Goal: Task Accomplishment & Management: Manage account settings

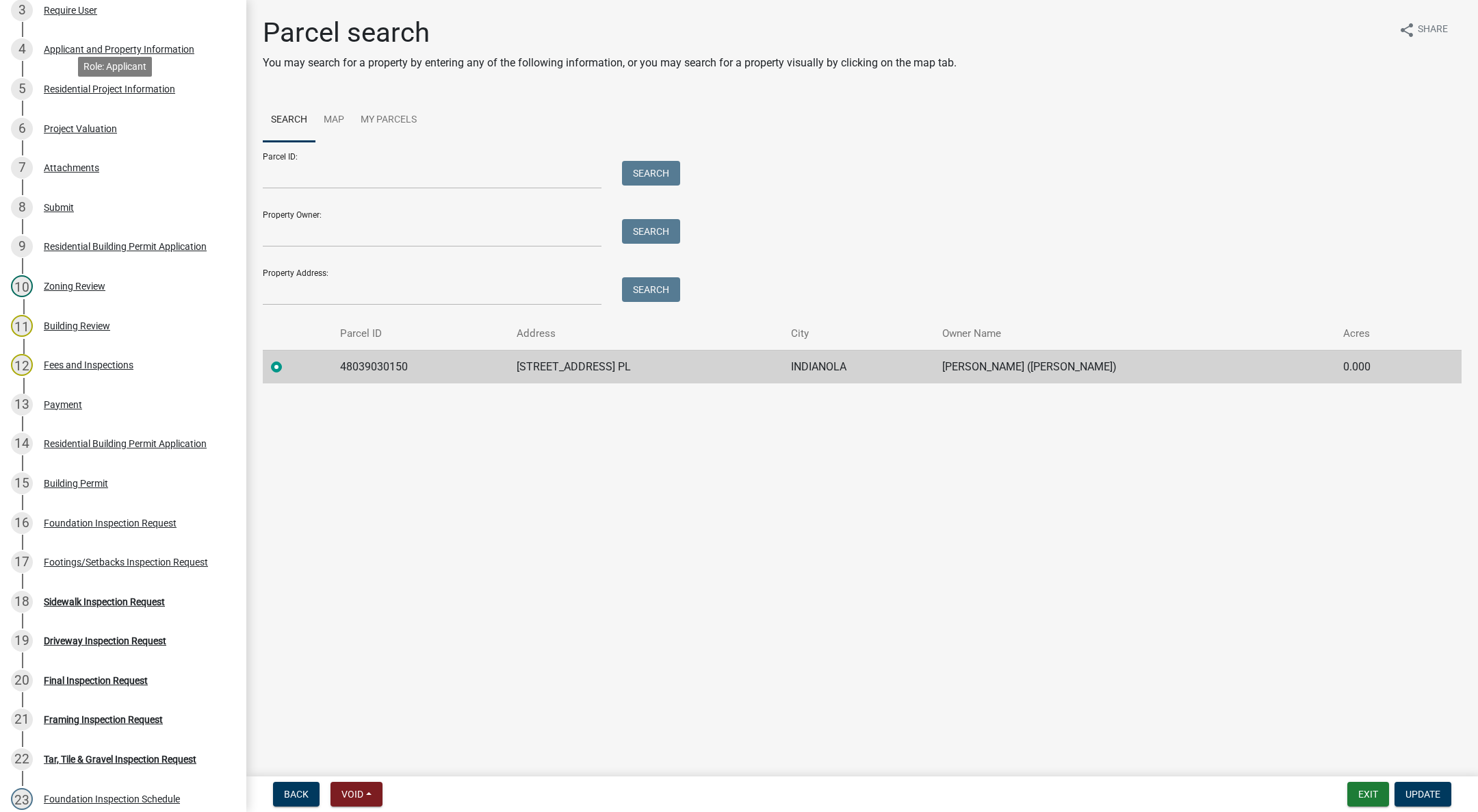
scroll to position [513, 0]
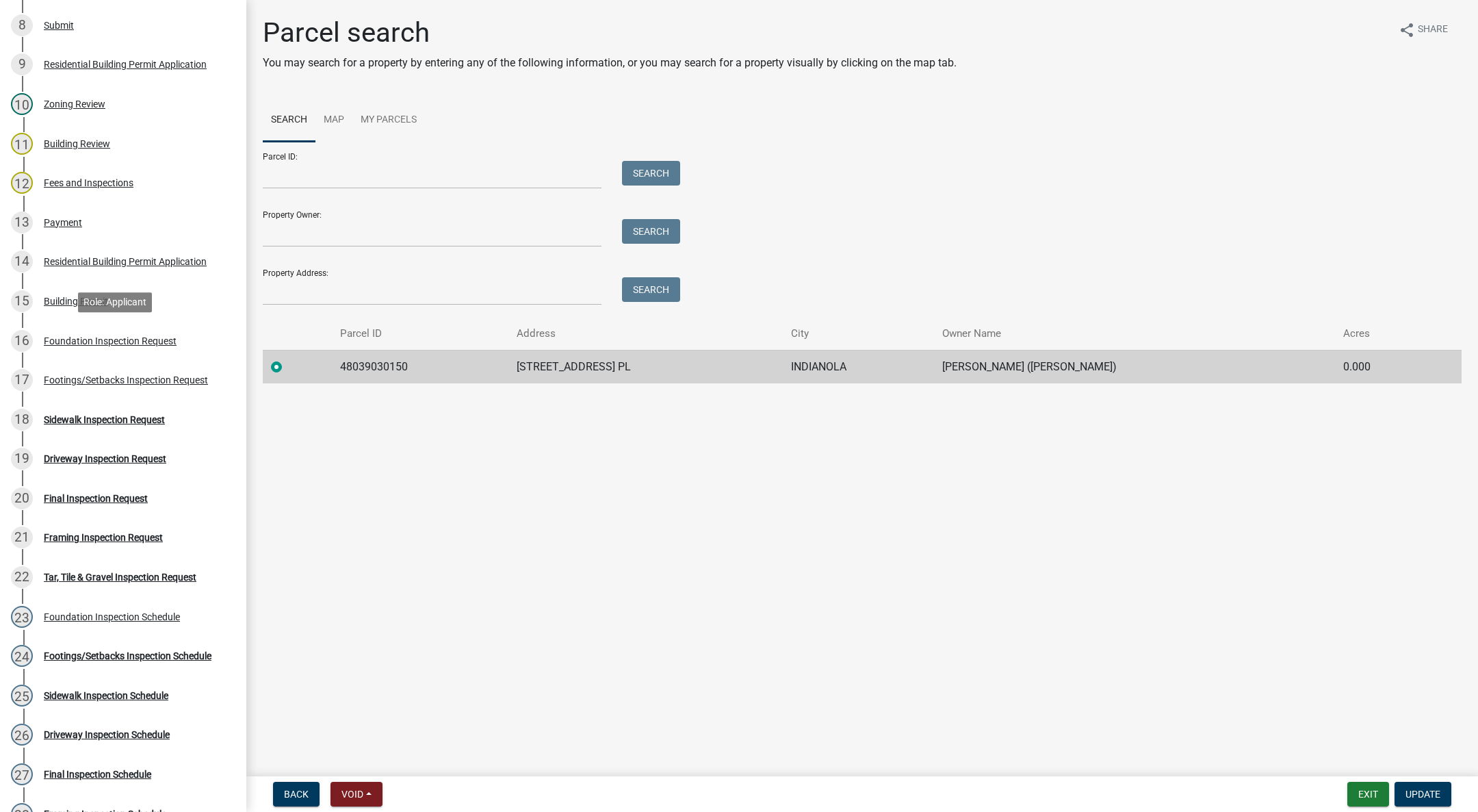
click at [177, 330] on div "16 Foundation Inspection Request" at bounding box center [117, 341] width 213 height 22
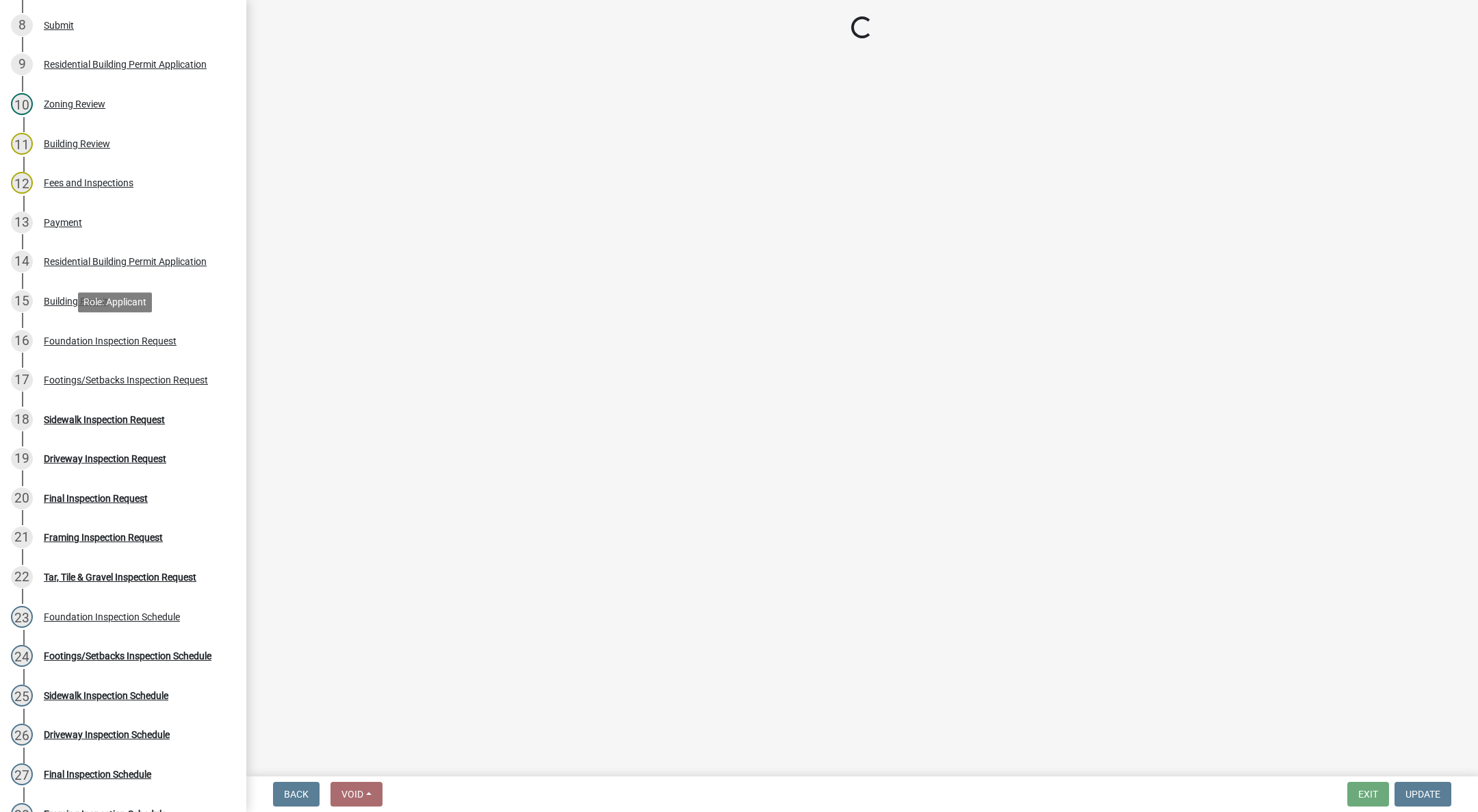
select select "d070bc68-320e-4daf-b0f4-9b1e3273afde"
select select "e2425e86-bc0a-4638-8dbc-f5bad8ae1679"
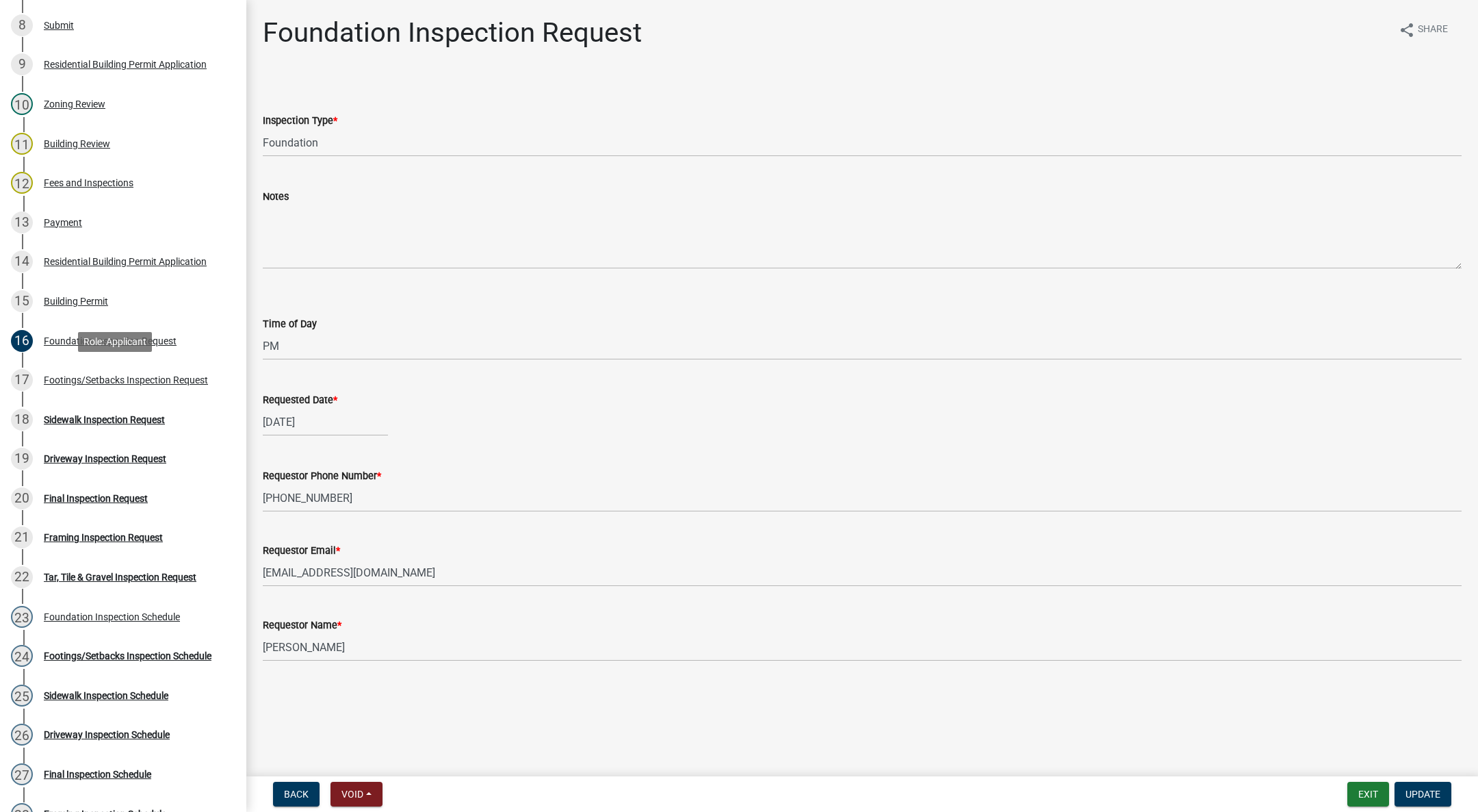
click at [130, 378] on div "Footings/Setbacks Inspection Request" at bounding box center [126, 379] width 165 height 10
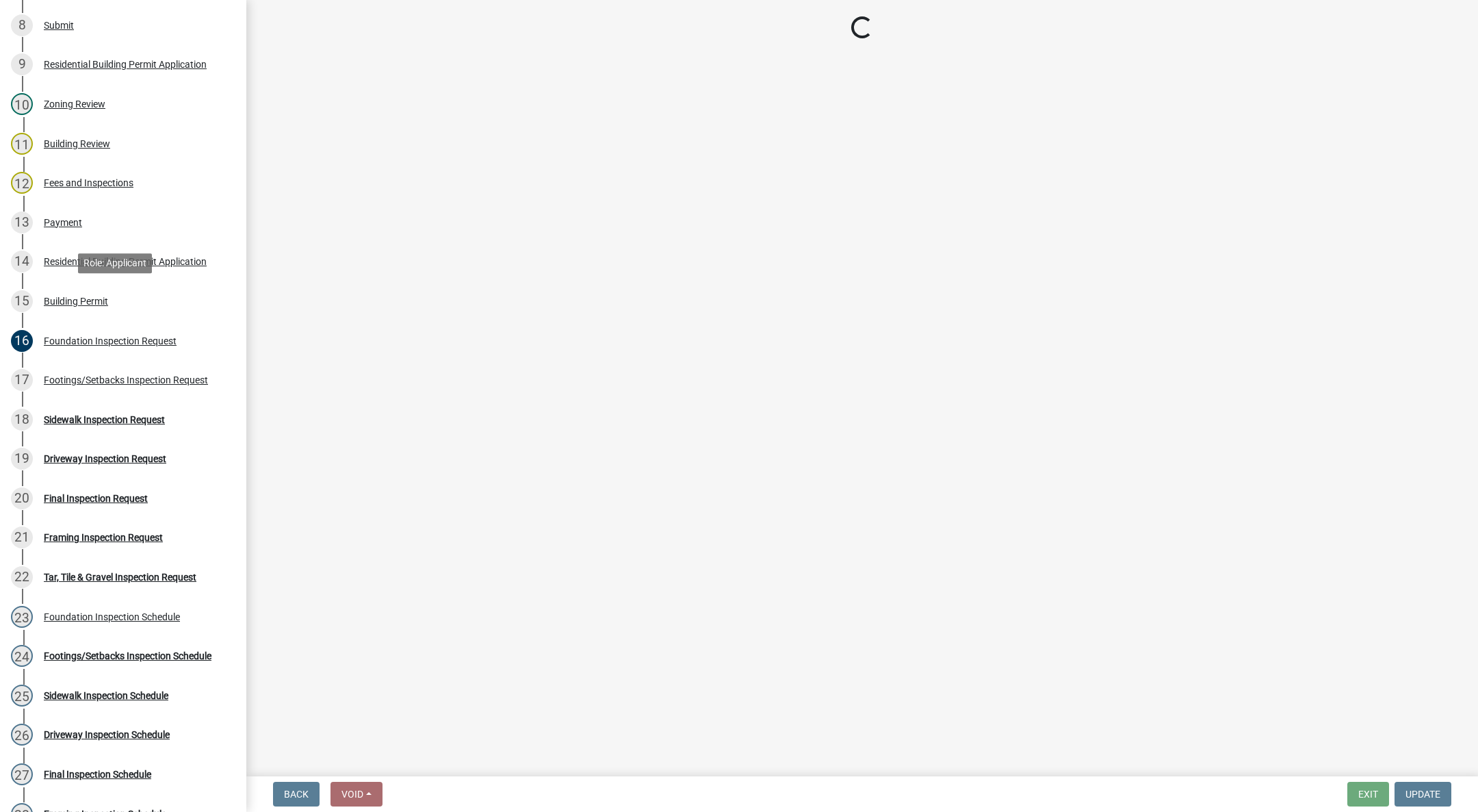
select select "31d1f77b-2535-448a-860d-f15fb204707d"
select select "e2425e86-bc0a-4638-8dbc-f5bad8ae1679"
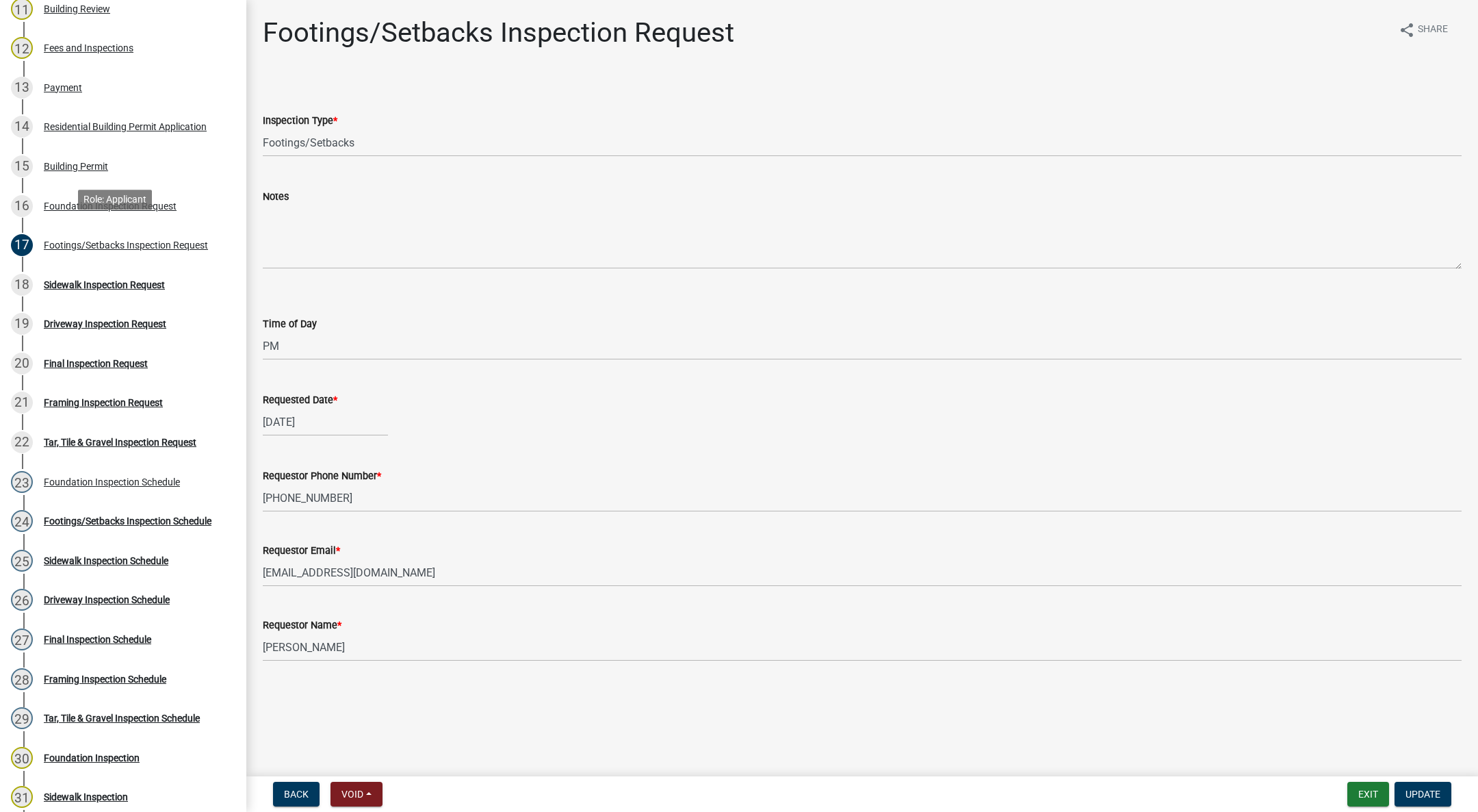
scroll to position [616, 0]
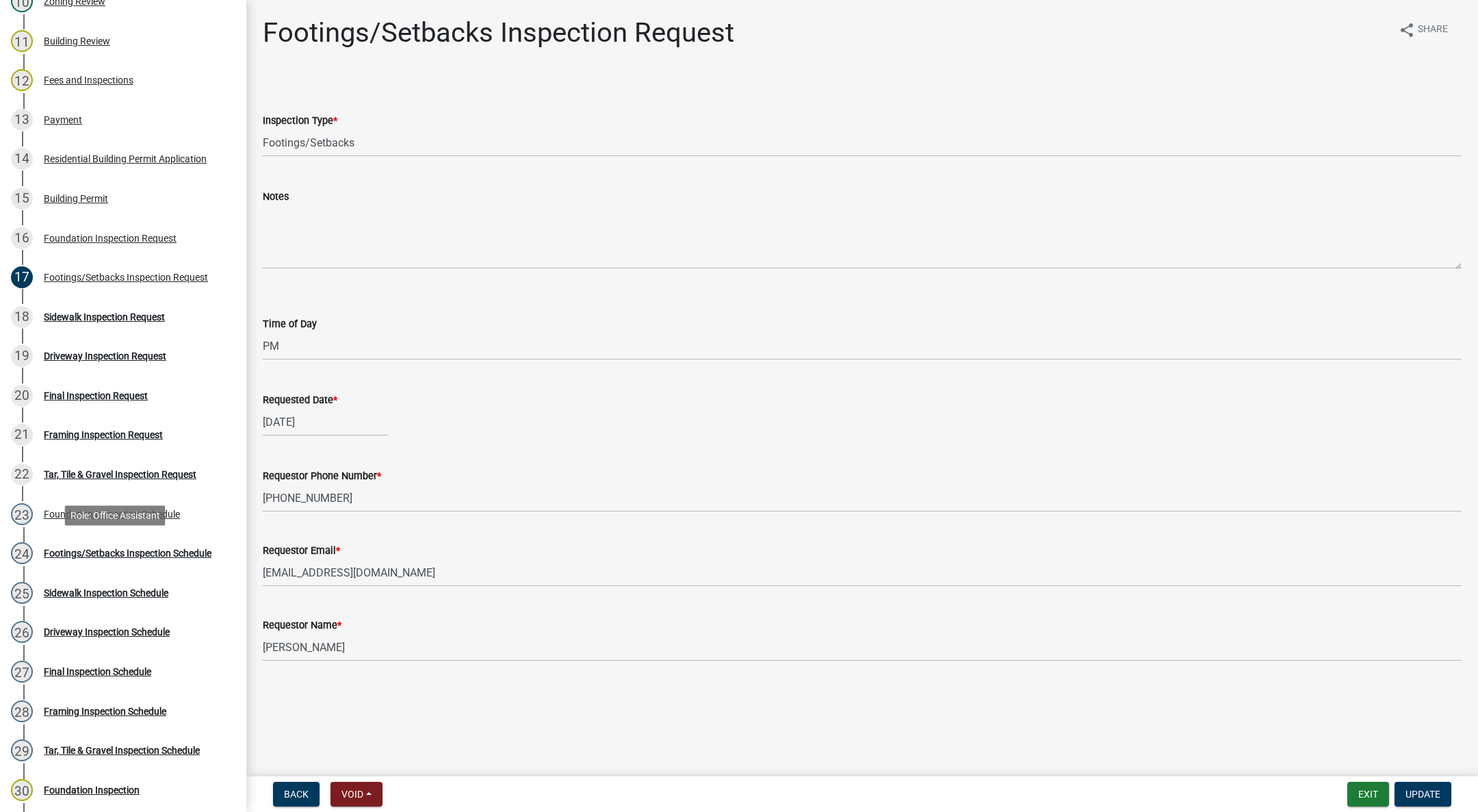
click at [129, 550] on div "Footings/Setbacks Inspection Schedule" at bounding box center [128, 553] width 168 height 10
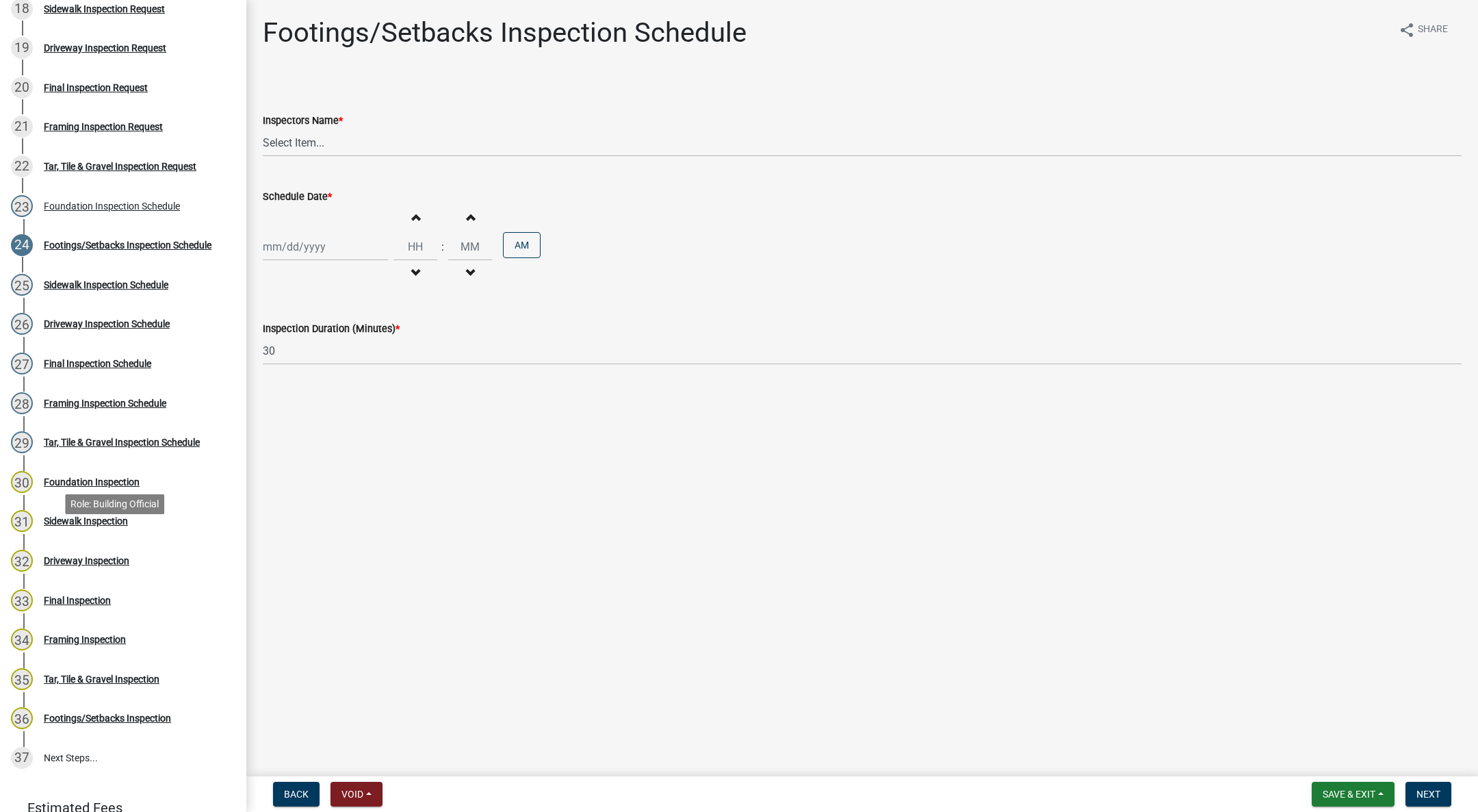
scroll to position [1027, 0]
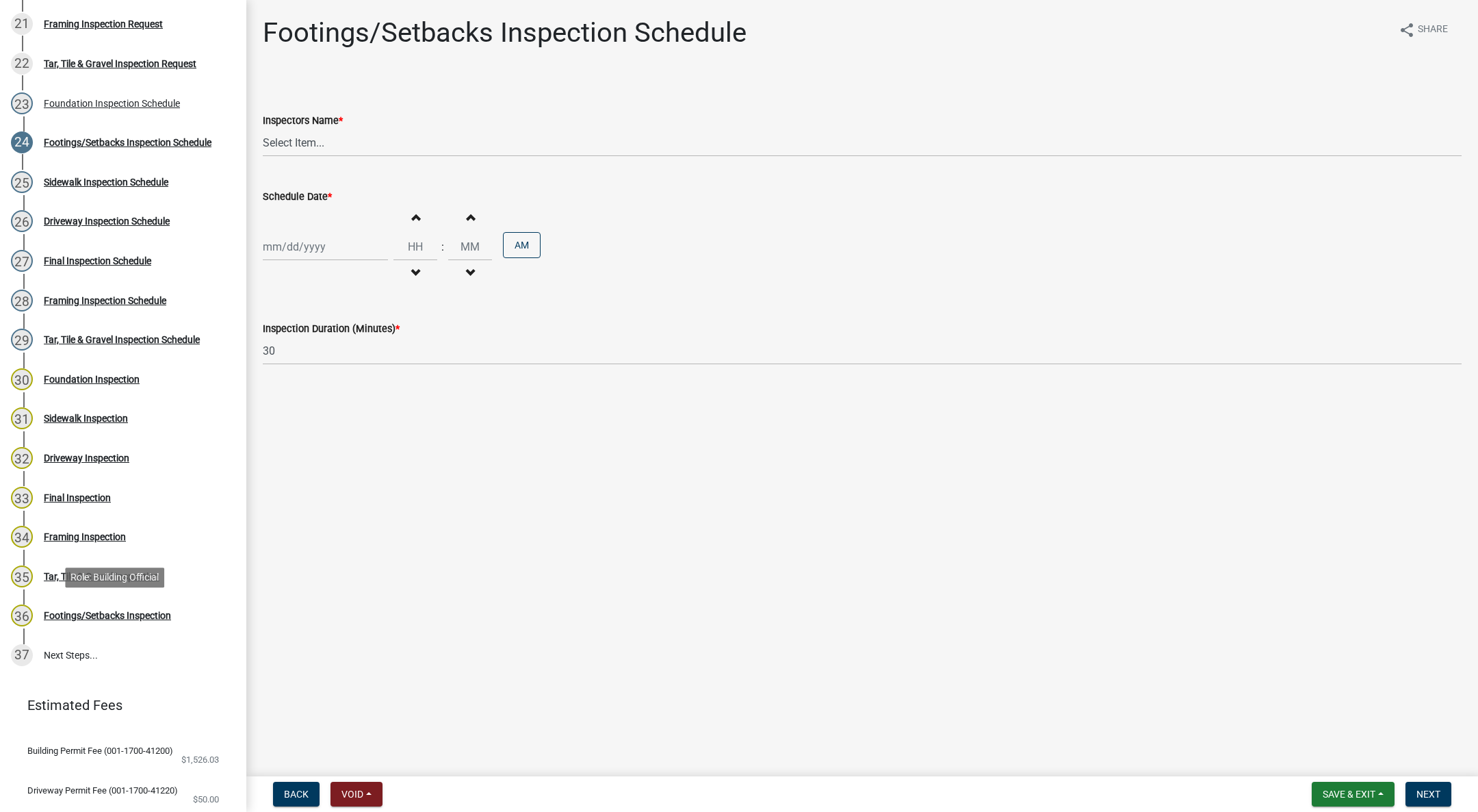
click at [109, 603] on link "36 Footings/Setbacks Inspection" at bounding box center [123, 616] width 247 height 40
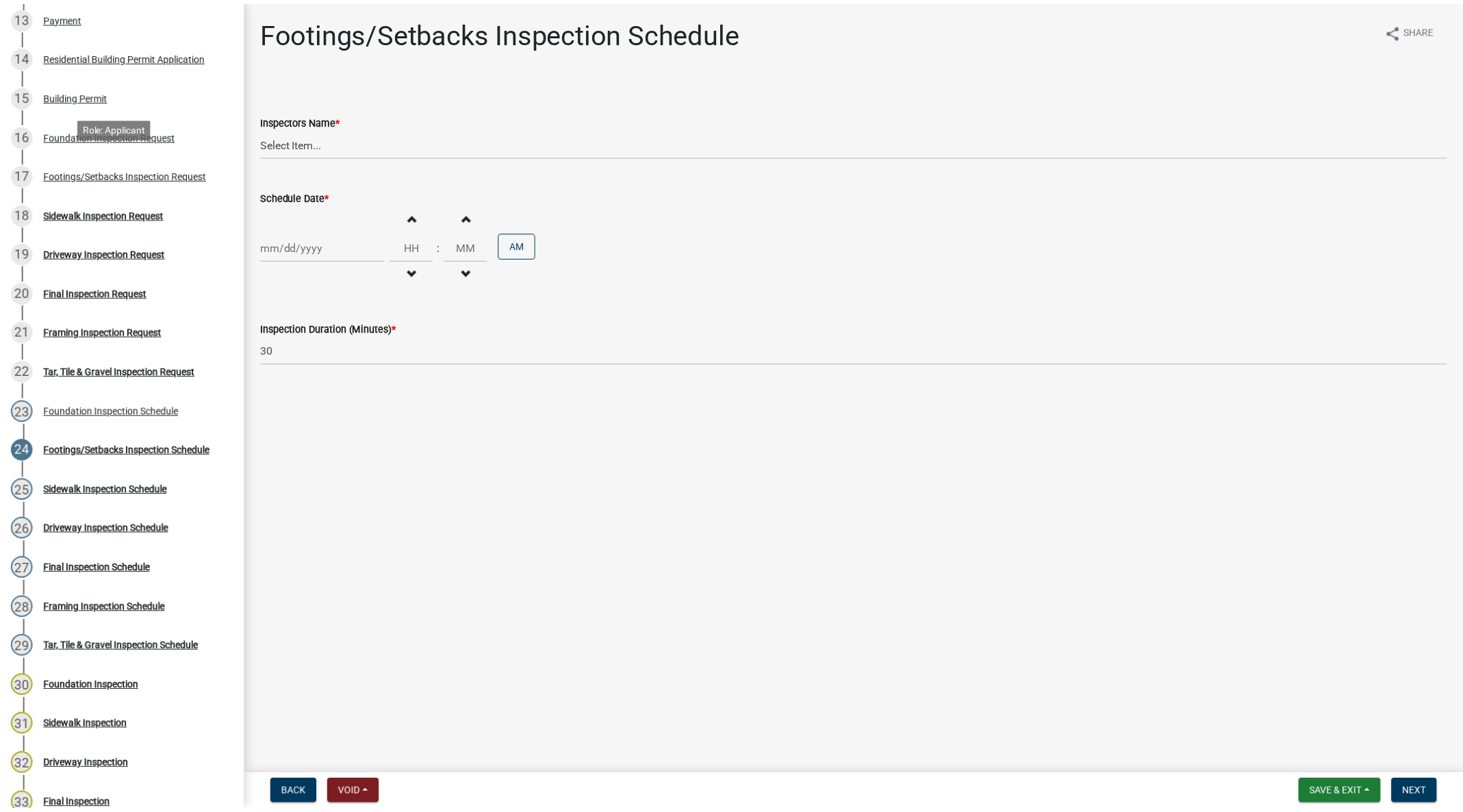
scroll to position [616, 0]
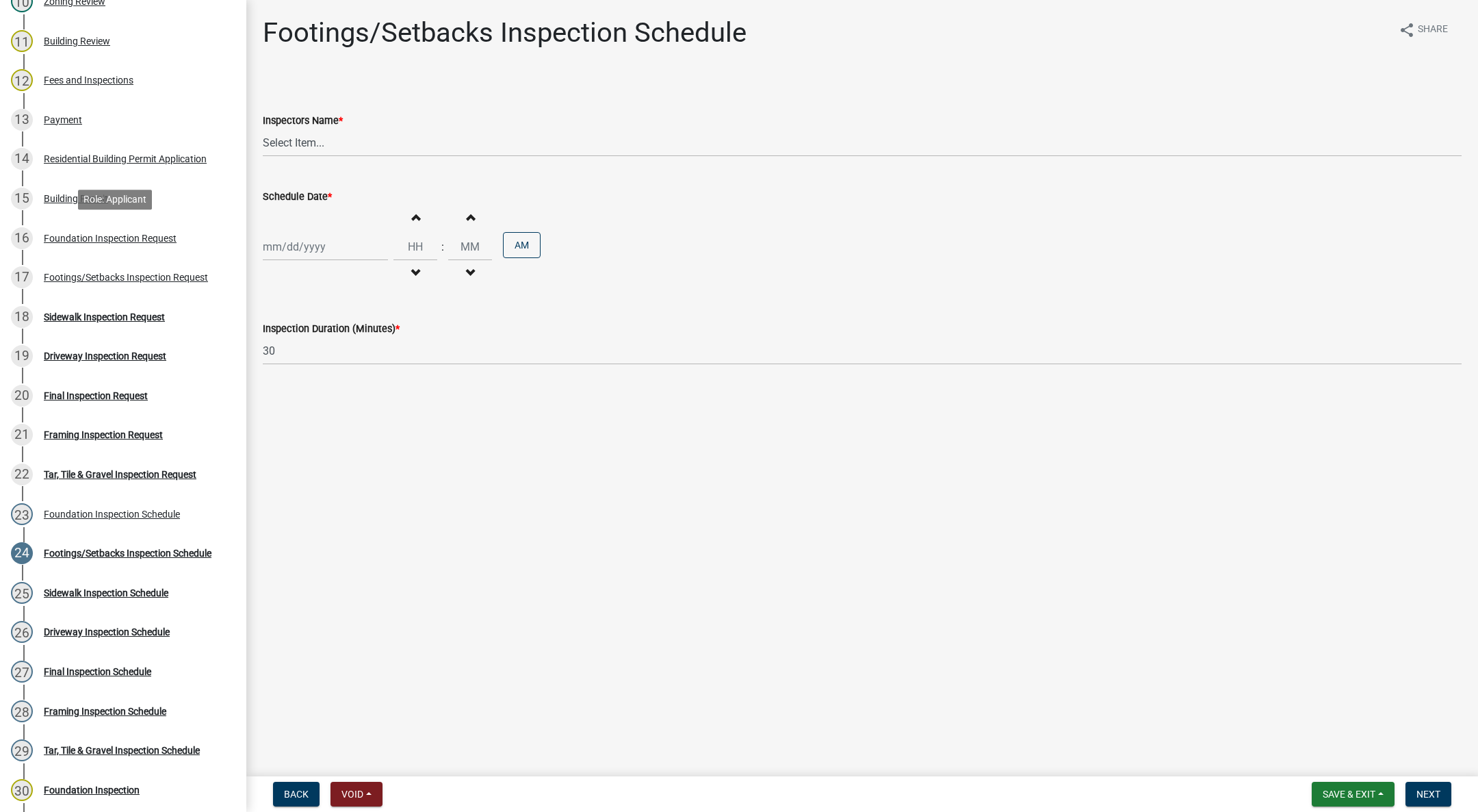
click at [160, 234] on div "Foundation Inspection Request" at bounding box center [111, 238] width 133 height 10
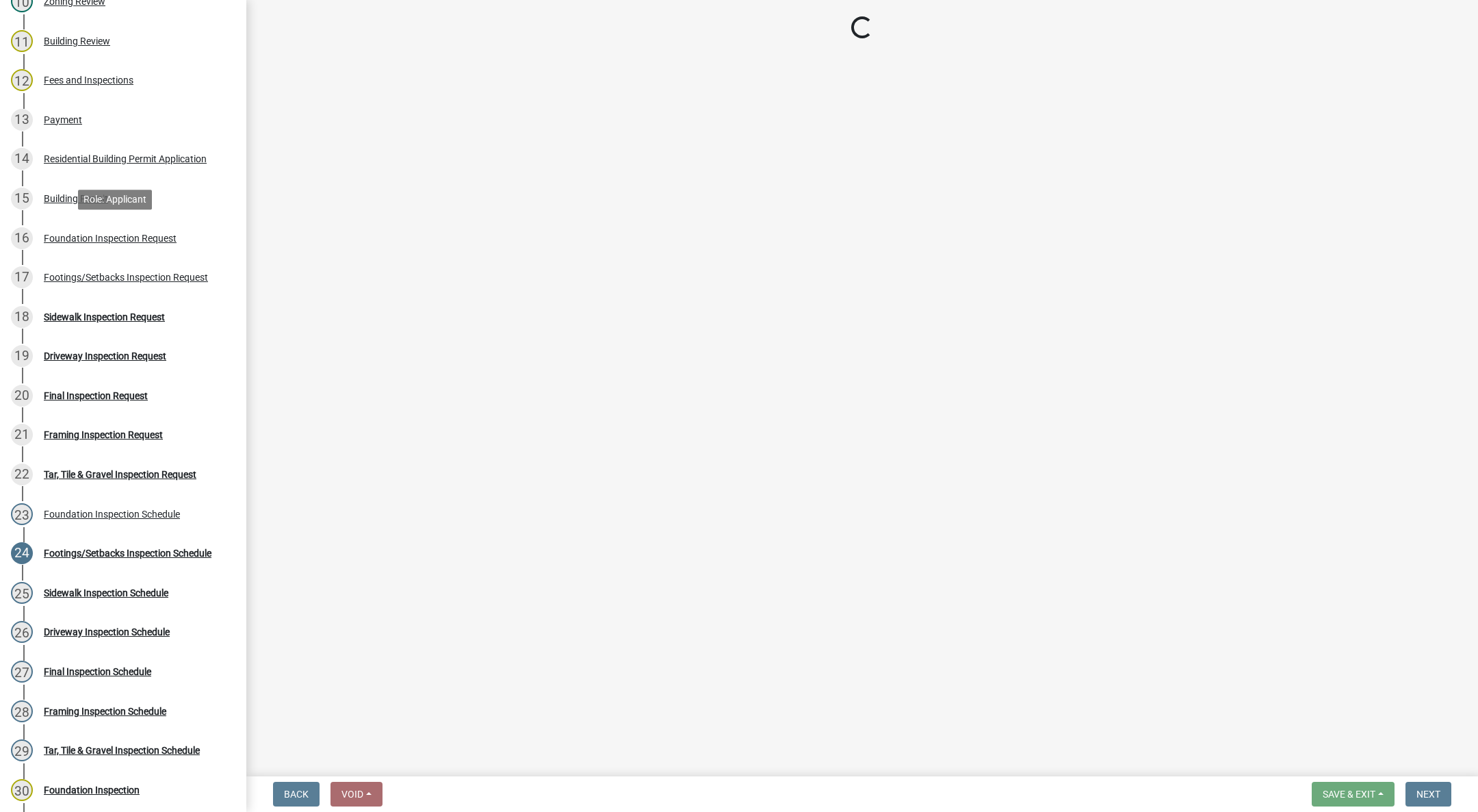
select select "d070bc68-320e-4daf-b0f4-9b1e3273afde"
select select "e2425e86-bc0a-4638-8dbc-f5bad8ae1679"
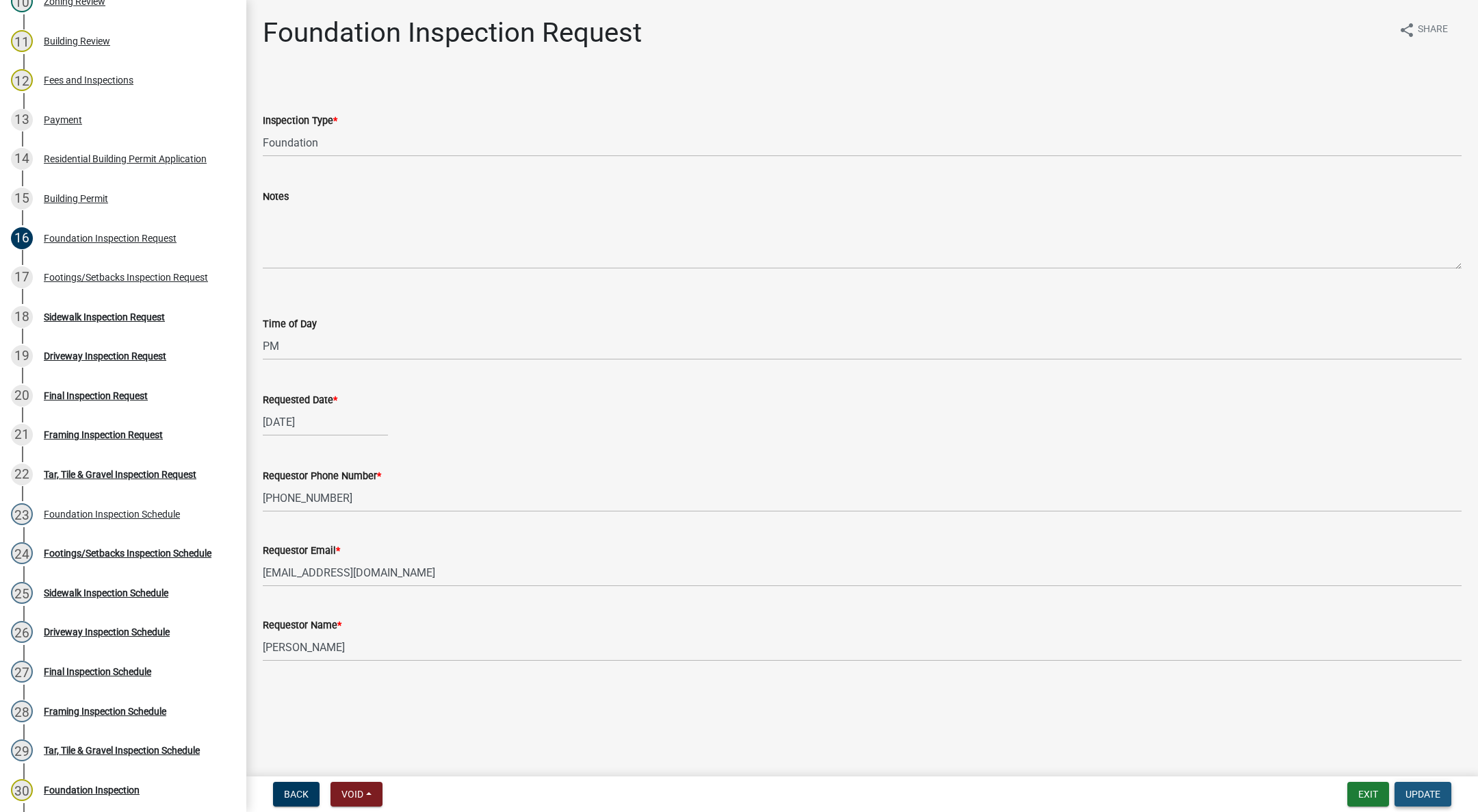
click at [1413, 795] on span "Update" at bounding box center [1422, 793] width 34 height 11
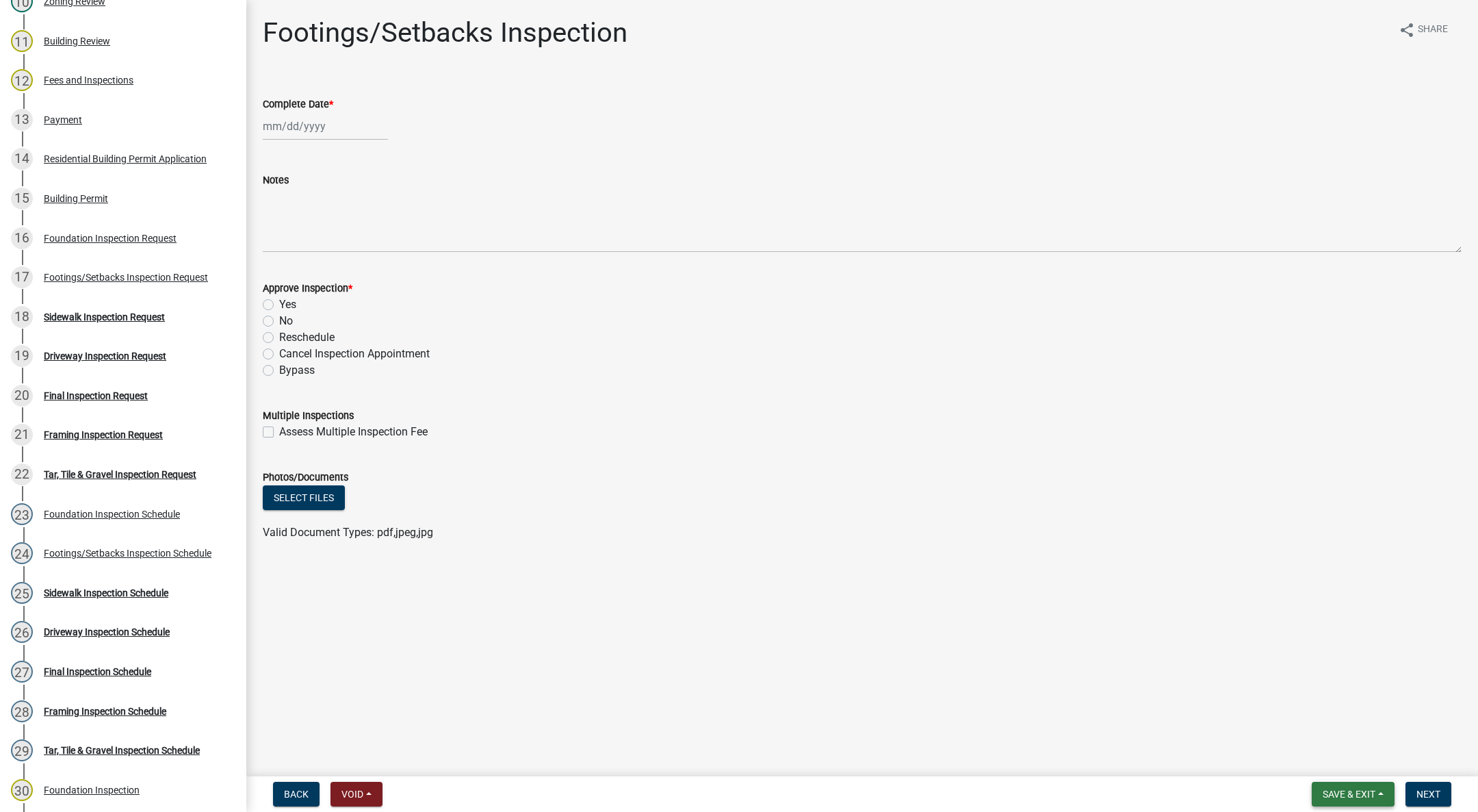
click at [1378, 793] on button "Save & Exit" at bounding box center [1353, 794] width 83 height 25
click at [1355, 753] on button "Save & Exit" at bounding box center [1340, 758] width 110 height 33
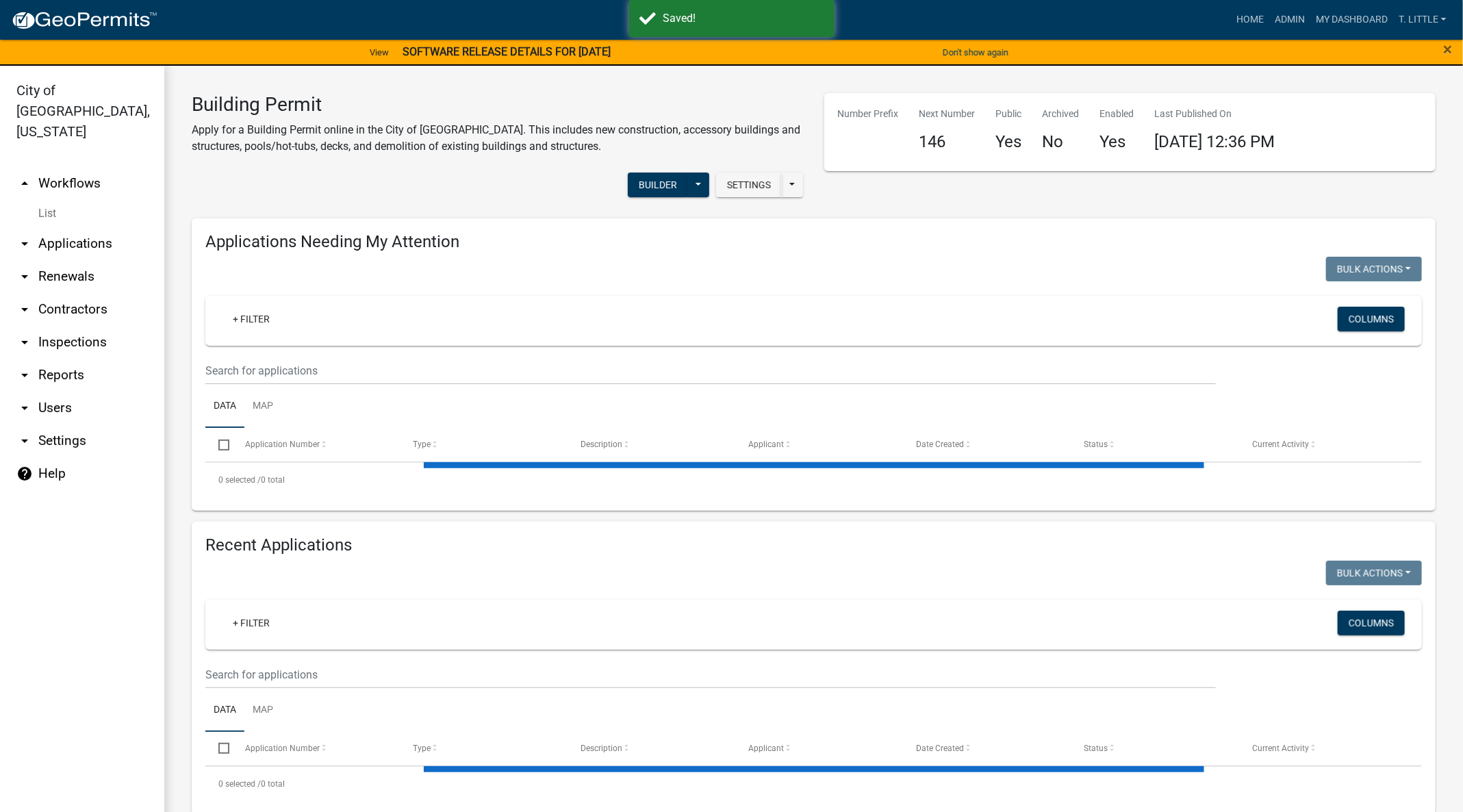
select select "3: 100"
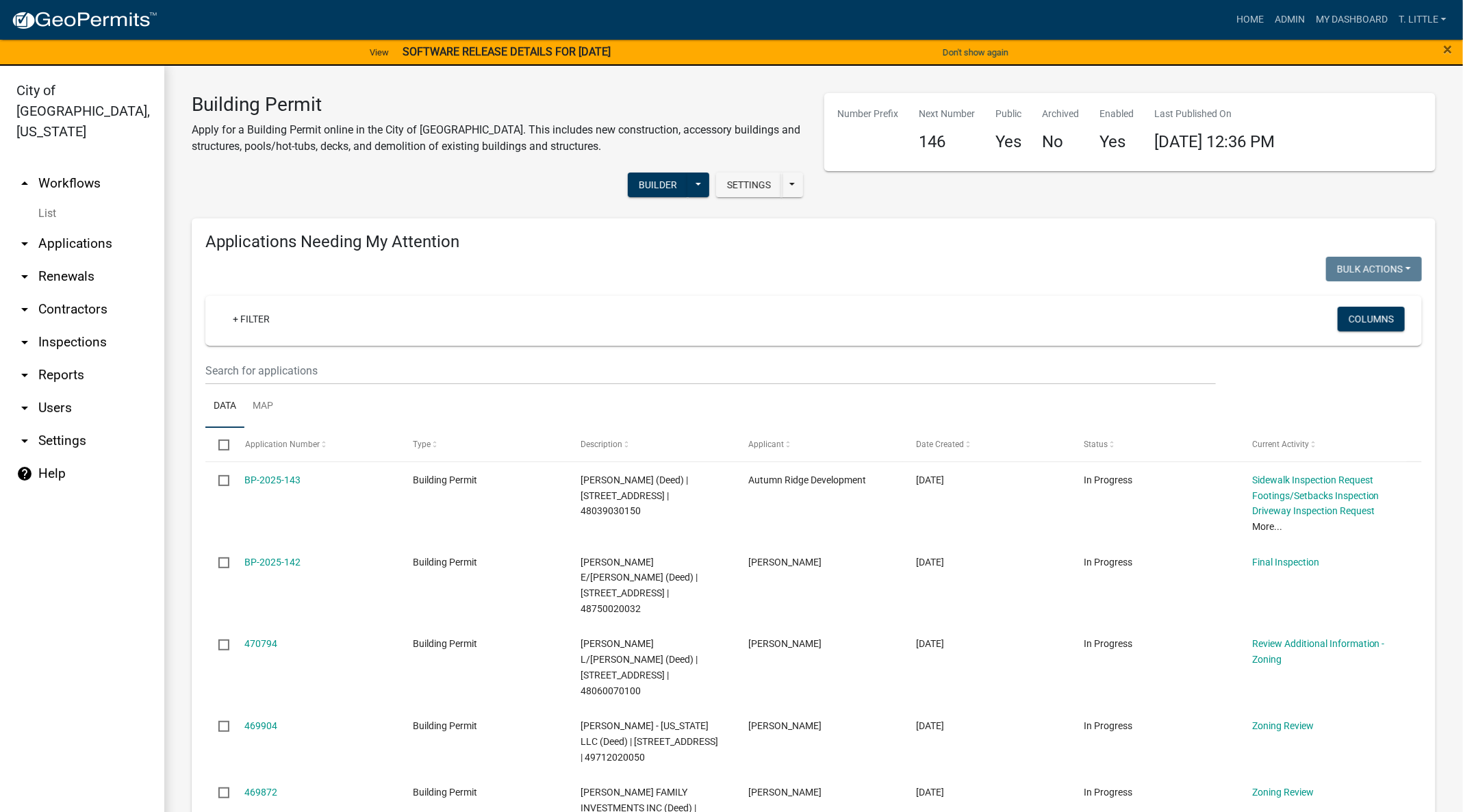
click at [286, 478] on link "BP-2025-143" at bounding box center [272, 479] width 56 height 11
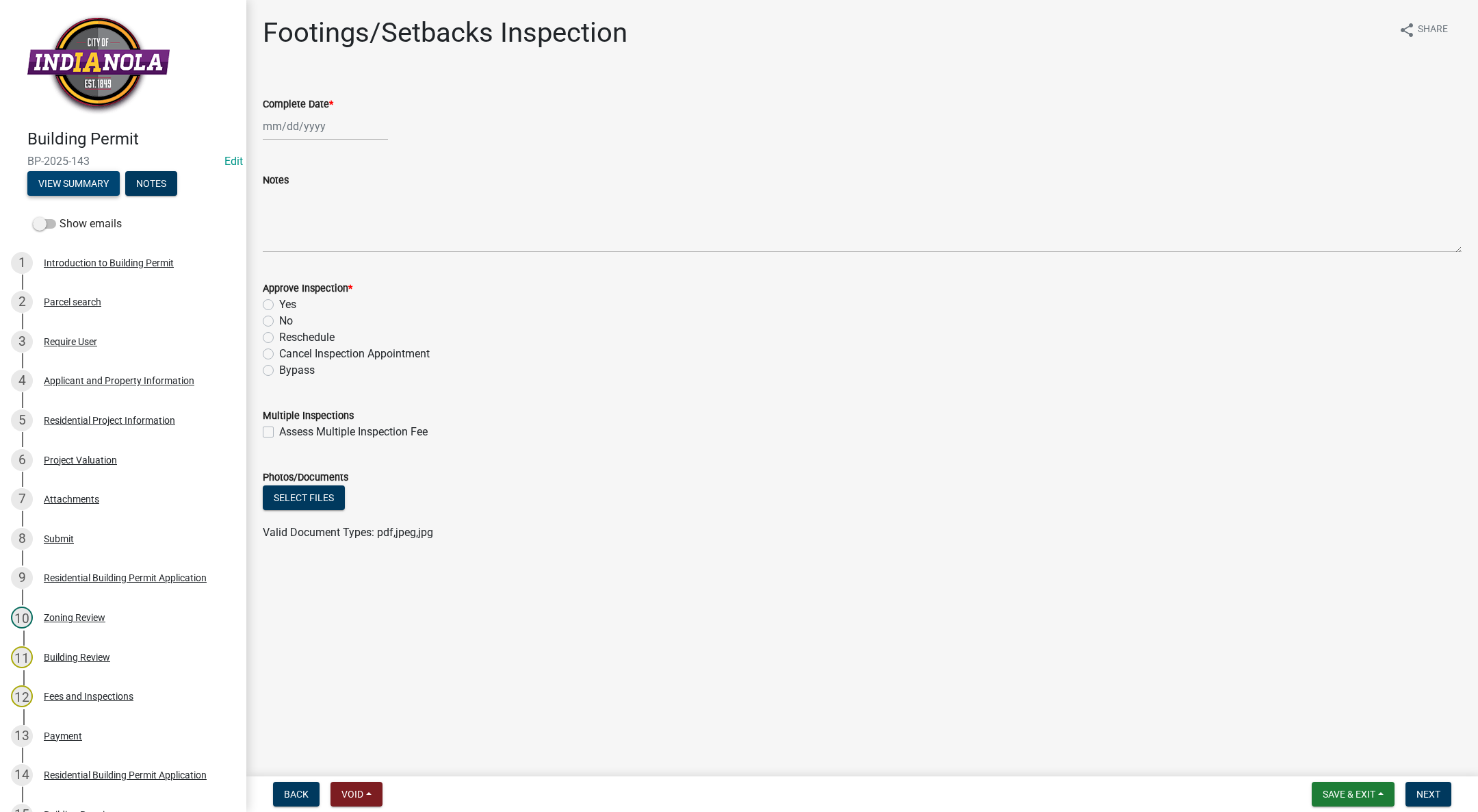
click at [95, 183] on button "View Summary" at bounding box center [73, 183] width 92 height 25
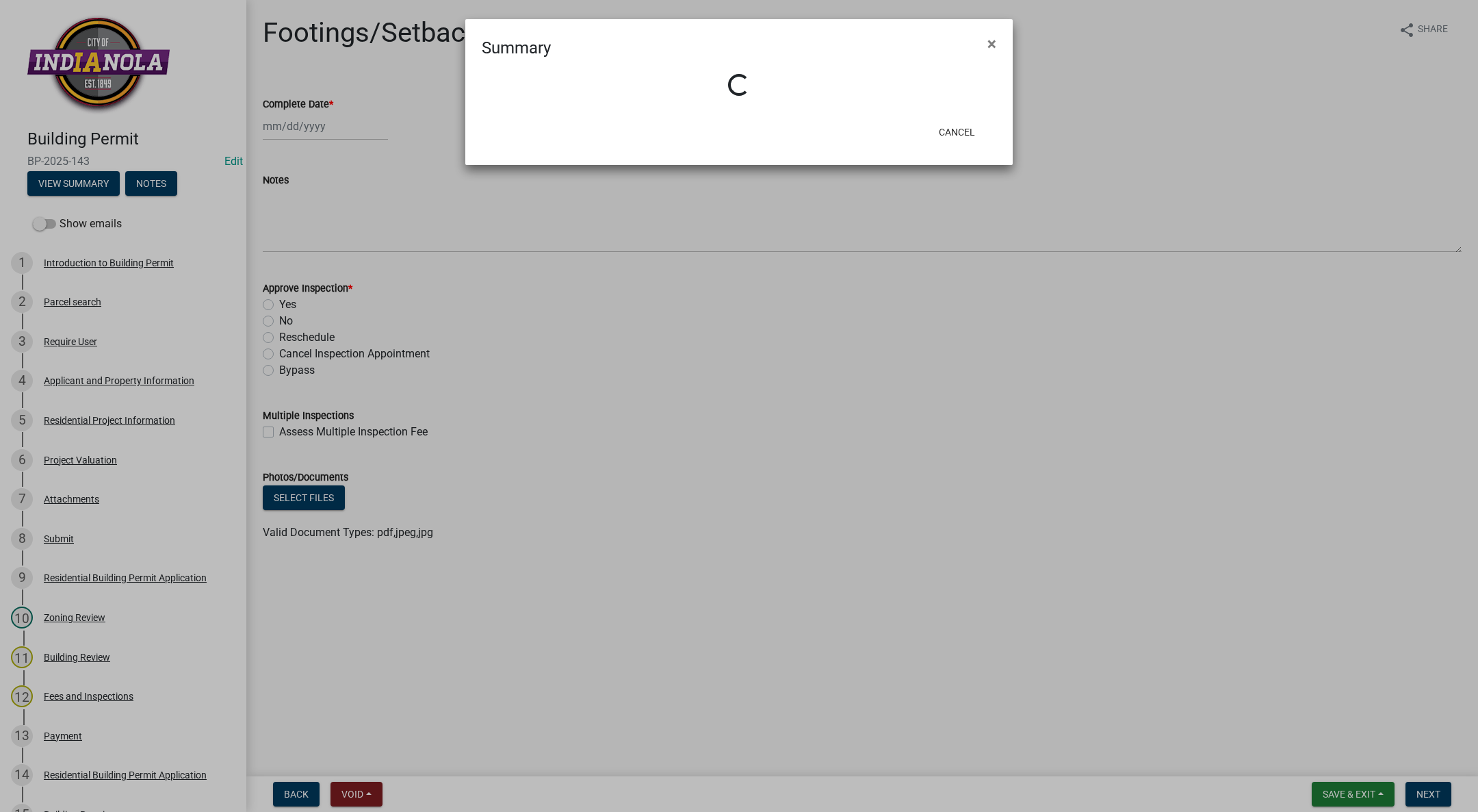
click at [994, 42] on span "×" at bounding box center [992, 44] width 9 height 19
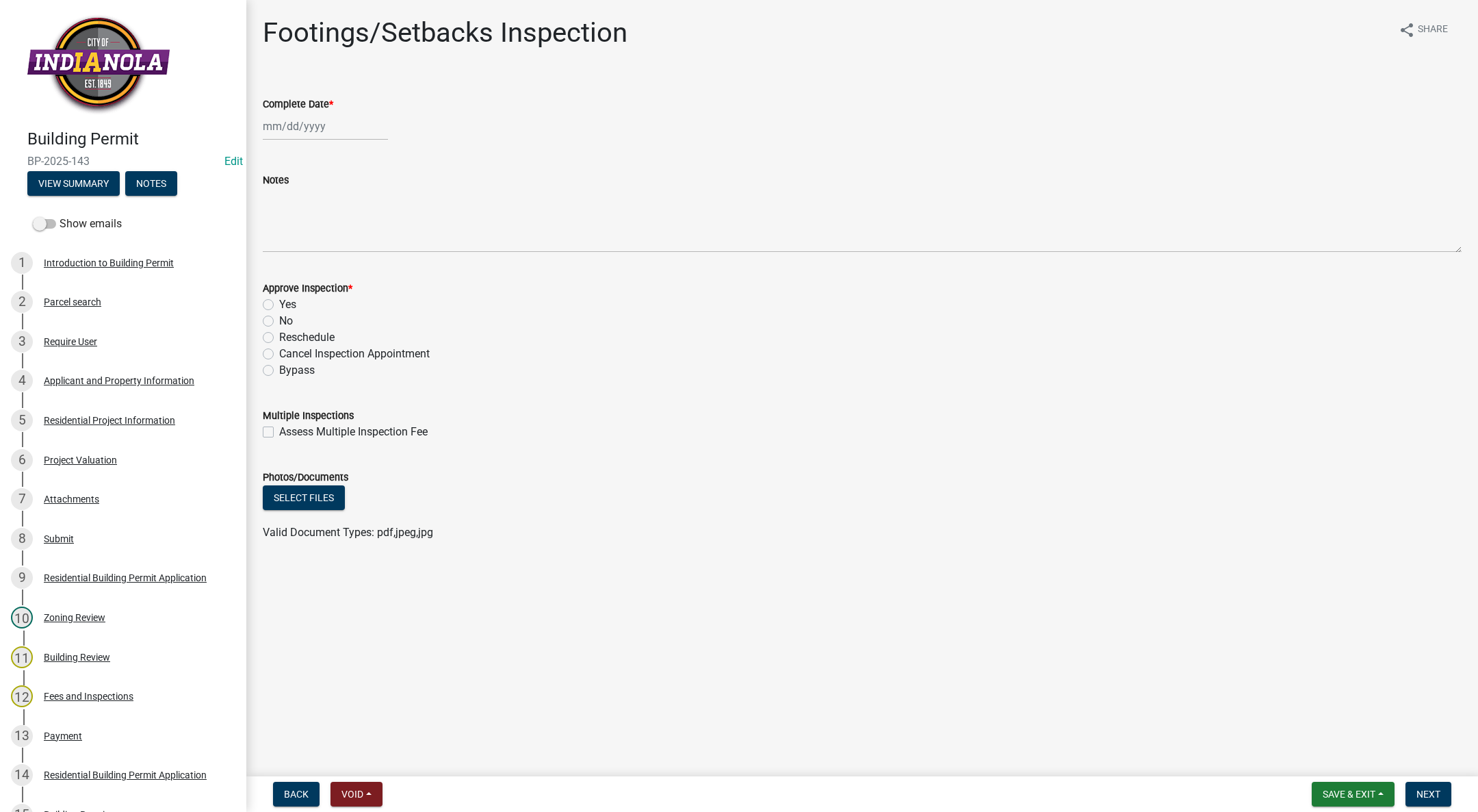
click at [1372, 781] on nav "Back Void Withdraw Lock Expire Void Save & Exit Save Save & Exit Next" at bounding box center [862, 793] width 1232 height 35
click at [1366, 792] on span "Save & Exit" at bounding box center [1350, 793] width 53 height 11
click at [1349, 764] on button "Save & Exit" at bounding box center [1340, 758] width 110 height 33
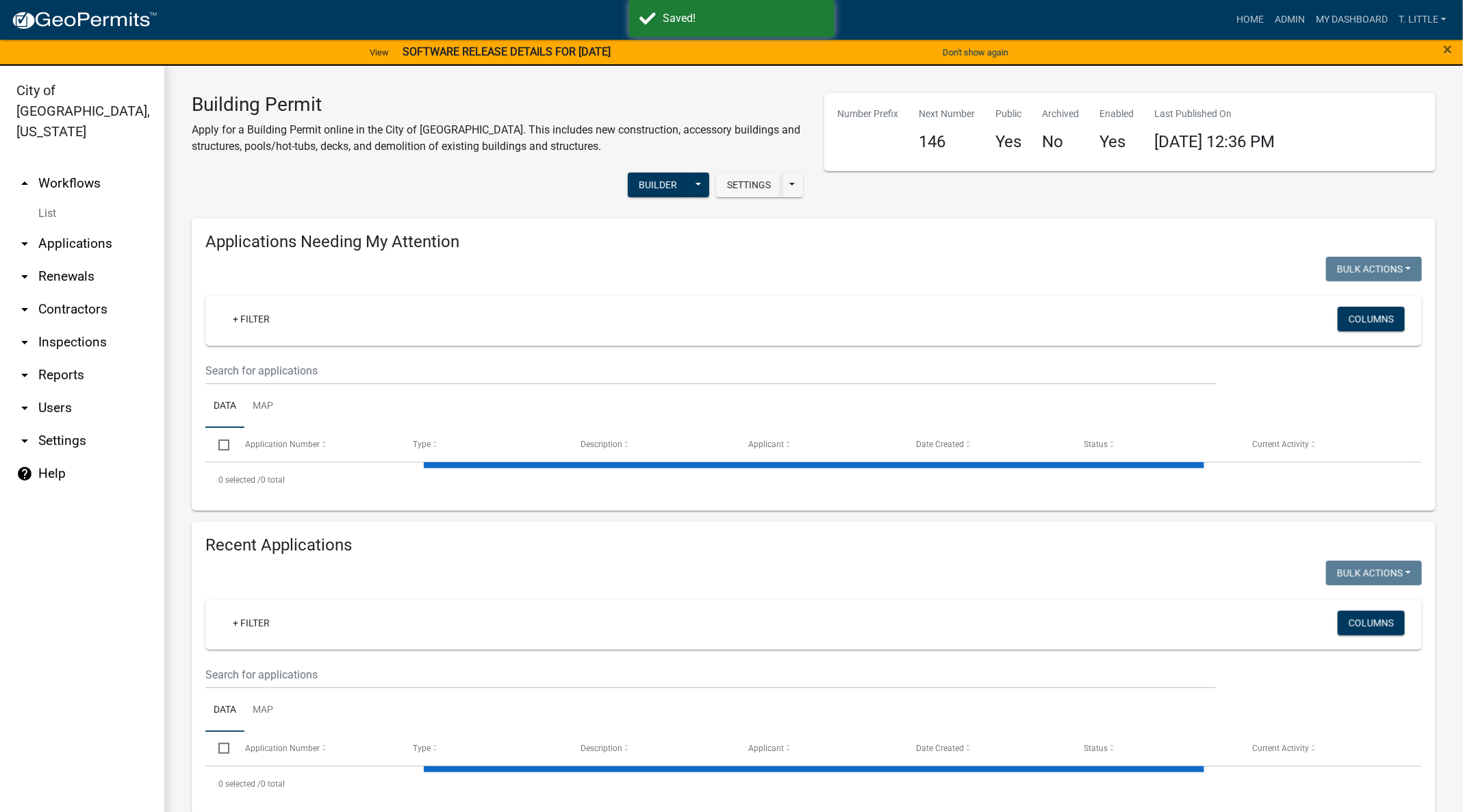
select select "3: 100"
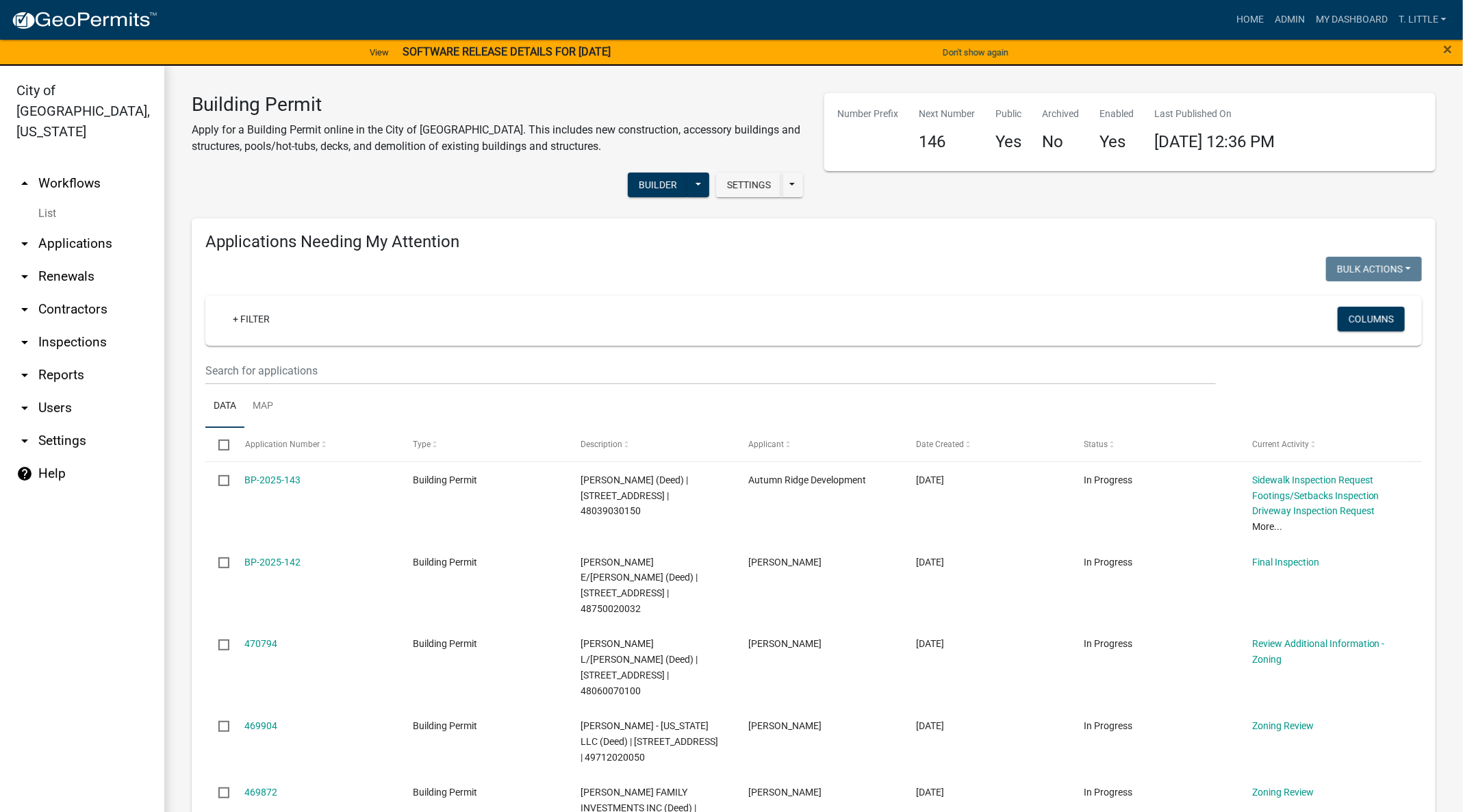
click at [253, 323] on link "+ Filter" at bounding box center [251, 319] width 59 height 25
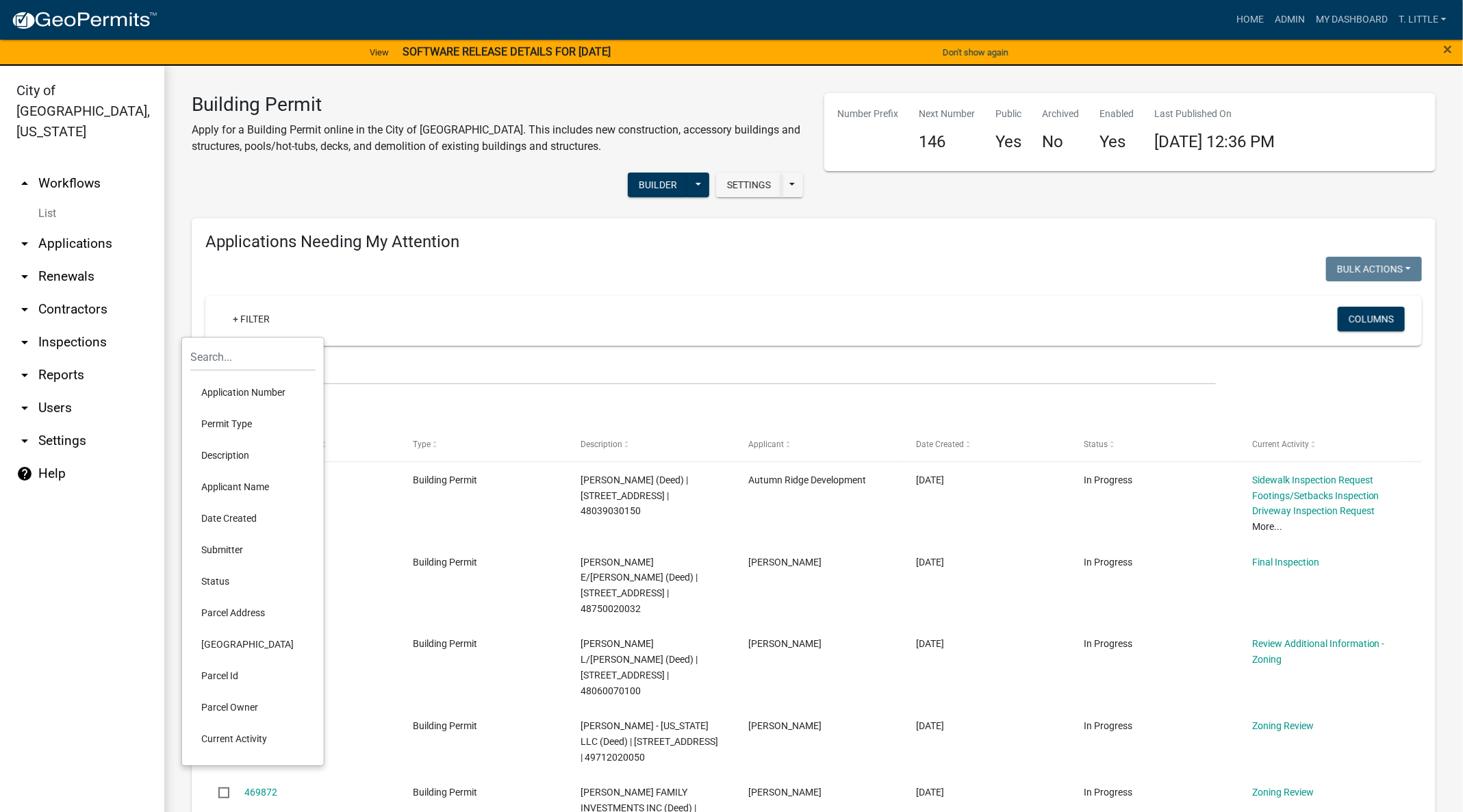
click at [403, 198] on div "Settings Start Application URL Start Application URL With Parcel ID Builder Pub…" at bounding box center [497, 186] width 632 height 42
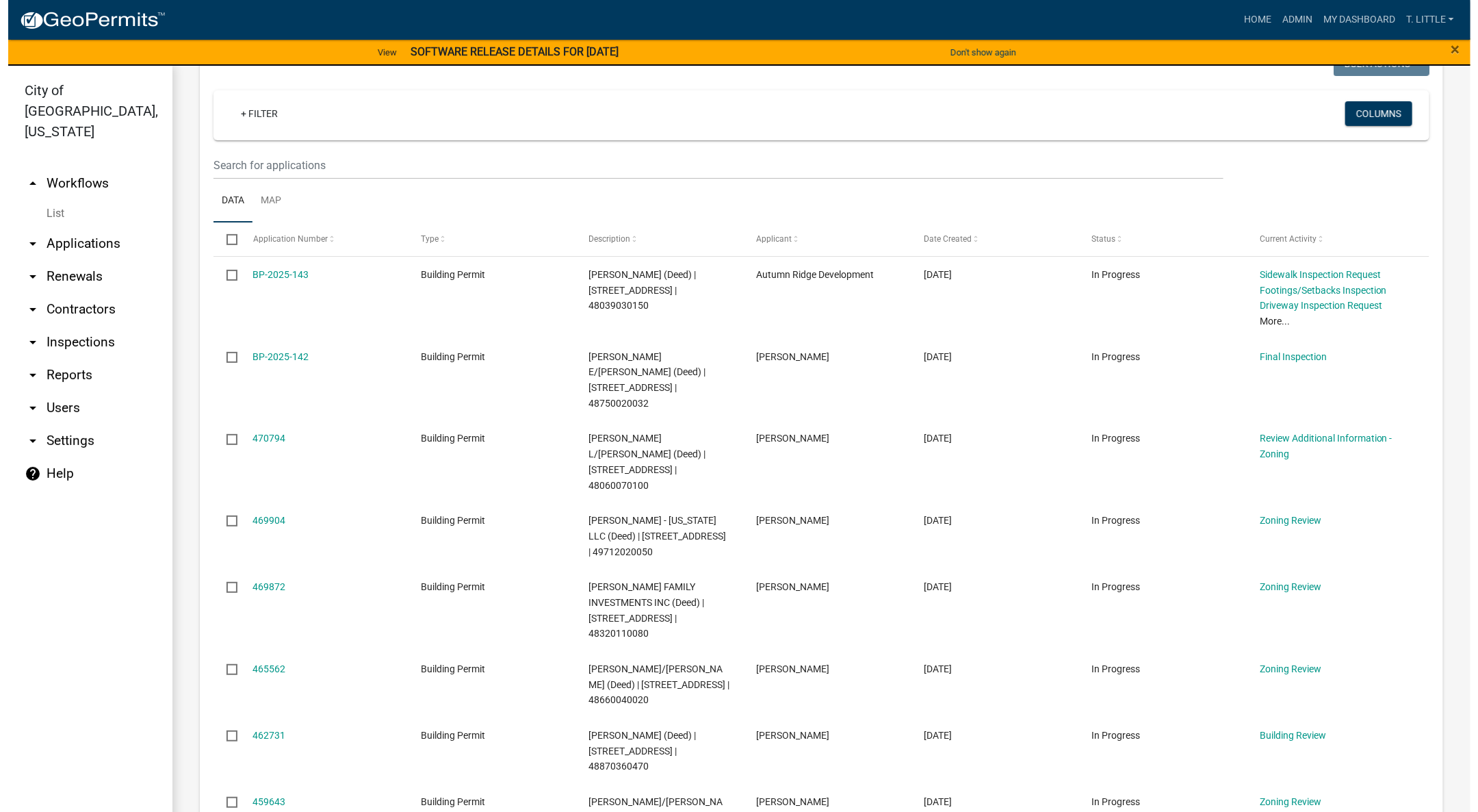
scroll to position [291, 0]
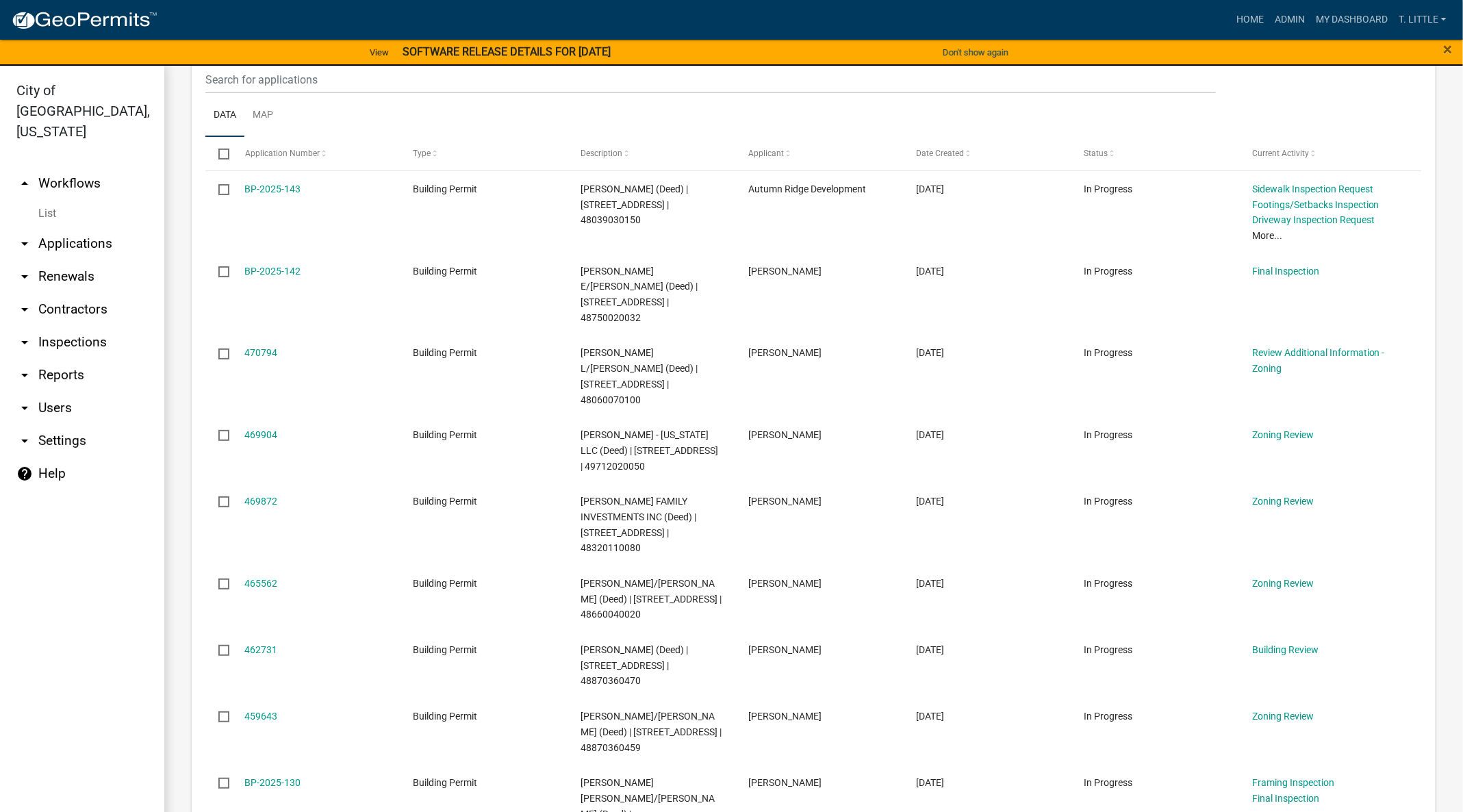
click at [258, 271] on link "BP-2025-142" at bounding box center [272, 271] width 56 height 11
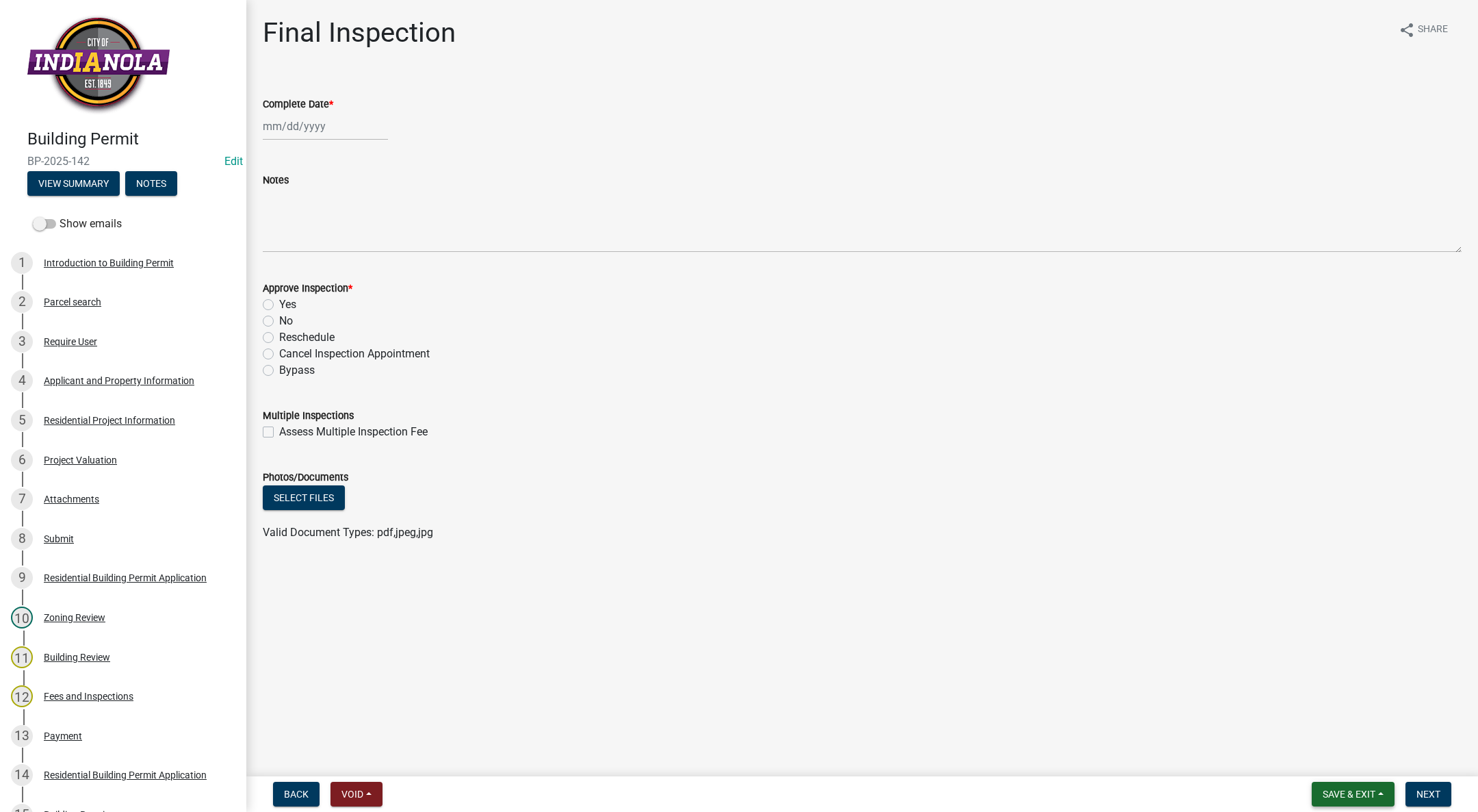
click at [1360, 794] on span "Save & Exit" at bounding box center [1350, 793] width 53 height 11
click at [1361, 764] on button "Save & Exit" at bounding box center [1340, 758] width 110 height 33
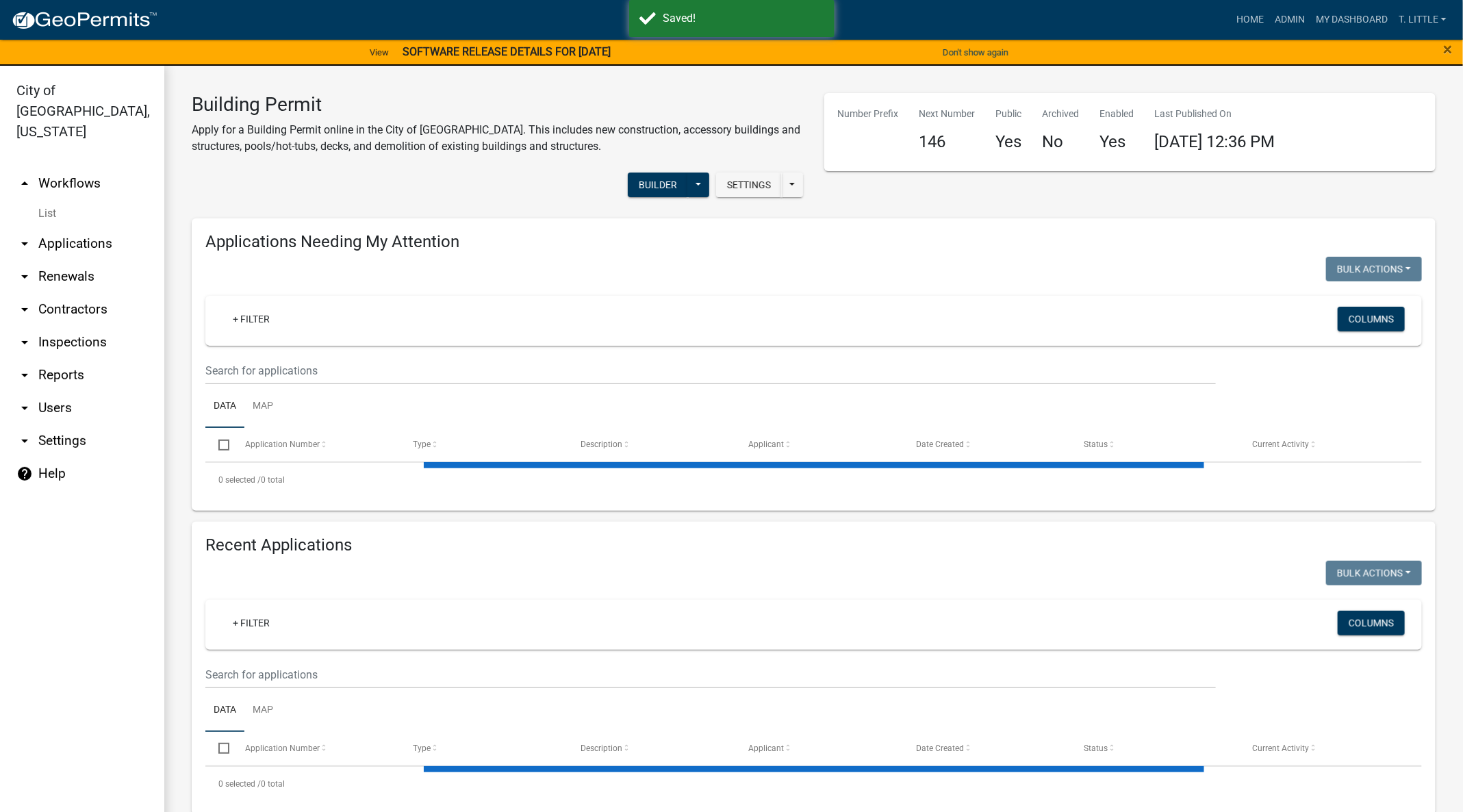
select select "3: 100"
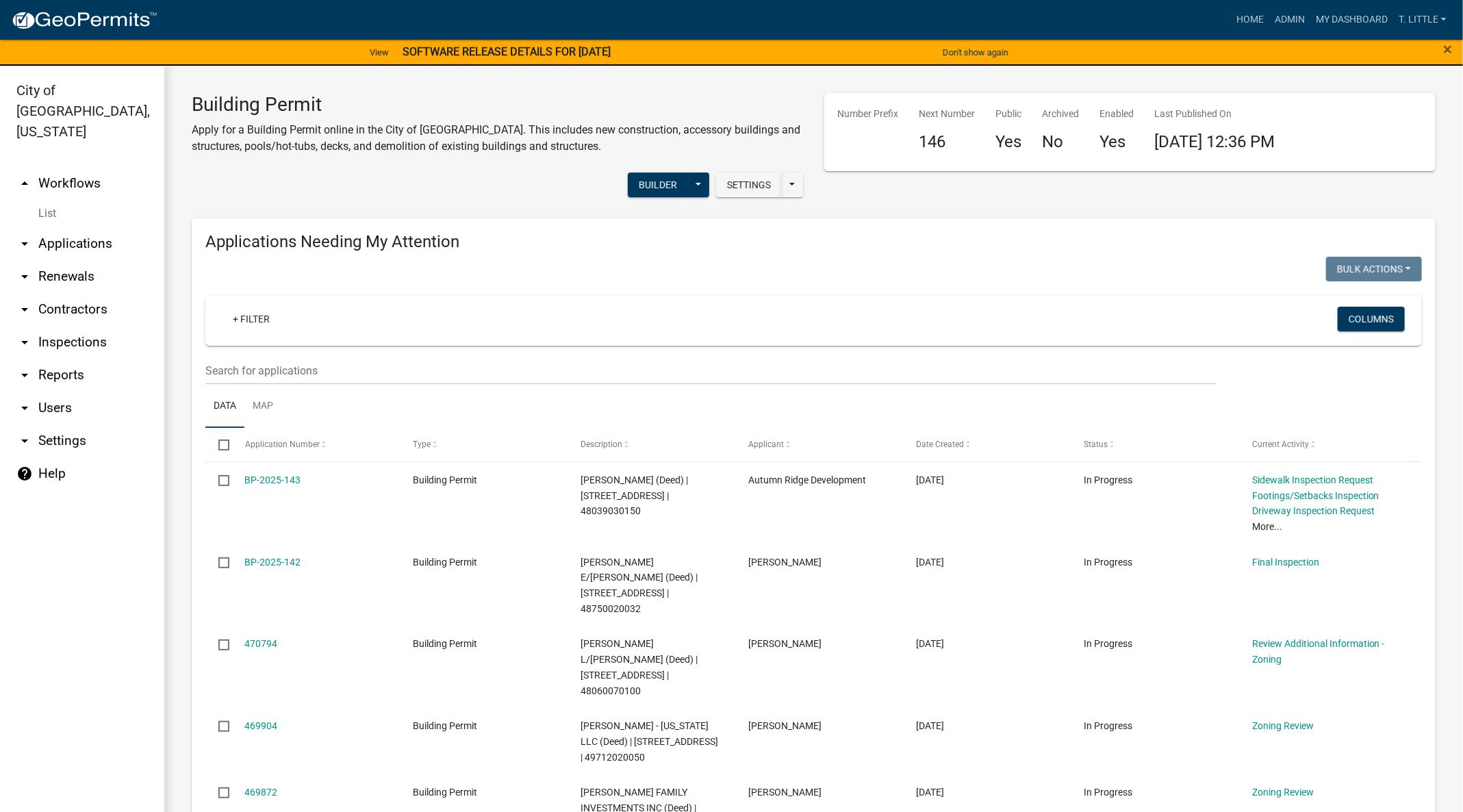
click at [283, 479] on link "BP-2025-143" at bounding box center [272, 479] width 56 height 11
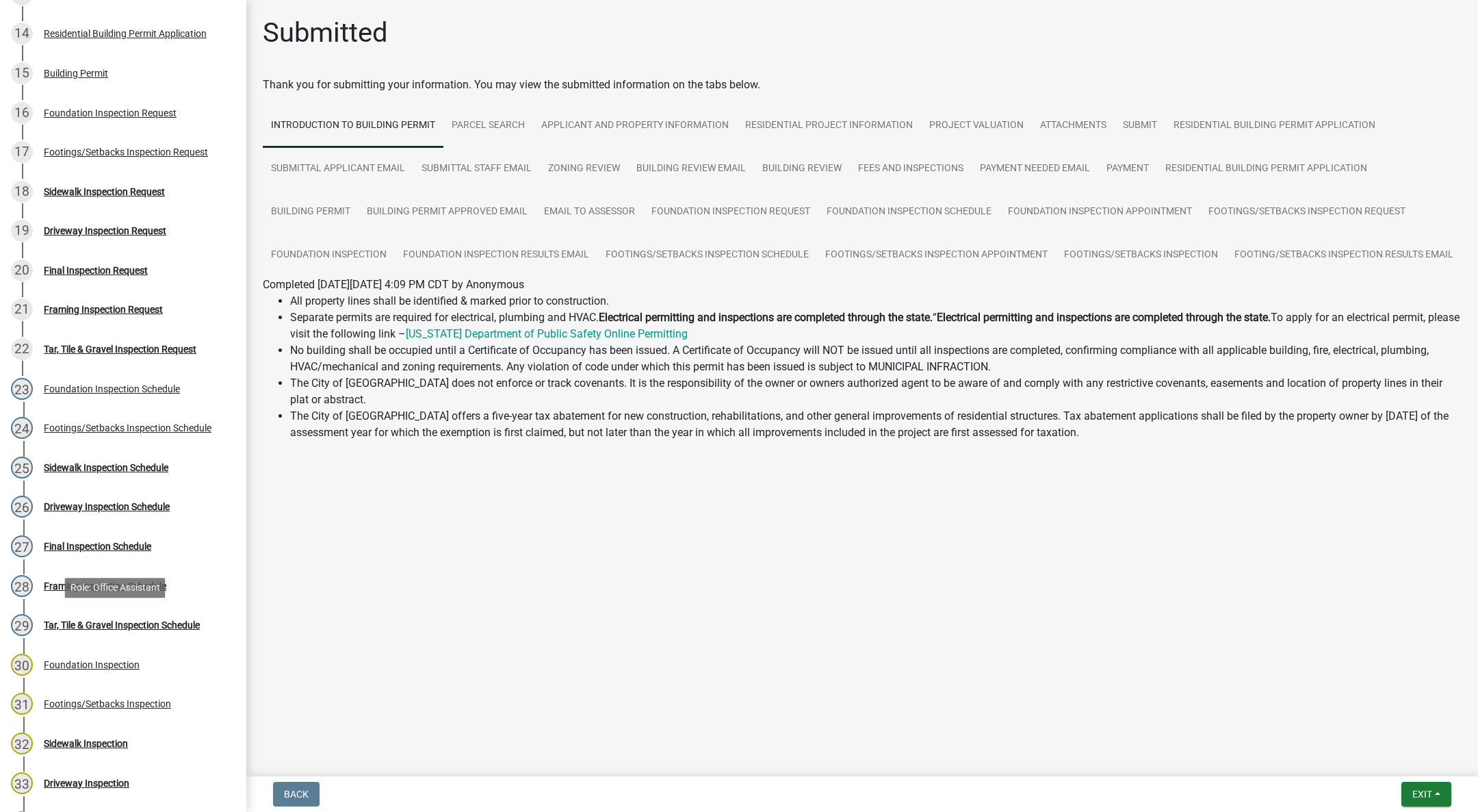
scroll to position [822, 0]
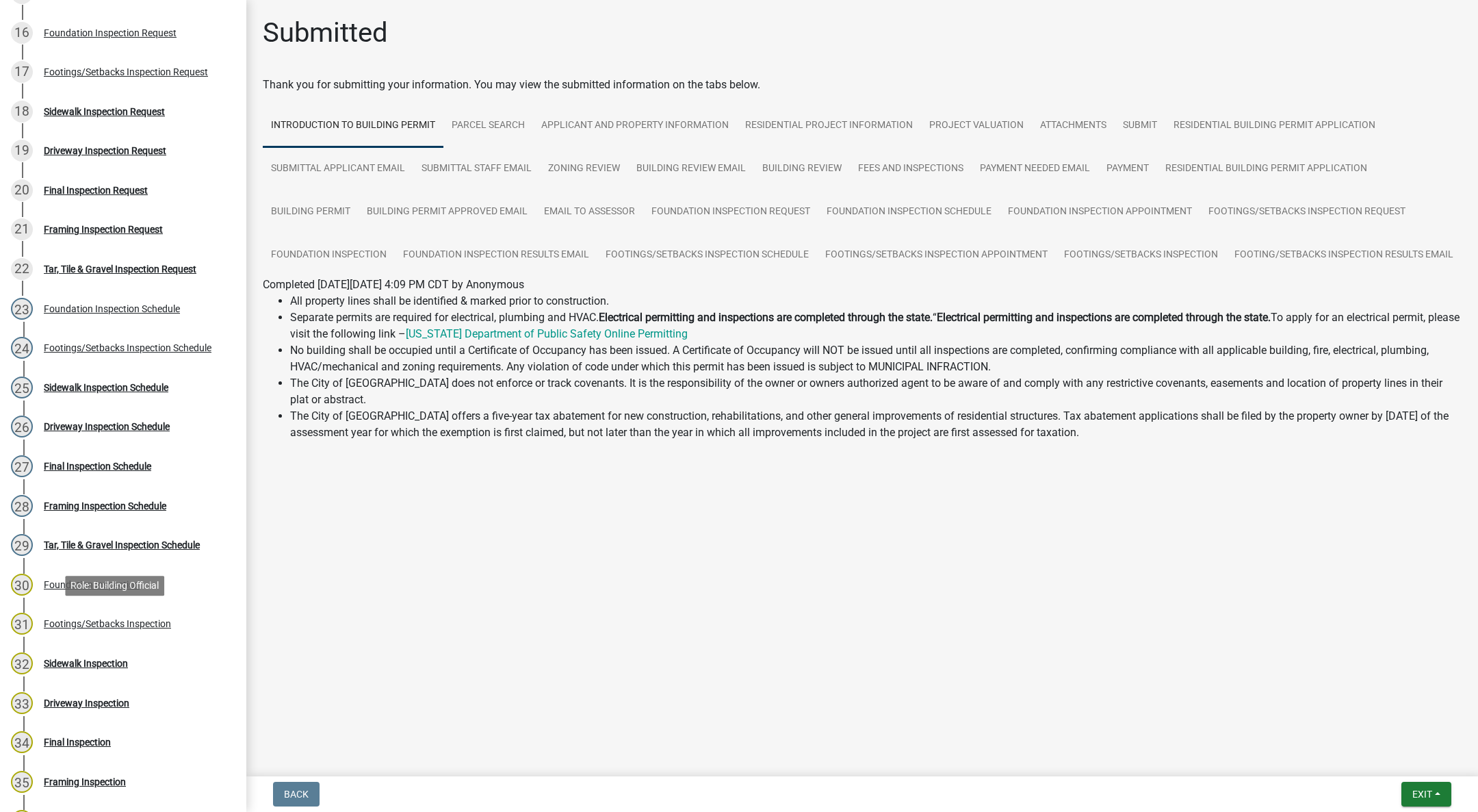
click at [96, 620] on div "Footings/Setbacks Inspection" at bounding box center [108, 624] width 127 height 10
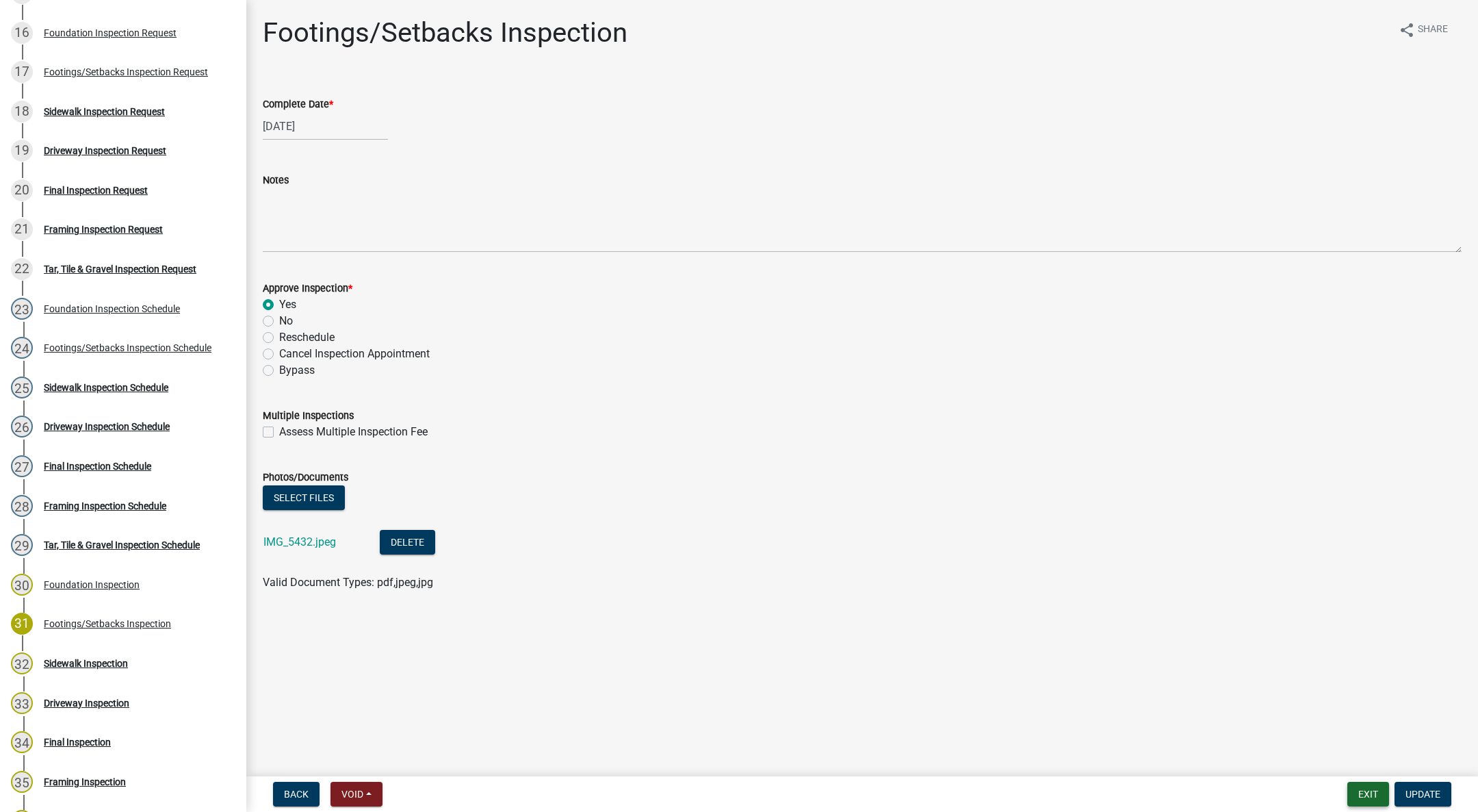
click at [1378, 799] on button "Exit" at bounding box center [1368, 794] width 42 height 25
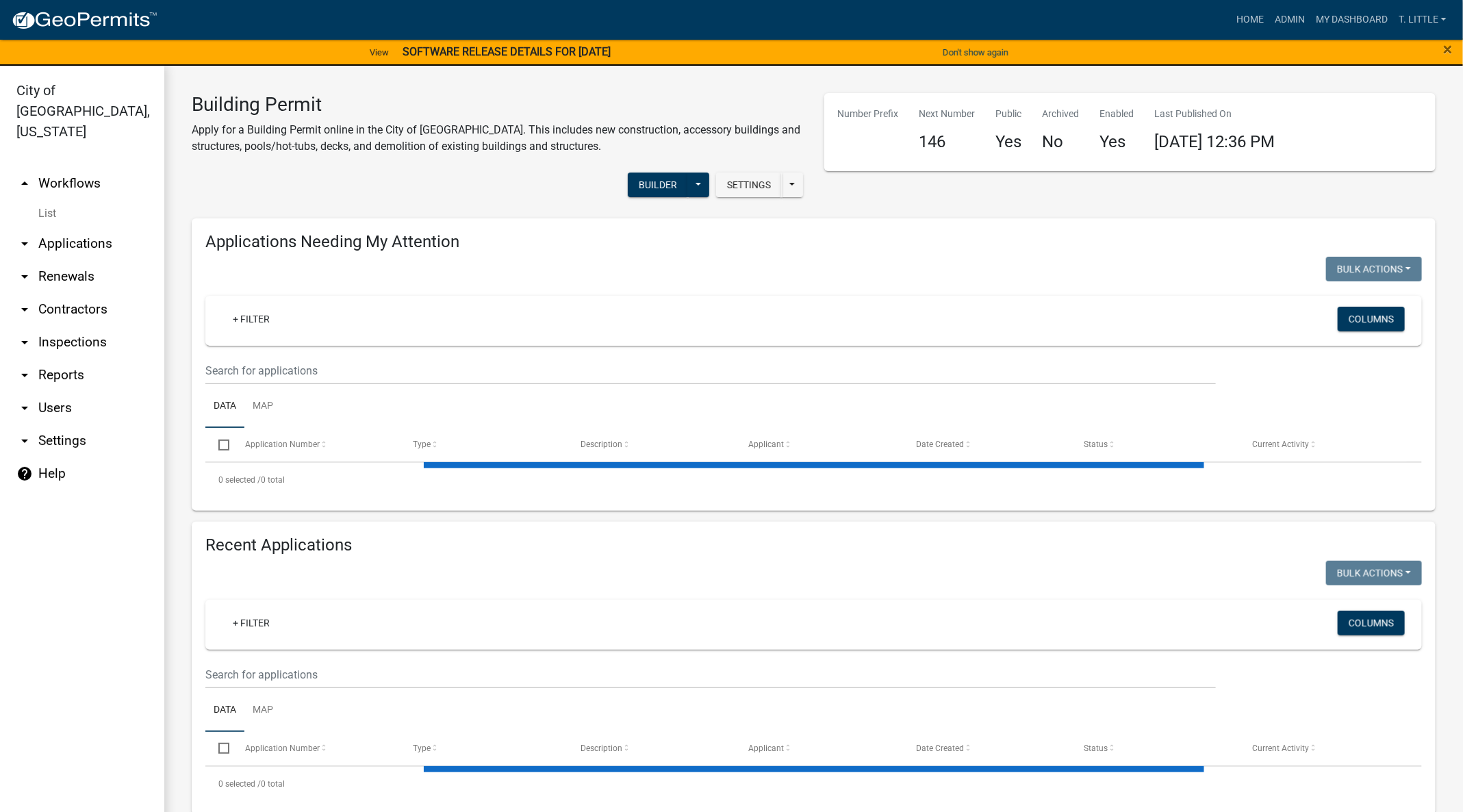
select select "3: 100"
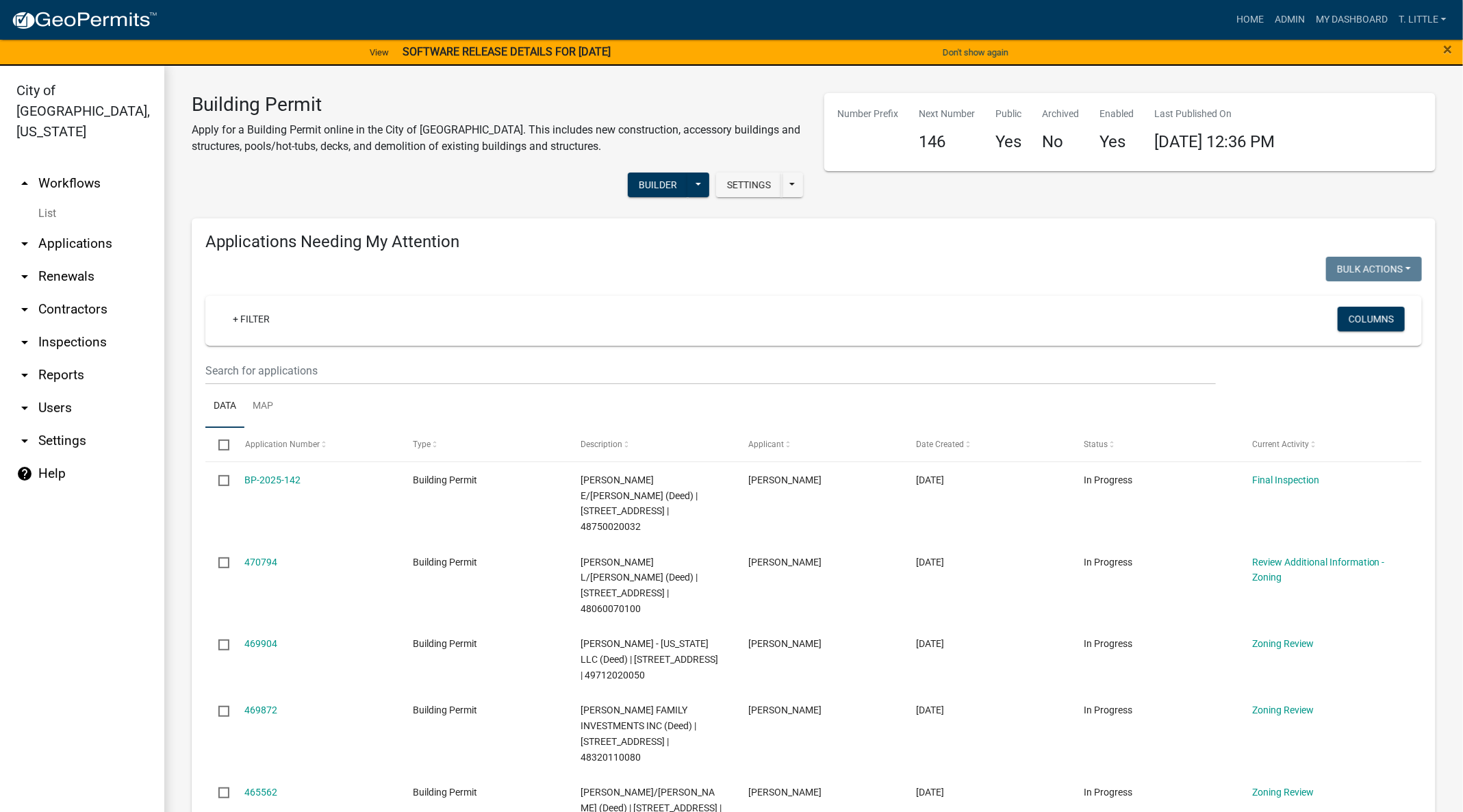
click at [252, 556] on link "470794" at bounding box center [261, 562] width 33 height 11
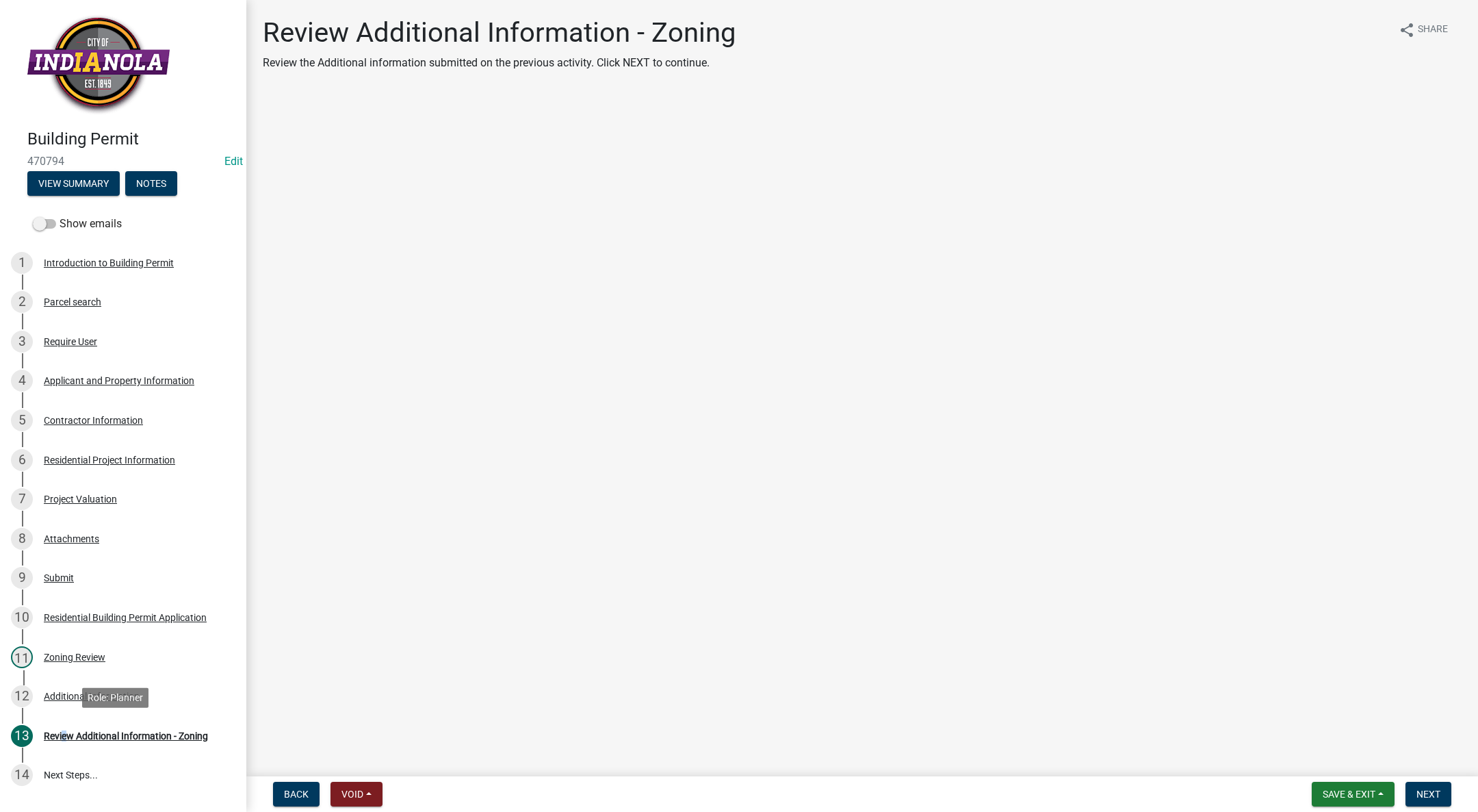
click at [60, 728] on div "13 Review Additional Information - Zoning" at bounding box center [117, 735] width 213 height 22
click at [83, 694] on div "Additional Information" at bounding box center [92, 696] width 96 height 10
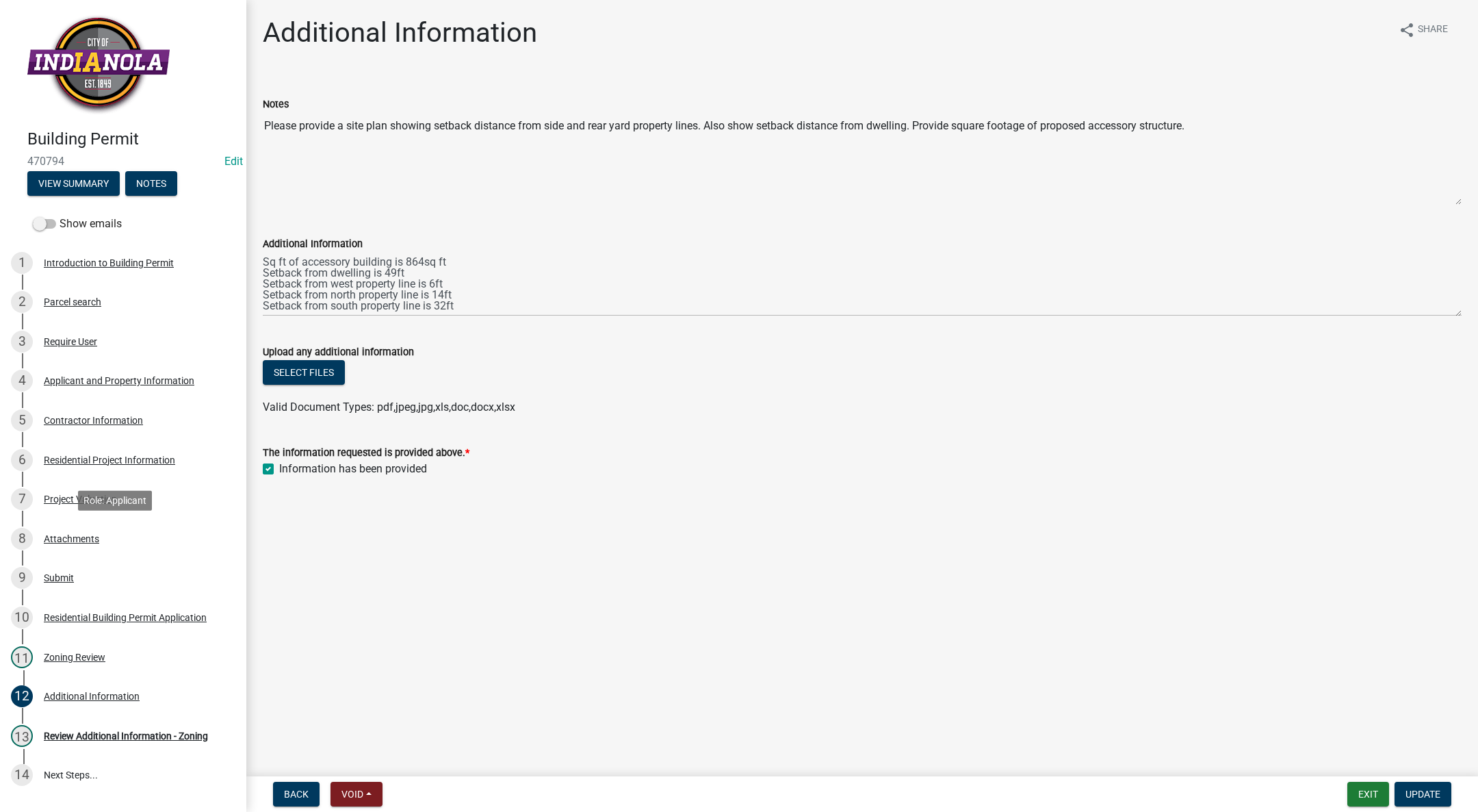
click at [88, 528] on div "8 Attachments" at bounding box center [117, 539] width 213 height 22
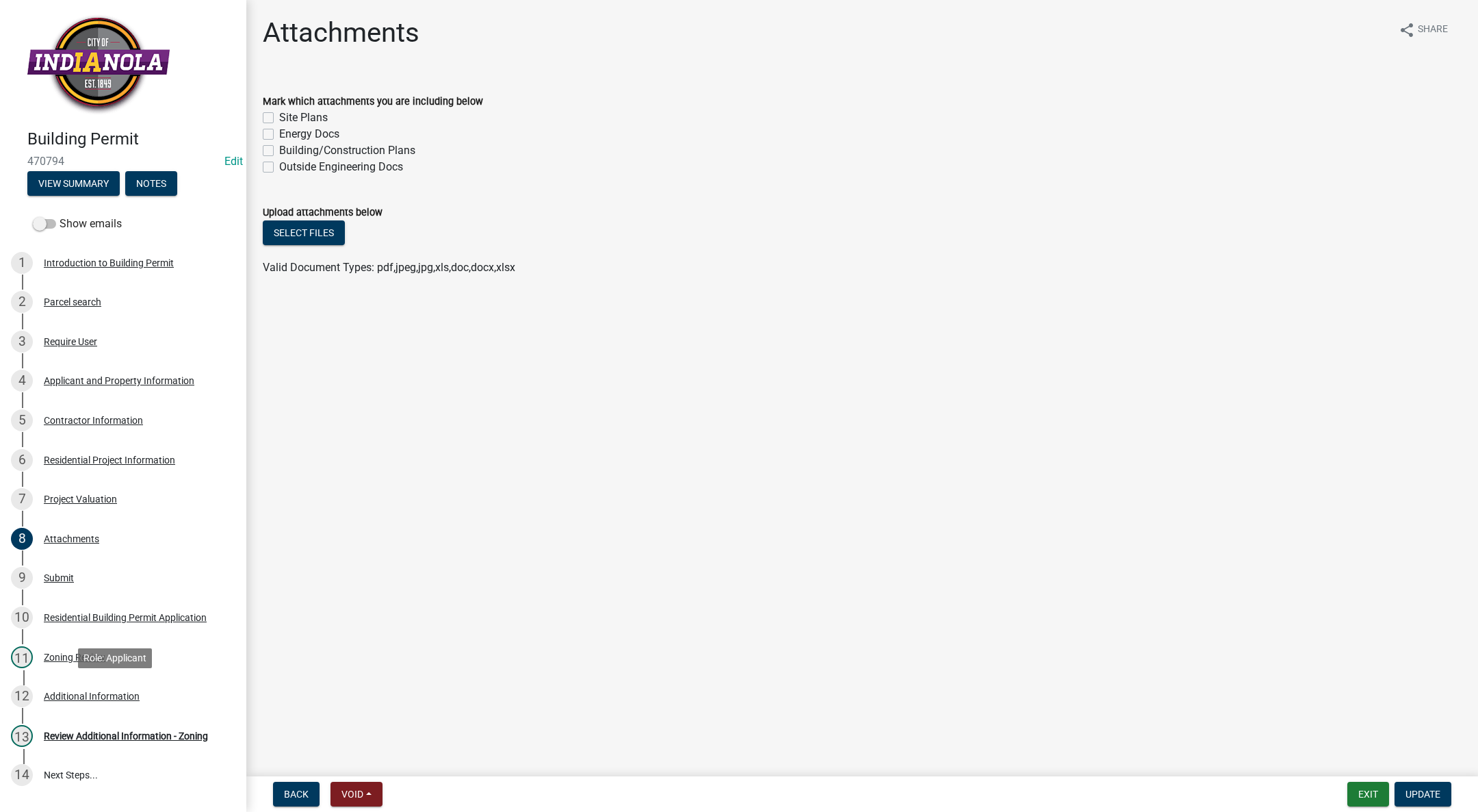
click at [65, 704] on div "12 Additional Information" at bounding box center [117, 696] width 213 height 22
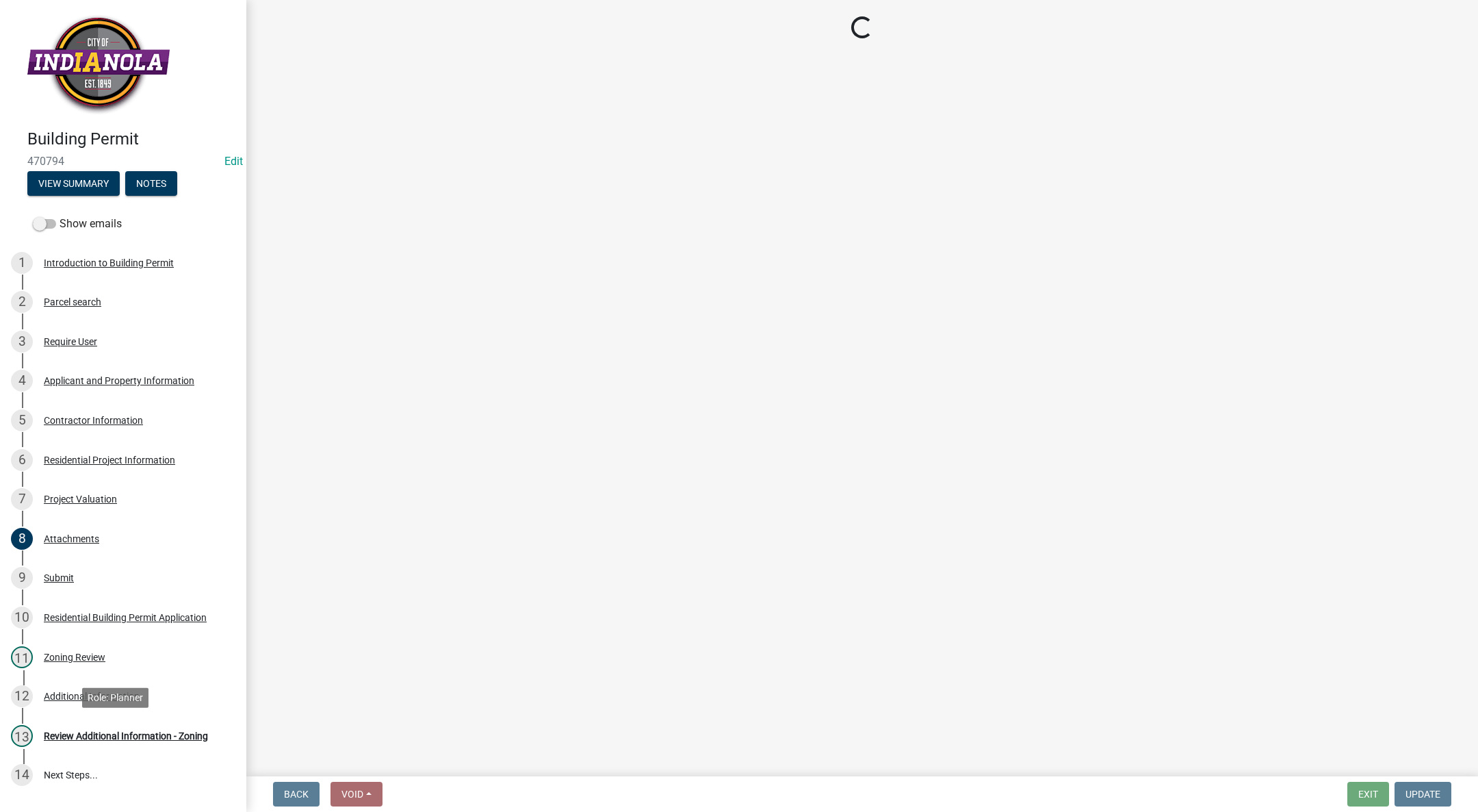
click at [56, 735] on div "Review Additional Information - Zoning" at bounding box center [126, 735] width 165 height 10
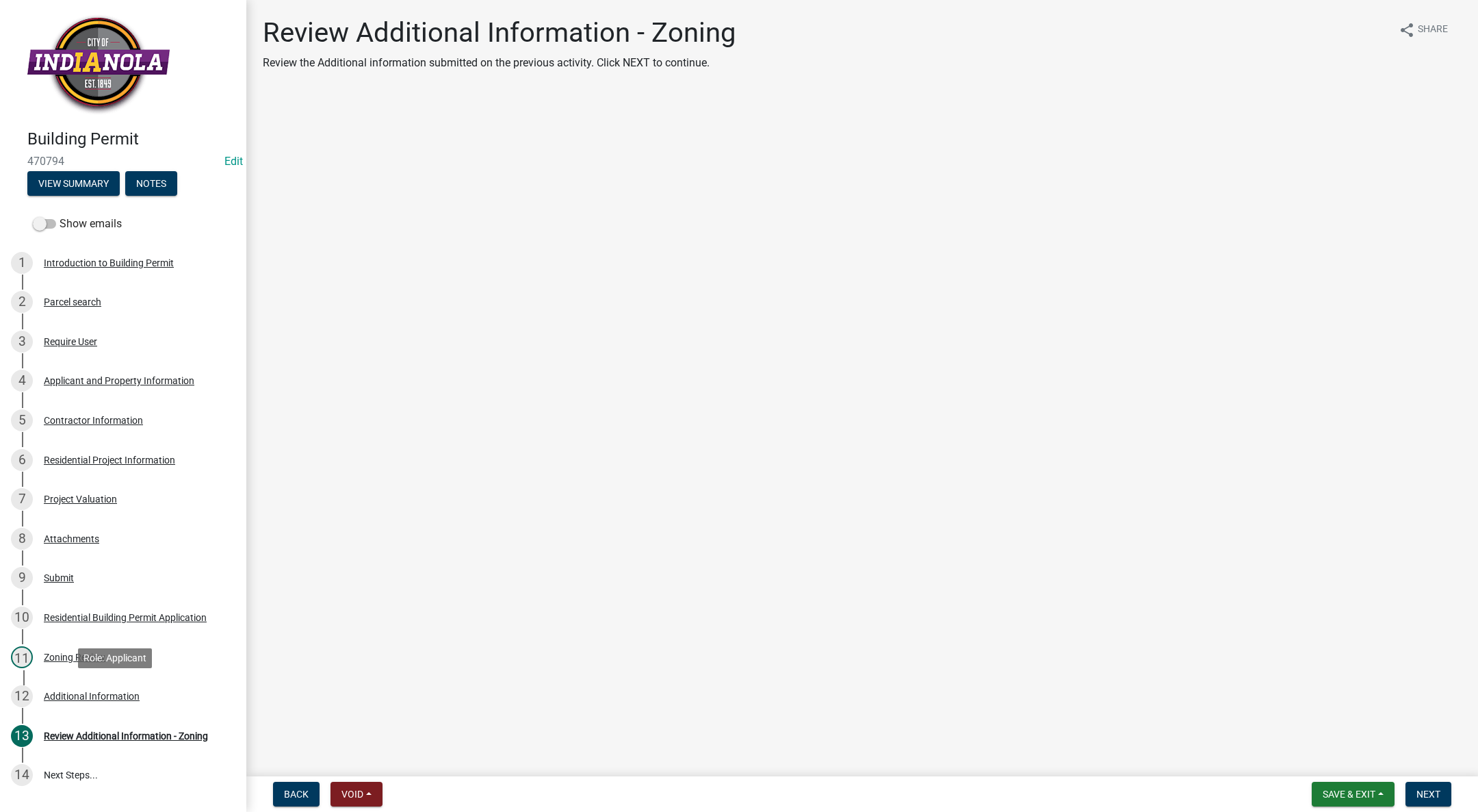
click at [72, 688] on div "12 Additional Information" at bounding box center [117, 696] width 213 height 22
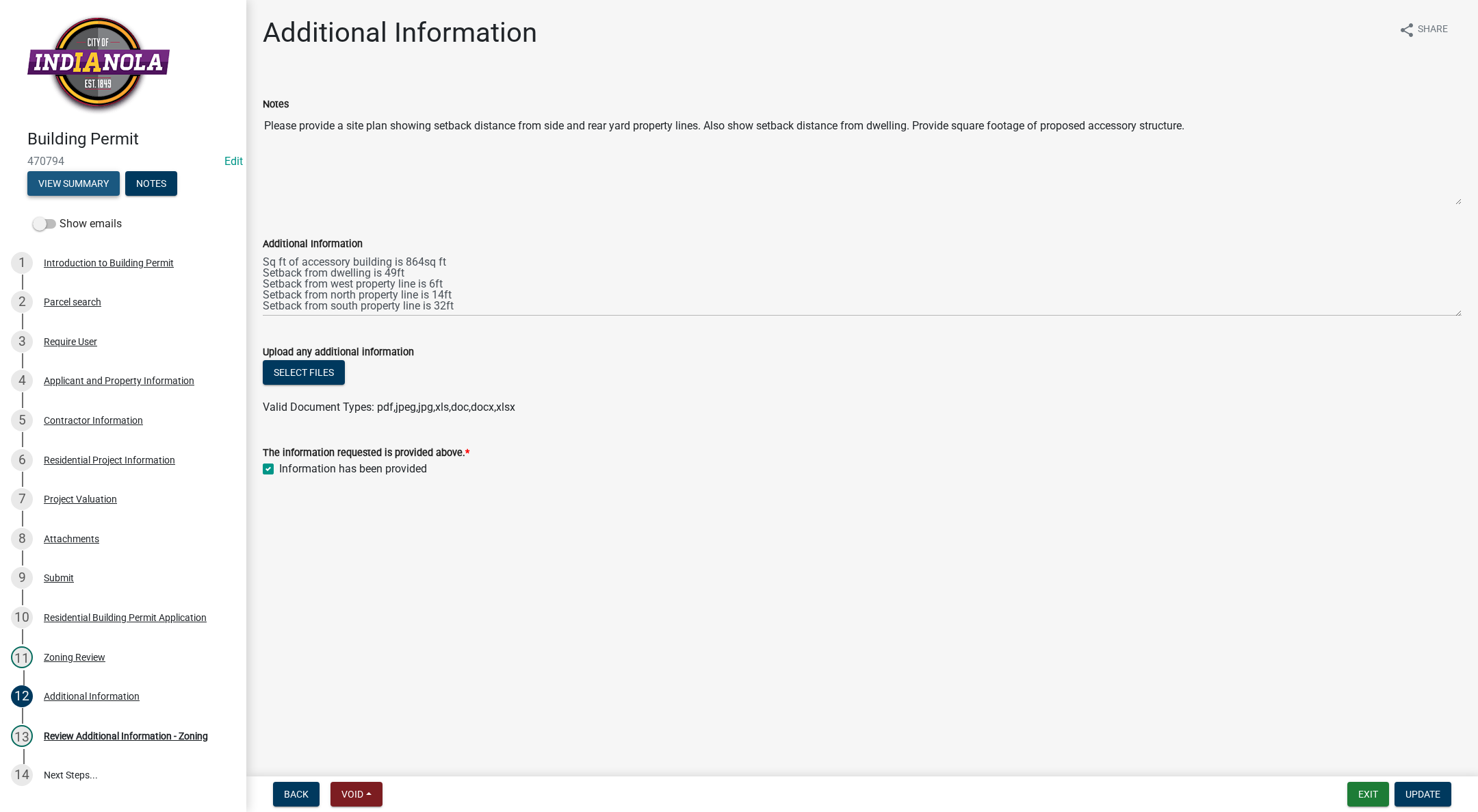
click at [80, 180] on button "View Summary" at bounding box center [73, 183] width 92 height 25
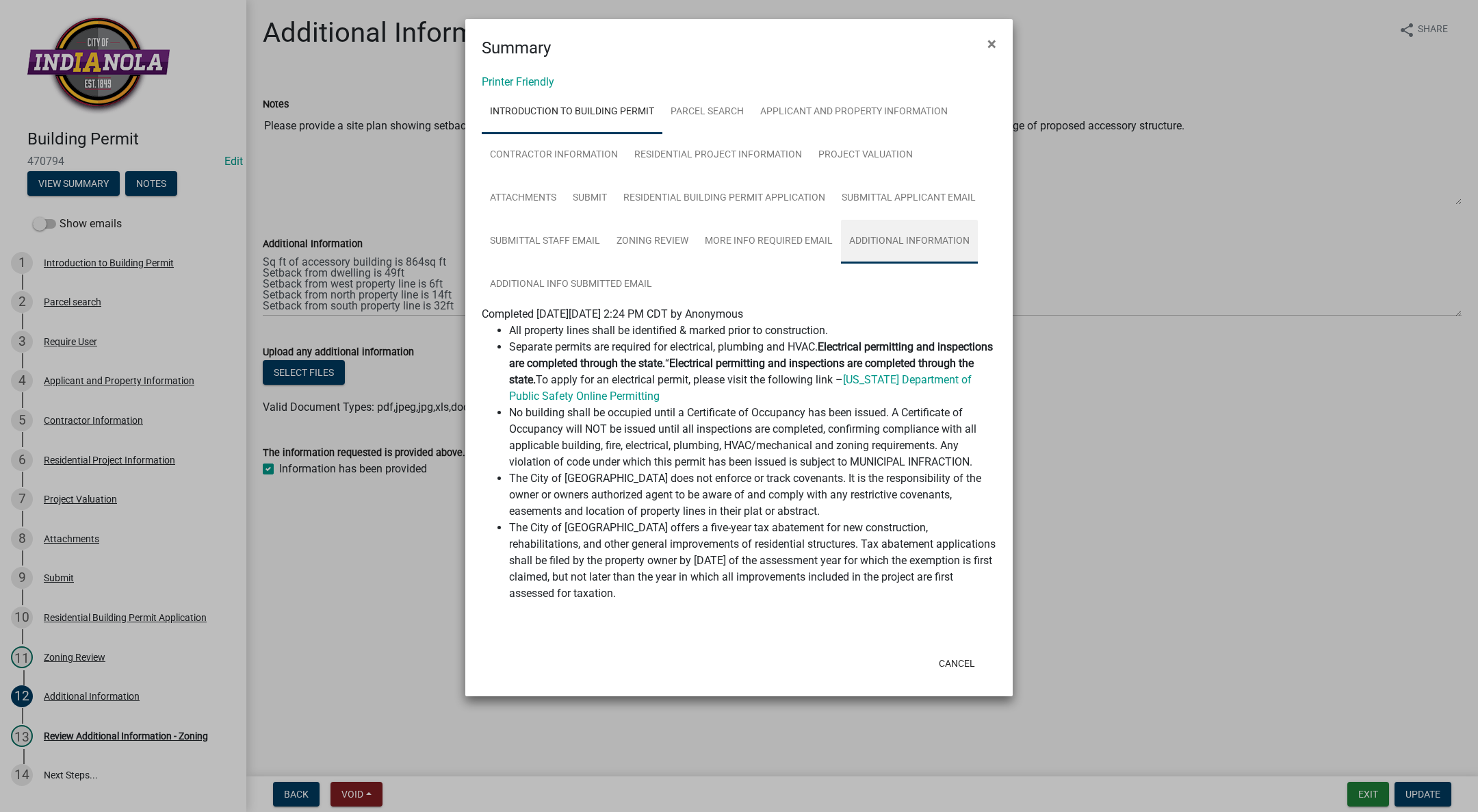
click at [863, 244] on link "Additional Information" at bounding box center [909, 241] width 137 height 44
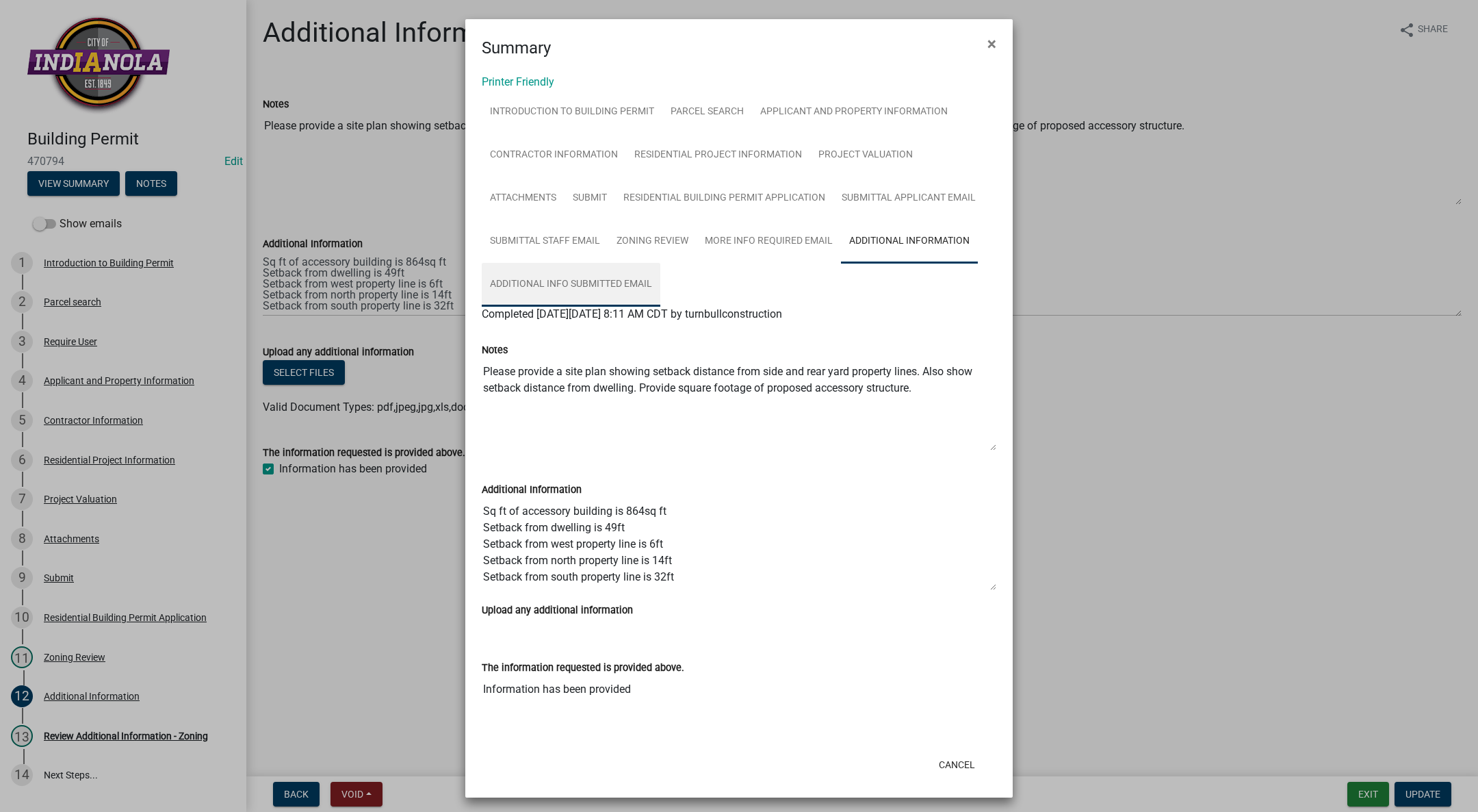
click at [517, 287] on link "Additional Info submitted Email" at bounding box center [571, 285] width 179 height 44
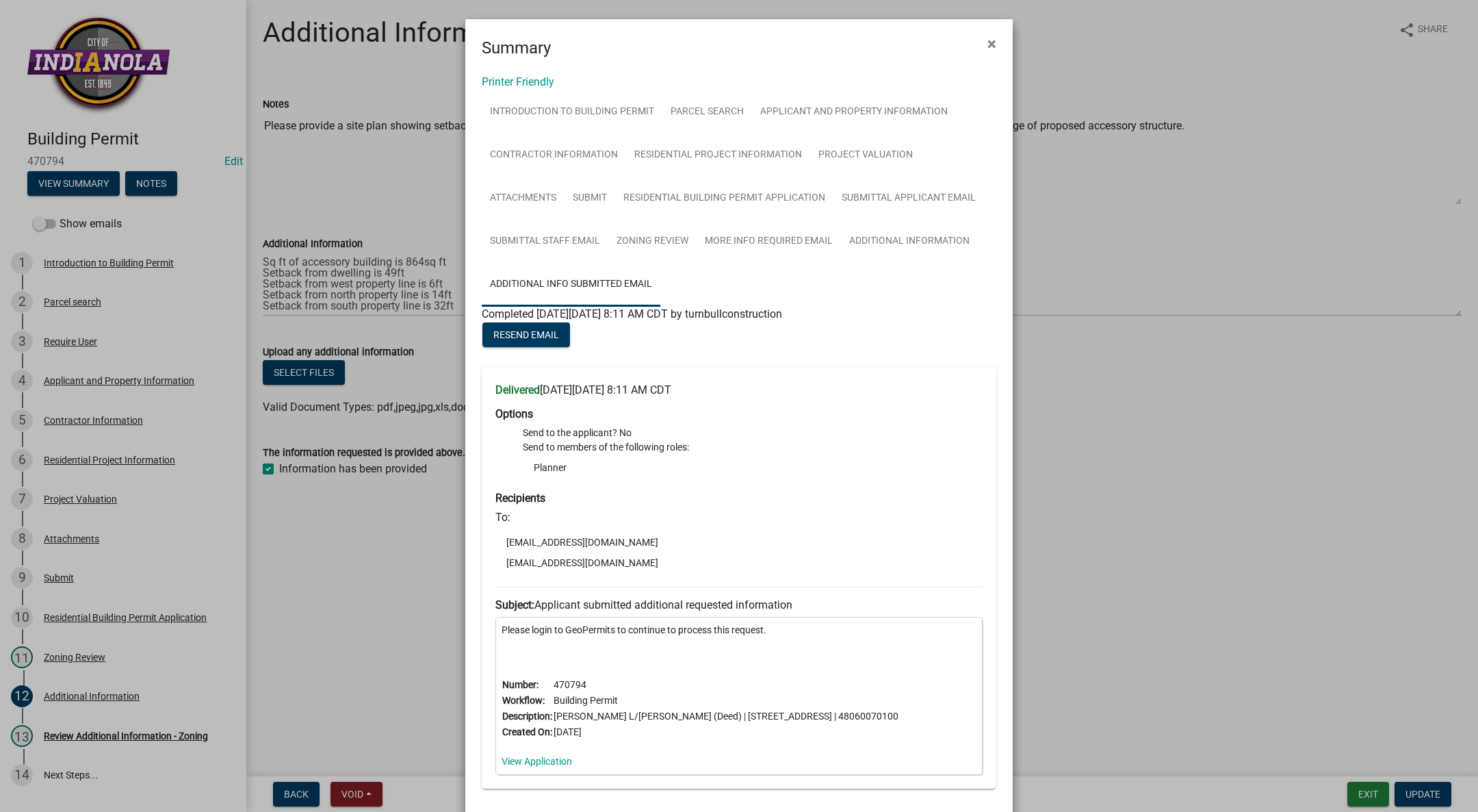
click at [92, 466] on ngb-modal-window "Summary × Printer Friendly Introduction to Building Permit Parcel search Applic…" at bounding box center [739, 406] width 1478 height 812
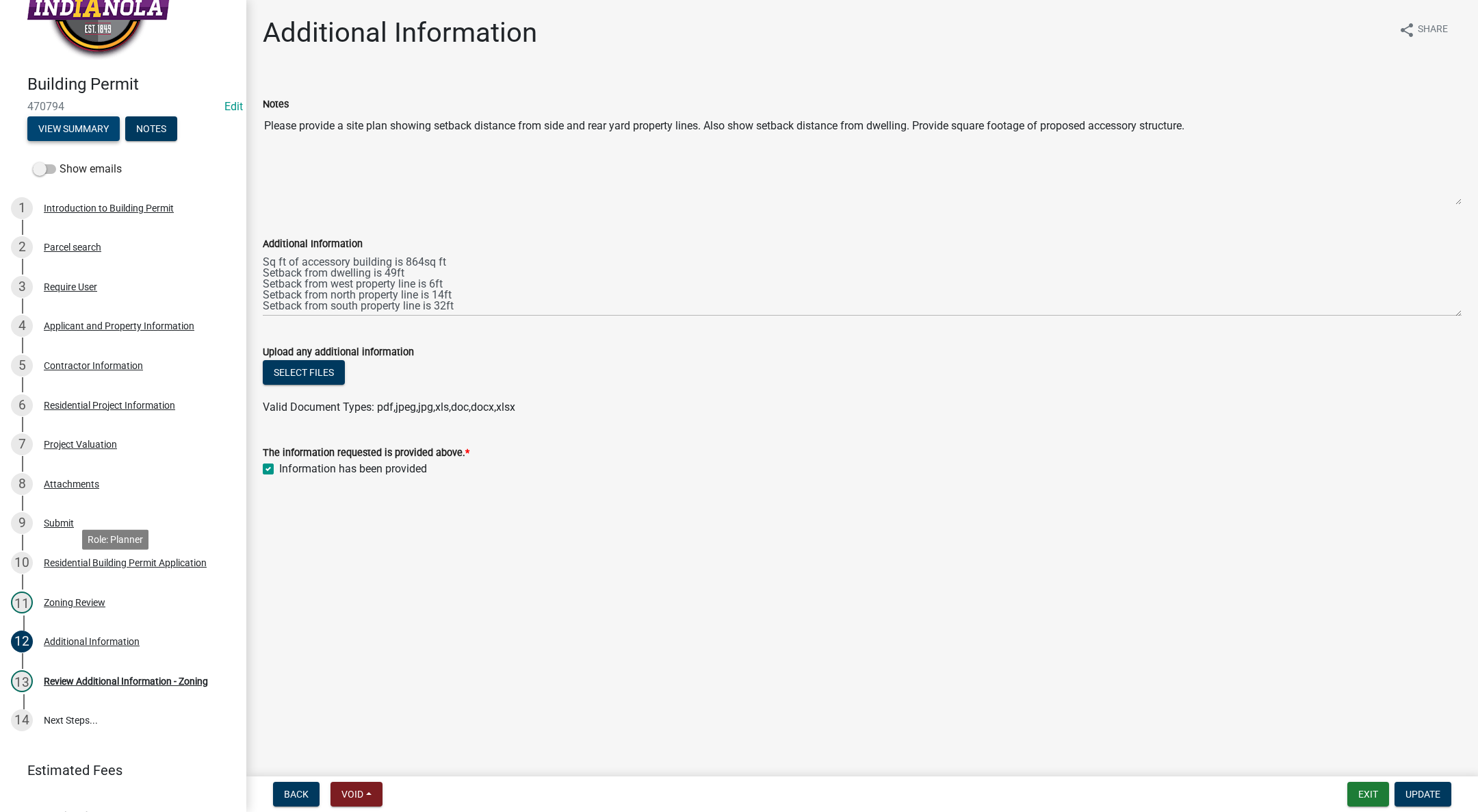
scroll to position [79, 0]
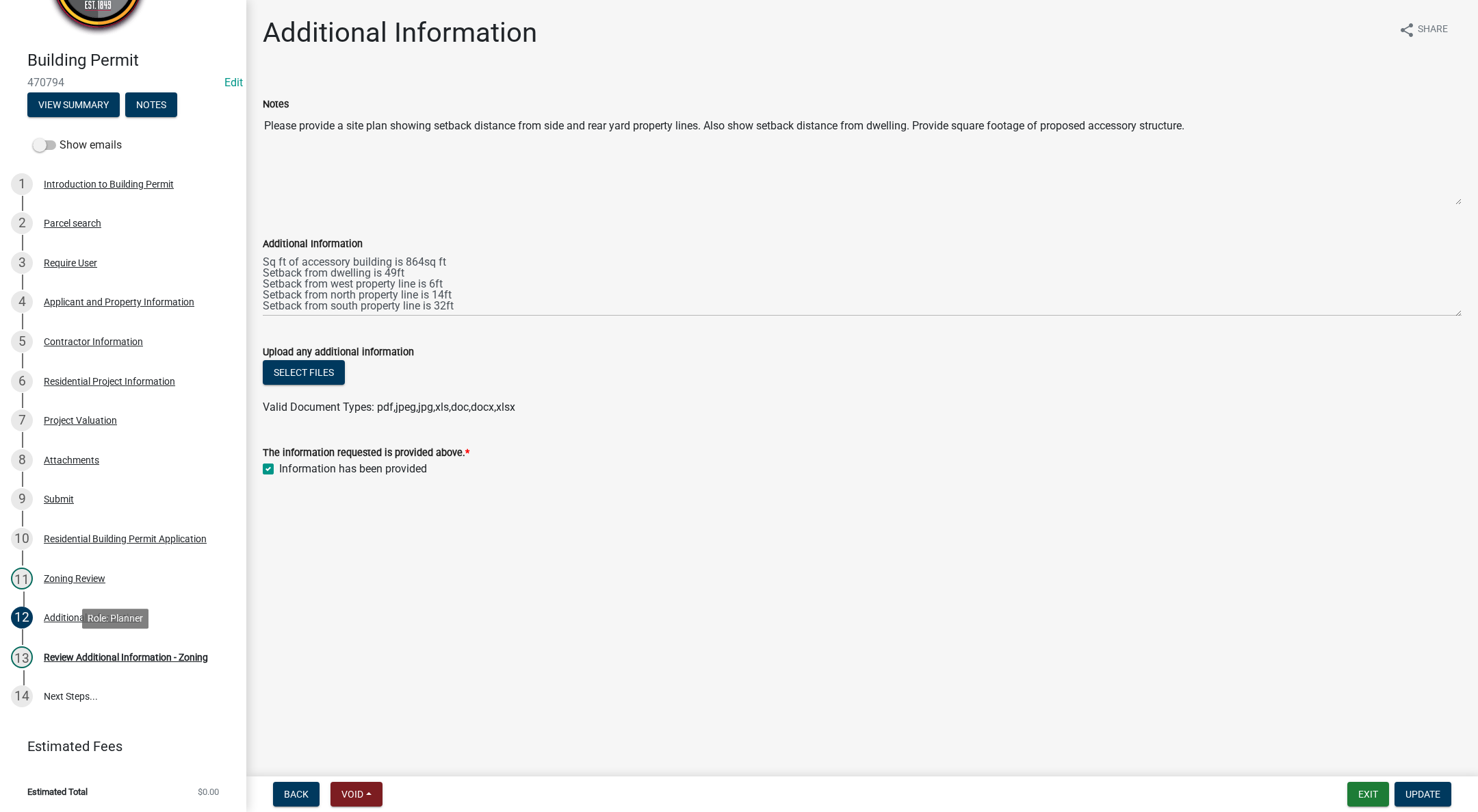
click at [117, 663] on div "13 Review Additional Information - Zoning" at bounding box center [117, 656] width 213 height 22
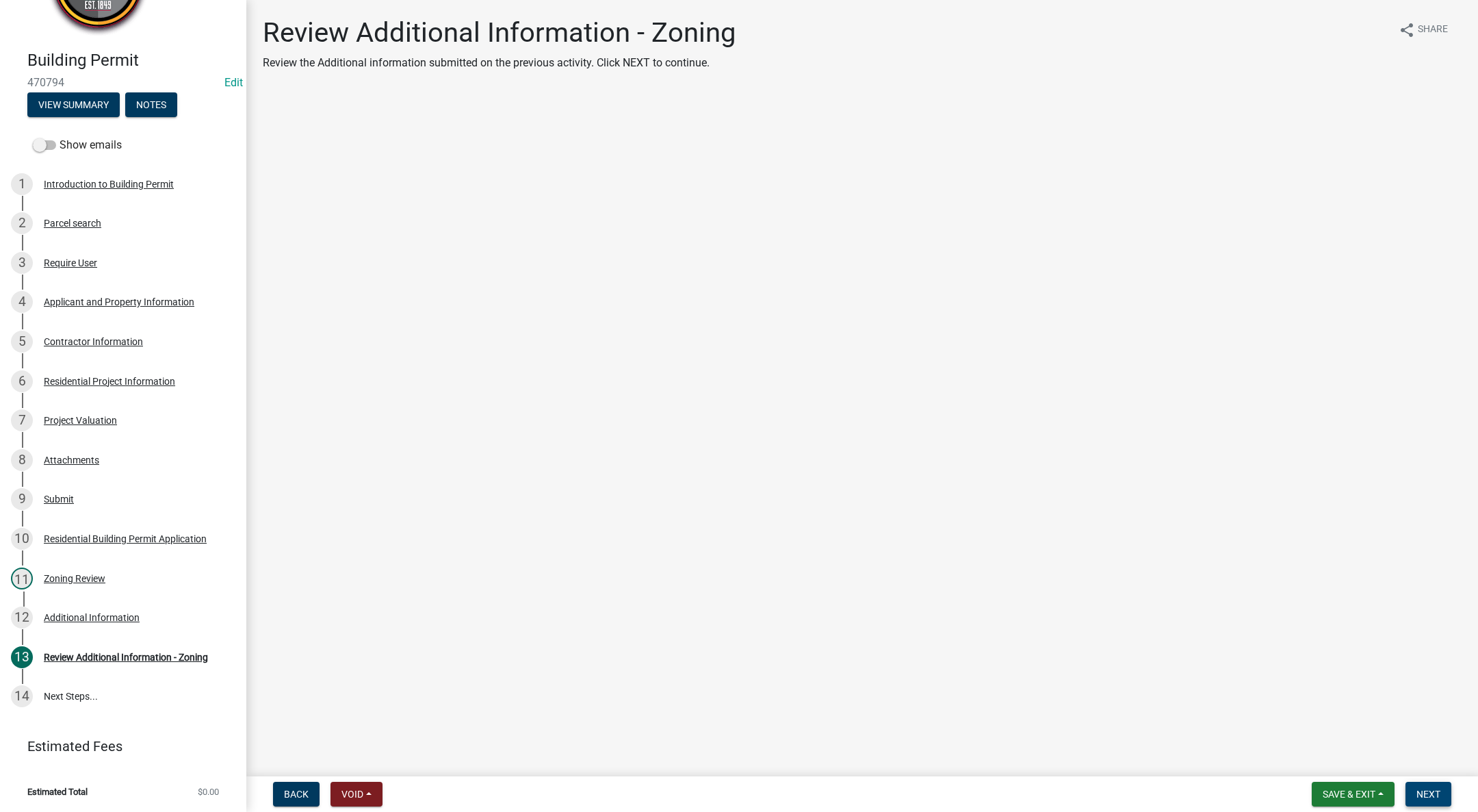
click at [1442, 793] on button "Next" at bounding box center [1428, 794] width 46 height 25
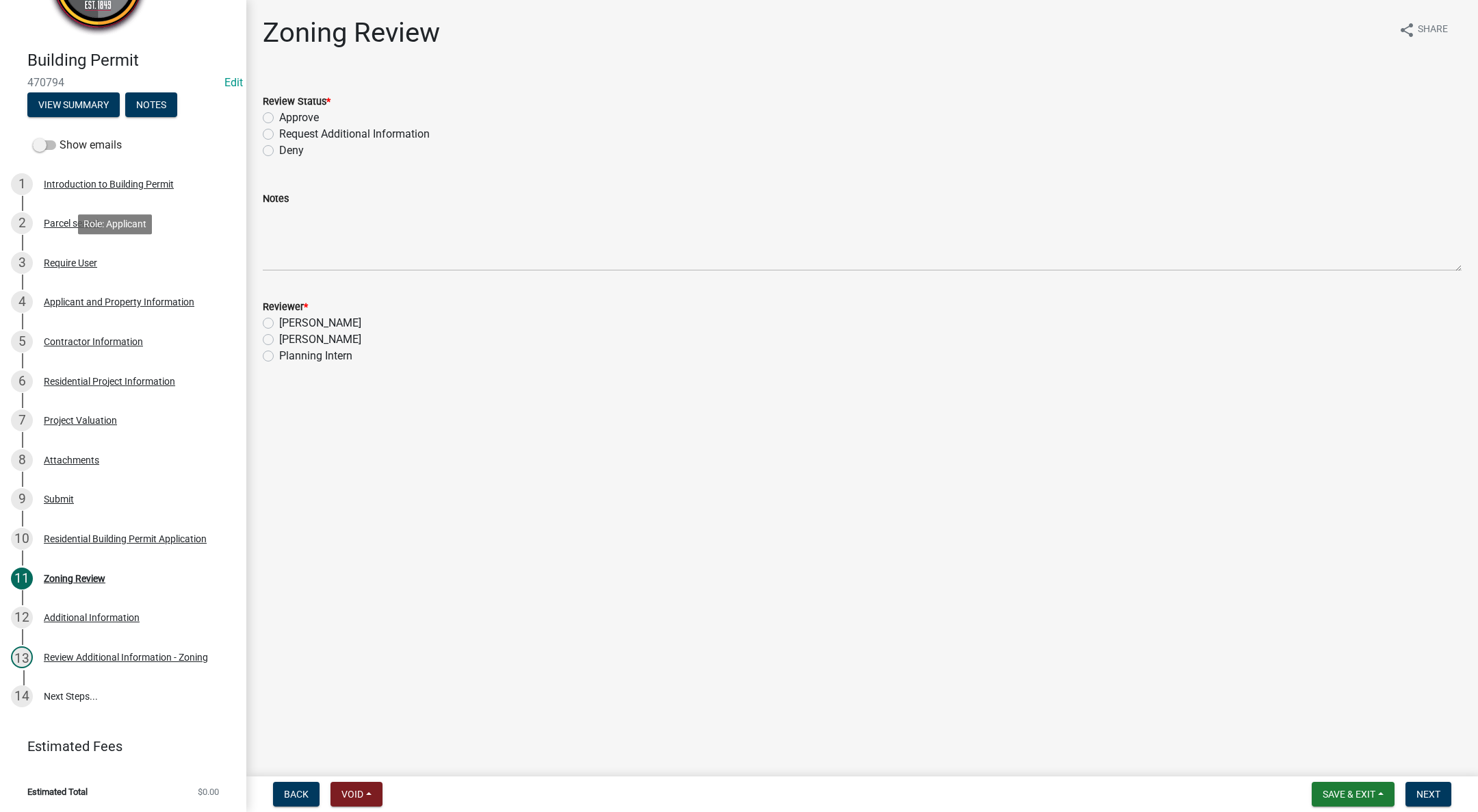
click at [99, 264] on div "3 Require User" at bounding box center [117, 263] width 213 height 22
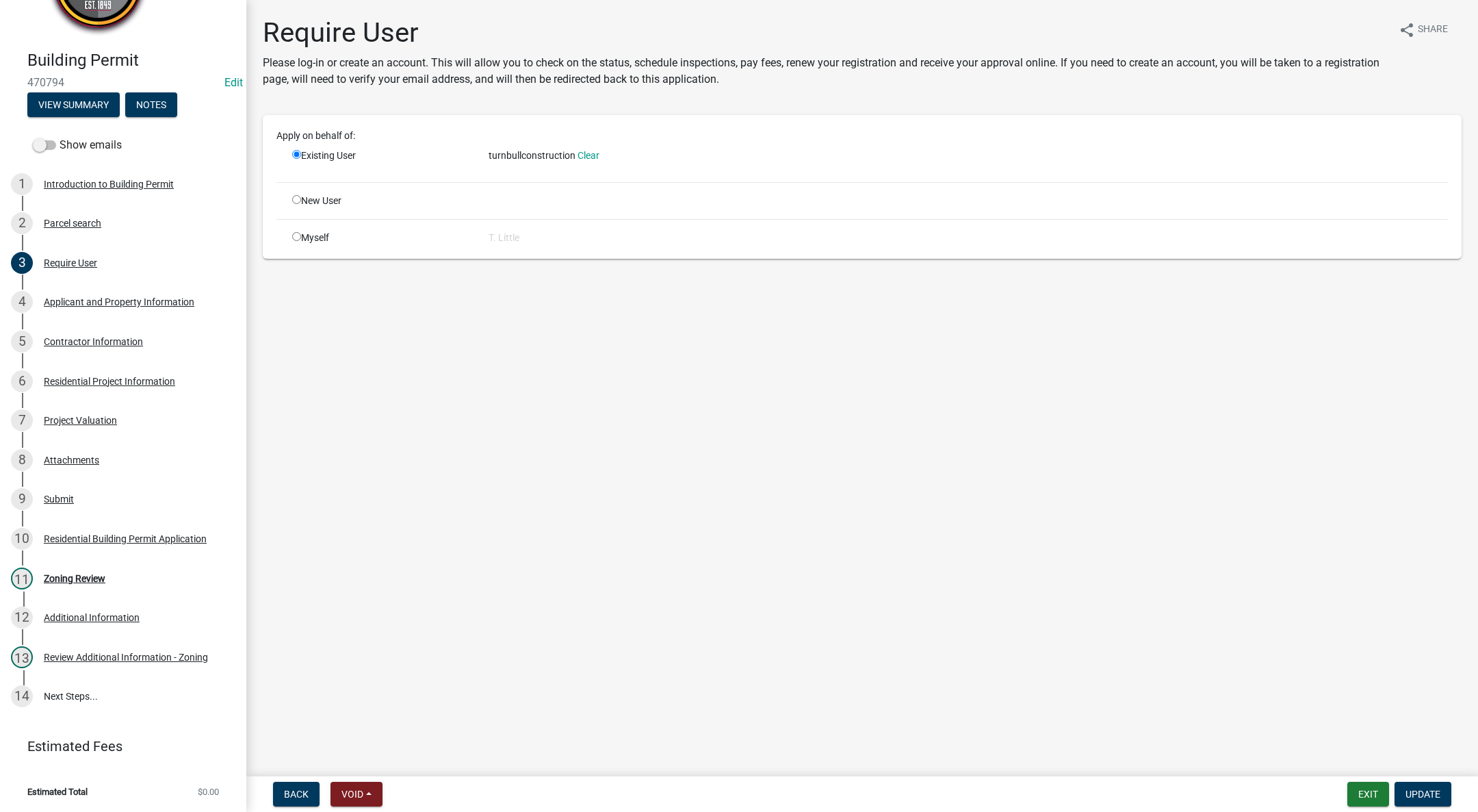
click at [83, 226] on div "Parcel search" at bounding box center [73, 223] width 57 height 10
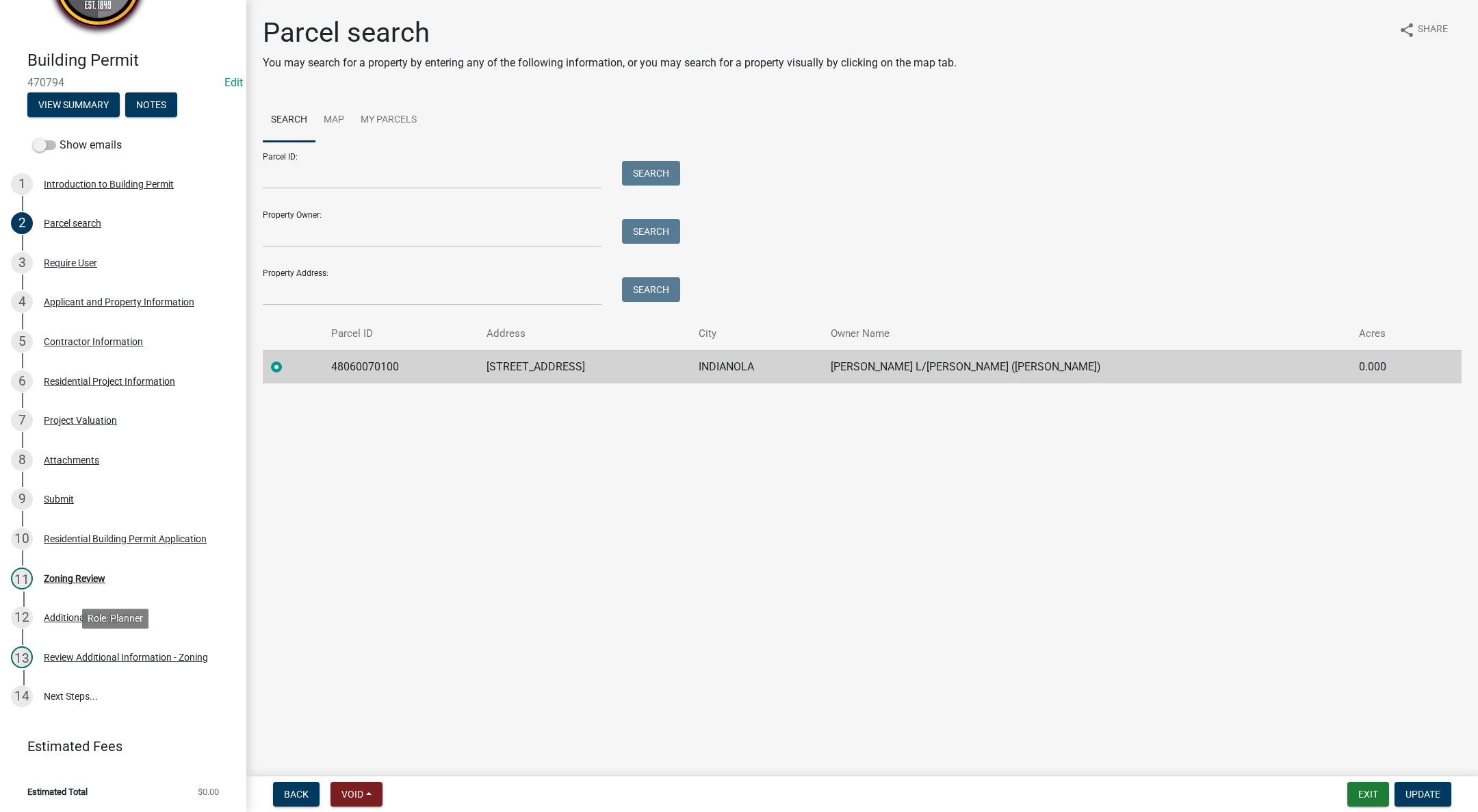
click at [96, 649] on div "13 Review Additional Information - Zoning" at bounding box center [117, 656] width 213 height 22
click at [72, 579] on div "Zoning Review" at bounding box center [75, 578] width 62 height 10
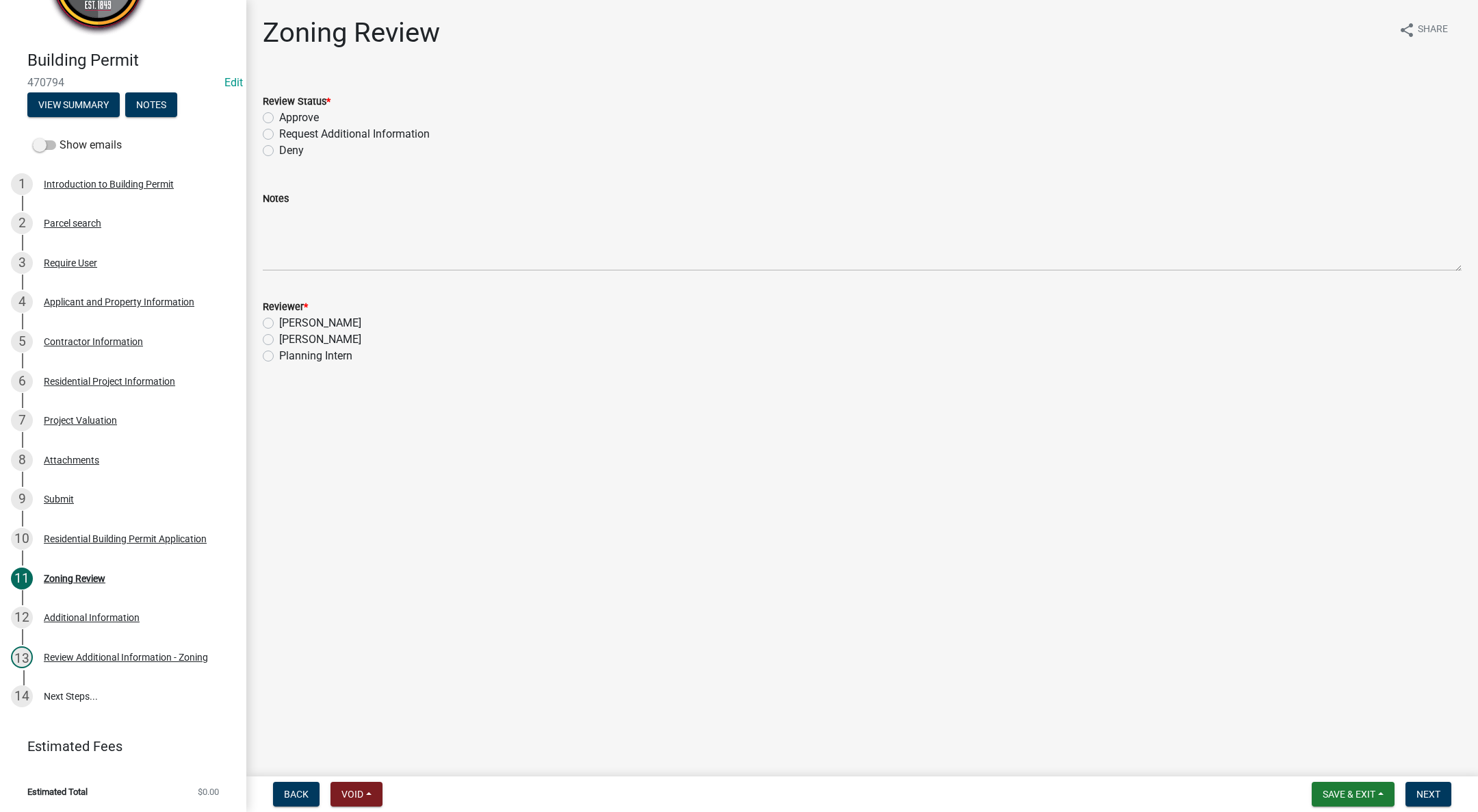
click at [280, 117] on label "Approve" at bounding box center [299, 118] width 40 height 17
click at [280, 117] on input "Approve" at bounding box center [284, 114] width 9 height 9
radio input "true"
click at [280, 341] on label "Tim Little" at bounding box center [320, 340] width 82 height 17
click at [280, 341] on input "Tim Little" at bounding box center [284, 336] width 9 height 9
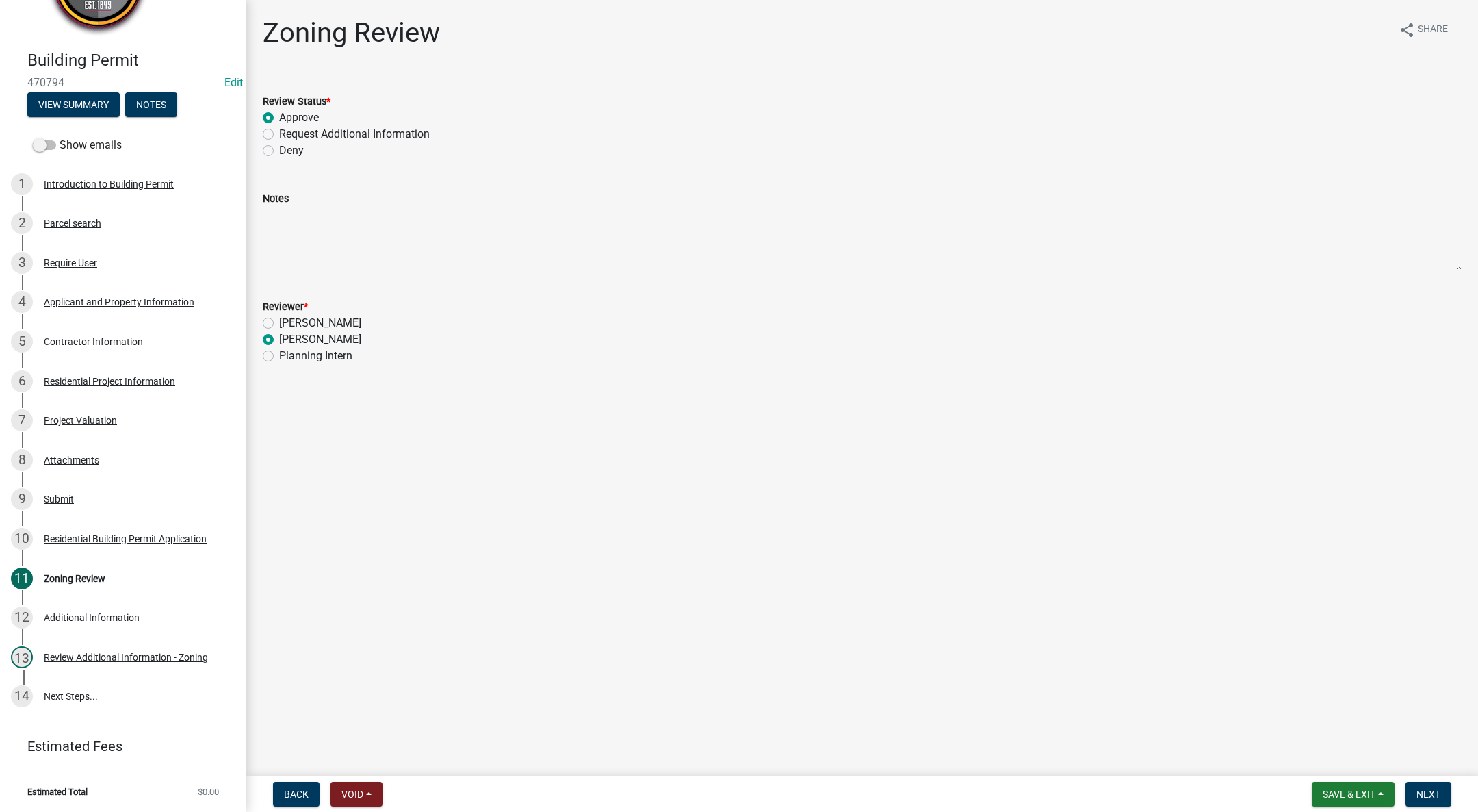
radio input "true"
drag, startPoint x: 1427, startPoint y: 780, endPoint x: 1424, endPoint y: 789, distance: 9.5
click at [1427, 780] on nav "Back Void Withdraw Lock Expire Void Save & Exit Save Save & Exit Next" at bounding box center [862, 793] width 1232 height 35
click at [1423, 793] on span "Next" at bounding box center [1428, 793] width 24 height 11
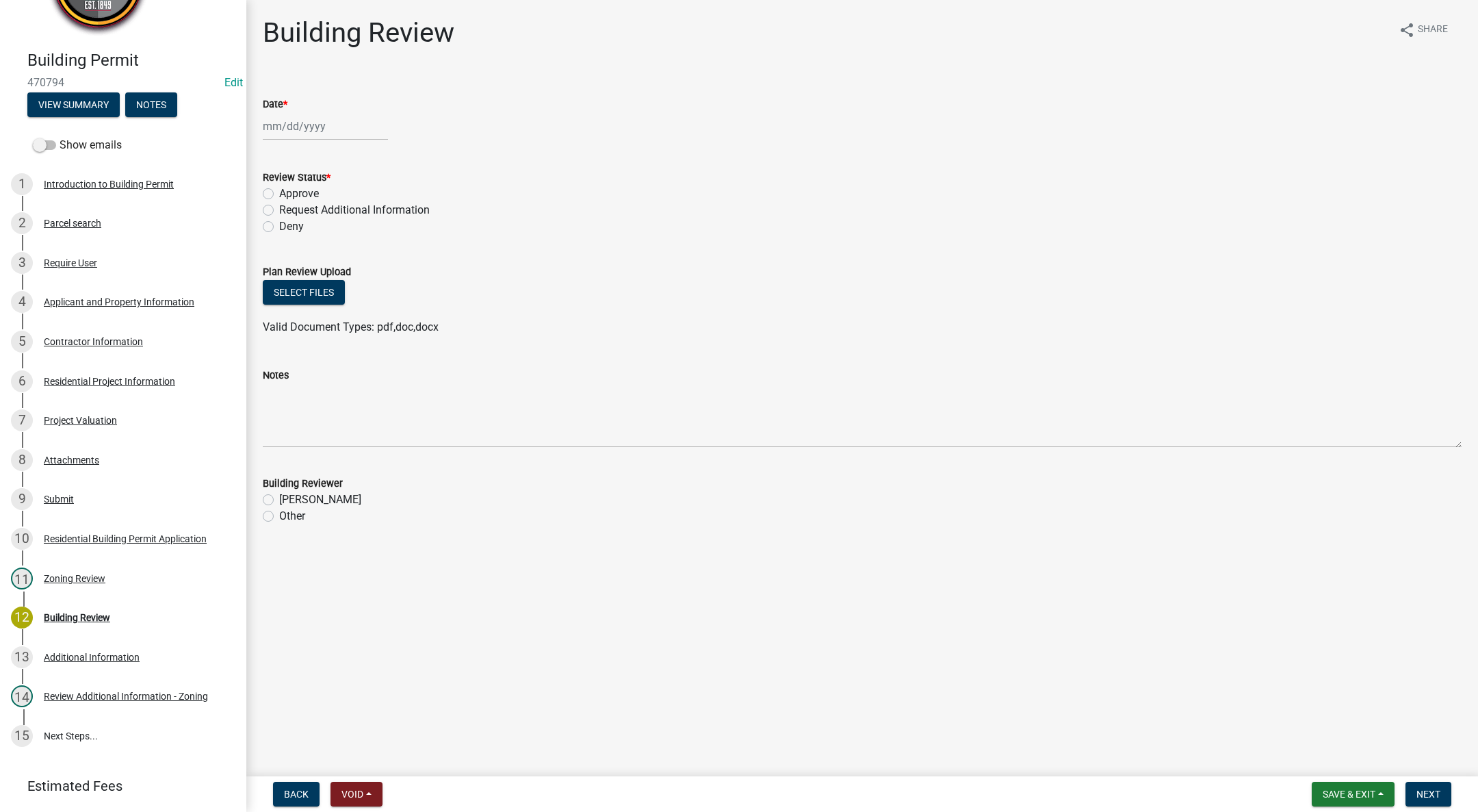
click at [280, 126] on div at bounding box center [325, 126] width 126 height 28
select select "9"
select select "2025"
click at [364, 195] on div "5" at bounding box center [364, 199] width 22 height 22
type input "09/05/2025"
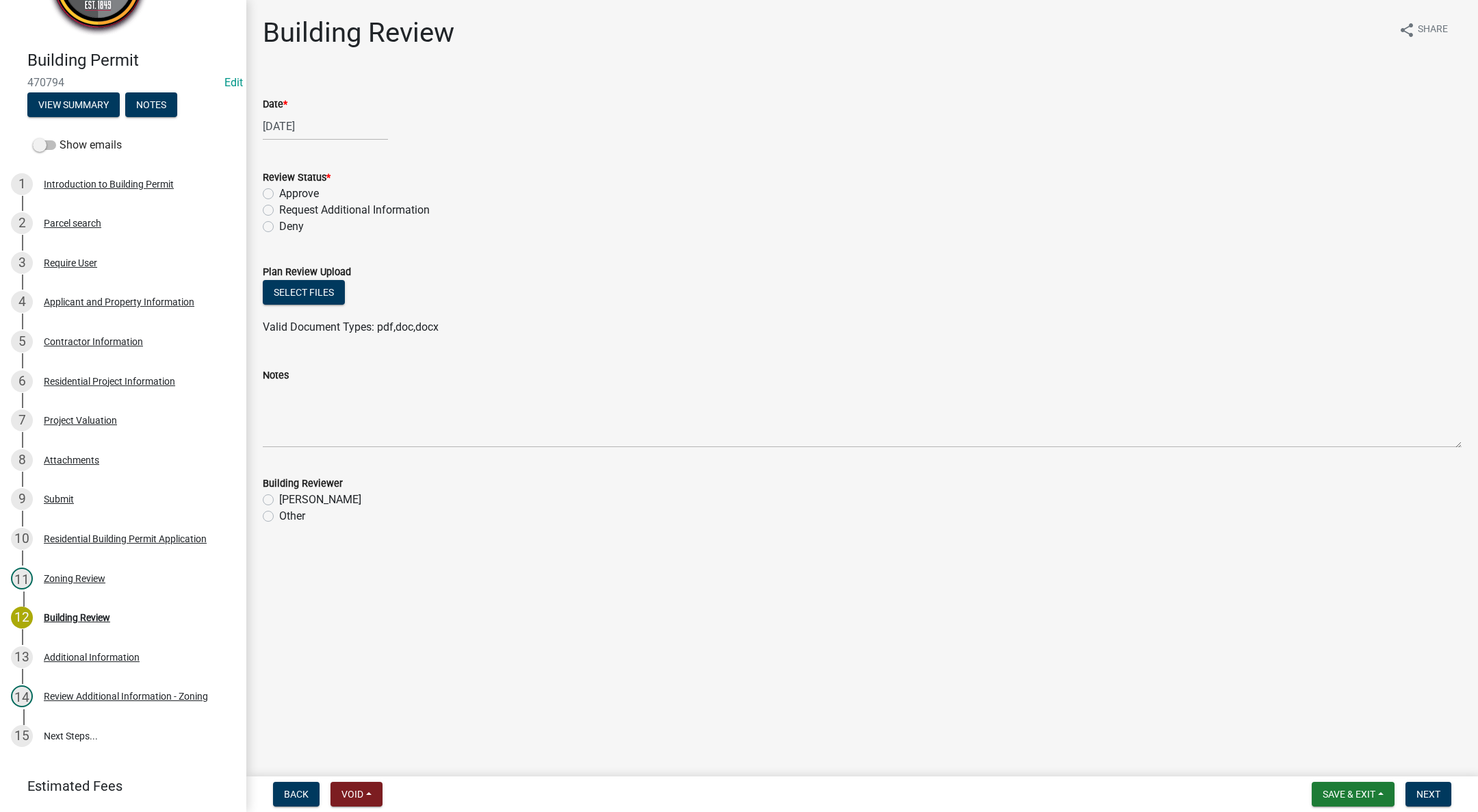
click at [280, 193] on label "Approve" at bounding box center [299, 194] width 40 height 17
click at [280, 193] on input "Approve" at bounding box center [284, 190] width 9 height 9
radio input "true"
click at [280, 503] on label "Tim Little" at bounding box center [320, 500] width 82 height 17
click at [280, 501] on input "Tim Little" at bounding box center [284, 496] width 9 height 9
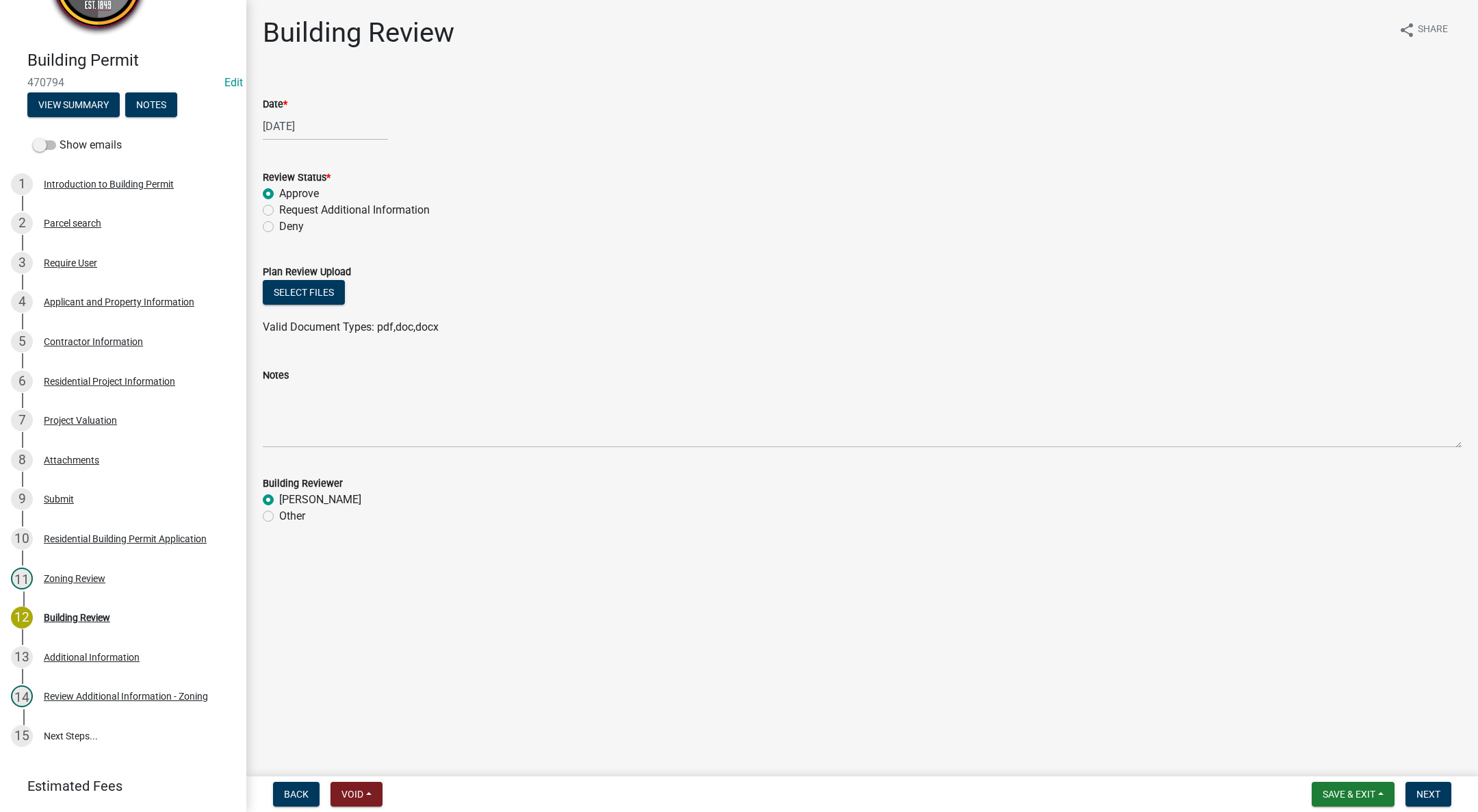
radio input "true"
click at [1430, 786] on button "Next" at bounding box center [1428, 794] width 46 height 25
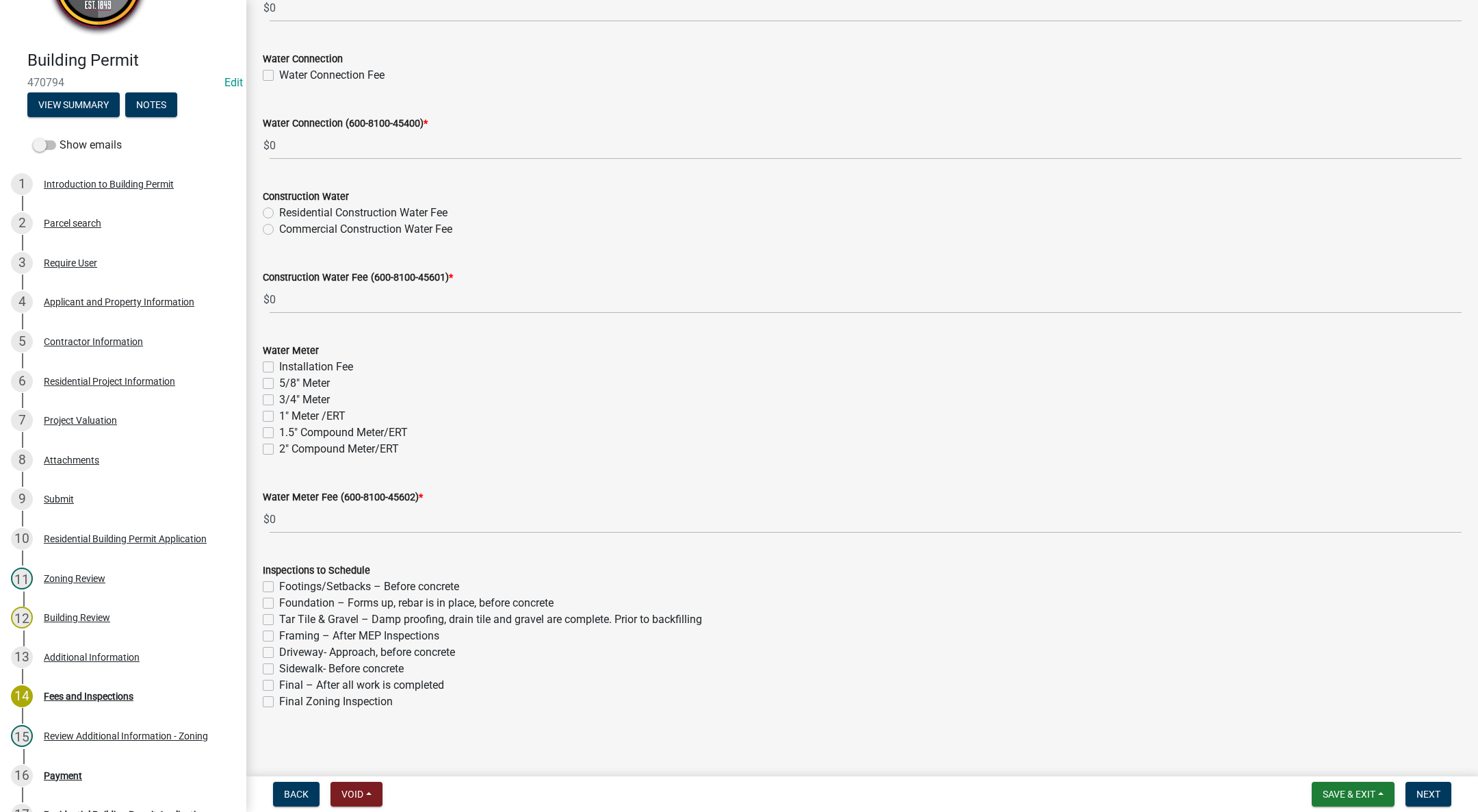
scroll to position [1147, 0]
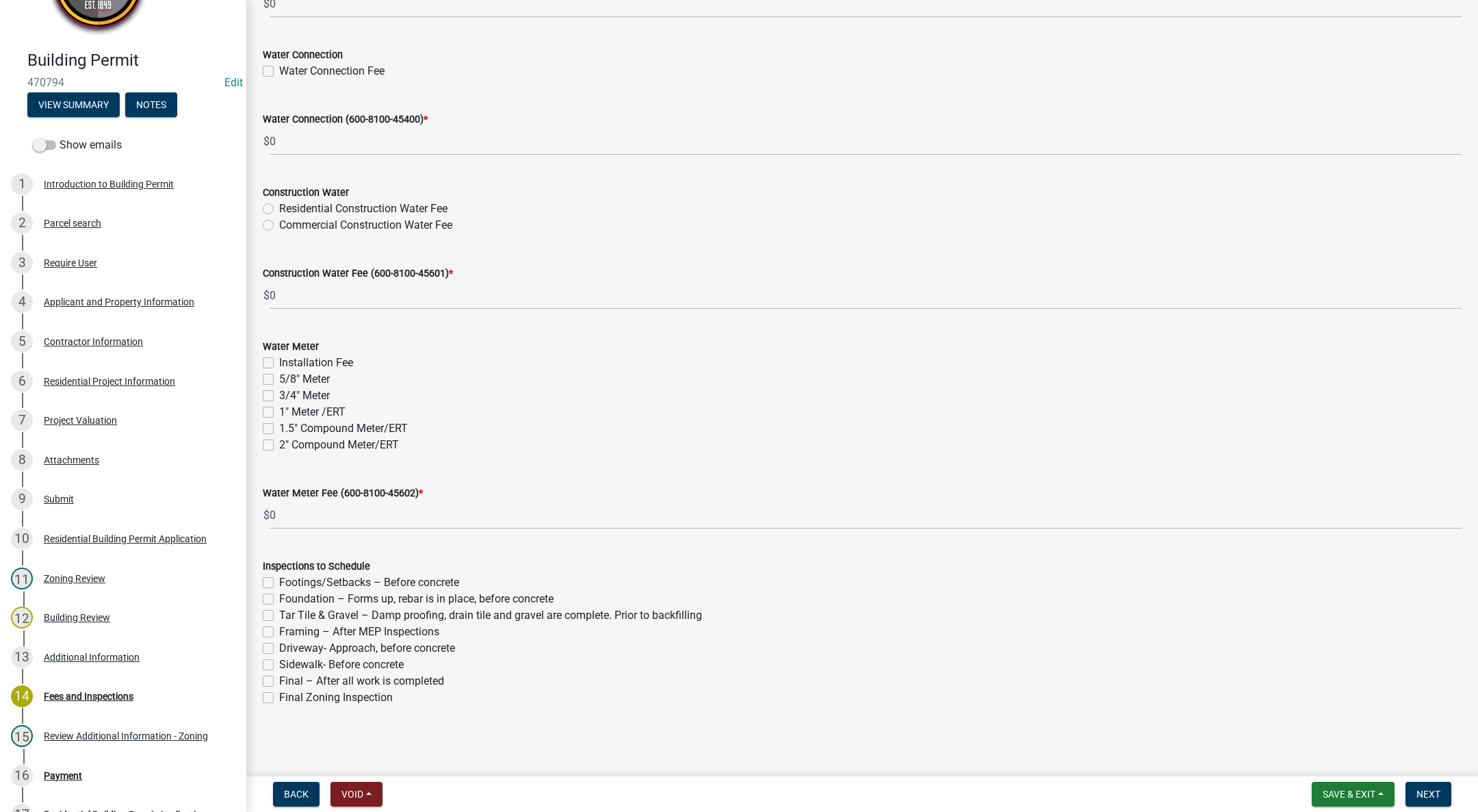
click at [280, 632] on label "Framing – After MEP Inspections" at bounding box center [359, 632] width 160 height 17
click at [280, 632] on input "Framing – After MEP Inspections" at bounding box center [284, 628] width 9 height 9
checkbox input "true"
checkbox input "false"
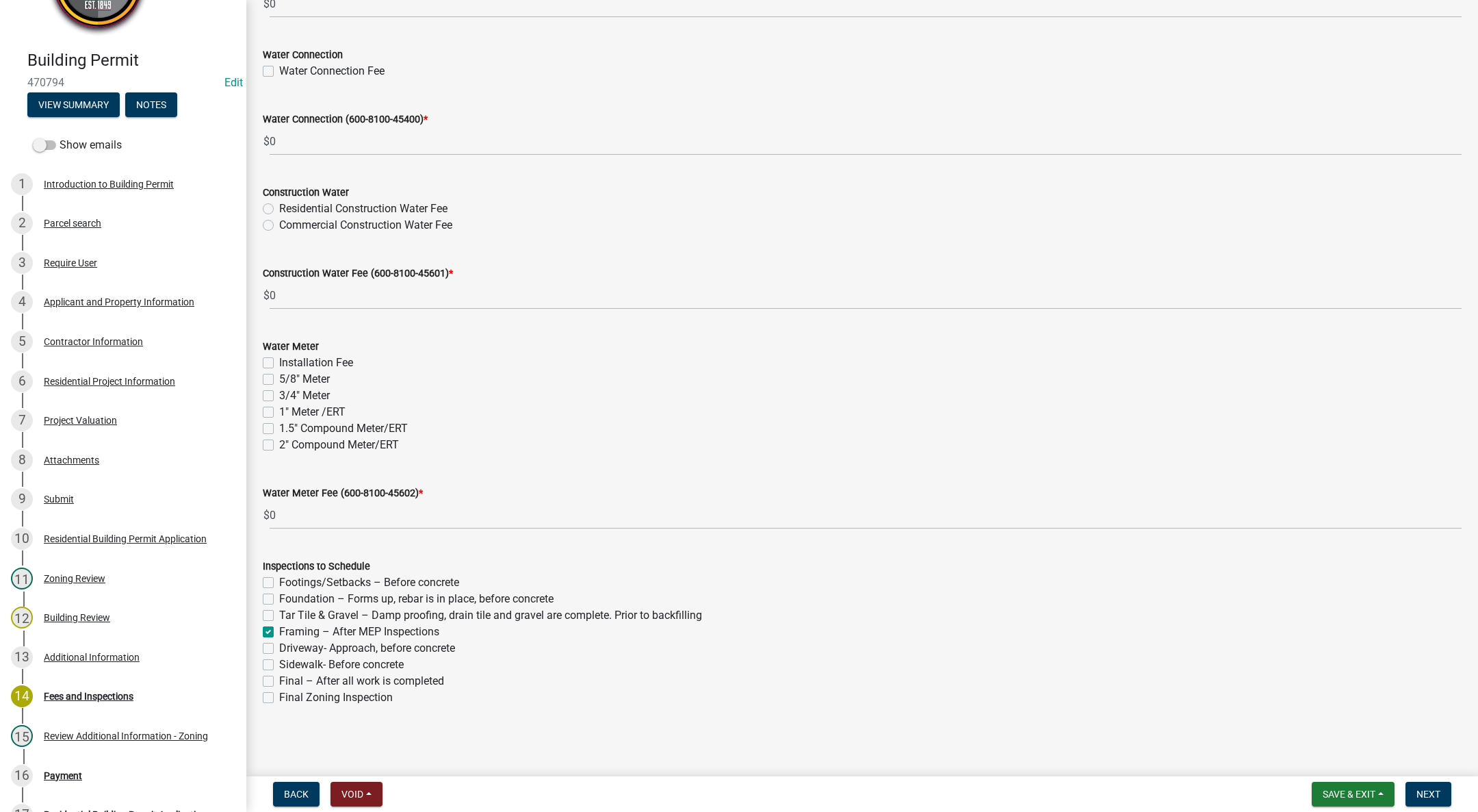
checkbox input "false"
checkbox input "true"
checkbox input "false"
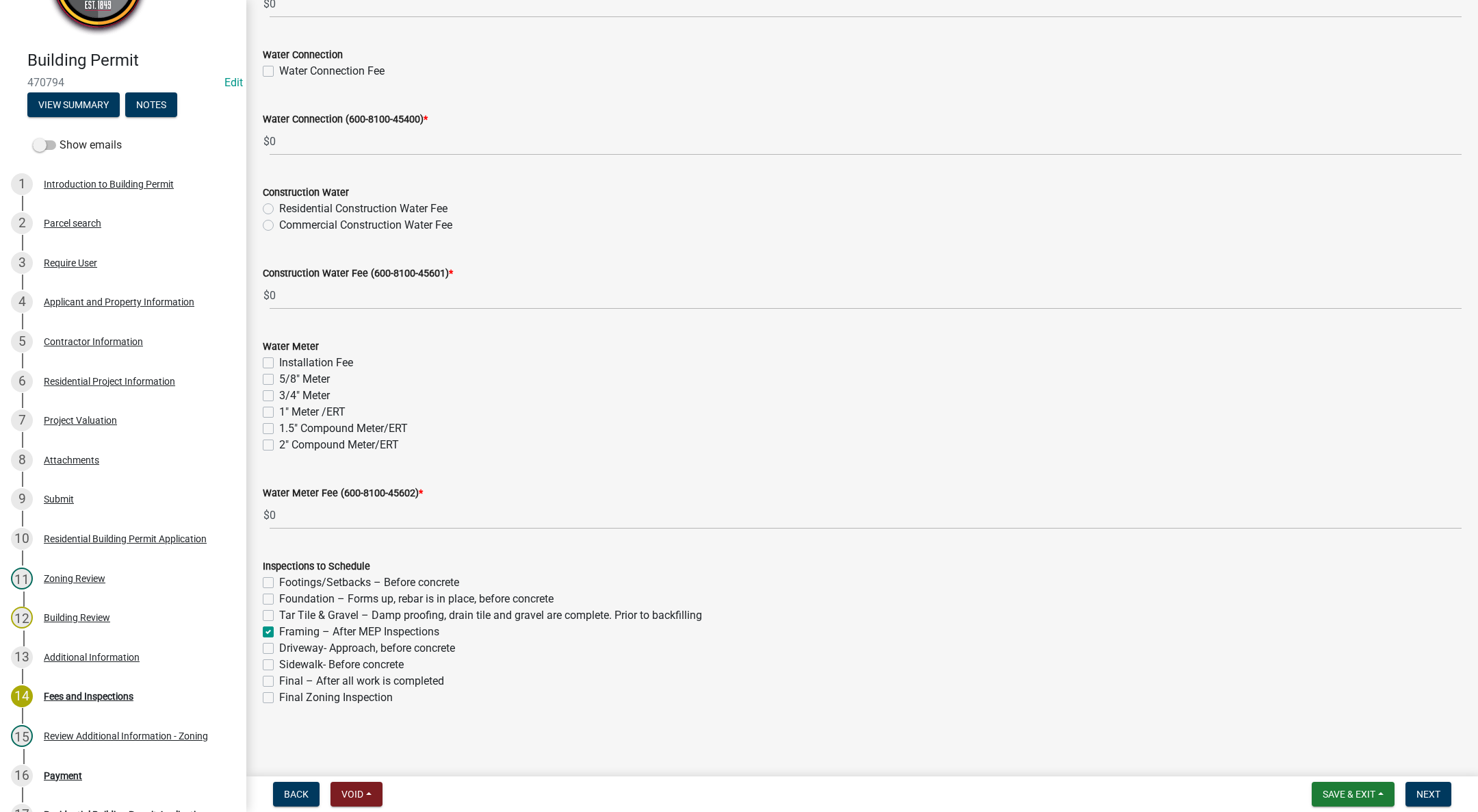
checkbox input "false"
click at [280, 679] on label "Final – After all work is completed" at bounding box center [362, 681] width 165 height 17
click at [280, 679] on input "Final – After all work is completed" at bounding box center [284, 678] width 9 height 9
checkbox input "true"
checkbox input "false"
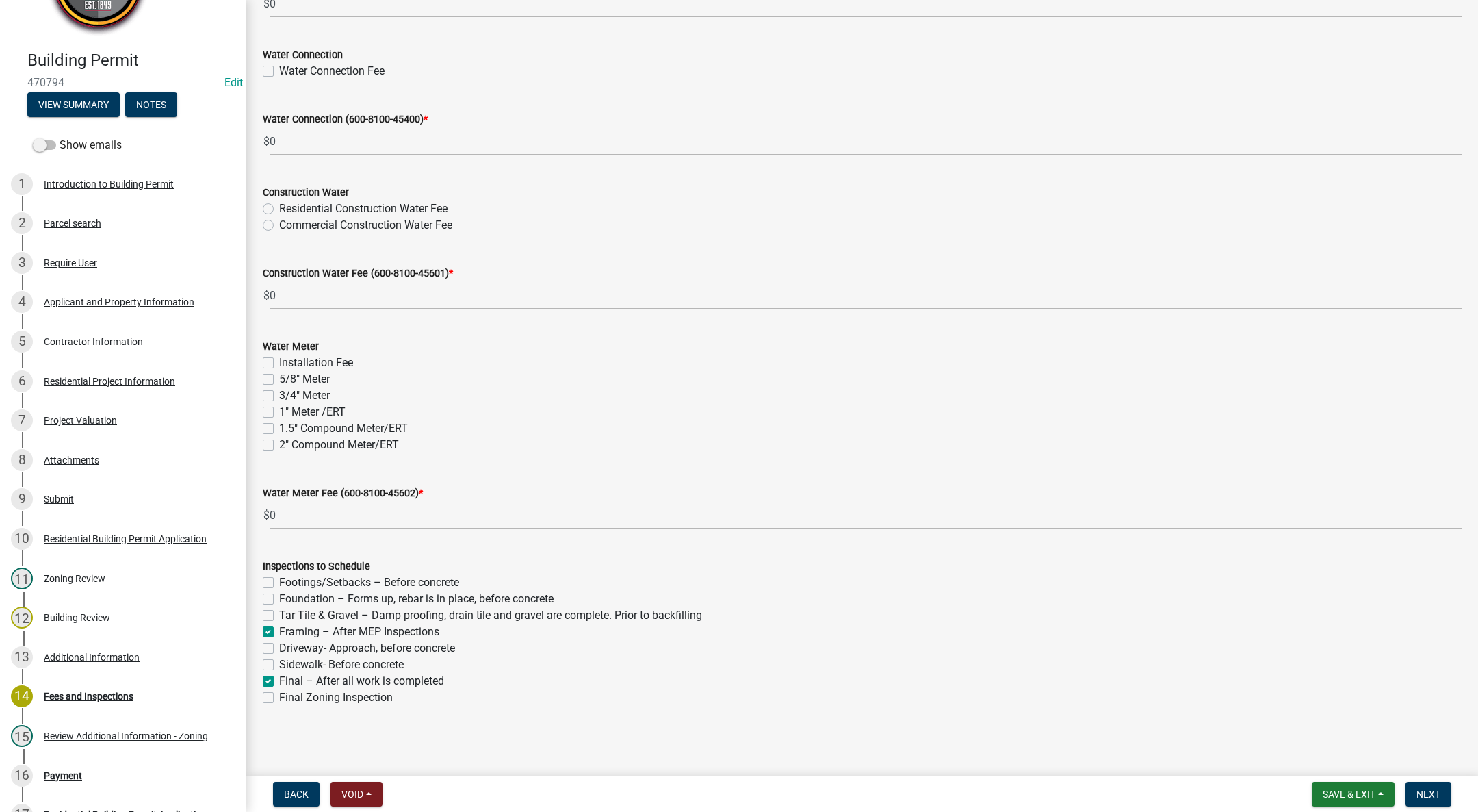
checkbox input "false"
checkbox input "true"
checkbox input "false"
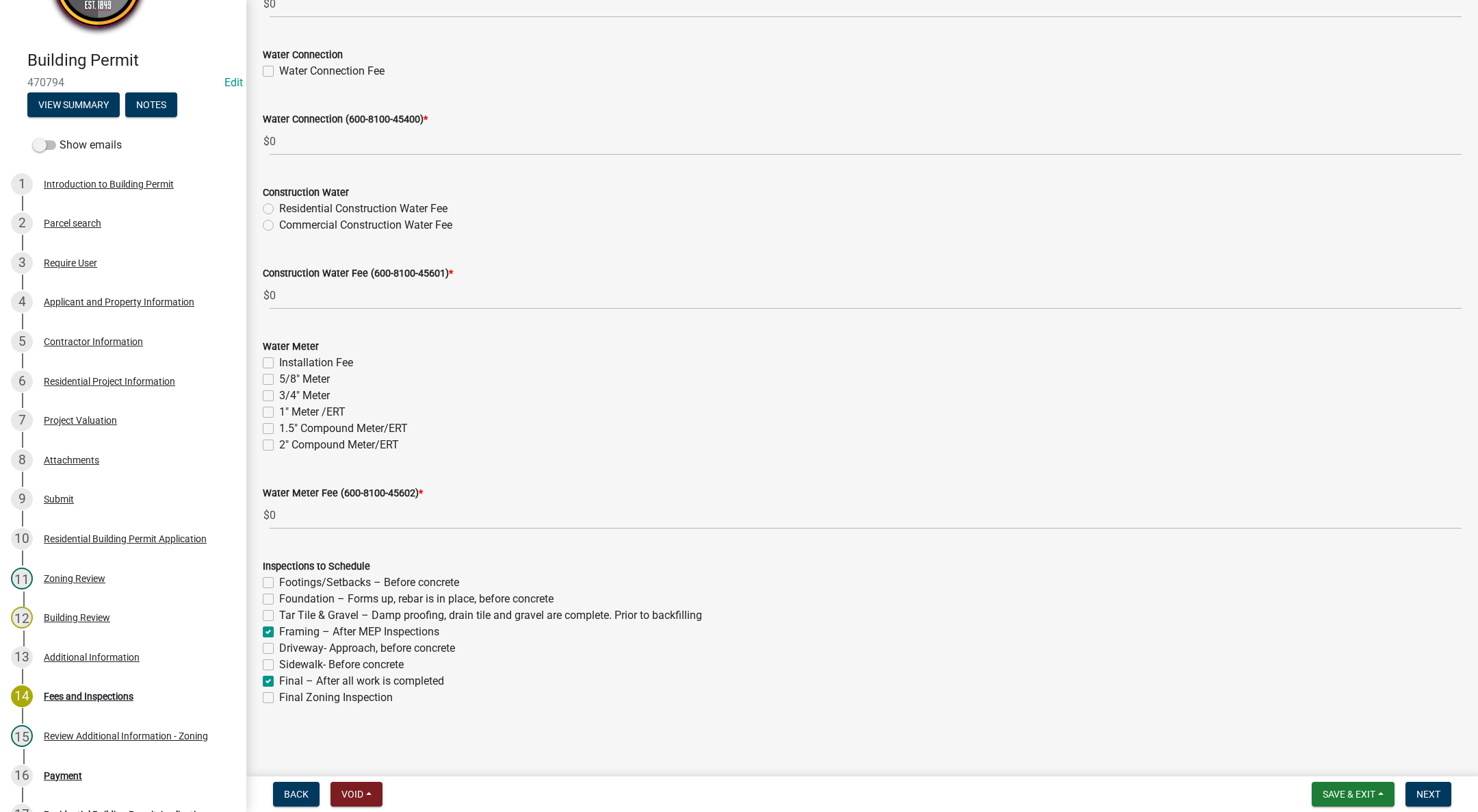
checkbox input "true"
checkbox input "false"
click at [1429, 797] on span "Next" at bounding box center [1428, 793] width 24 height 11
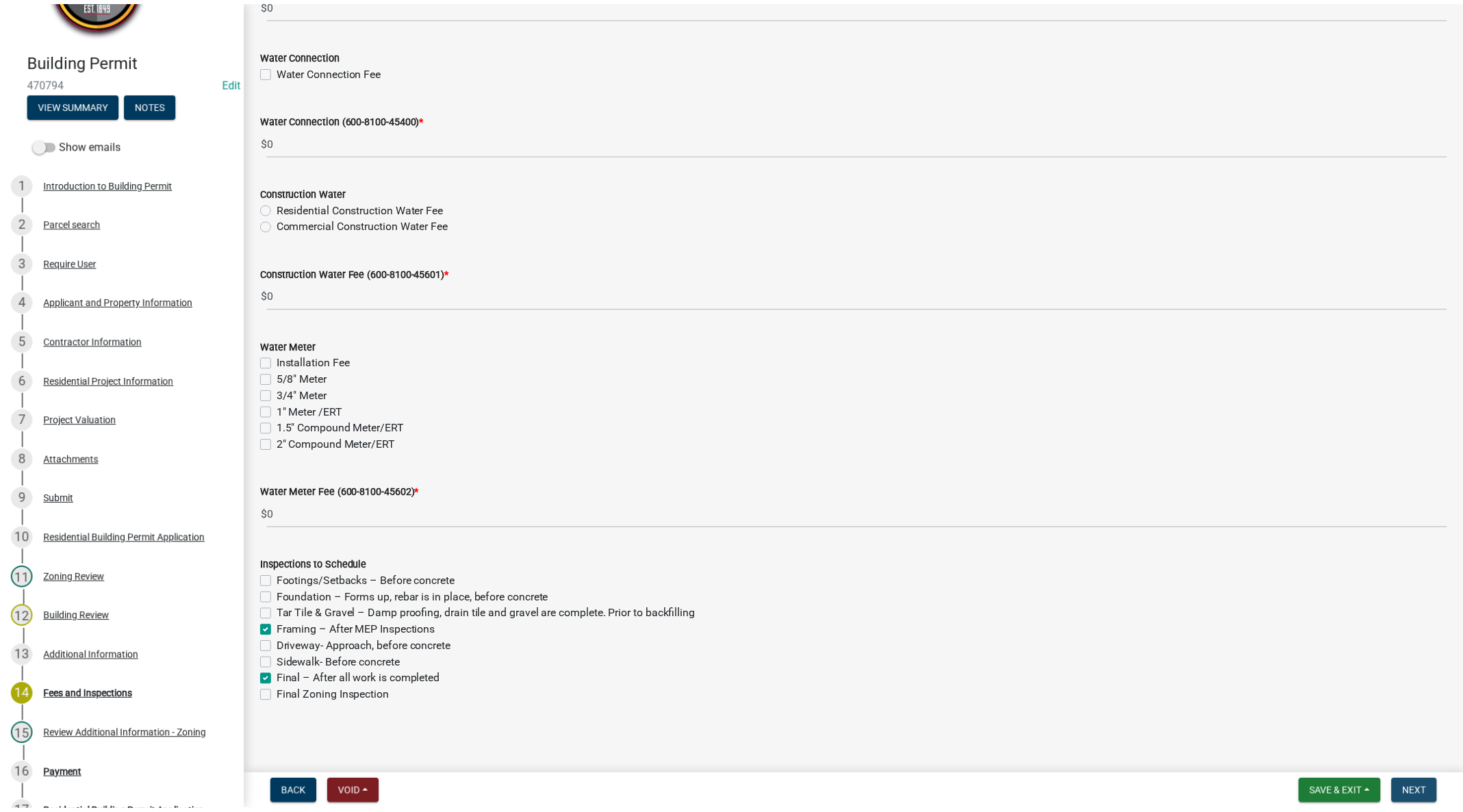
scroll to position [0, 0]
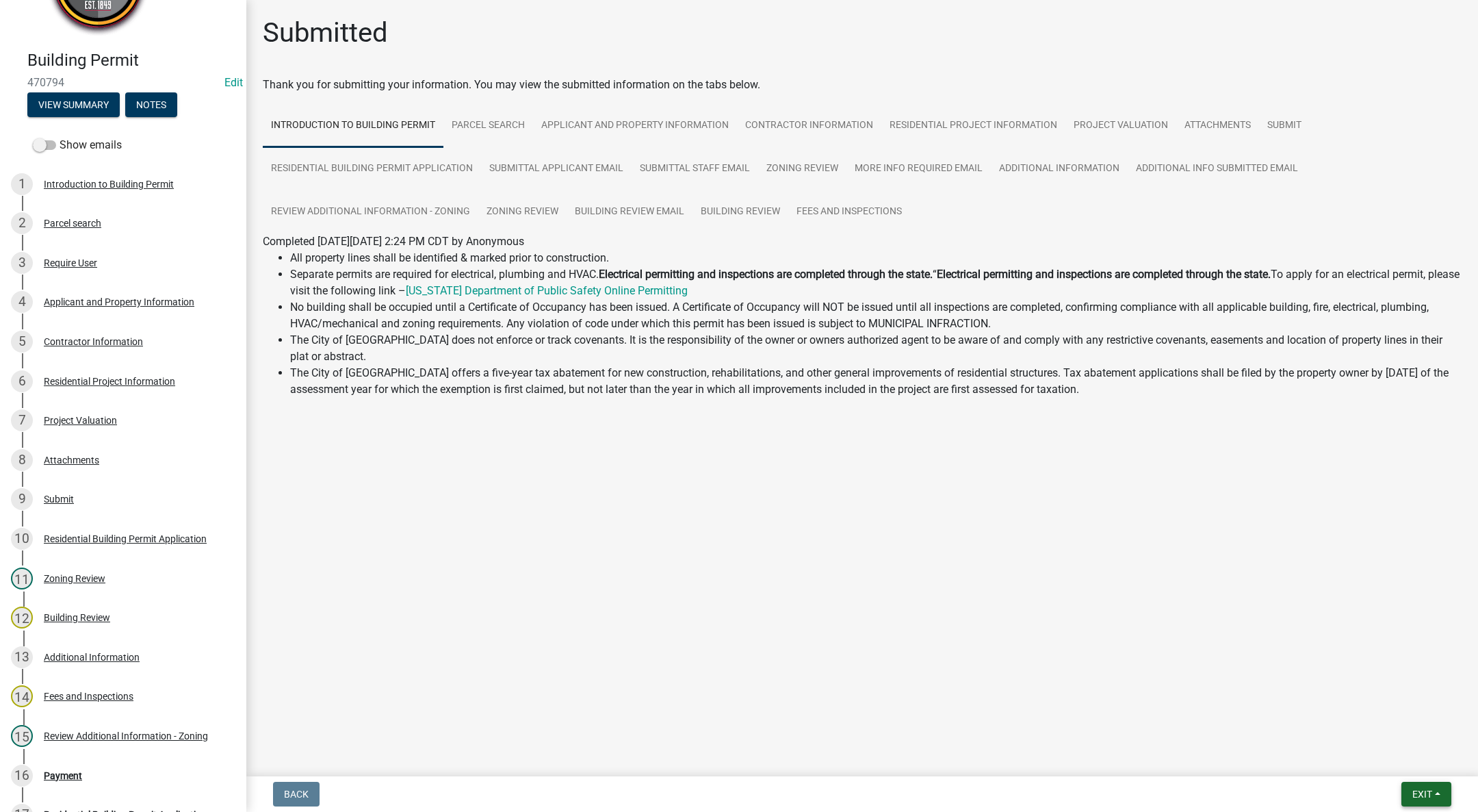
click at [1422, 793] on span "Exit" at bounding box center [1422, 793] width 19 height 11
click at [1411, 760] on button "Save & Exit" at bounding box center [1397, 758] width 110 height 33
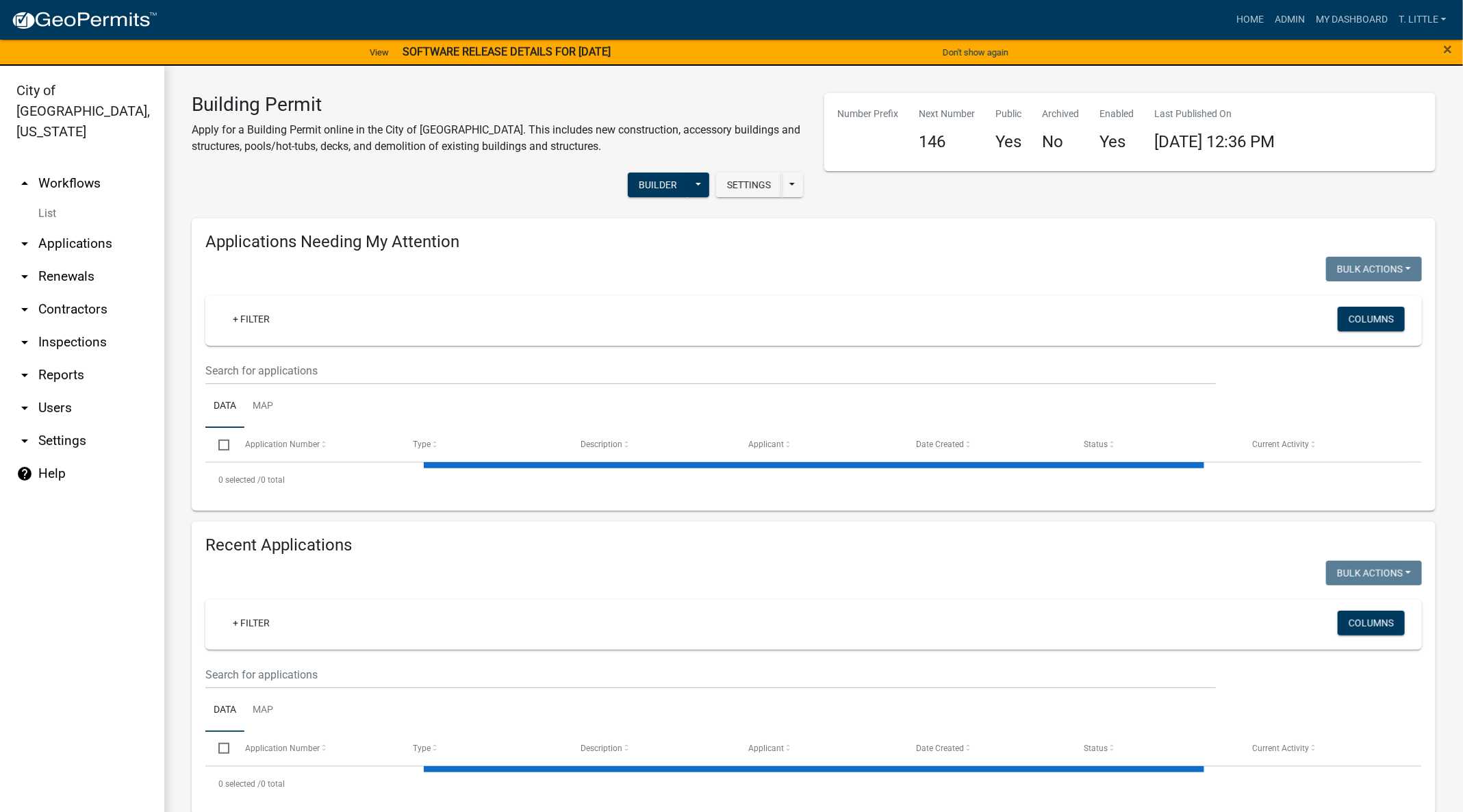
select select "3: 100"
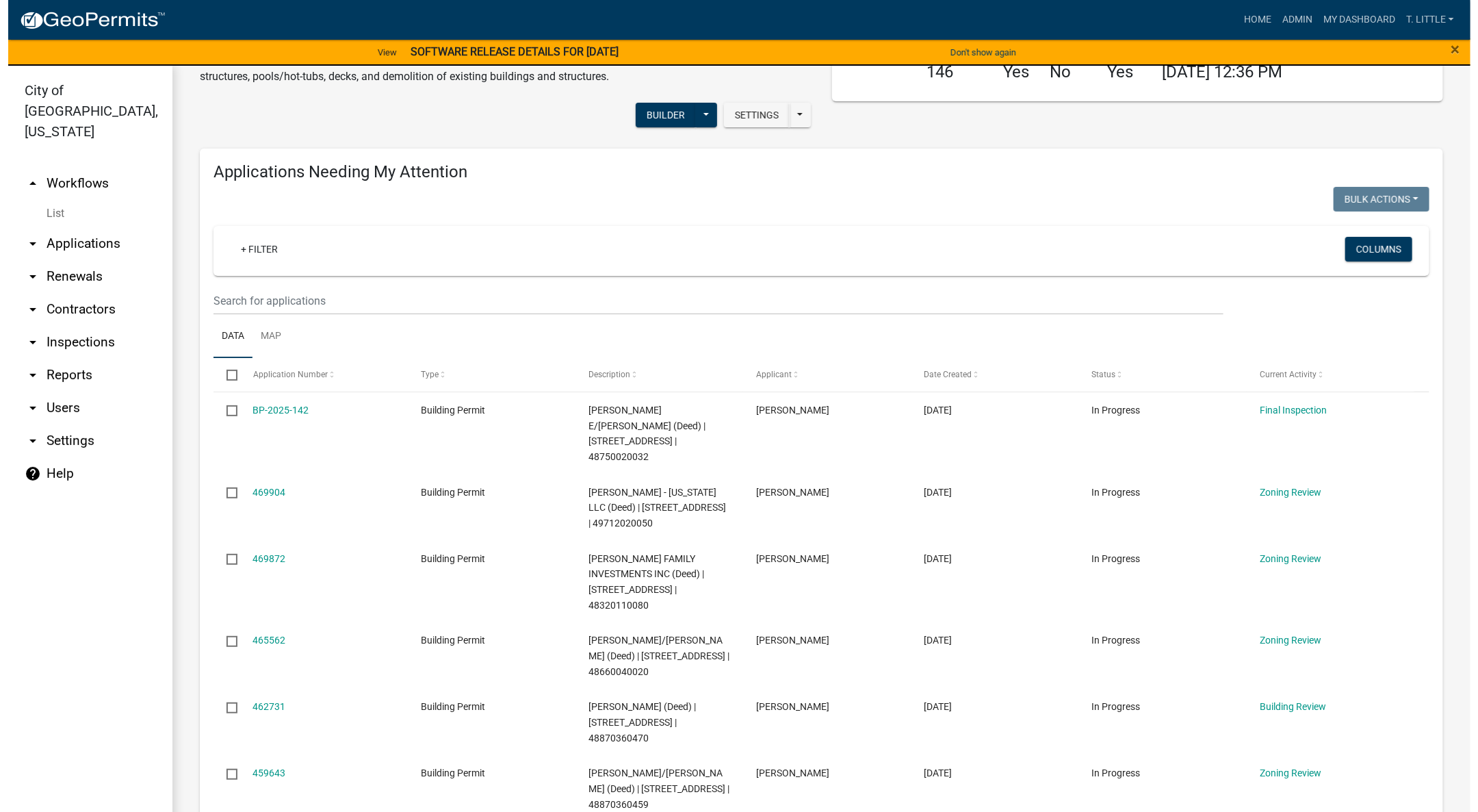
scroll to position [103, 0]
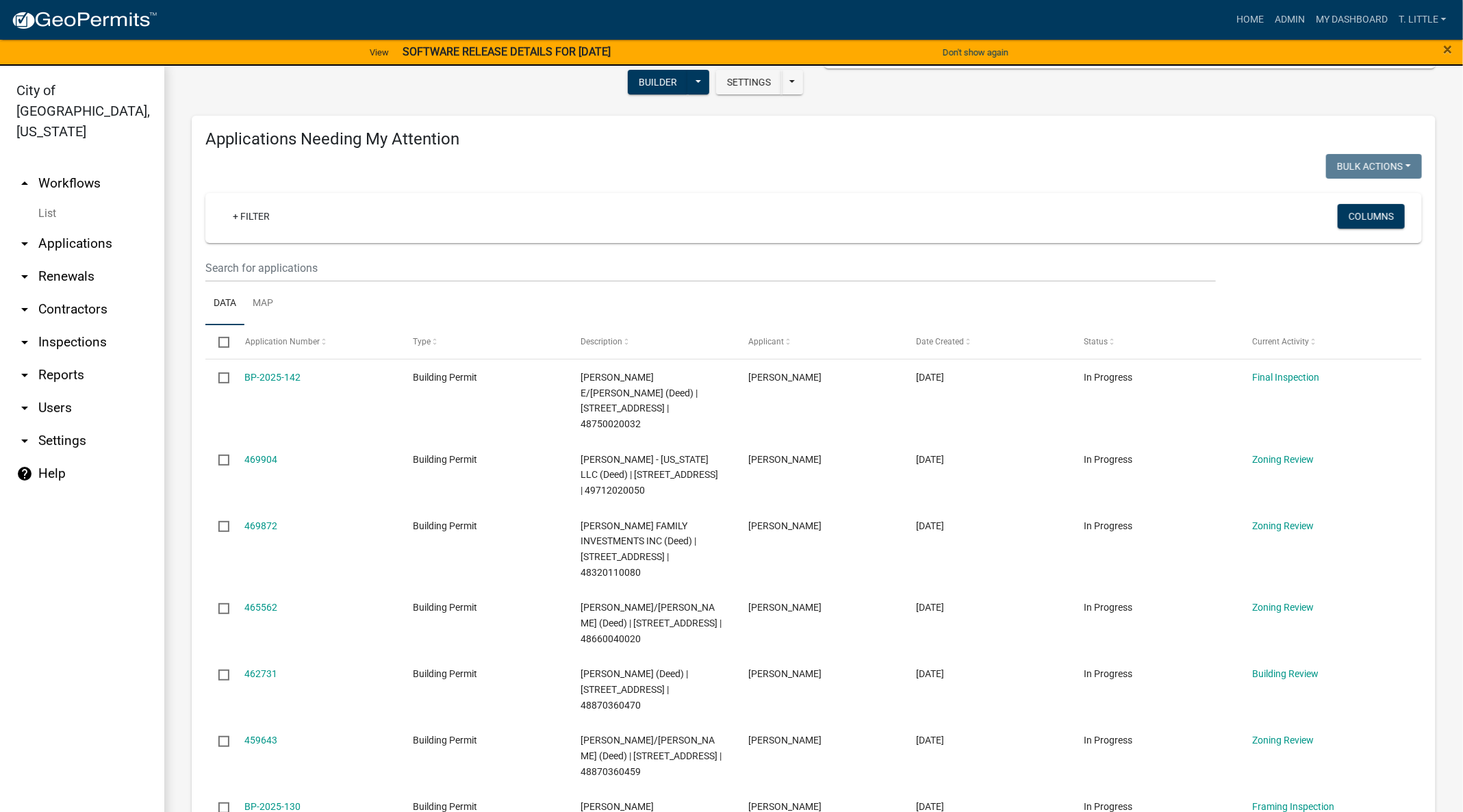
click at [271, 668] on link "462731" at bounding box center [261, 673] width 33 height 11
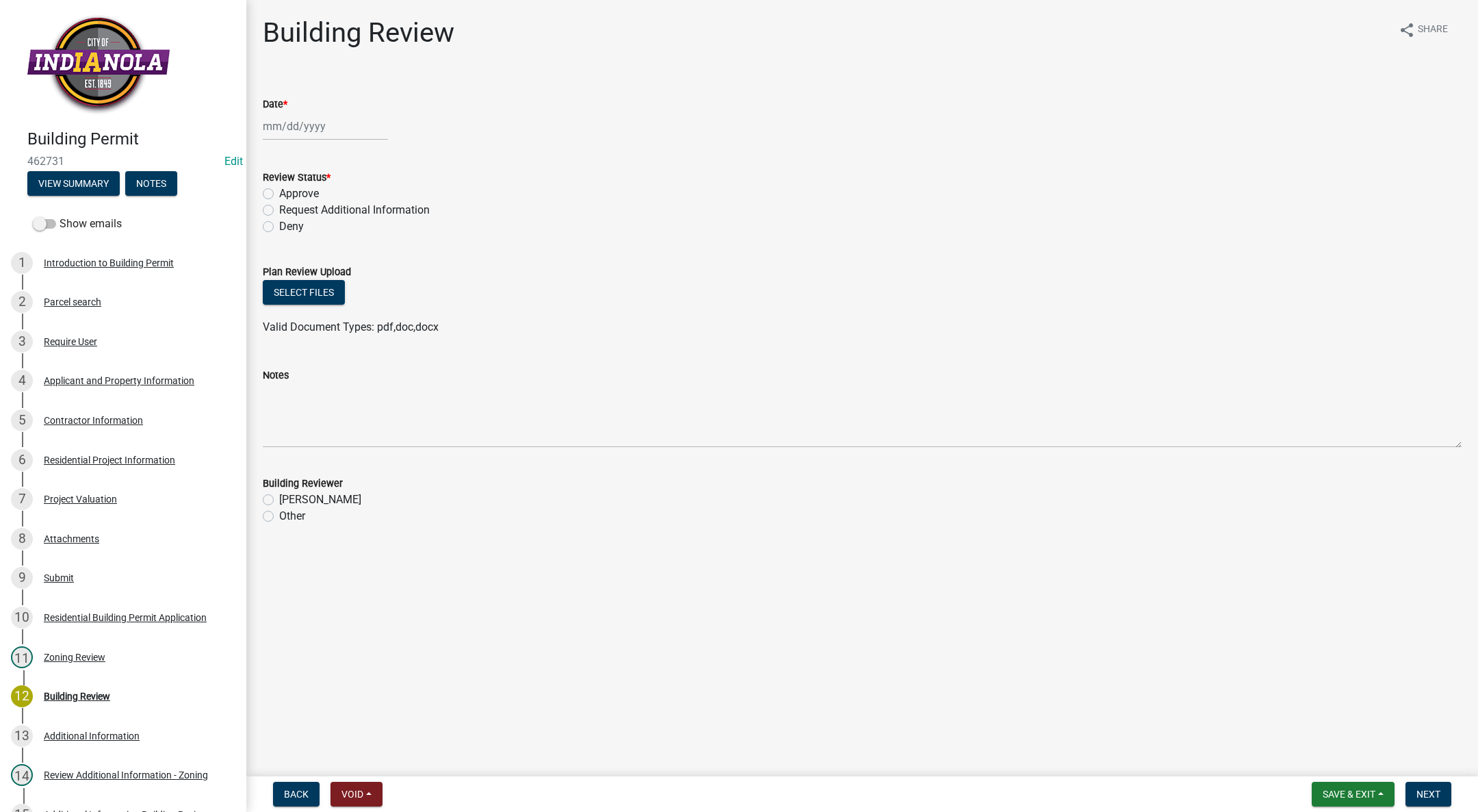
click at [313, 123] on div at bounding box center [325, 126] width 126 height 28
select select "9"
select select "2025"
click at [371, 191] on div "5" at bounding box center [364, 199] width 22 height 22
type input "09/05/2025"
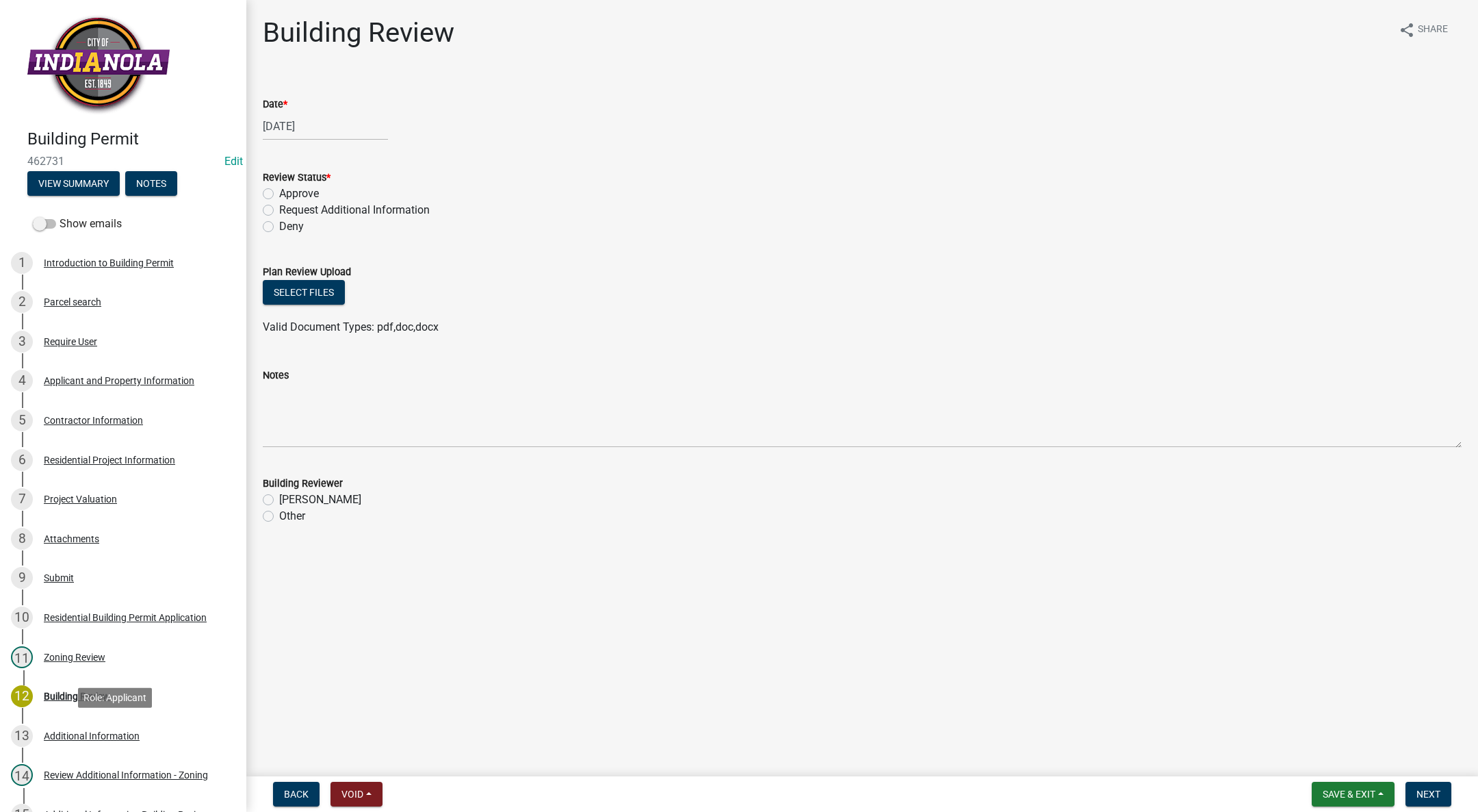
click at [112, 738] on div "Additional Information" at bounding box center [92, 735] width 96 height 10
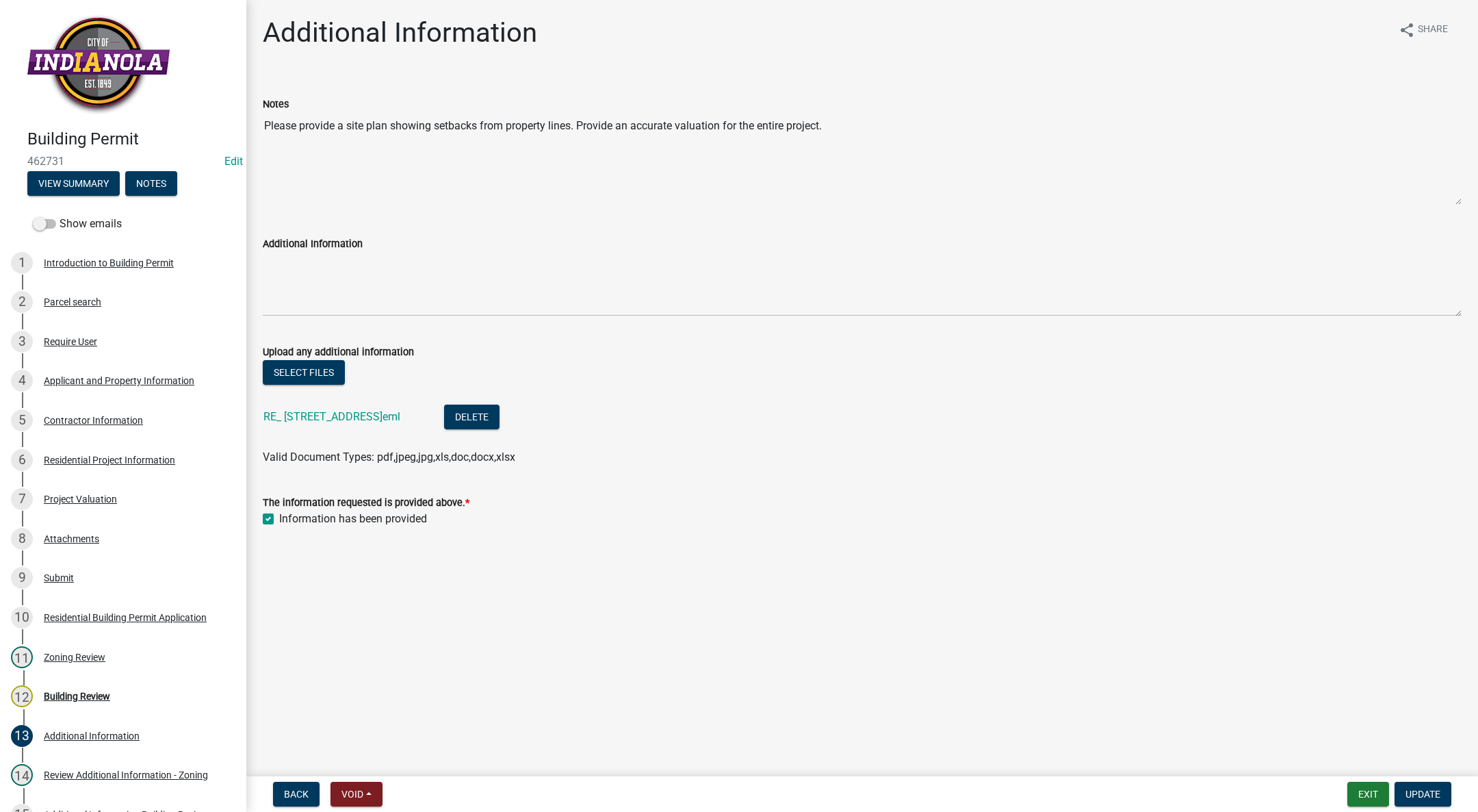
click at [342, 407] on div "RE_ 1205 s g st Indianola.eml" at bounding box center [343, 418] width 159 height 28
click at [334, 415] on link "RE_ 1205 s g st Indianola.eml" at bounding box center [332, 417] width 137 height 13
click at [102, 494] on div "Project Valuation" at bounding box center [80, 499] width 73 height 10
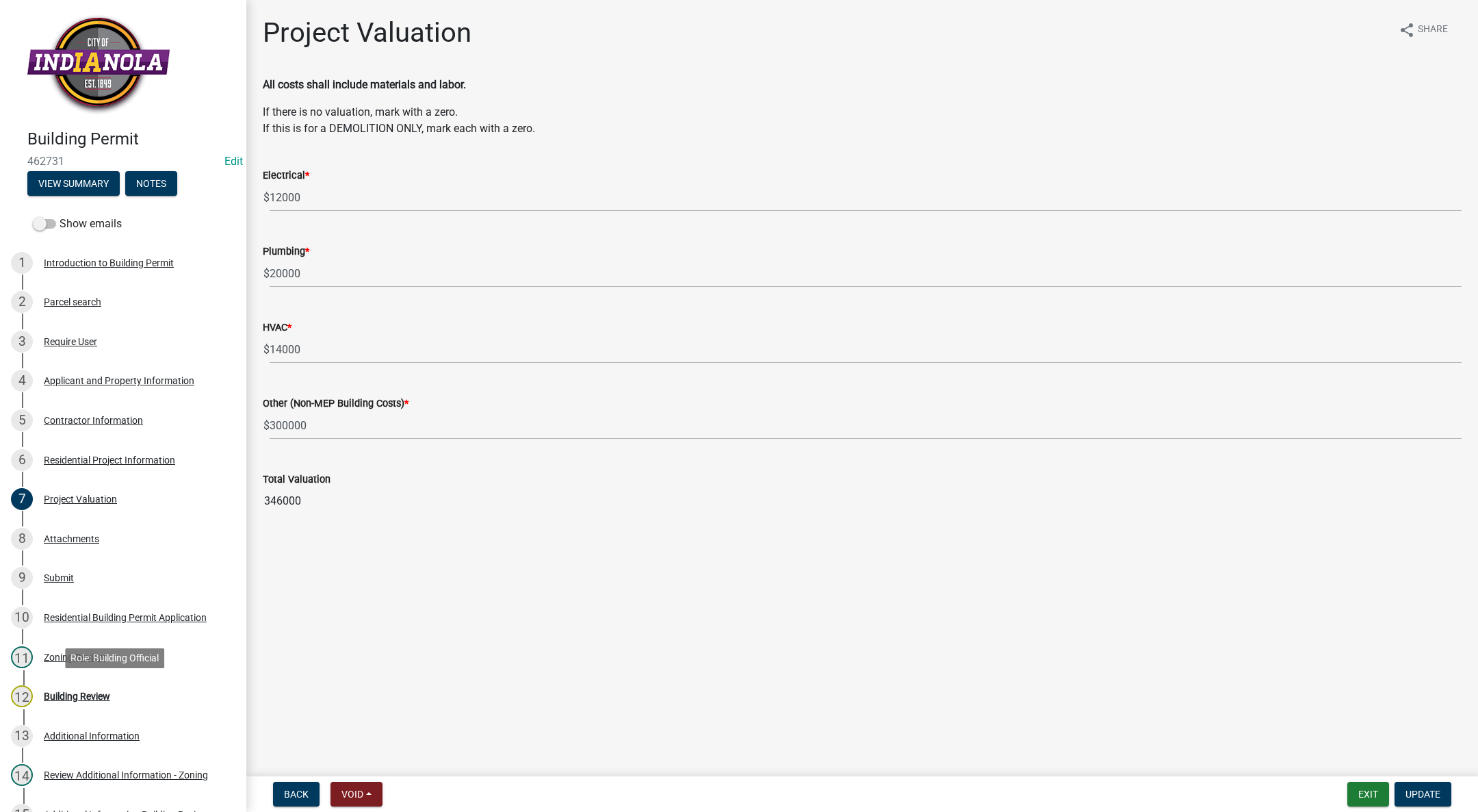
click at [43, 686] on div "12 Building Review" at bounding box center [117, 696] width 213 height 22
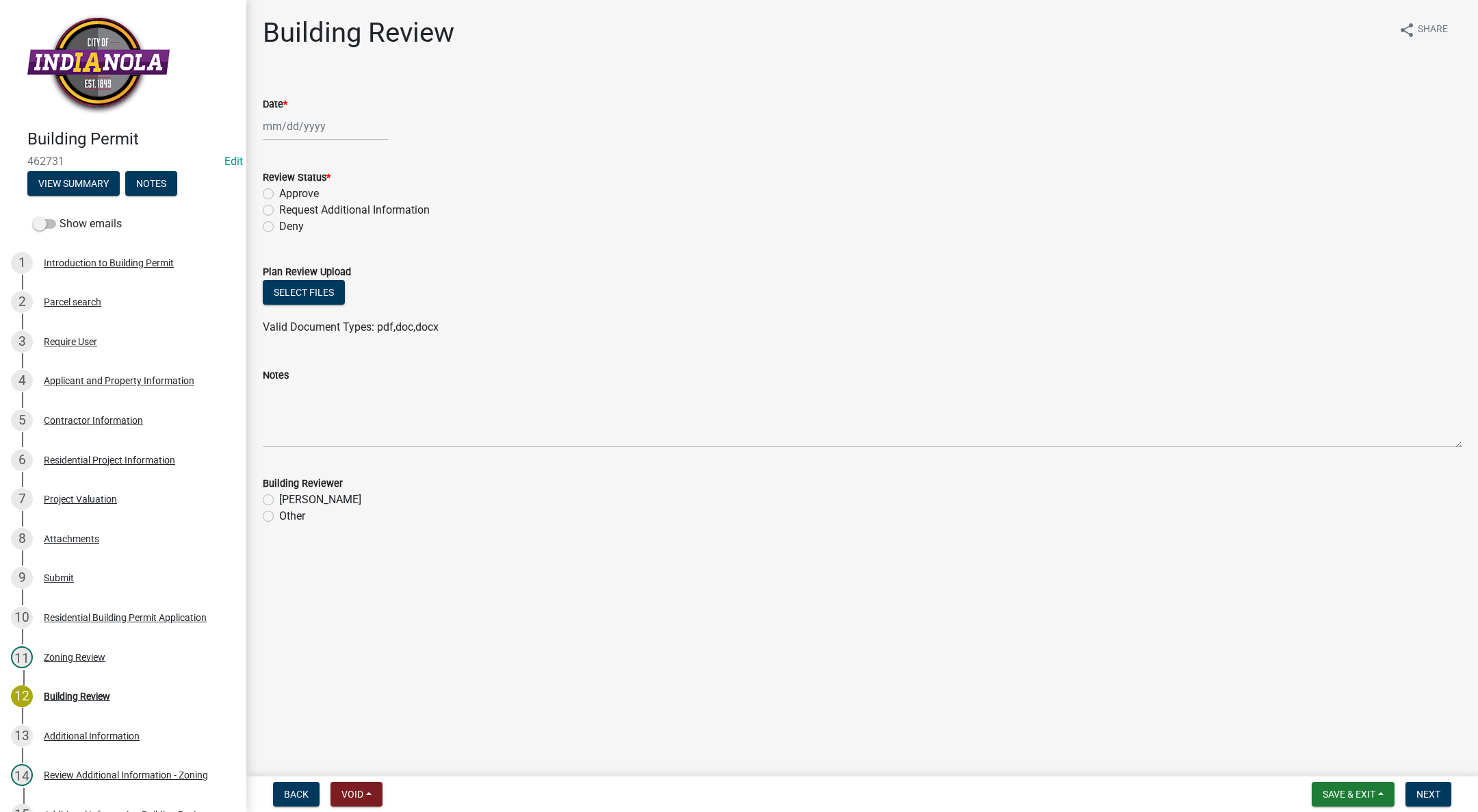
select select "9"
select select "2025"
click at [298, 117] on div "Jan Feb Mar Apr May Jun Jul Aug Sep Oct Nov Dec 1525 1526 1527 1528 1529 1530 1…" at bounding box center [325, 126] width 126 height 28
click at [359, 192] on div "5" at bounding box center [364, 199] width 22 height 22
type input "09/05/2025"
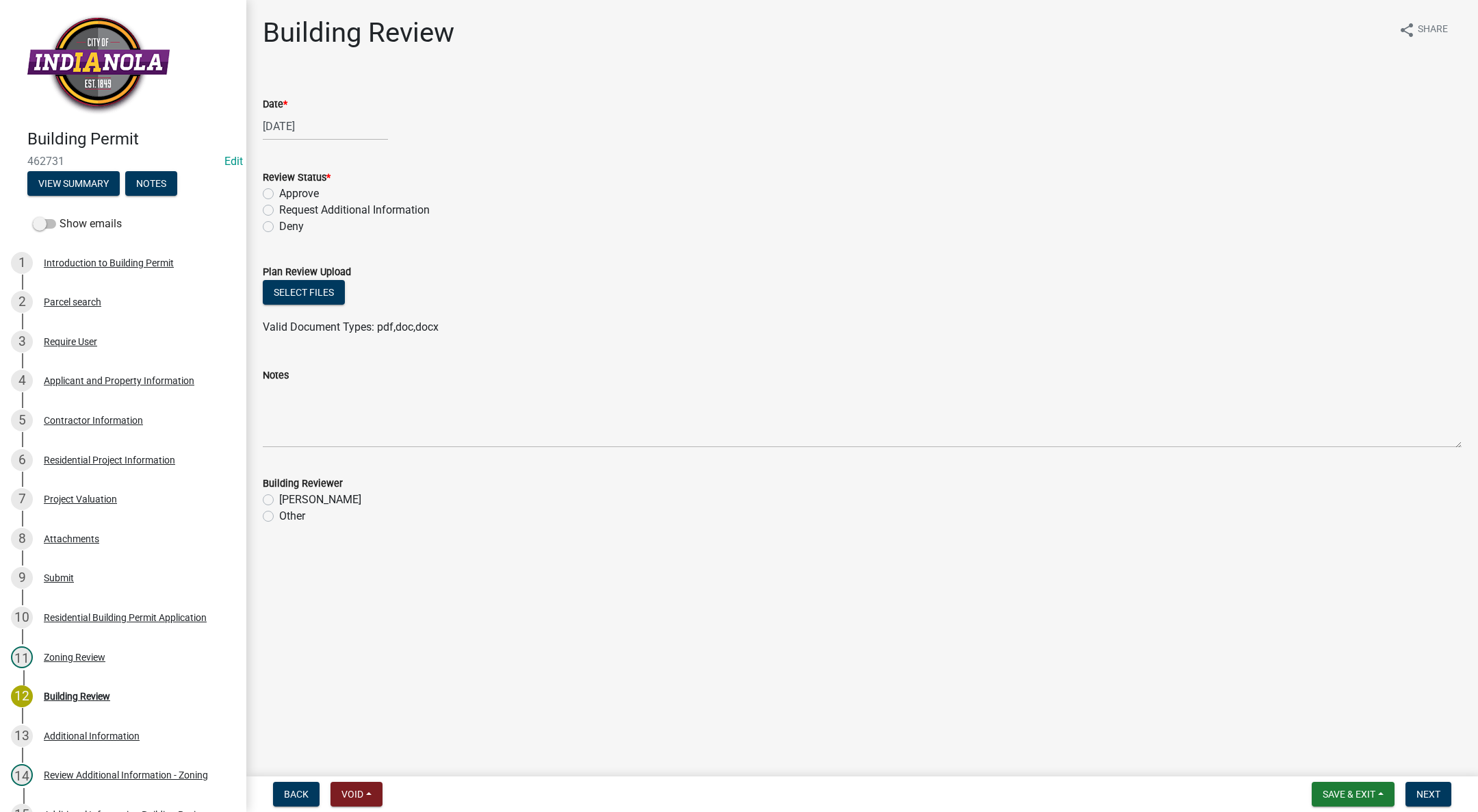
click at [280, 196] on label "Approve" at bounding box center [299, 194] width 40 height 17
click at [280, 195] on input "Approve" at bounding box center [284, 190] width 9 height 9
radio input "true"
click at [280, 499] on label "Tim Little" at bounding box center [320, 500] width 82 height 17
click at [280, 499] on input "Tim Little" at bounding box center [284, 496] width 9 height 9
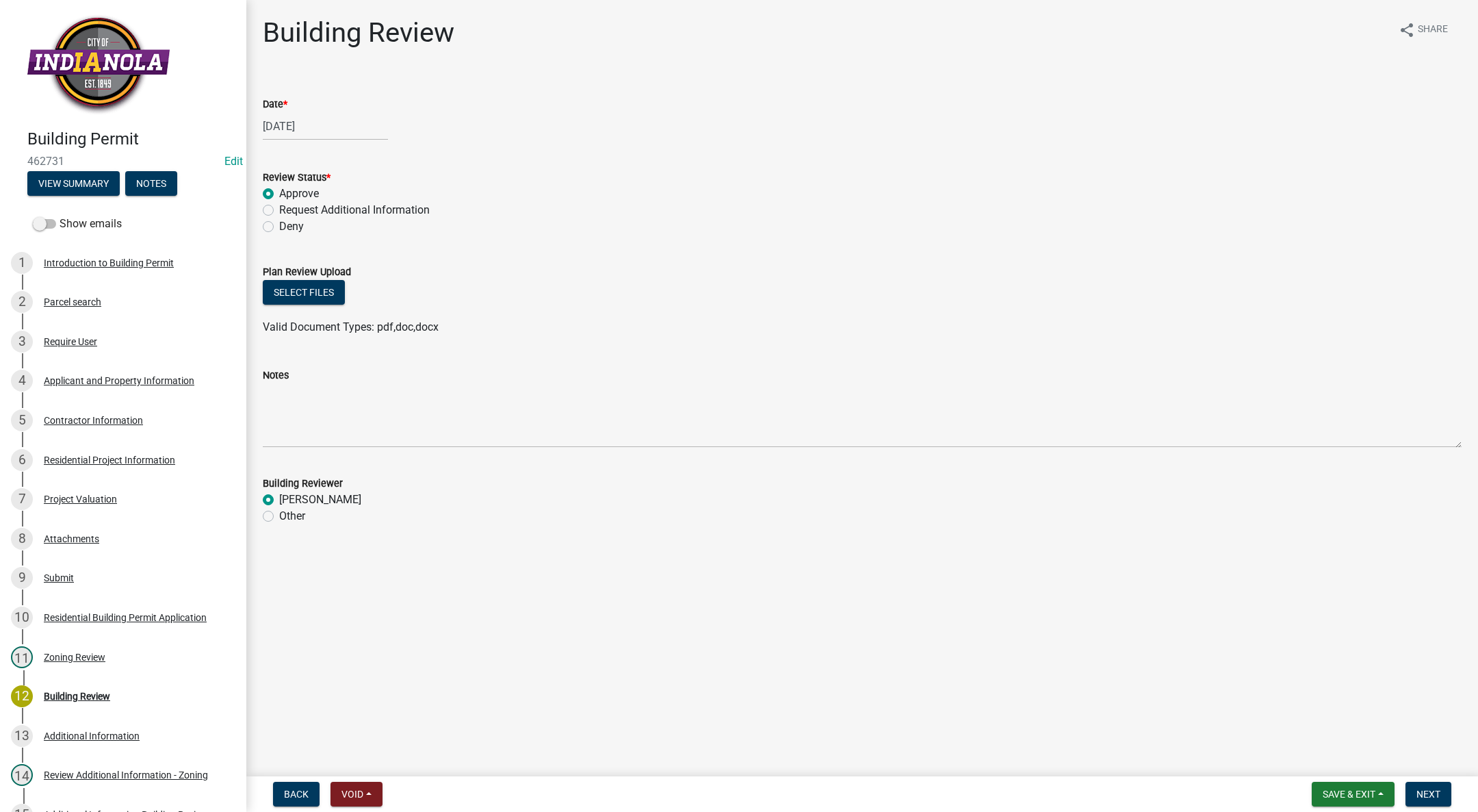
radio input "true"
drag, startPoint x: 1430, startPoint y: 790, endPoint x: 1303, endPoint y: 631, distance: 203.5
click at [1429, 790] on span "Next" at bounding box center [1428, 793] width 24 height 11
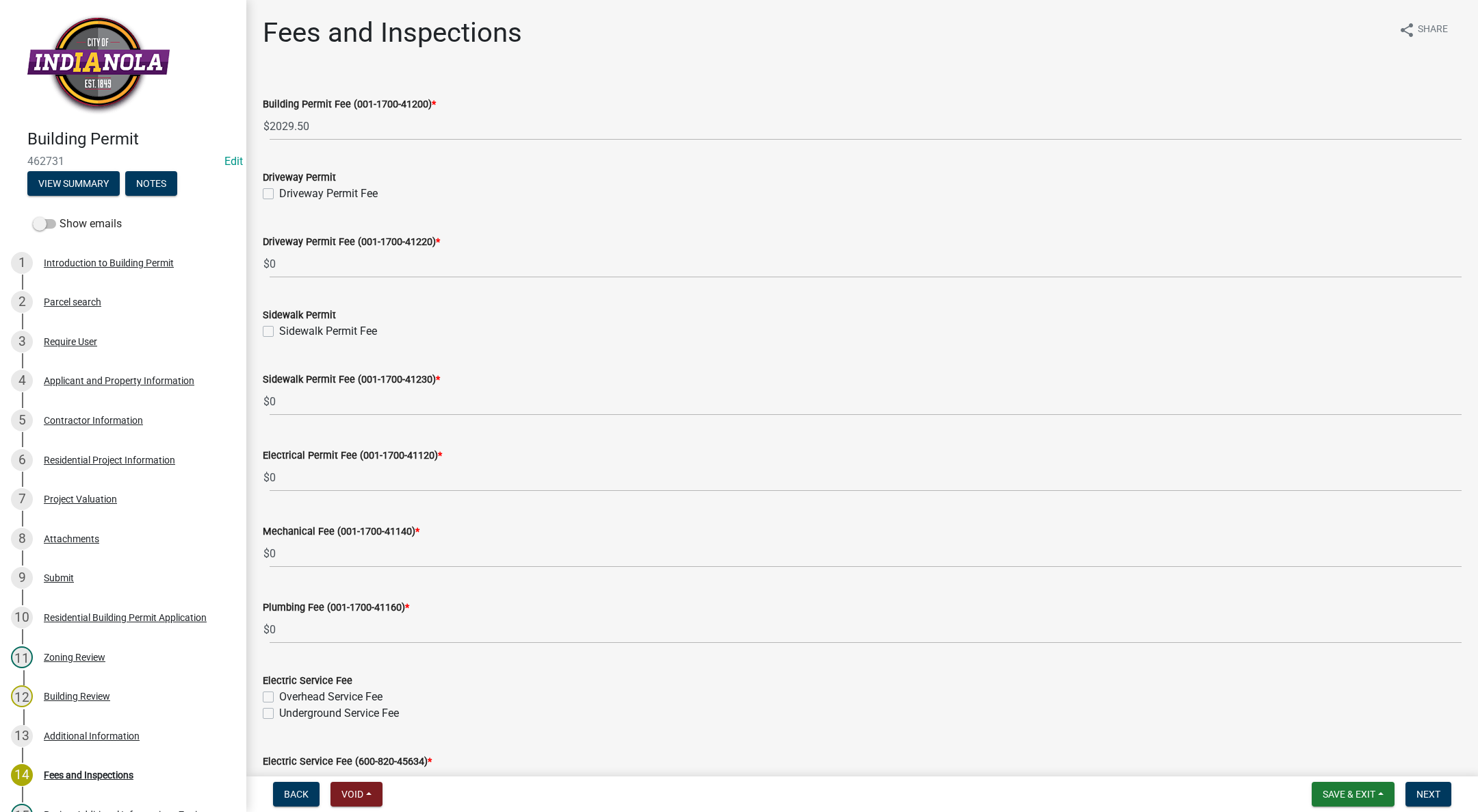
click at [280, 195] on label "Driveway Permit Fee" at bounding box center [328, 194] width 98 height 17
click at [280, 195] on input "Driveway Permit Fee" at bounding box center [284, 190] width 9 height 9
checkbox input "true"
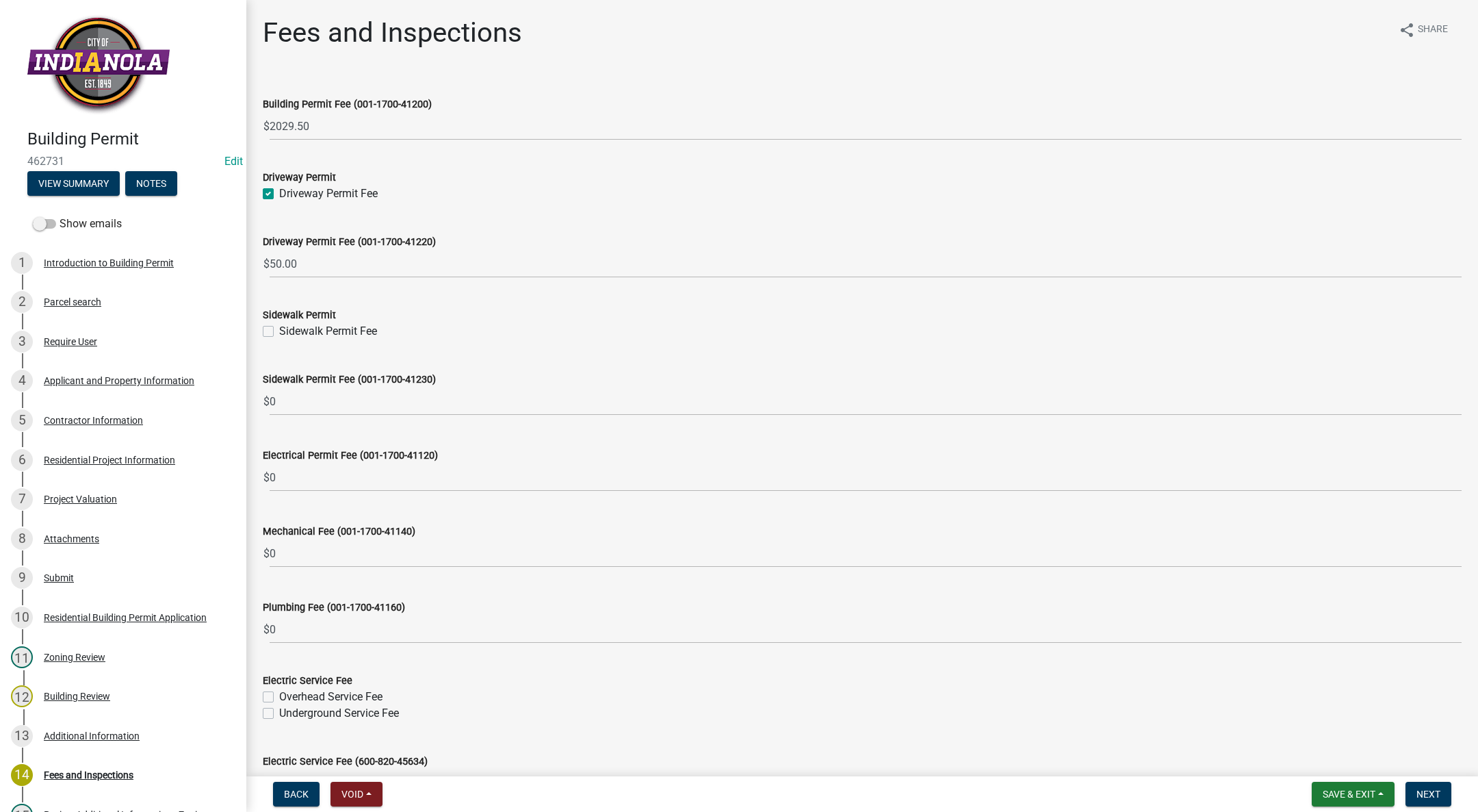
click at [280, 331] on label "Sidewalk Permit Fee" at bounding box center [328, 331] width 98 height 17
click at [280, 331] on input "Sidewalk Permit Fee" at bounding box center [284, 327] width 9 height 9
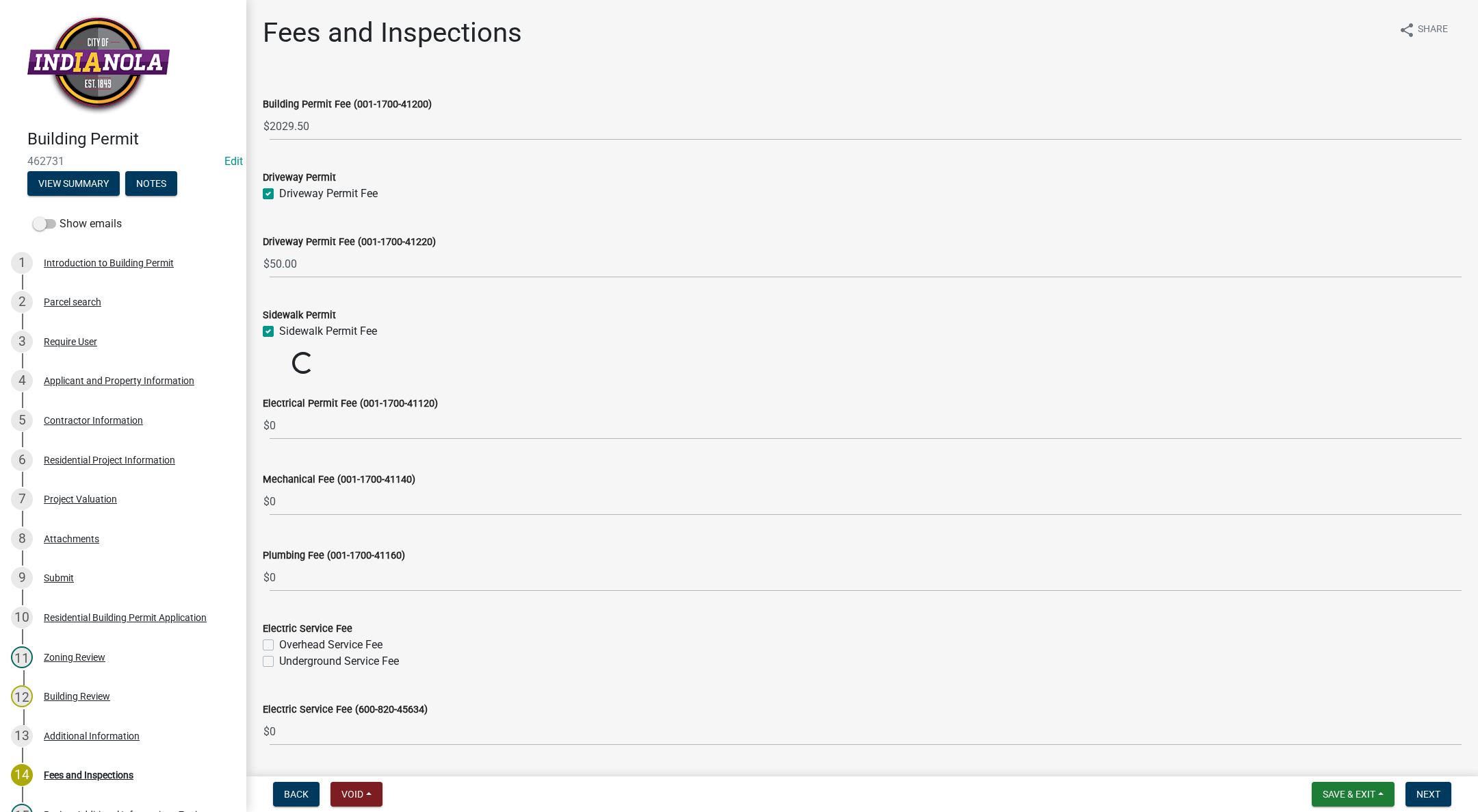
click at [280, 326] on label "Sidewalk Permit Fee" at bounding box center [328, 331] width 98 height 17
click at [280, 326] on input "Sidewalk Permit Fee" at bounding box center [284, 327] width 9 height 9
checkbox input "false"
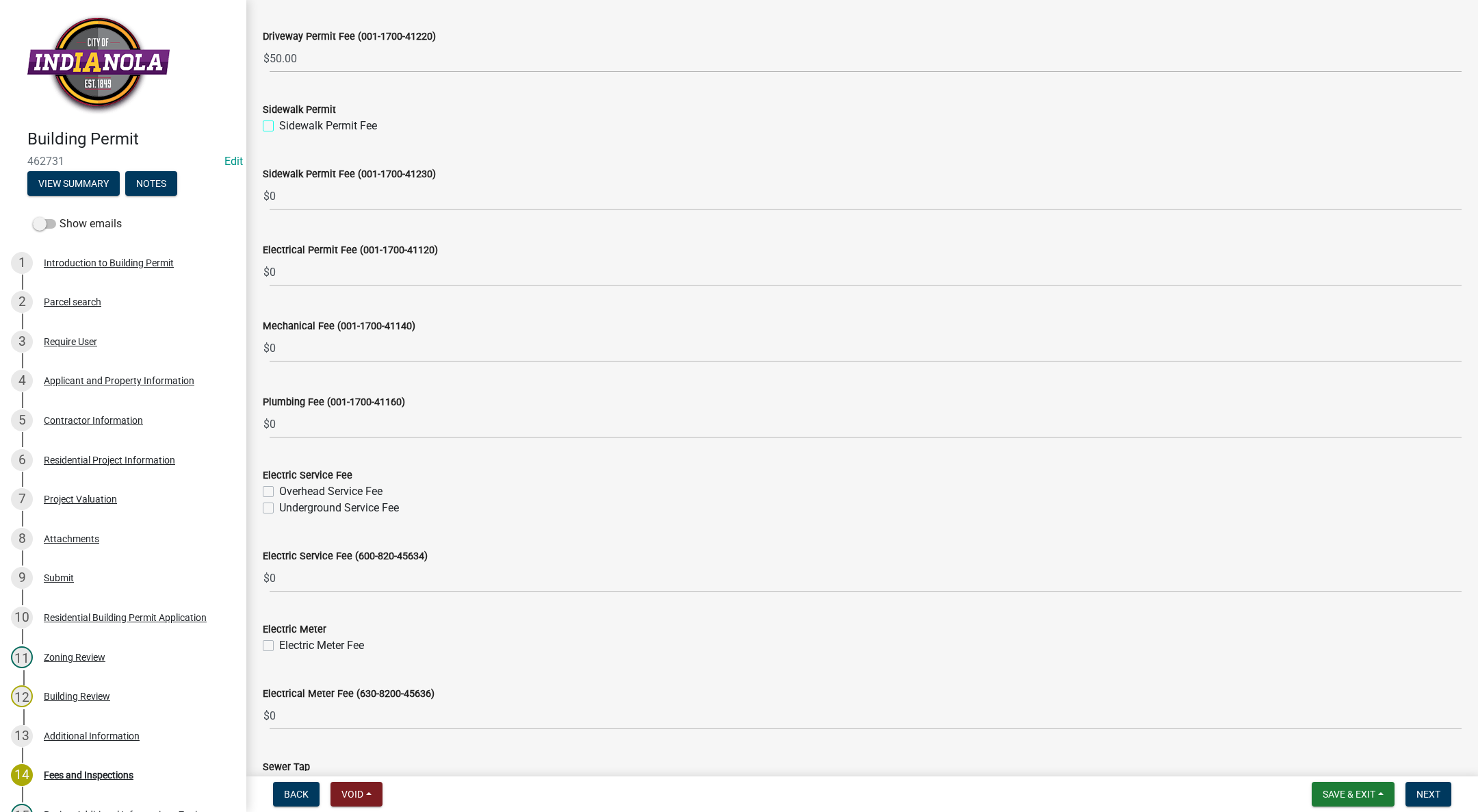
scroll to position [205, 0]
click at [280, 507] on label "Underground Service Fee" at bounding box center [339, 508] width 119 height 17
click at [280, 507] on input "Underground Service Fee" at bounding box center [284, 504] width 9 height 9
checkbox input "true"
checkbox input "false"
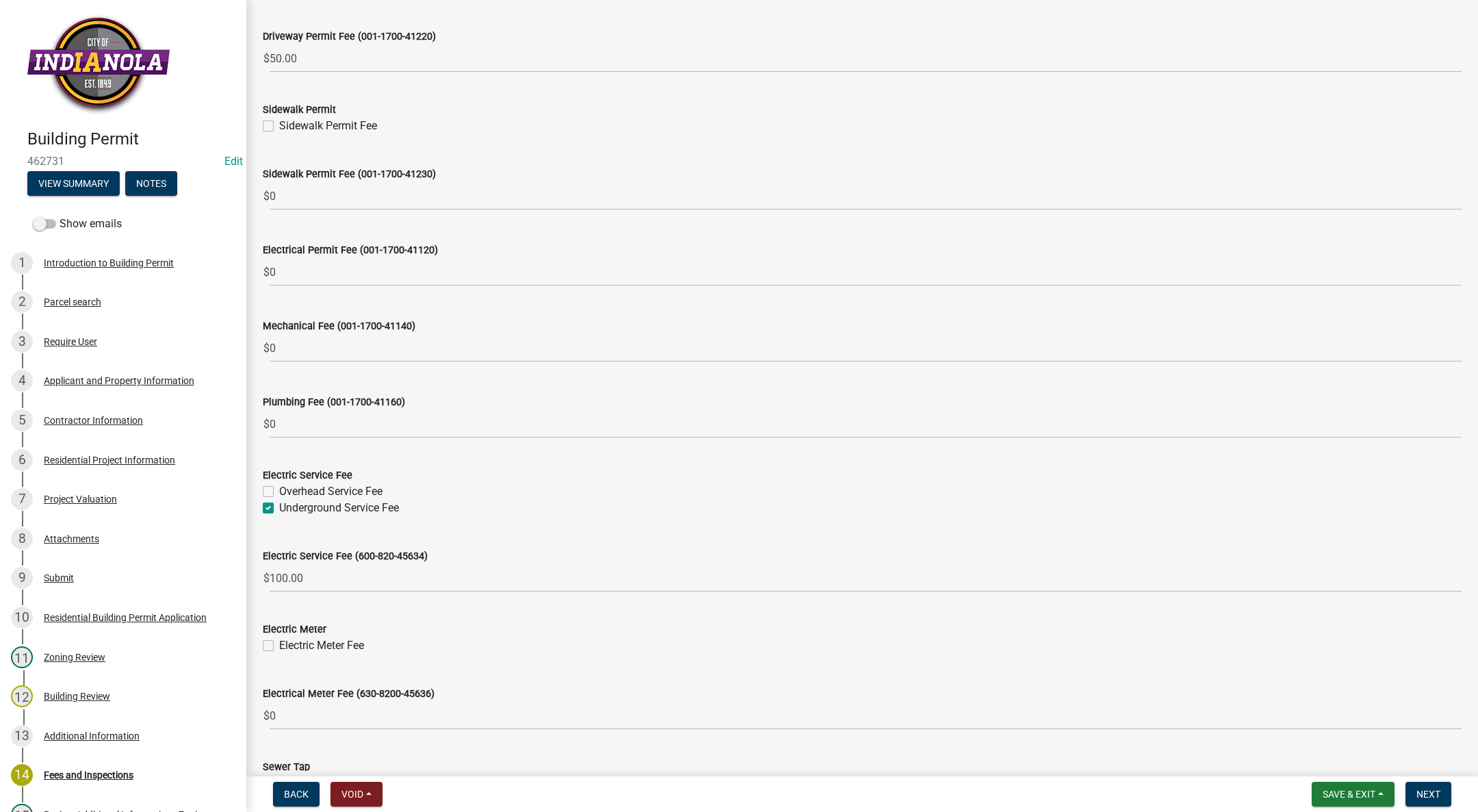
click at [280, 505] on label "Underground Service Fee" at bounding box center [339, 508] width 119 height 17
click at [280, 505] on input "Underground Service Fee" at bounding box center [284, 504] width 9 height 9
checkbox input "false"
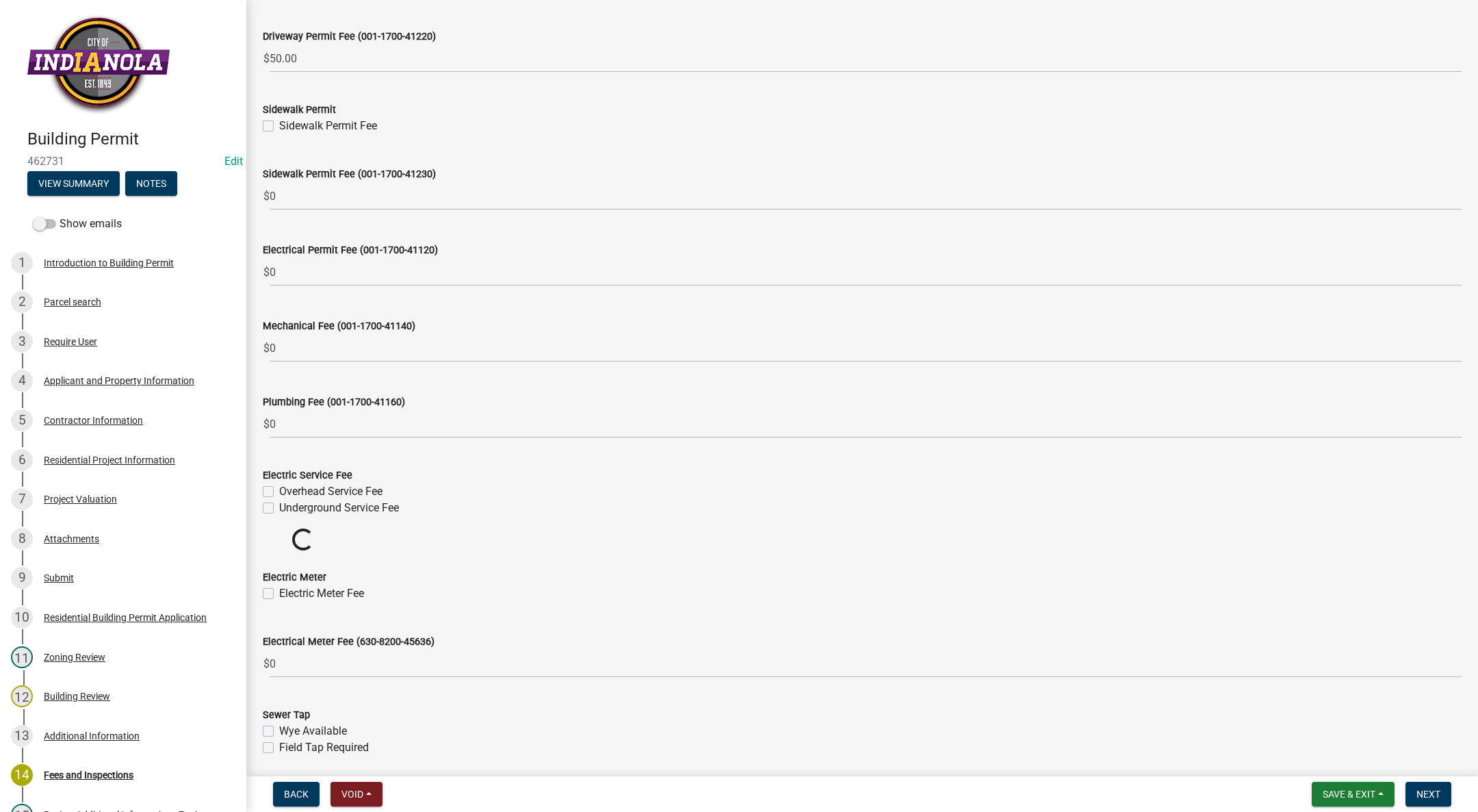
click at [280, 486] on label "Overhead Service Fee" at bounding box center [331, 491] width 103 height 17
click at [280, 486] on input "Overhead Service Fee" at bounding box center [284, 487] width 9 height 9
checkbox input "true"
checkbox input "false"
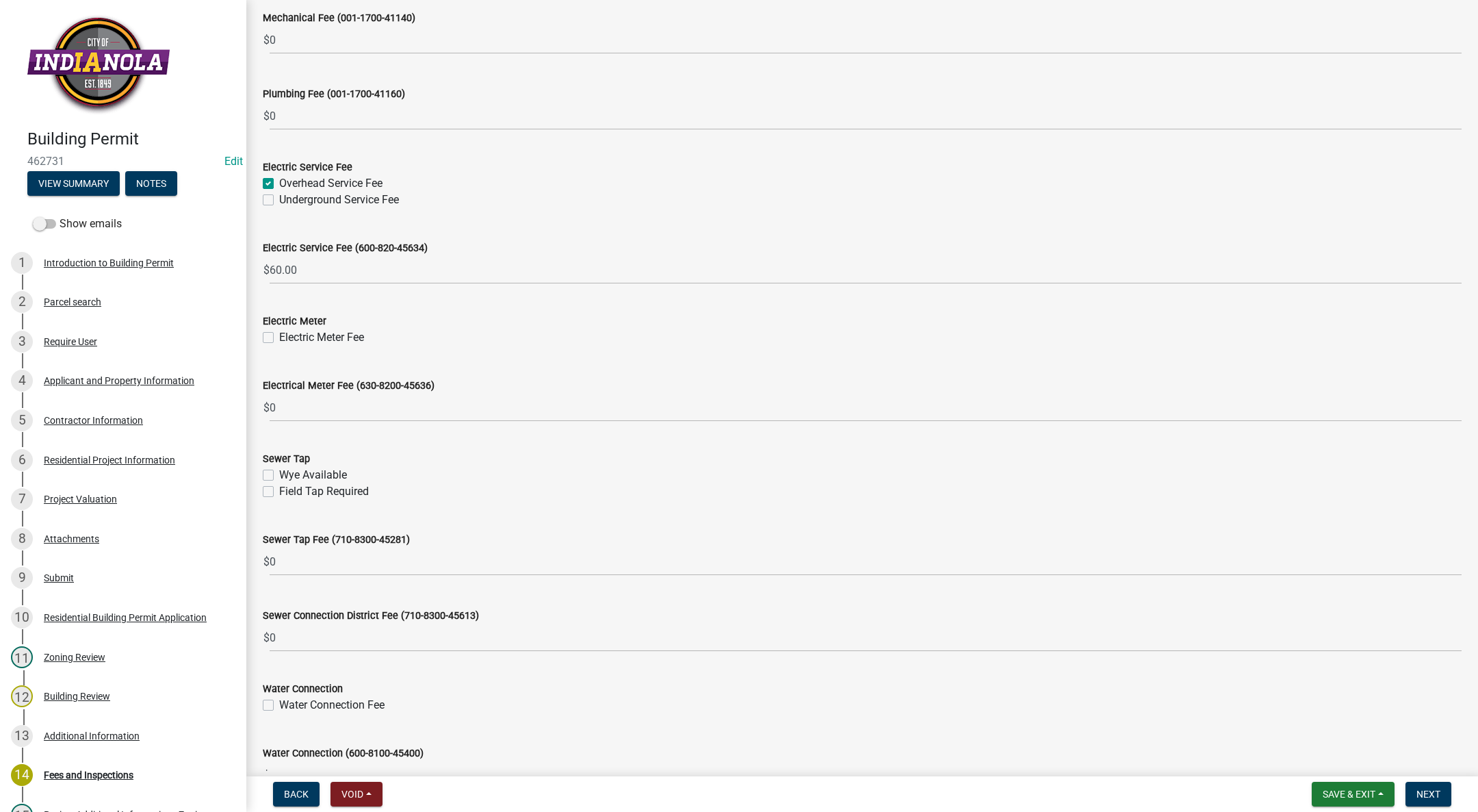
scroll to position [410, 0]
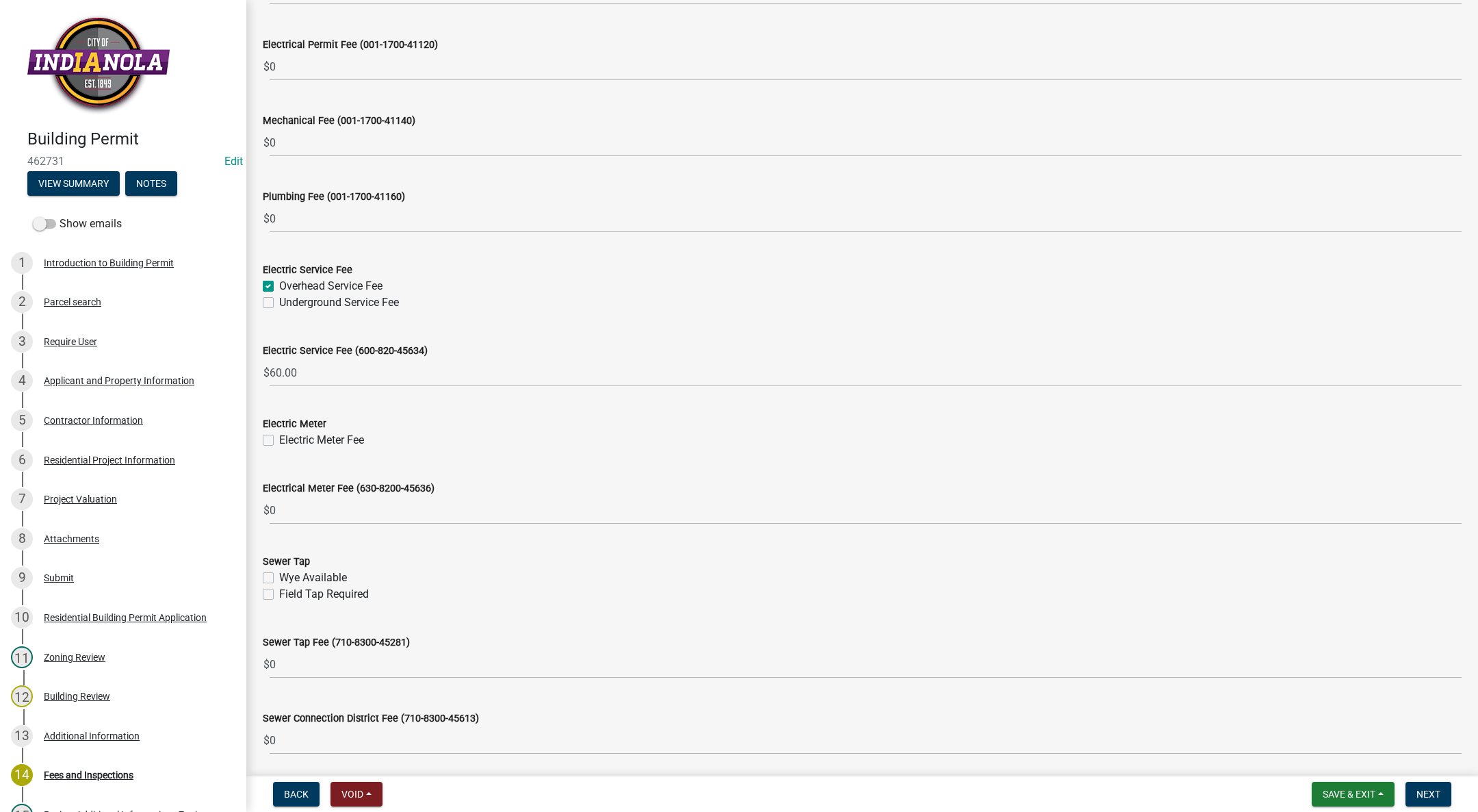
click at [273, 433] on div "Electric Meter Fee" at bounding box center [862, 440] width 1199 height 17
click at [280, 437] on label "Electric Meter Fee" at bounding box center [322, 440] width 85 height 17
click at [280, 437] on input "Electric Meter Fee" at bounding box center [284, 436] width 9 height 9
checkbox input "true"
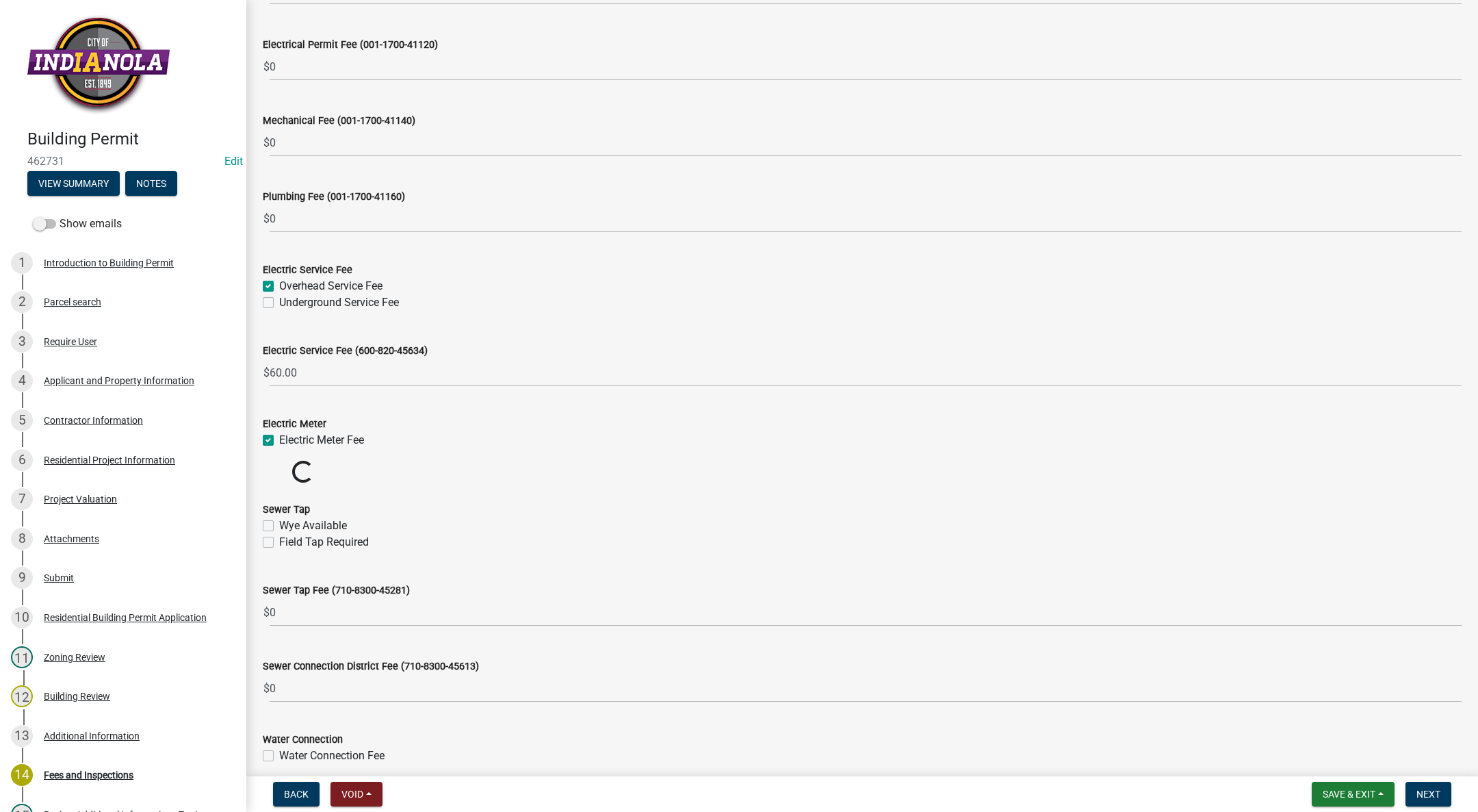
click at [280, 286] on label "Overhead Service Fee" at bounding box center [331, 286] width 103 height 17
click at [280, 286] on input "Overhead Service Fee" at bounding box center [284, 282] width 9 height 9
checkbox input "false"
click at [280, 304] on label "Underground Service Fee" at bounding box center [339, 303] width 119 height 17
click at [280, 303] on input "Underground Service Fee" at bounding box center [284, 299] width 9 height 9
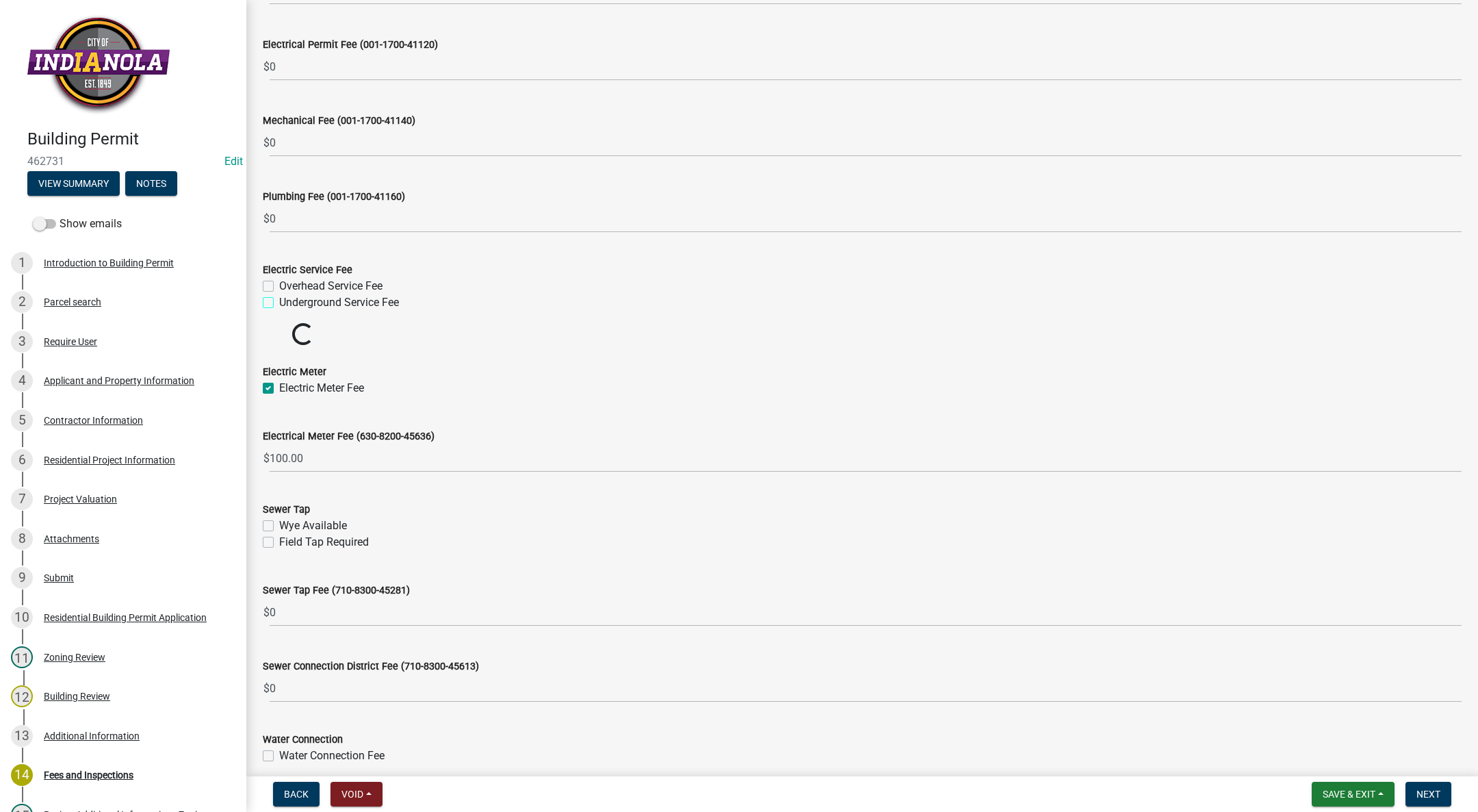
checkbox input "true"
checkbox input "false"
checkbox input "true"
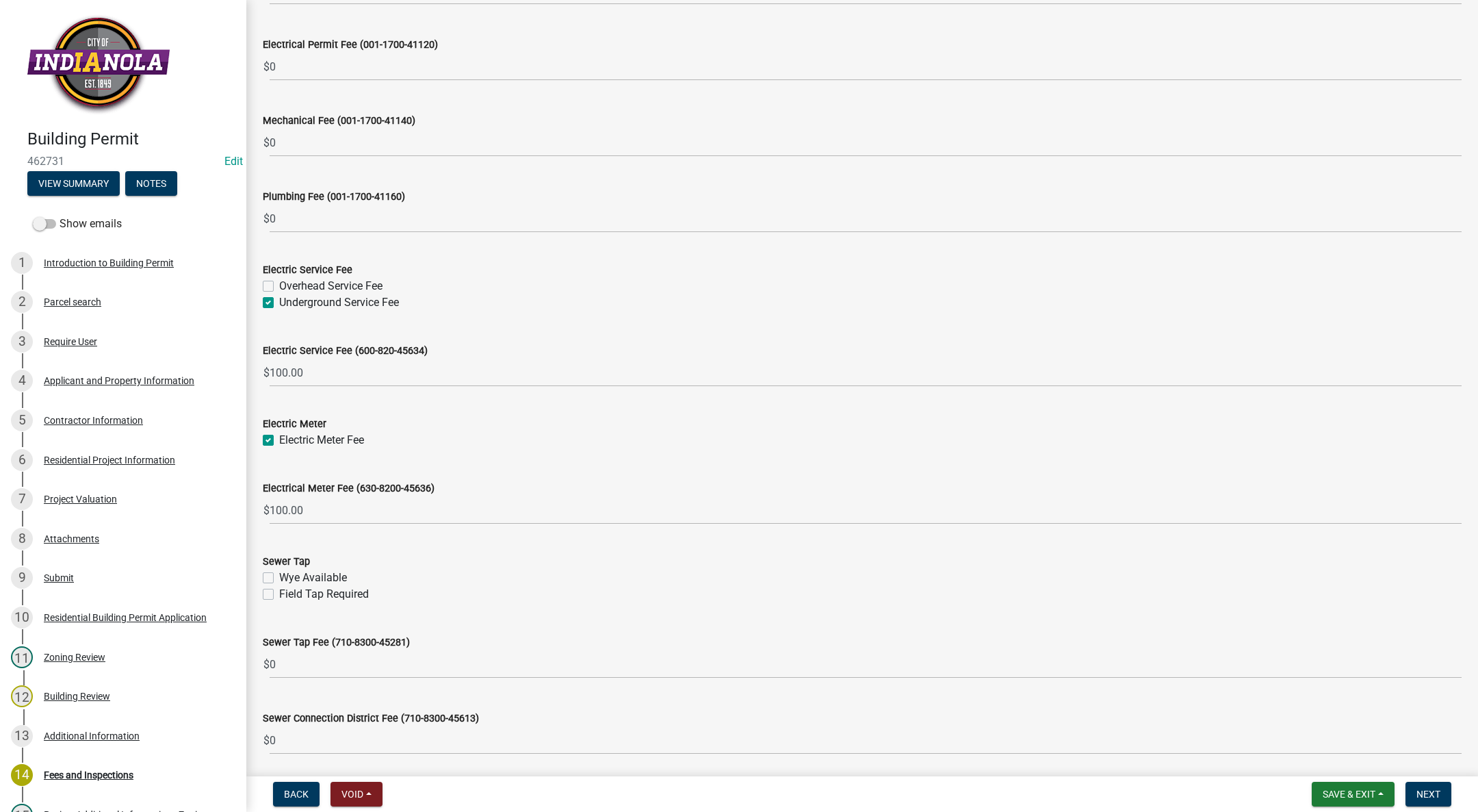
click at [280, 286] on label "Overhead Service Fee" at bounding box center [331, 286] width 103 height 17
click at [280, 286] on input "Overhead Service Fee" at bounding box center [284, 282] width 9 height 9
checkbox input "true"
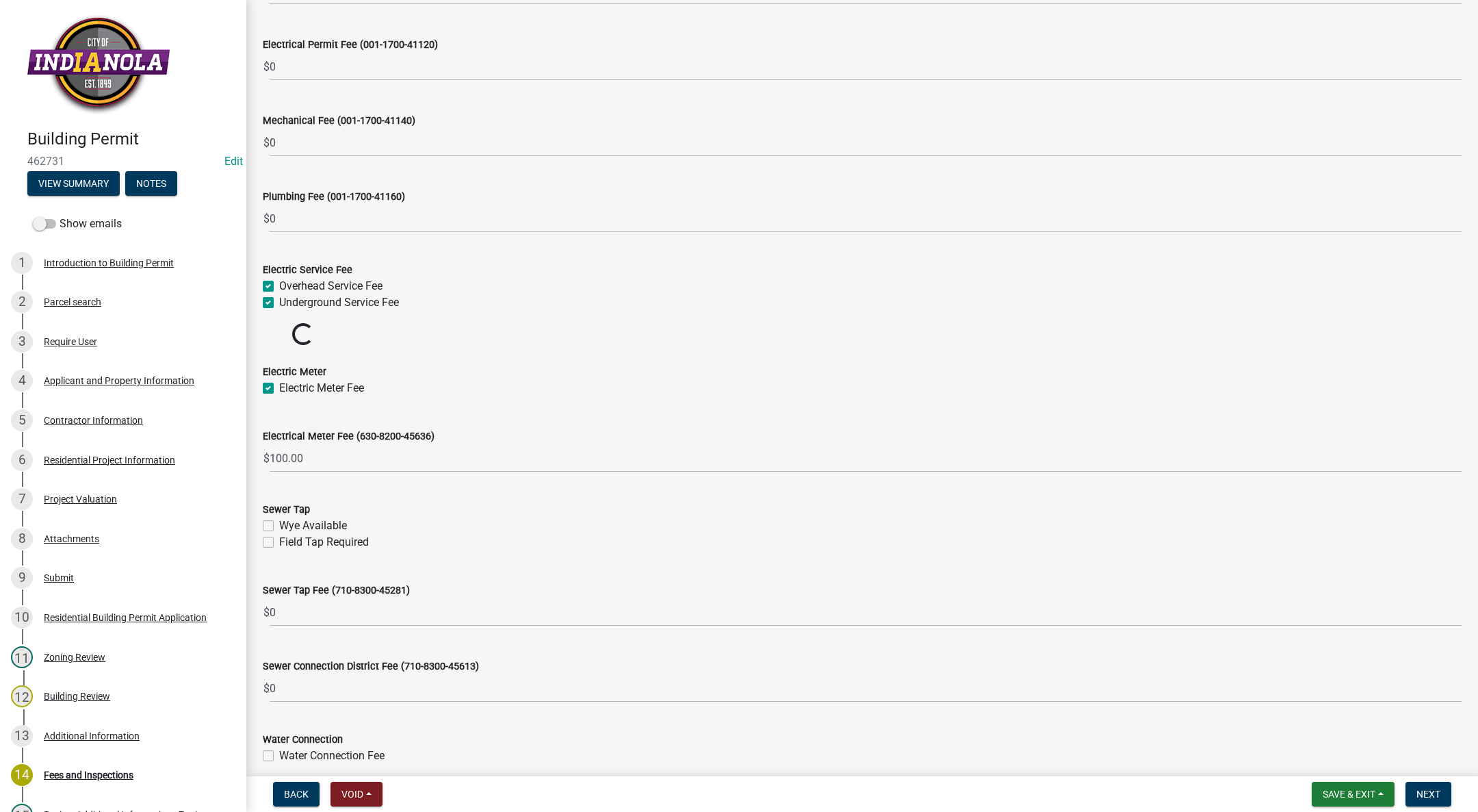
click at [280, 301] on label "Underground Service Fee" at bounding box center [339, 303] width 119 height 17
click at [280, 301] on input "Underground Service Fee" at bounding box center [284, 299] width 9 height 9
checkbox input "false"
checkbox input "true"
checkbox input "false"
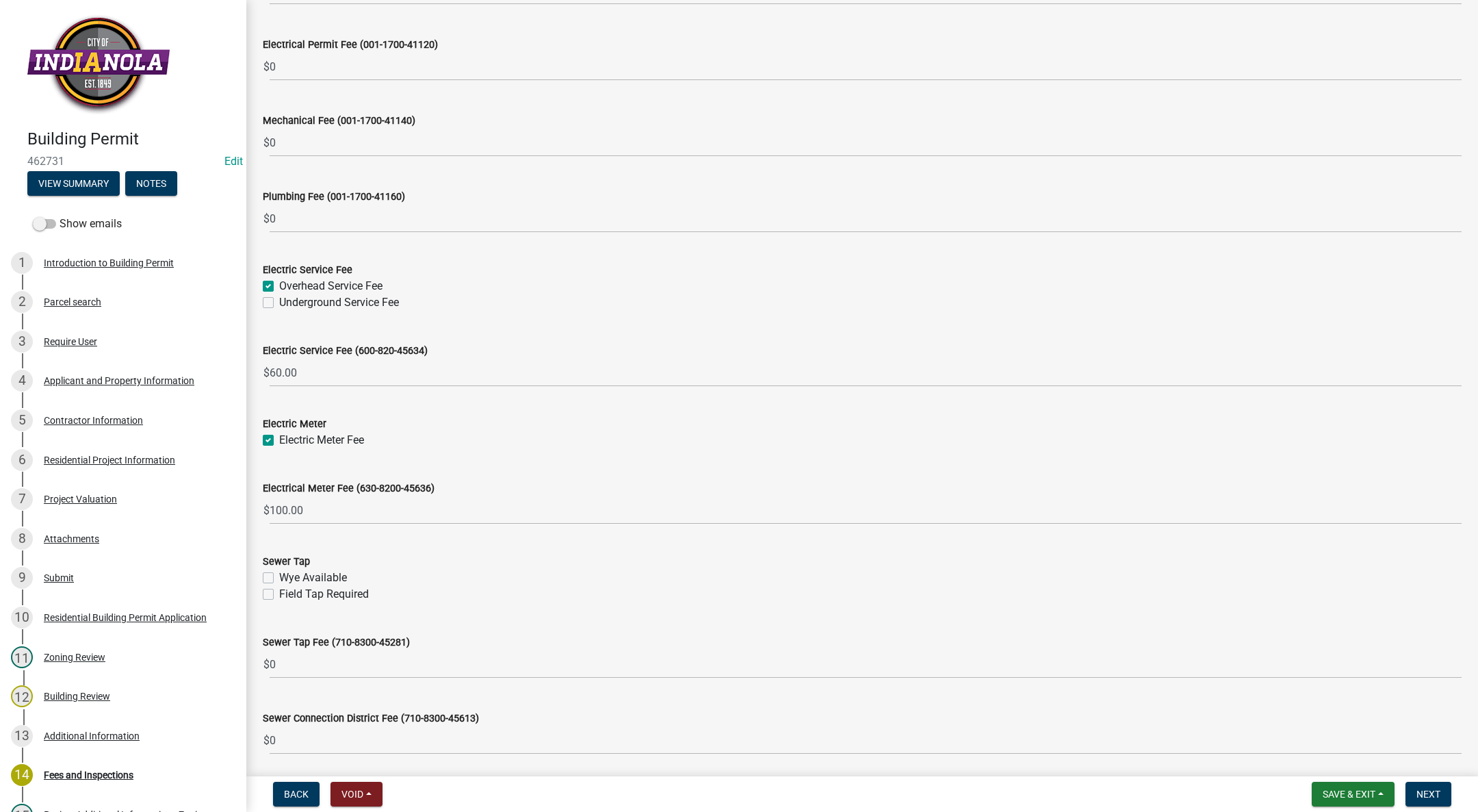
click at [280, 593] on label "Field Tap Required" at bounding box center [324, 594] width 89 height 17
click at [280, 593] on input "Field Tap Required" at bounding box center [284, 590] width 9 height 9
checkbox input "true"
checkbox input "false"
checkbox input "true"
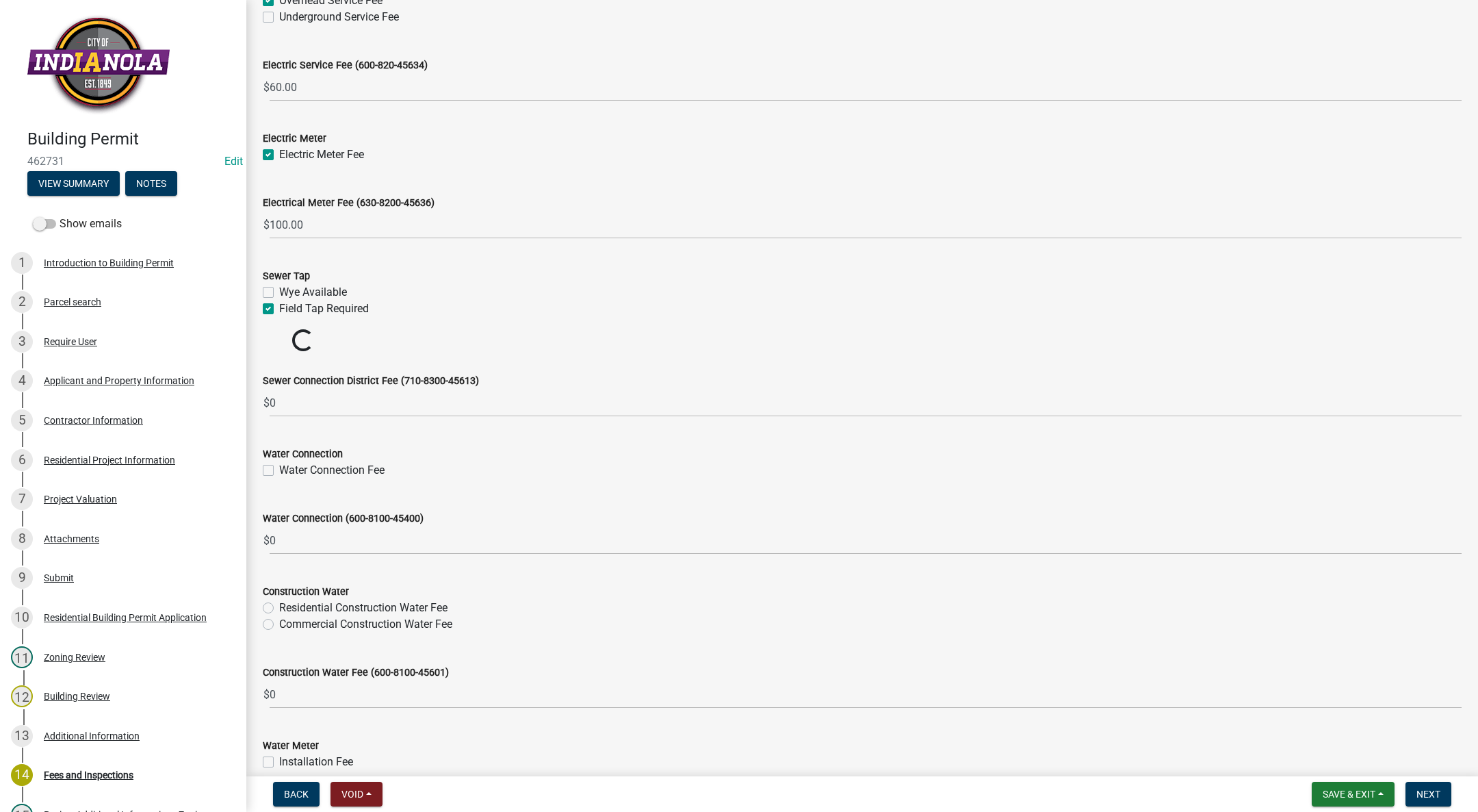
scroll to position [718, 0]
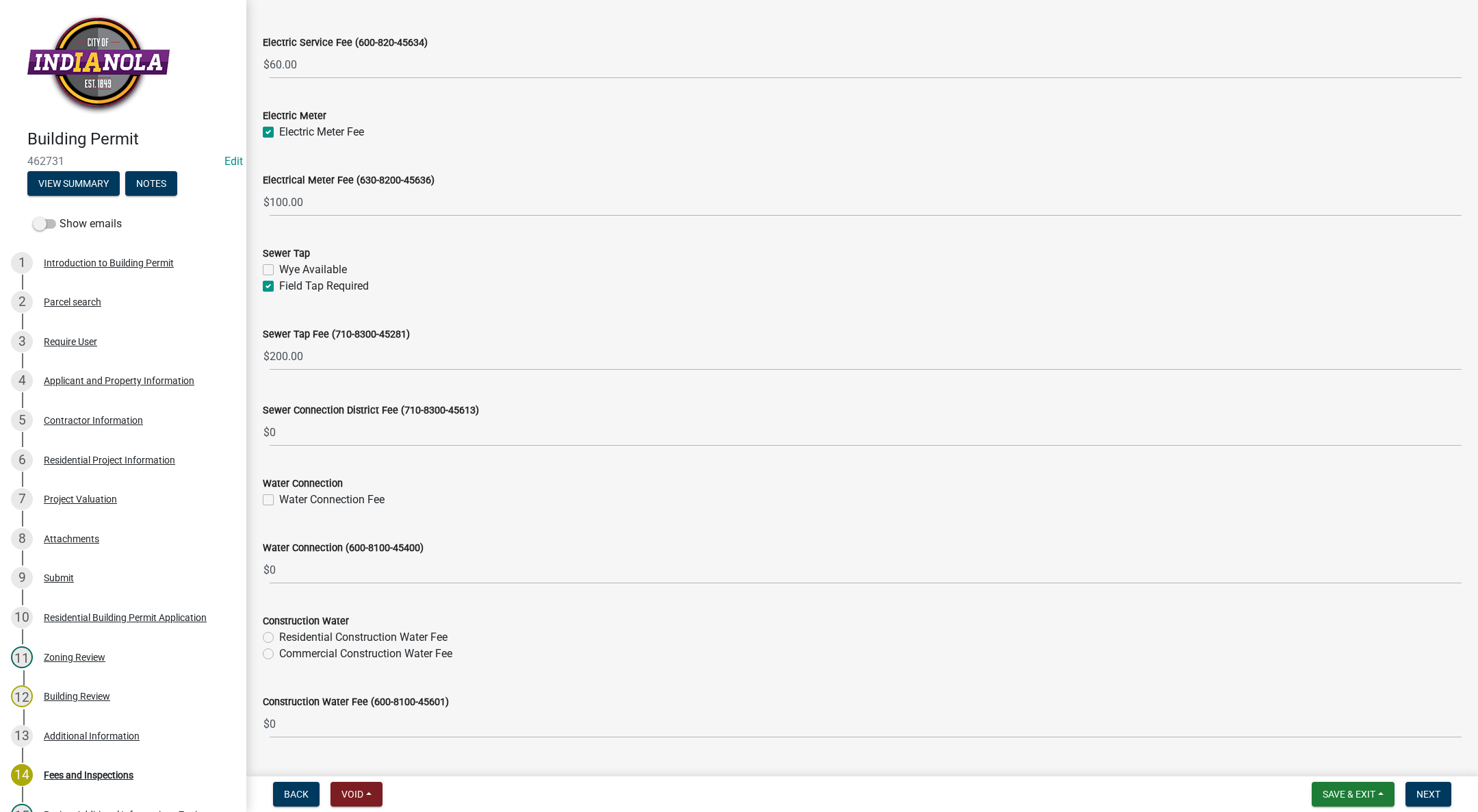
click at [280, 495] on label "Water Connection Fee" at bounding box center [332, 500] width 105 height 17
click at [280, 495] on input "Water Connection Fee" at bounding box center [284, 496] width 9 height 9
checkbox input "true"
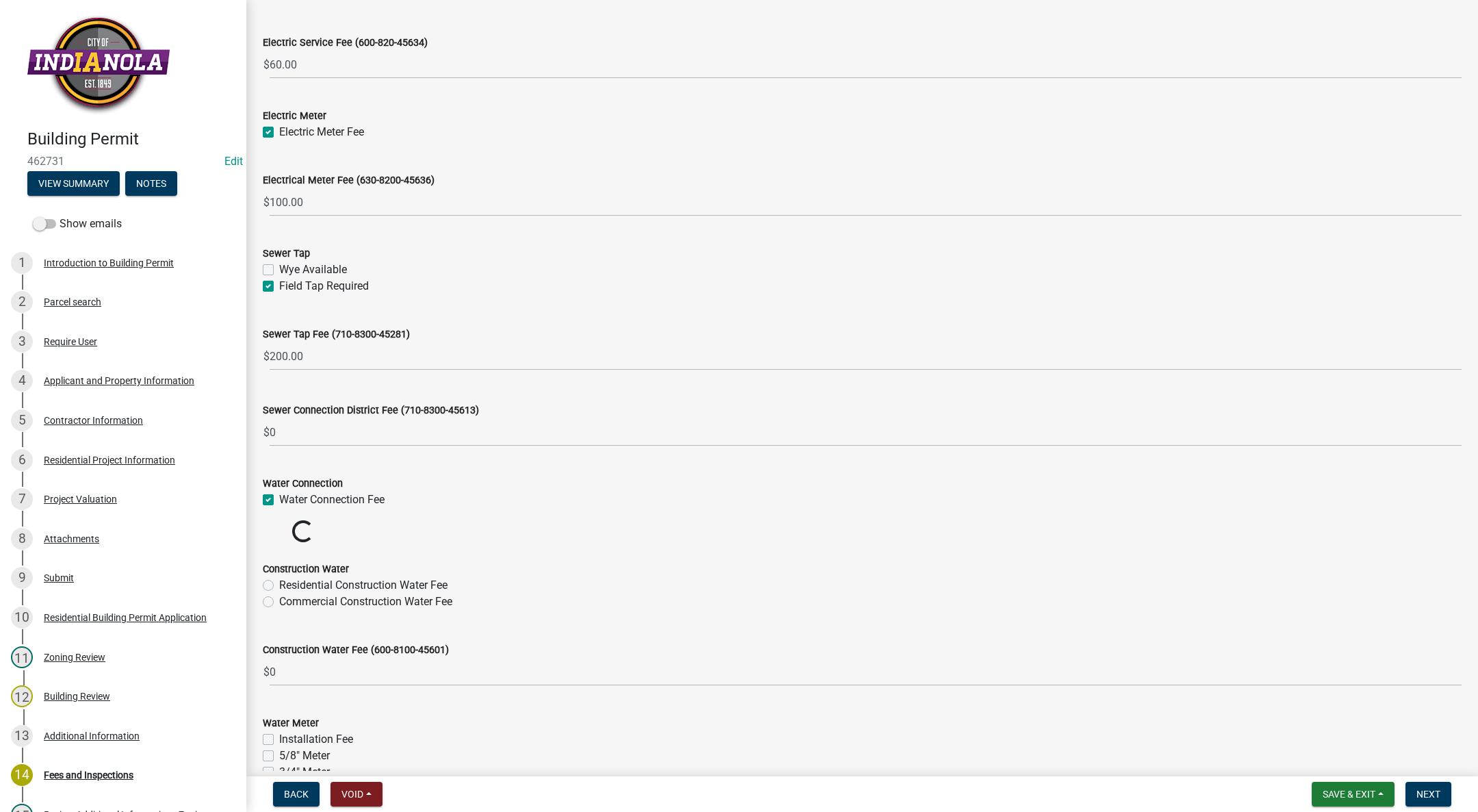
click at [280, 583] on label "Residential Construction Water Fee" at bounding box center [364, 585] width 168 height 17
click at [280, 583] on input "Residential Construction Water Fee" at bounding box center [284, 581] width 9 height 9
radio input "true"
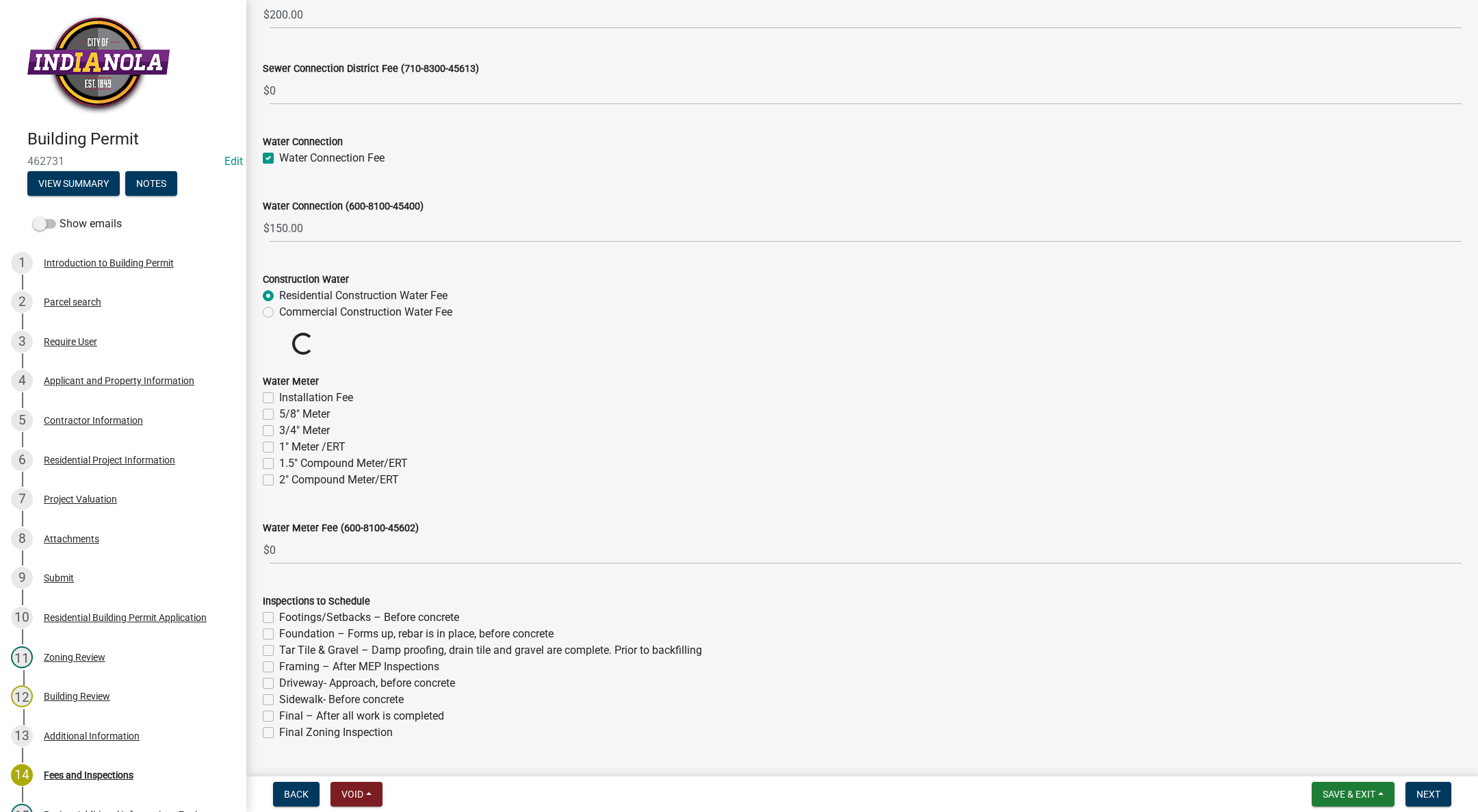
scroll to position [1094, 0]
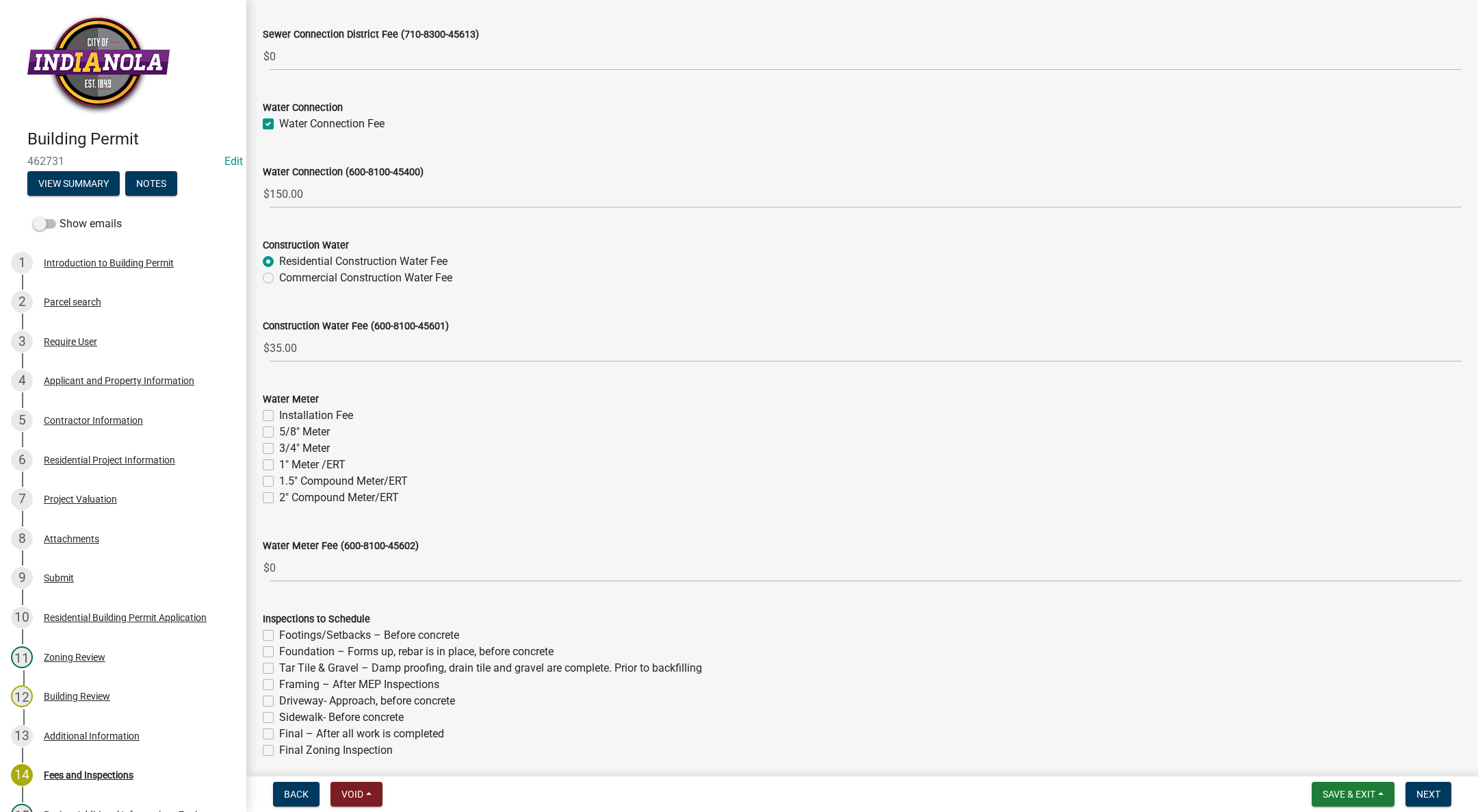
click at [280, 417] on label "Installation Fee" at bounding box center [317, 415] width 74 height 17
click at [280, 416] on input "Installation Fee" at bounding box center [284, 411] width 9 height 9
checkbox input "true"
checkbox input "false"
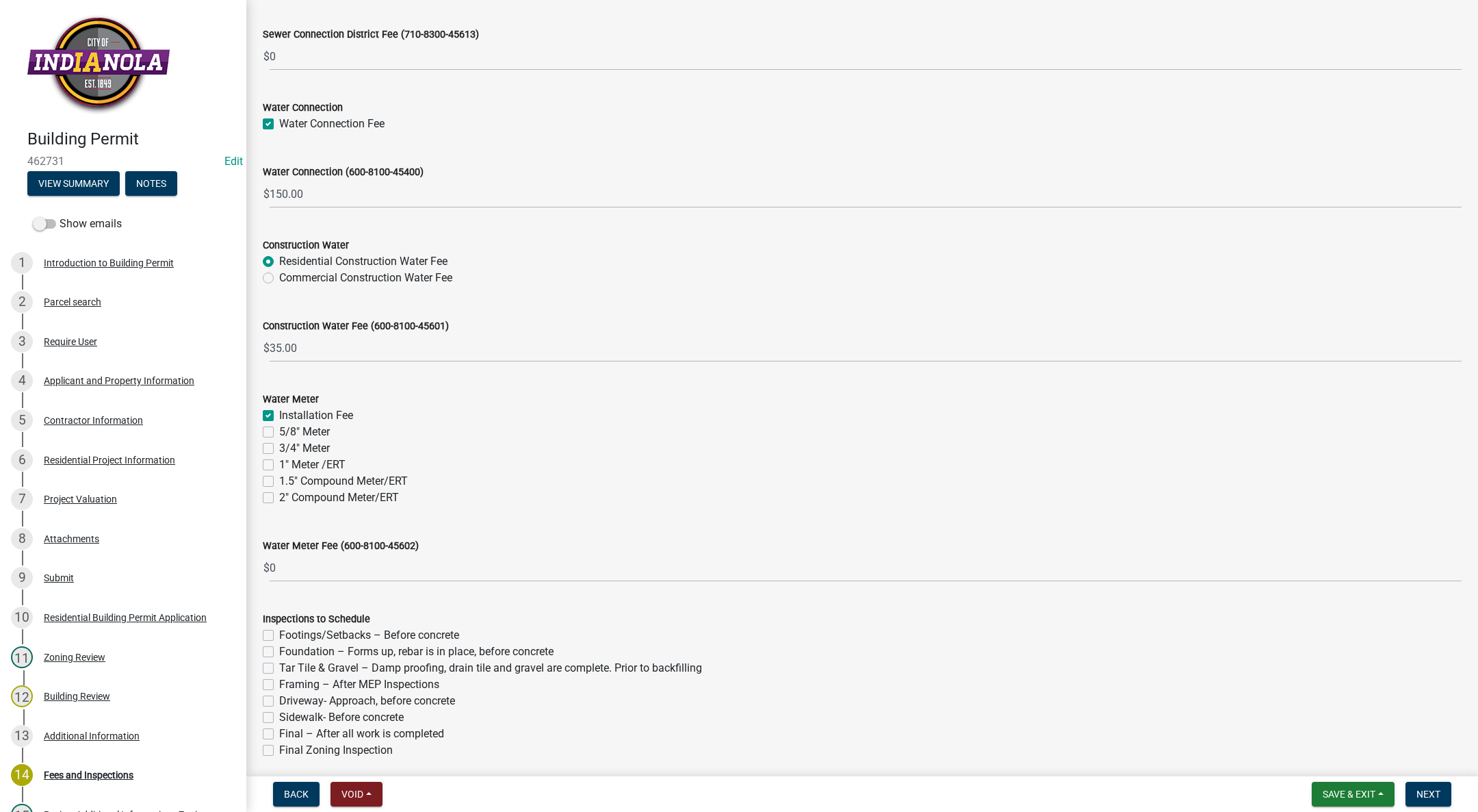
checkbox input "false"
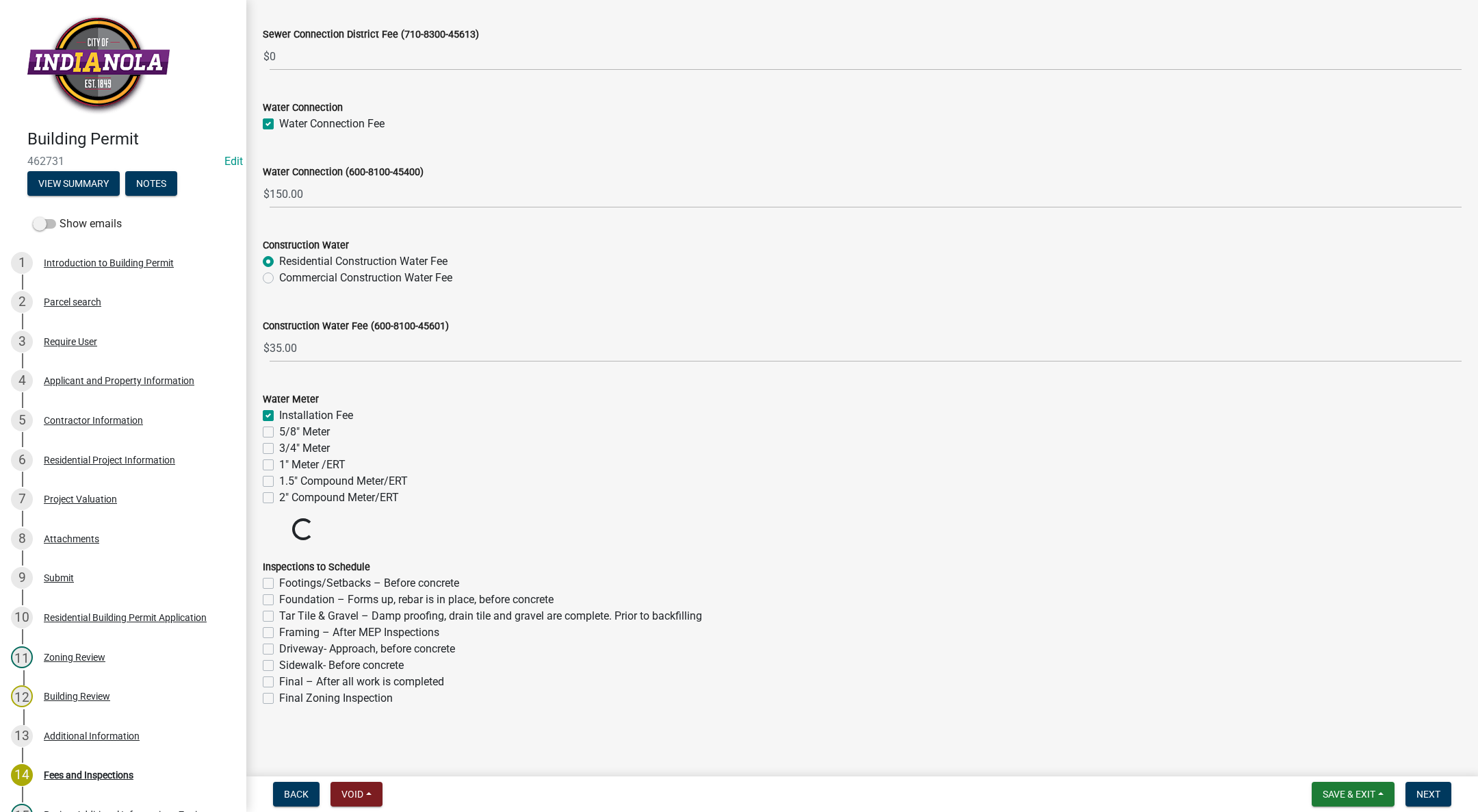
click at [280, 448] on label "3/4" Meter" at bounding box center [304, 448] width 50 height 17
click at [280, 448] on input "3/4" Meter" at bounding box center [284, 445] width 9 height 9
checkbox input "true"
checkbox input "false"
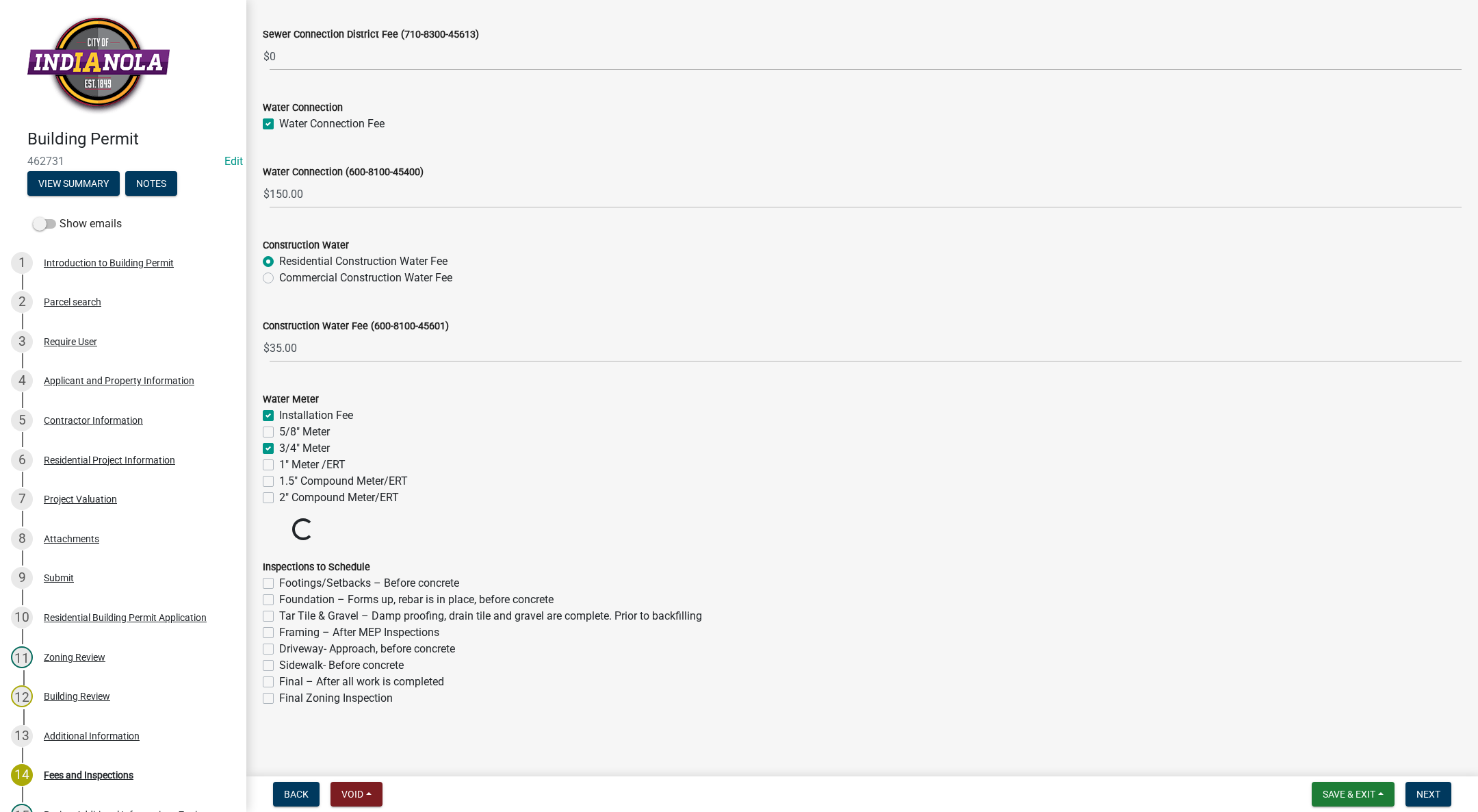
checkbox input "true"
checkbox input "false"
click at [280, 582] on label "Footings/Setbacks – Before concrete" at bounding box center [370, 583] width 180 height 17
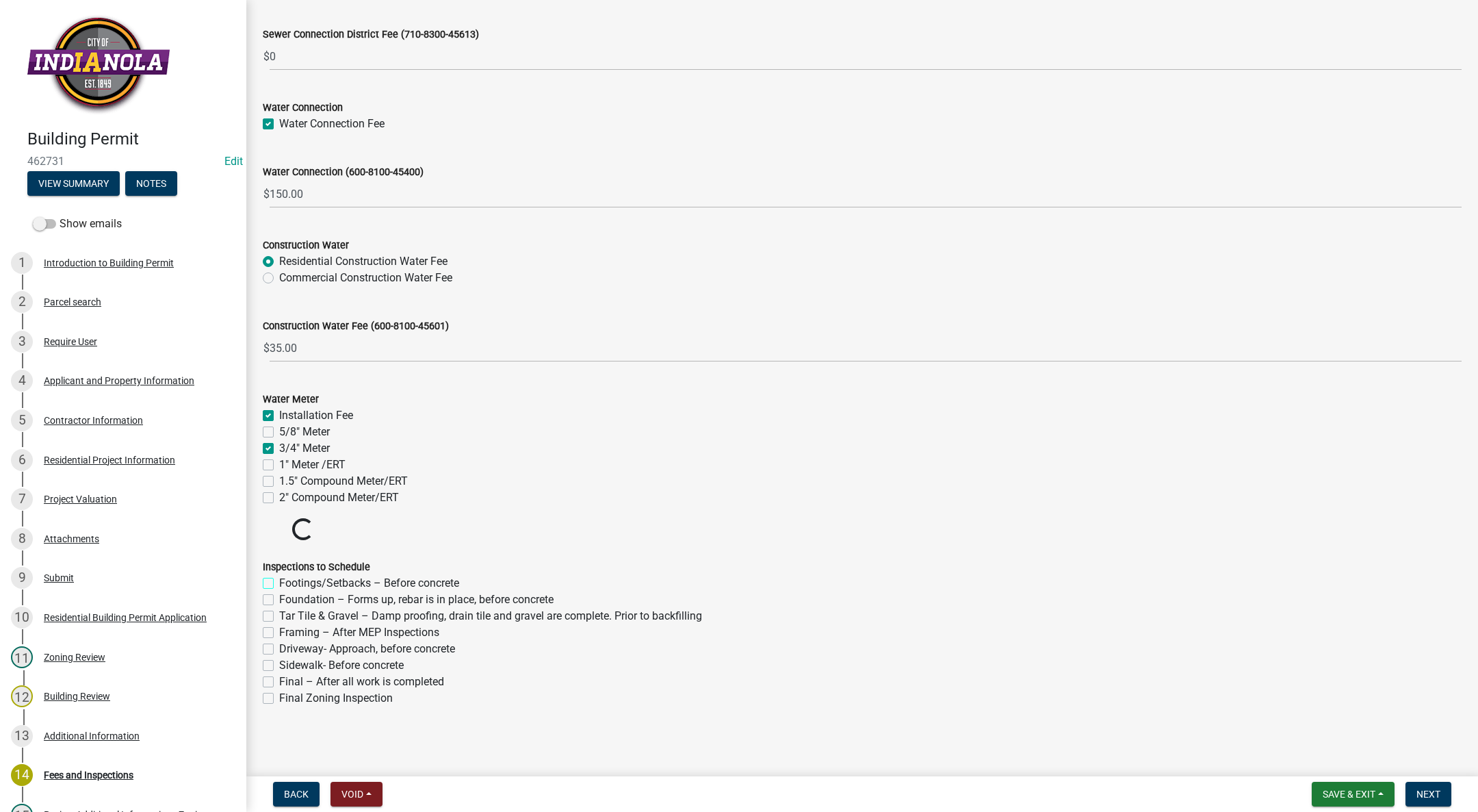
click at [280, 582] on input "Footings/Setbacks – Before concrete" at bounding box center [284, 579] width 9 height 9
checkbox input "true"
checkbox input "false"
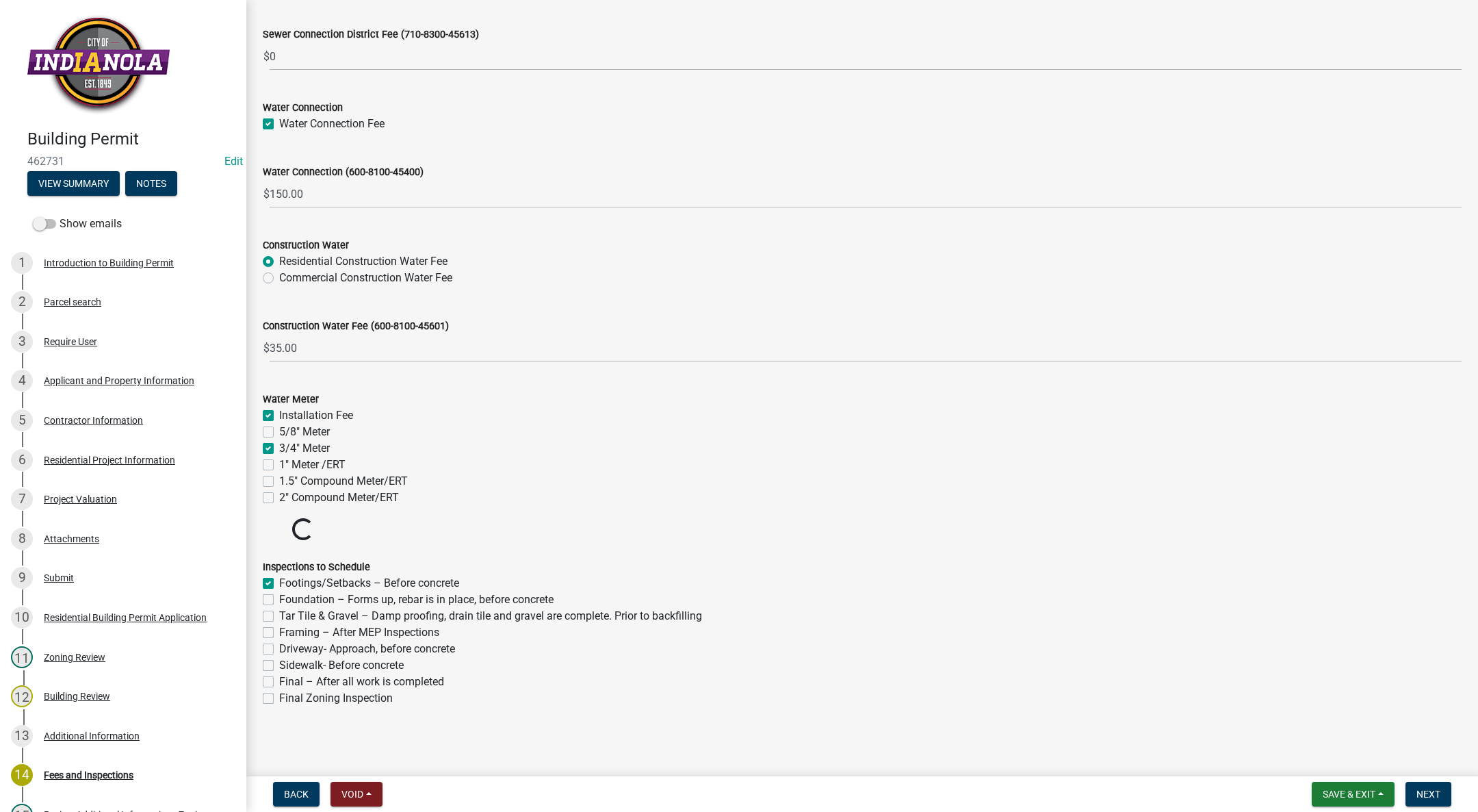
checkbox input "false"
click at [280, 601] on label "Foundation – Forms up, rebar is in place, before concrete" at bounding box center [417, 600] width 274 height 17
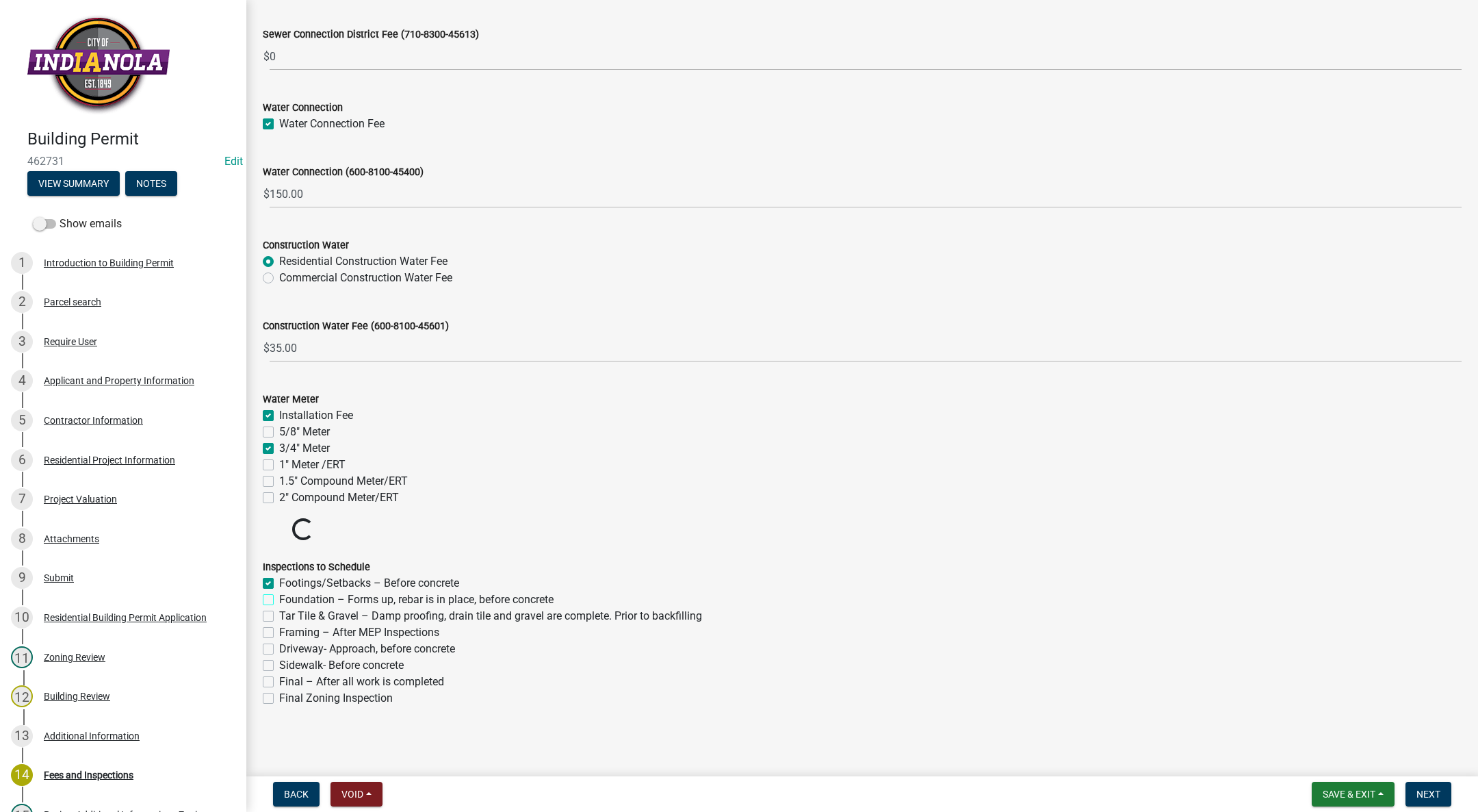
click at [280, 601] on input "Foundation – Forms up, rebar is in place, before concrete" at bounding box center [284, 596] width 9 height 9
checkbox input "true"
checkbox input "false"
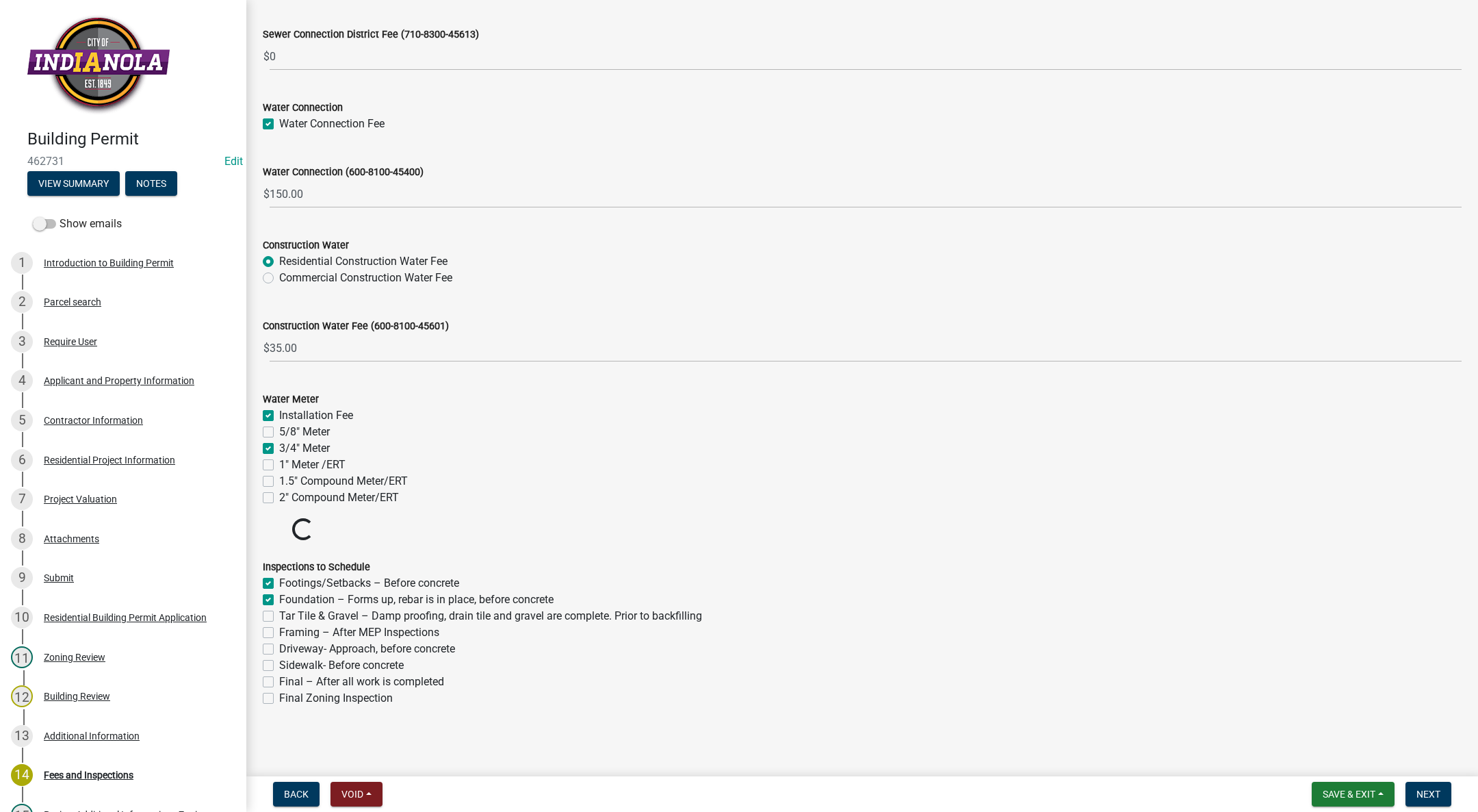
checkbox input "false"
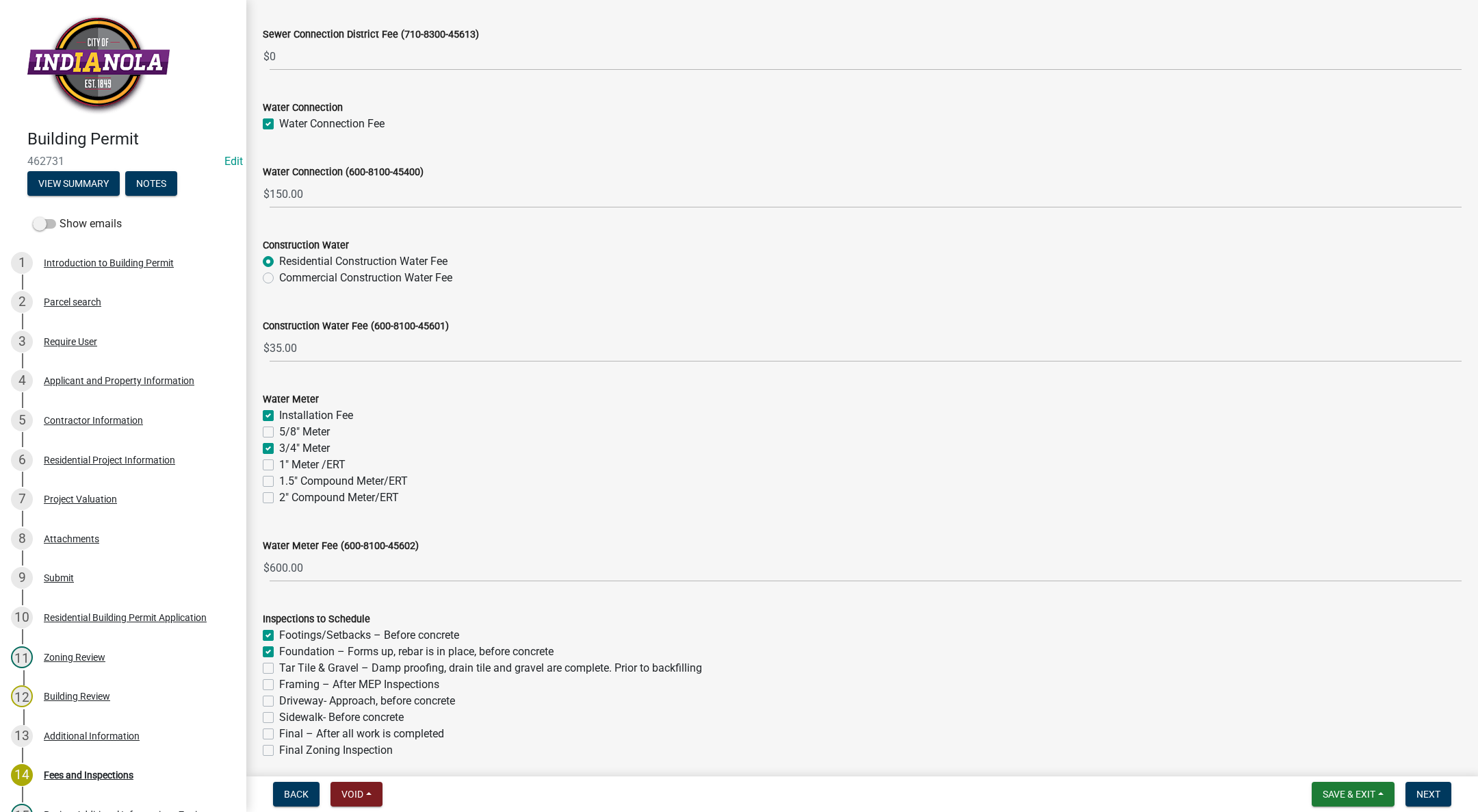
click at [266, 618] on label "Inspections to Schedule" at bounding box center [316, 619] width 107 height 10
click at [280, 665] on label "Tar Tile & Gravel – Damp proofing, drain tile and gravel are complete. Prior to…" at bounding box center [491, 668] width 423 height 17
click at [280, 665] on input "Tar Tile & Gravel – Damp proofing, drain tile and gravel are complete. Prior to…" at bounding box center [284, 664] width 9 height 9
checkbox input "true"
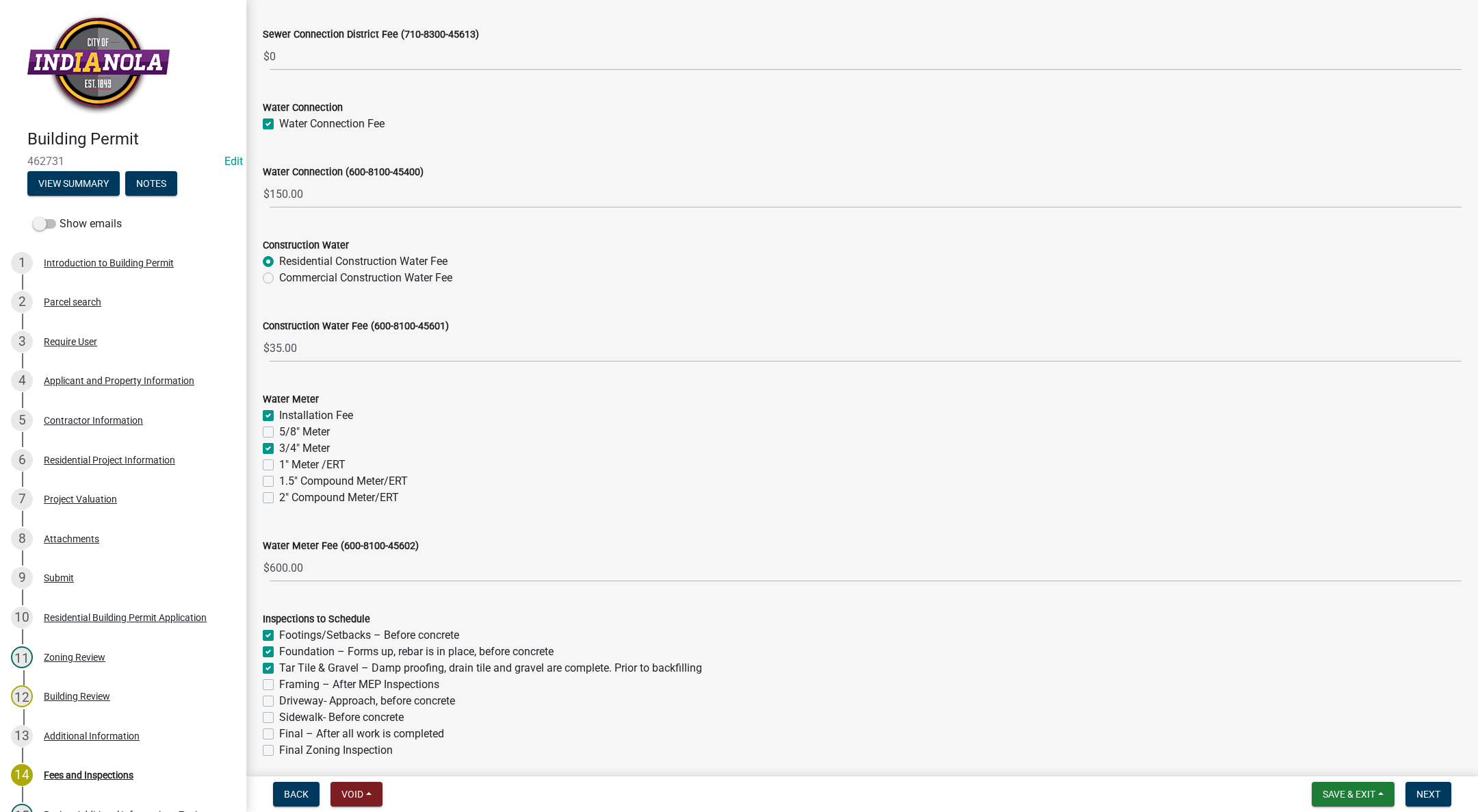
checkbox input "true"
checkbox input "false"
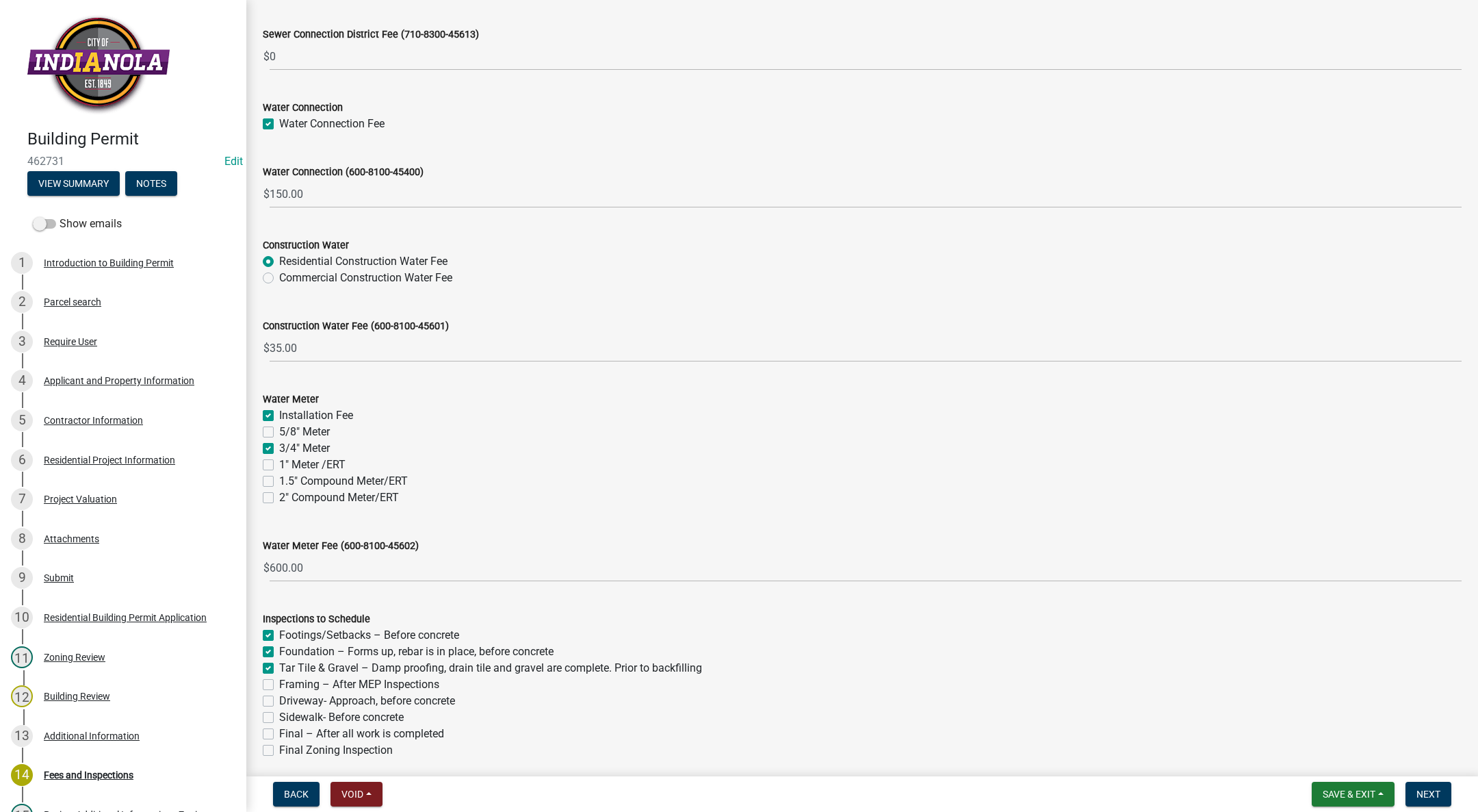
checkbox input "false"
click at [280, 686] on label "Framing – After MEP Inspections" at bounding box center [359, 685] width 160 height 17
click at [280, 686] on input "Framing – After MEP Inspections" at bounding box center [284, 681] width 9 height 9
checkbox input "true"
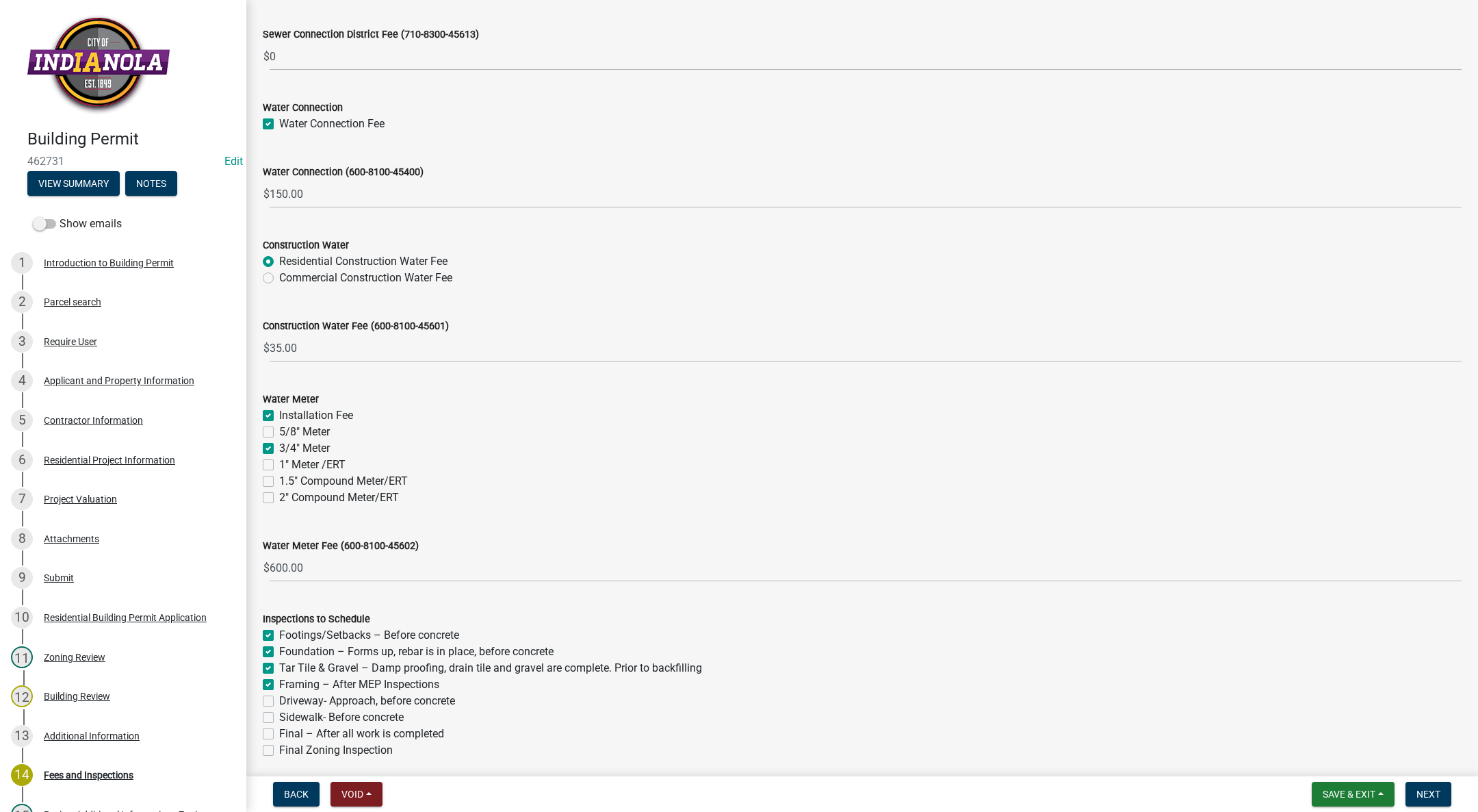
checkbox input "true"
checkbox input "false"
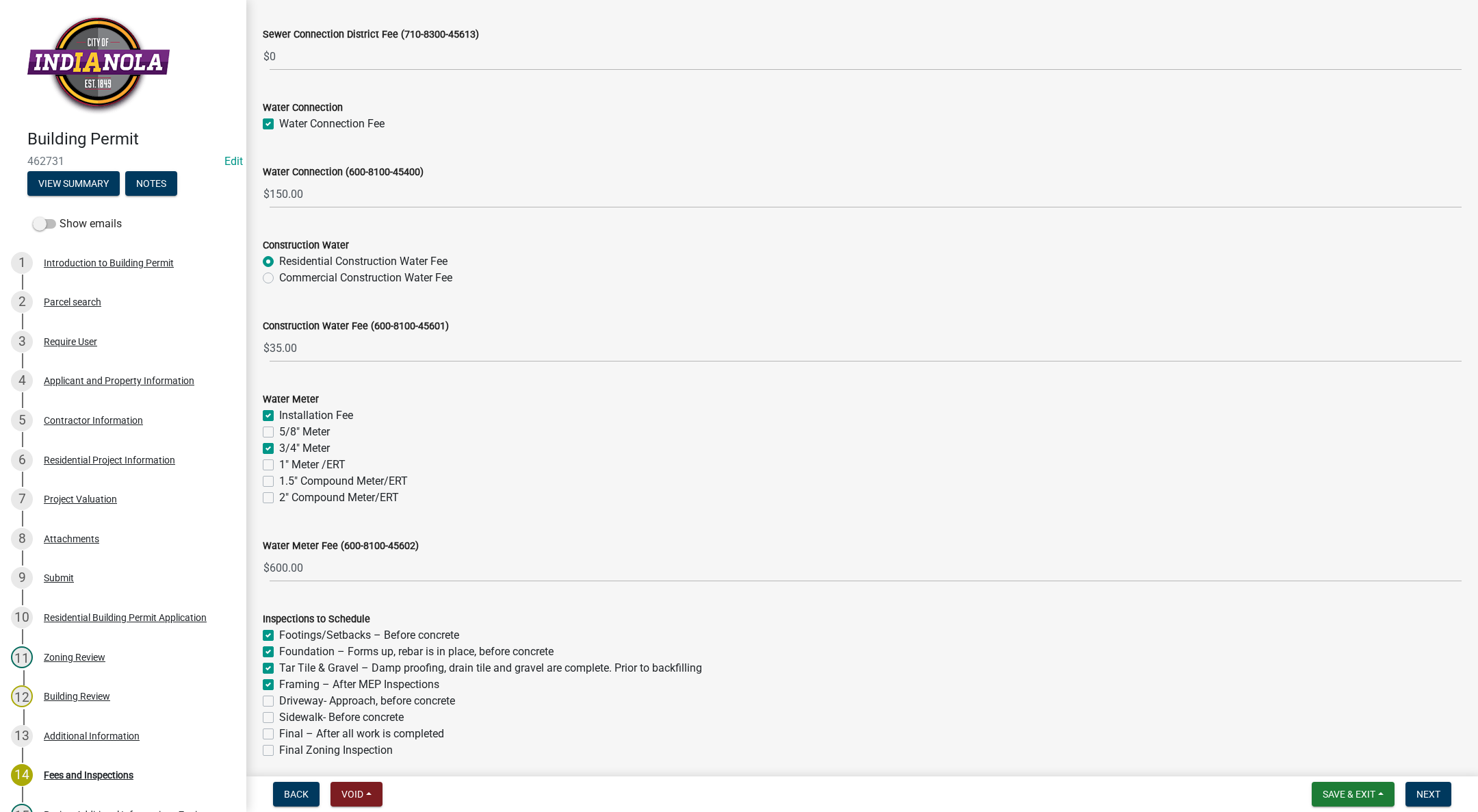
checkbox input "false"
click at [280, 701] on label "Driveway- Approach, before concrete" at bounding box center [367, 701] width 176 height 17
click at [280, 701] on input "Driveway- Approach, before concrete" at bounding box center [284, 697] width 9 height 9
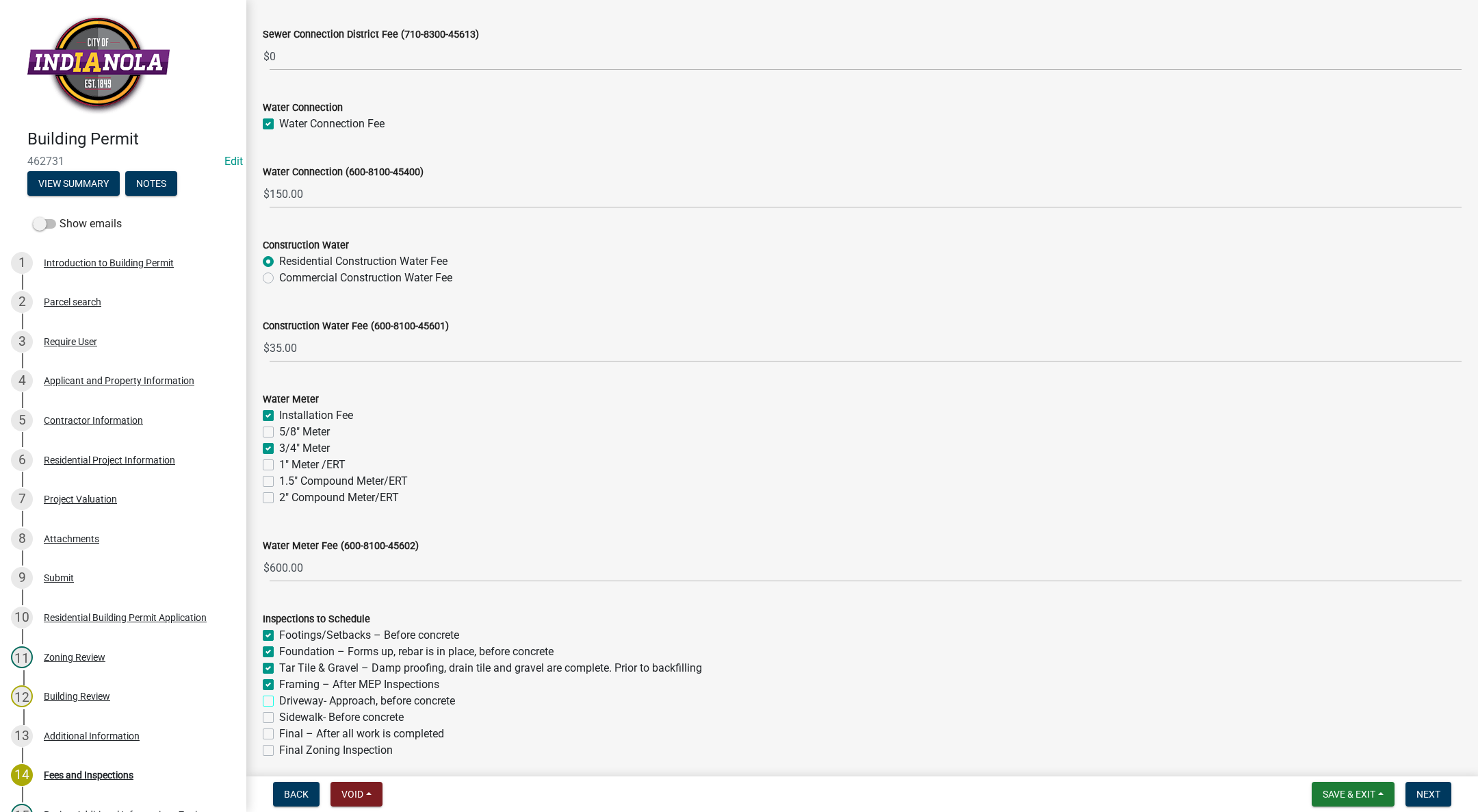
checkbox input "true"
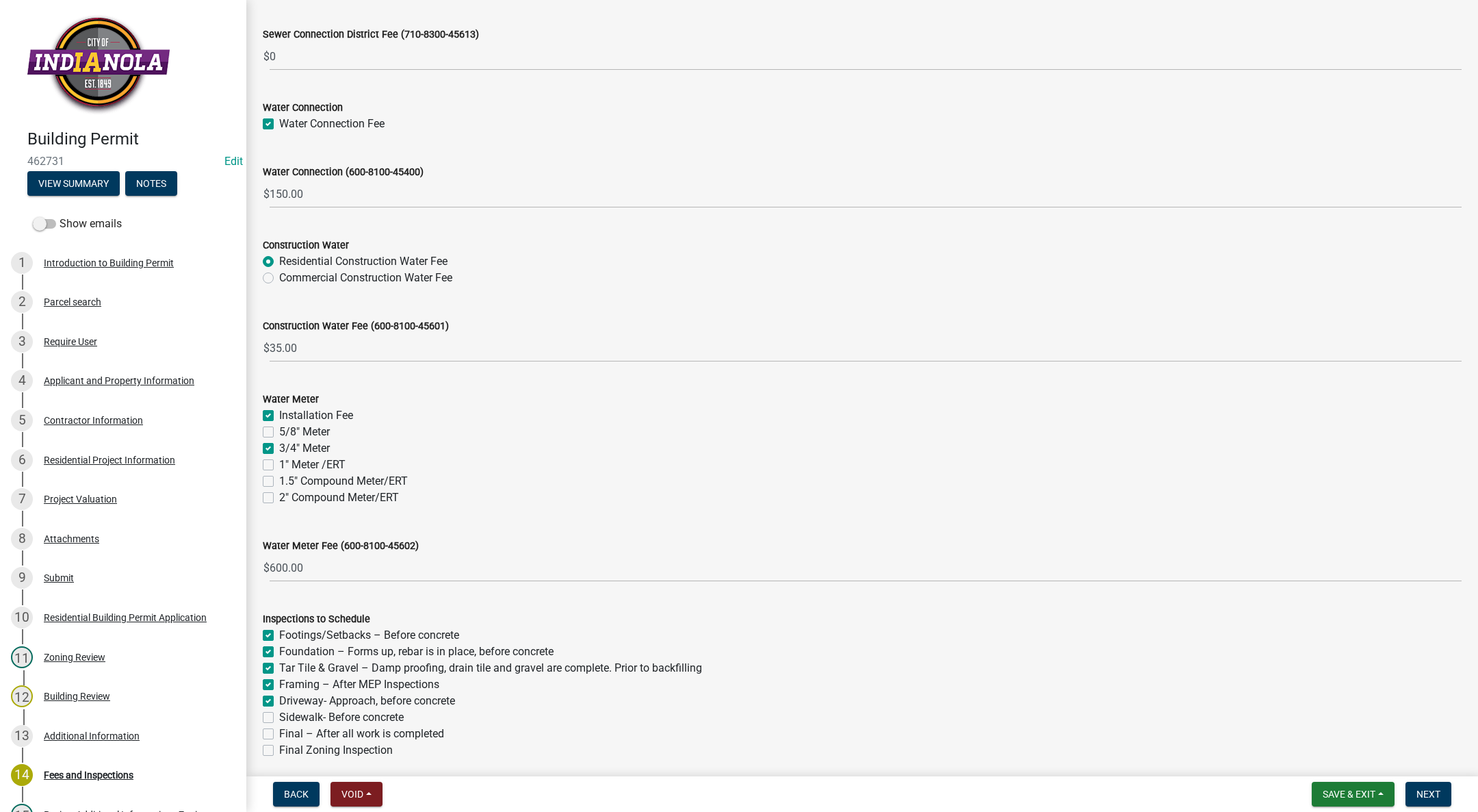
checkbox input "true"
checkbox input "false"
drag, startPoint x: 277, startPoint y: 713, endPoint x: 264, endPoint y: 723, distance: 16.4
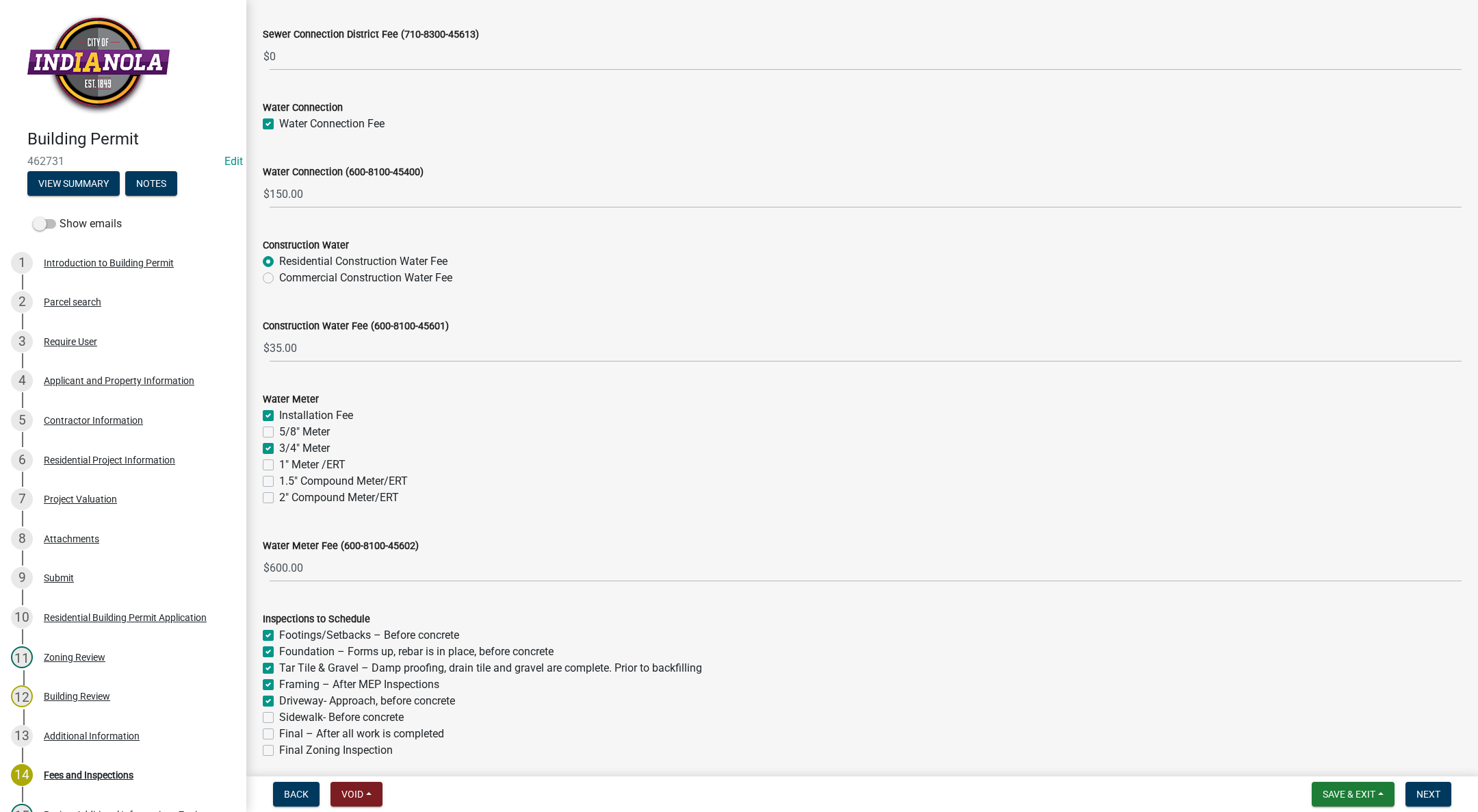
click at [274, 713] on div "Sidewalk- Before concrete" at bounding box center [862, 717] width 1199 height 17
click at [280, 717] on label "Sidewalk- Before concrete" at bounding box center [341, 717] width 125 height 17
click at [280, 717] on input "Sidewalk- Before concrete" at bounding box center [284, 714] width 9 height 9
checkbox input "true"
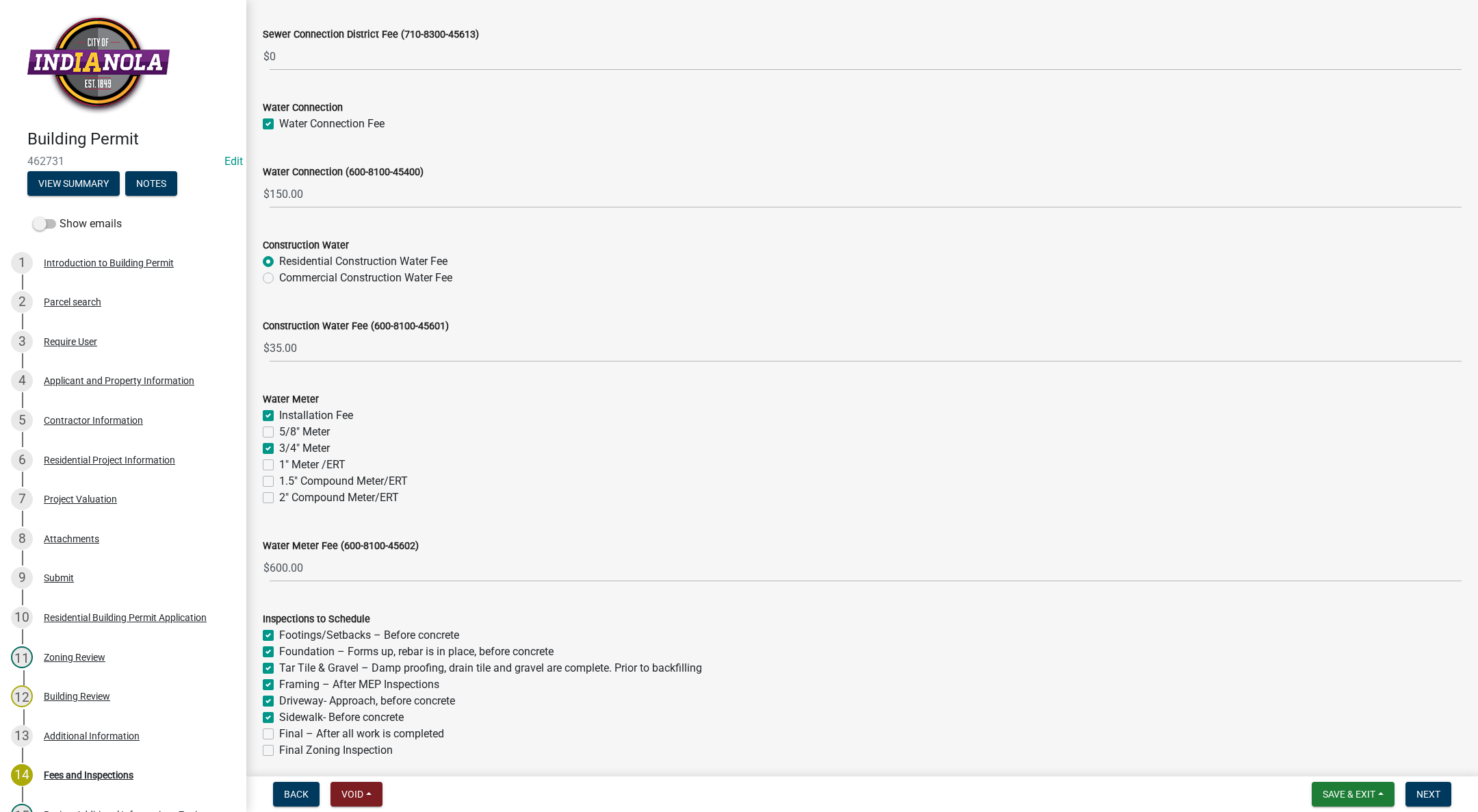
checkbox input "true"
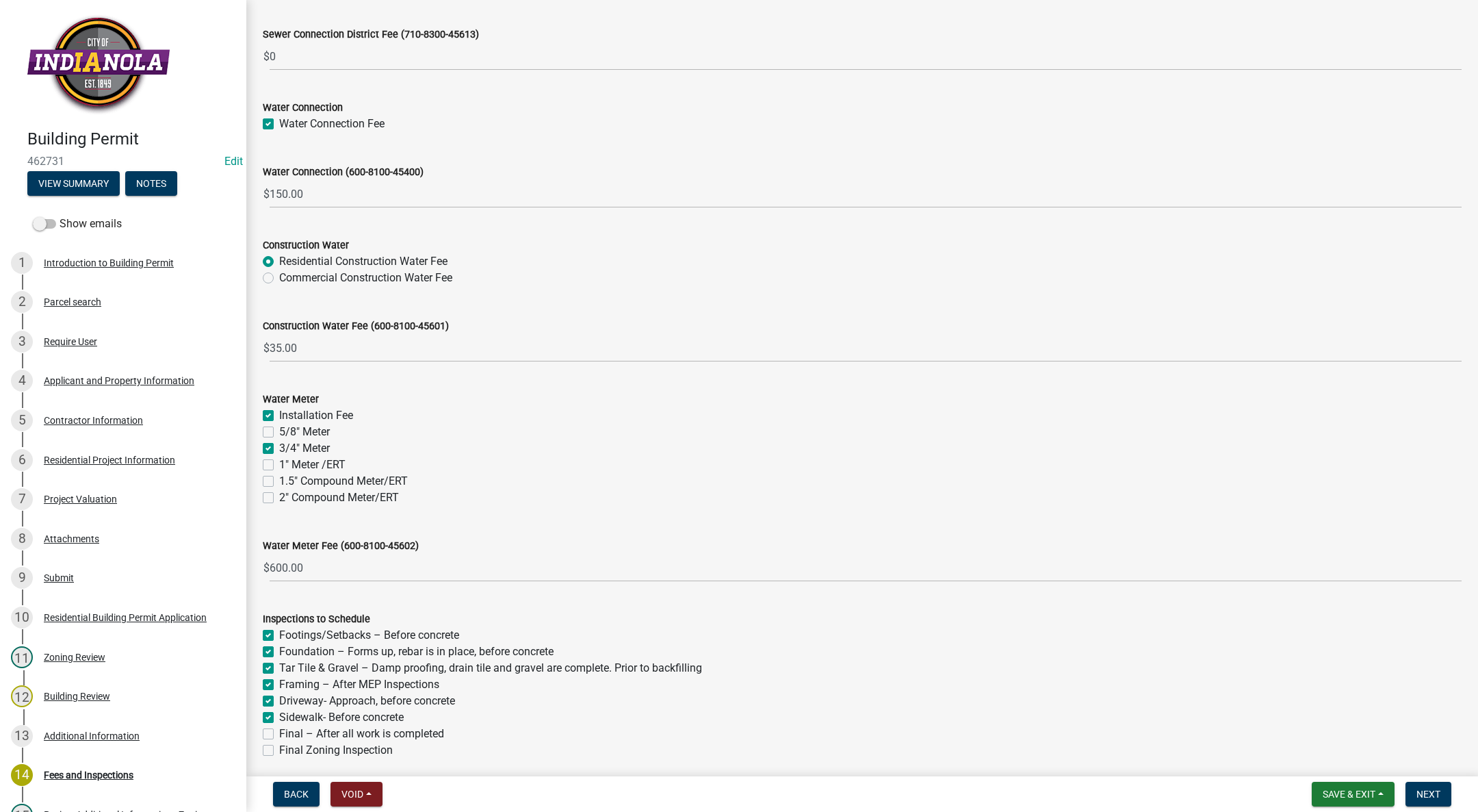
checkbox input "false"
click at [280, 731] on label "Final – After all work is completed" at bounding box center [362, 733] width 165 height 17
click at [280, 731] on input "Final – After all work is completed" at bounding box center [284, 730] width 9 height 9
checkbox input "true"
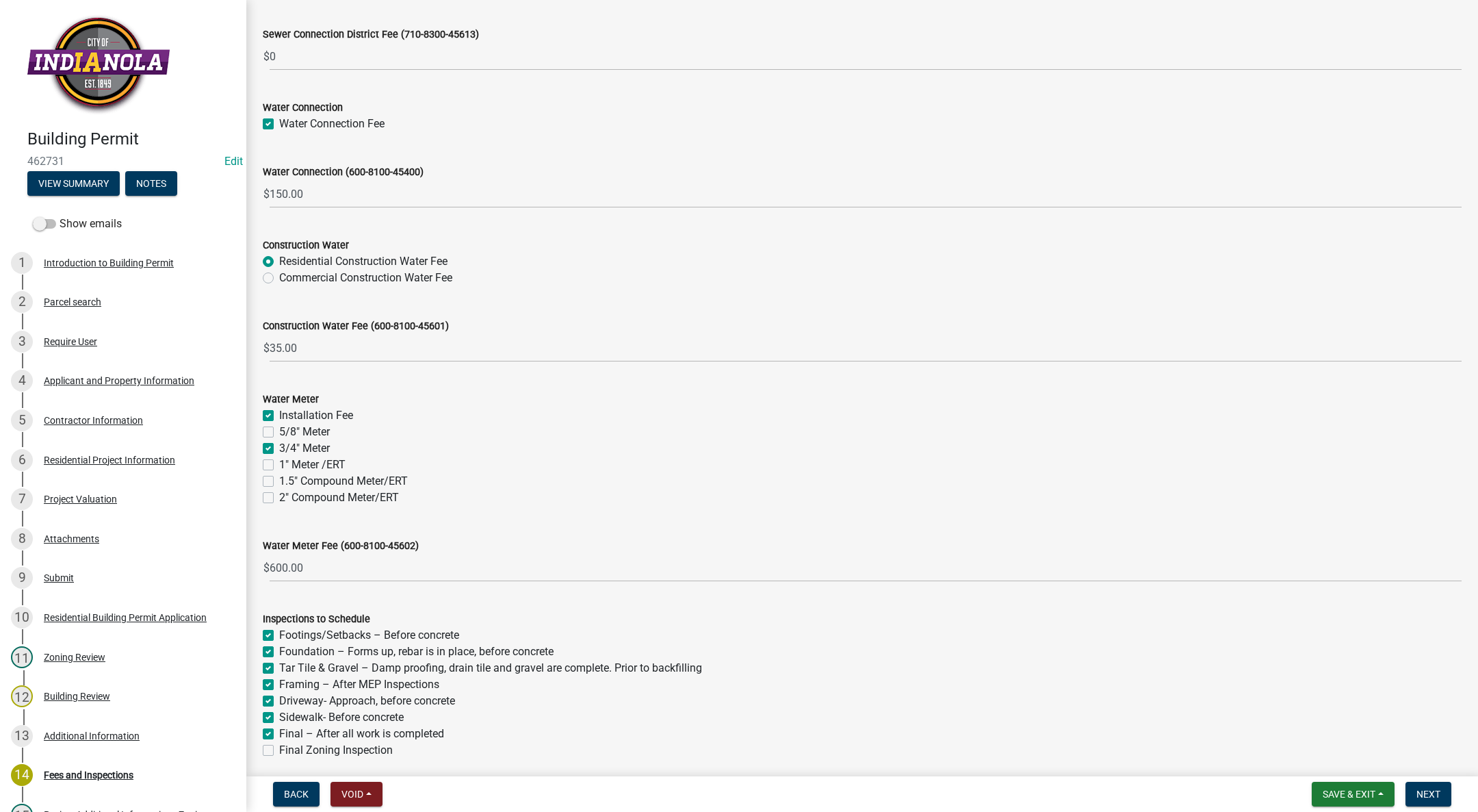
checkbox input "true"
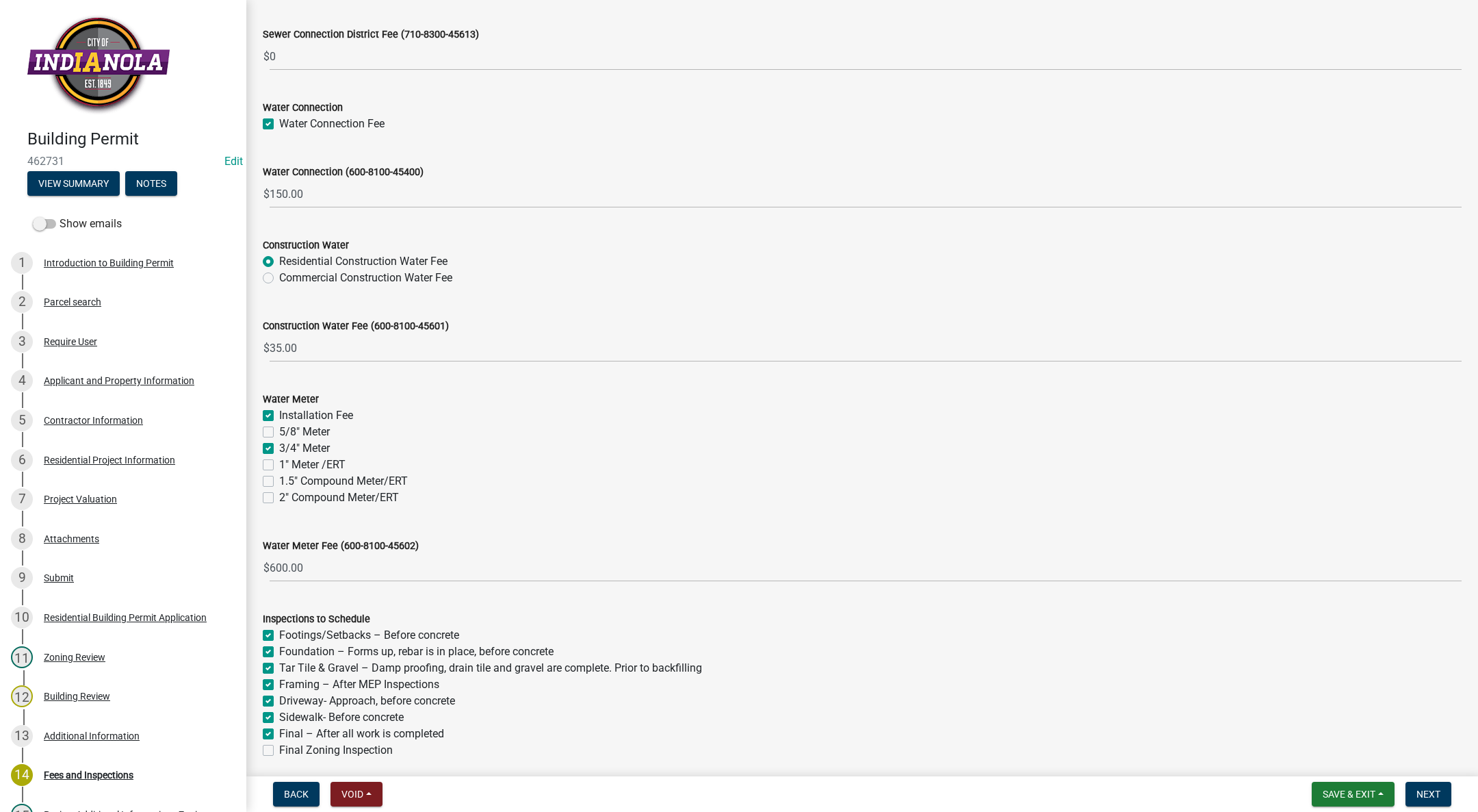
checkbox input "true"
checkbox input "false"
click at [271, 661] on div "Tar Tile & Gravel – Damp proofing, drain tile and gravel are complete. Prior to…" at bounding box center [862, 668] width 1199 height 17
click at [280, 665] on label "Tar Tile & Gravel – Damp proofing, drain tile and gravel are complete. Prior to…" at bounding box center [491, 668] width 423 height 17
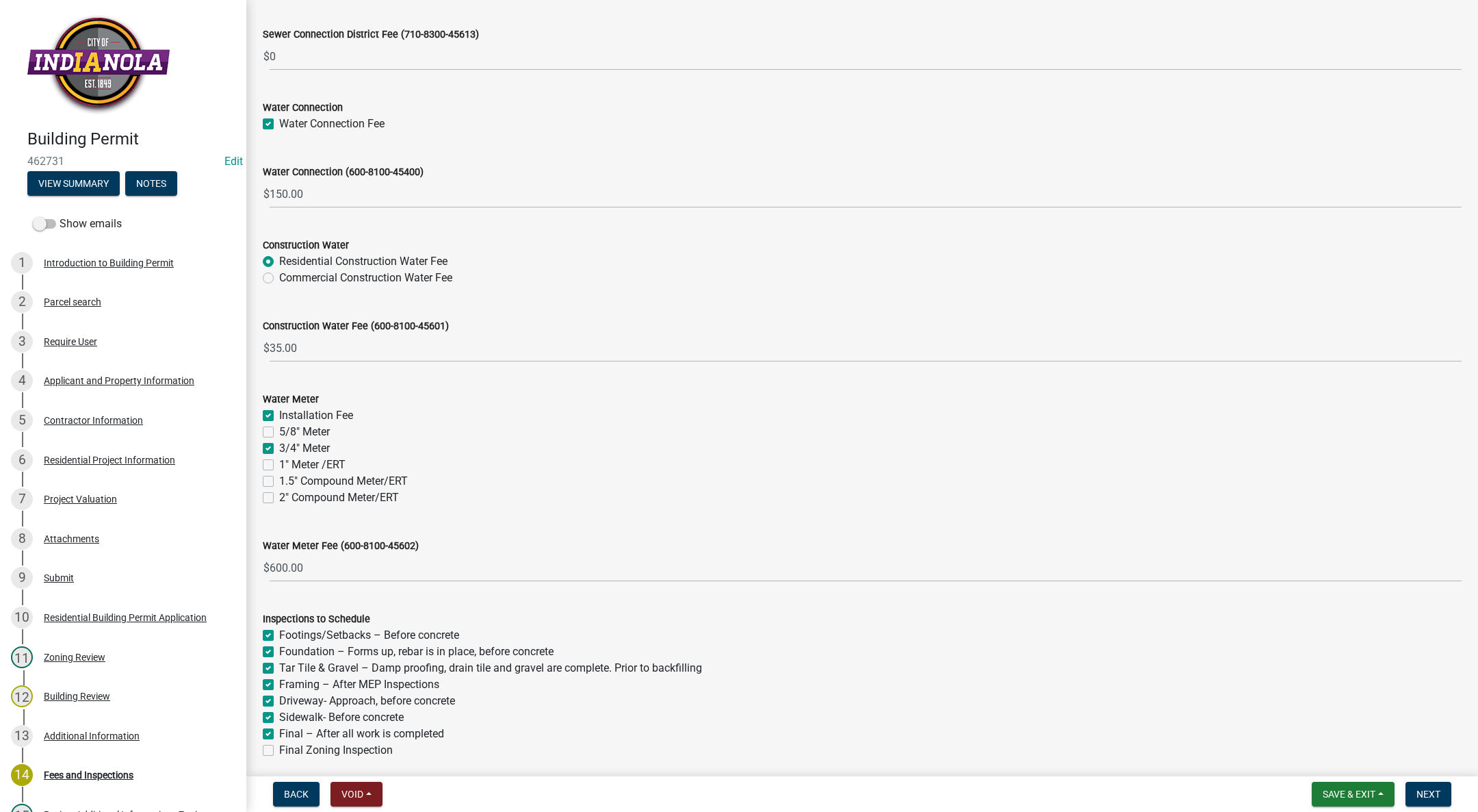
click at [280, 665] on input "Tar Tile & Gravel – Damp proofing, drain tile and gravel are complete. Prior to…" at bounding box center [284, 664] width 9 height 9
checkbox input "false"
checkbox input "true"
checkbox input "false"
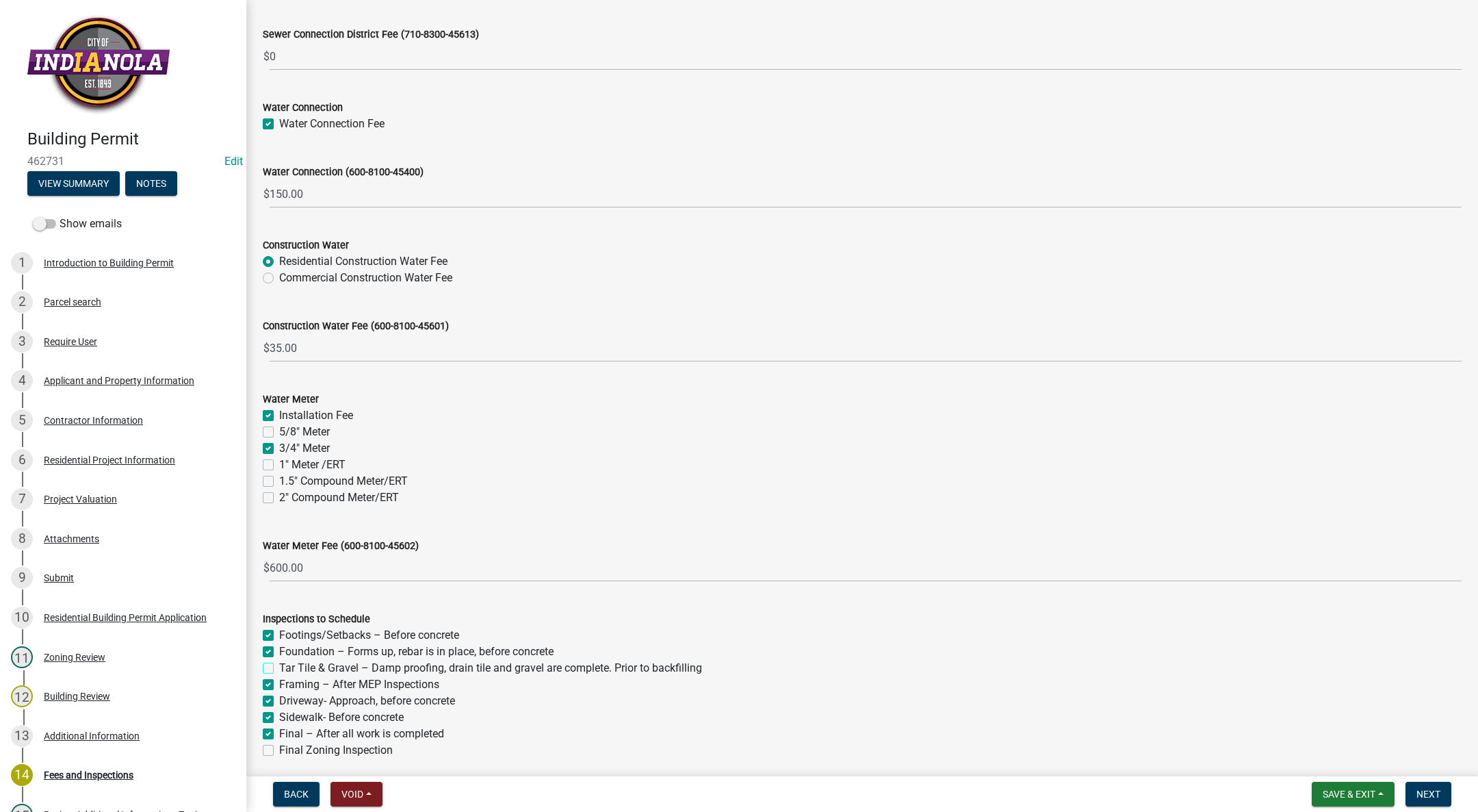
checkbox input "true"
checkbox input "false"
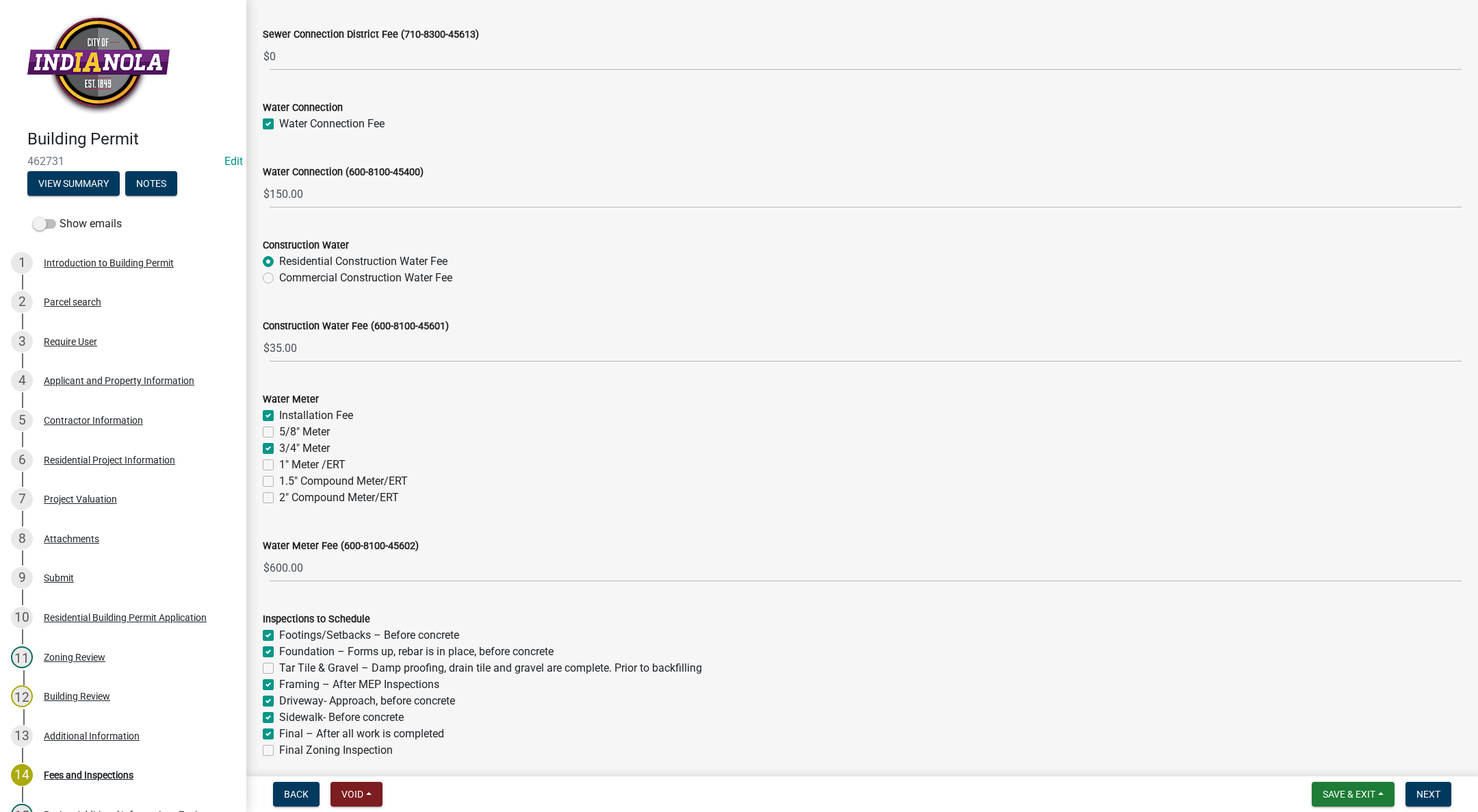
click at [280, 718] on label "Sidewalk- Before concrete" at bounding box center [341, 717] width 125 height 17
click at [280, 718] on input "Sidewalk- Before concrete" at bounding box center [284, 714] width 9 height 9
checkbox input "false"
checkbox input "true"
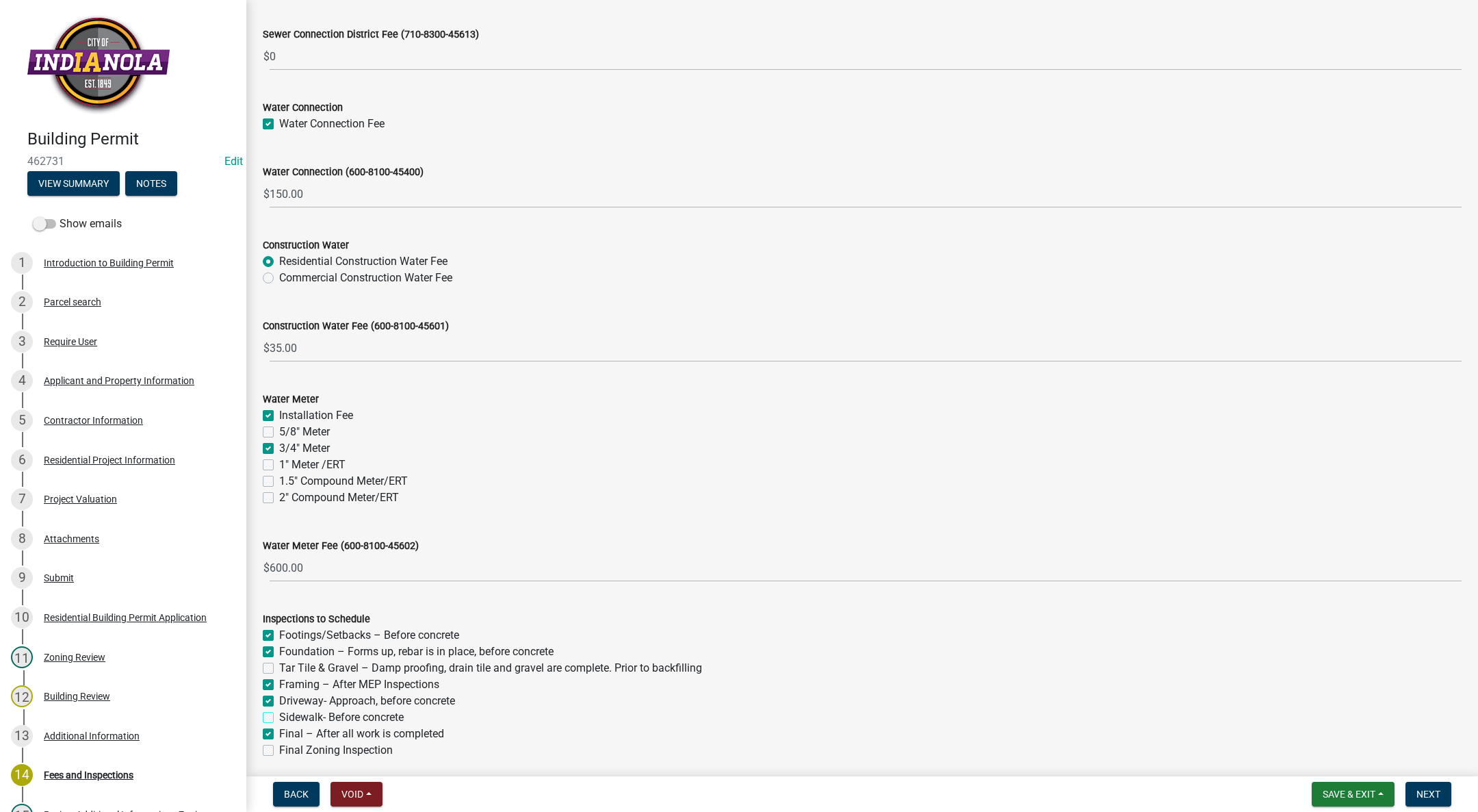
checkbox input "false"
checkbox input "true"
checkbox input "false"
checkbox input "true"
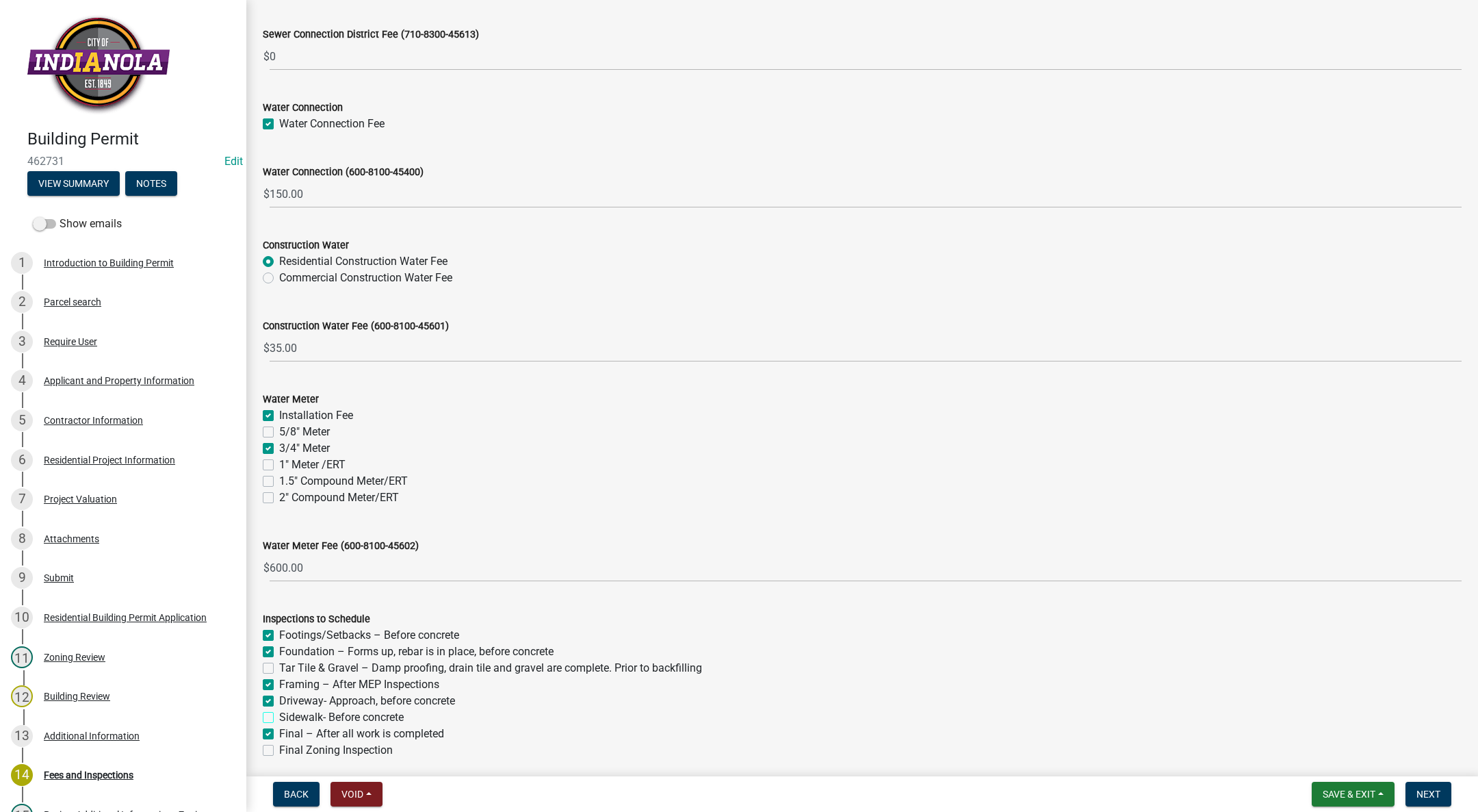
checkbox input "false"
click at [1421, 794] on span "Next" at bounding box center [1428, 793] width 24 height 11
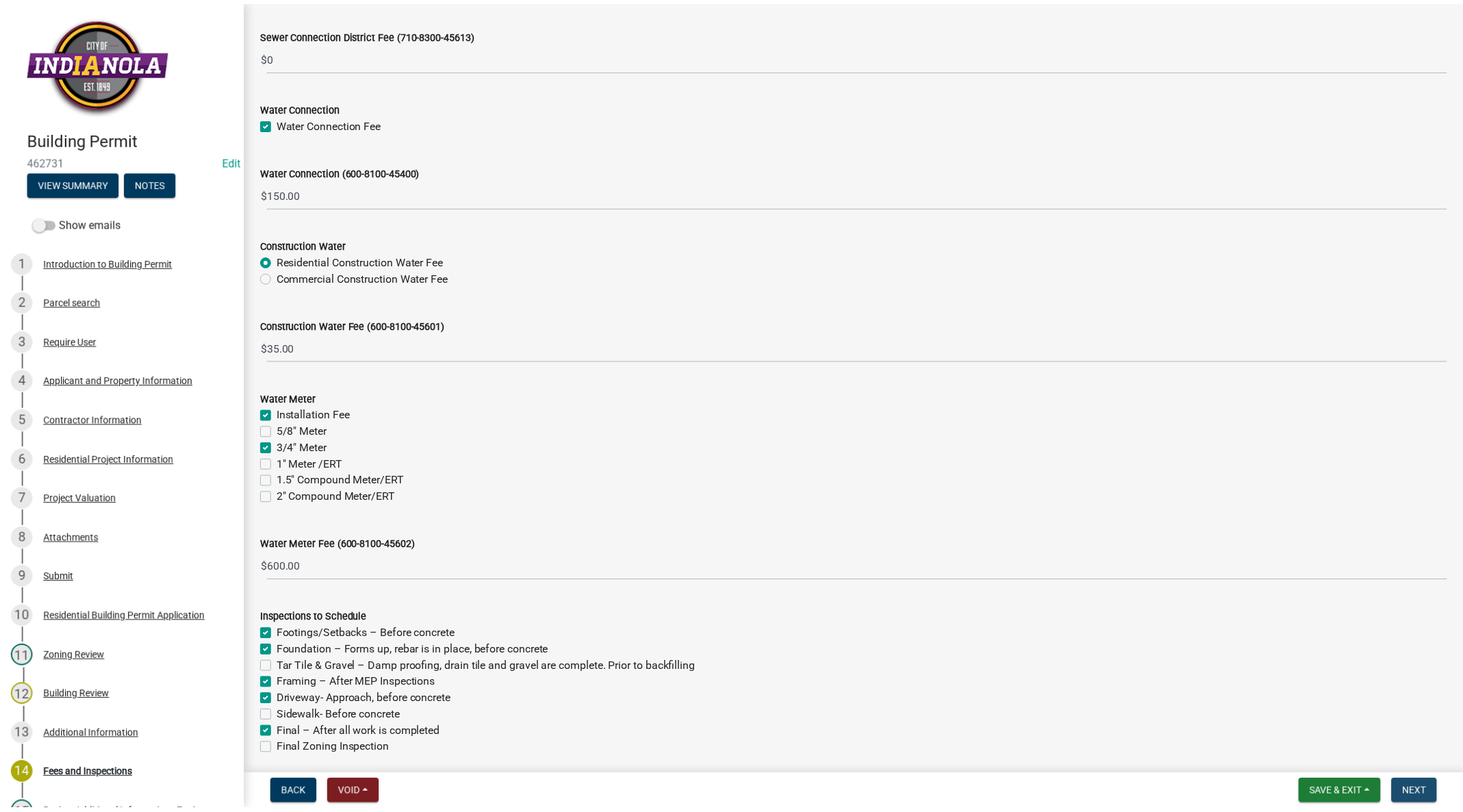
scroll to position [0, 0]
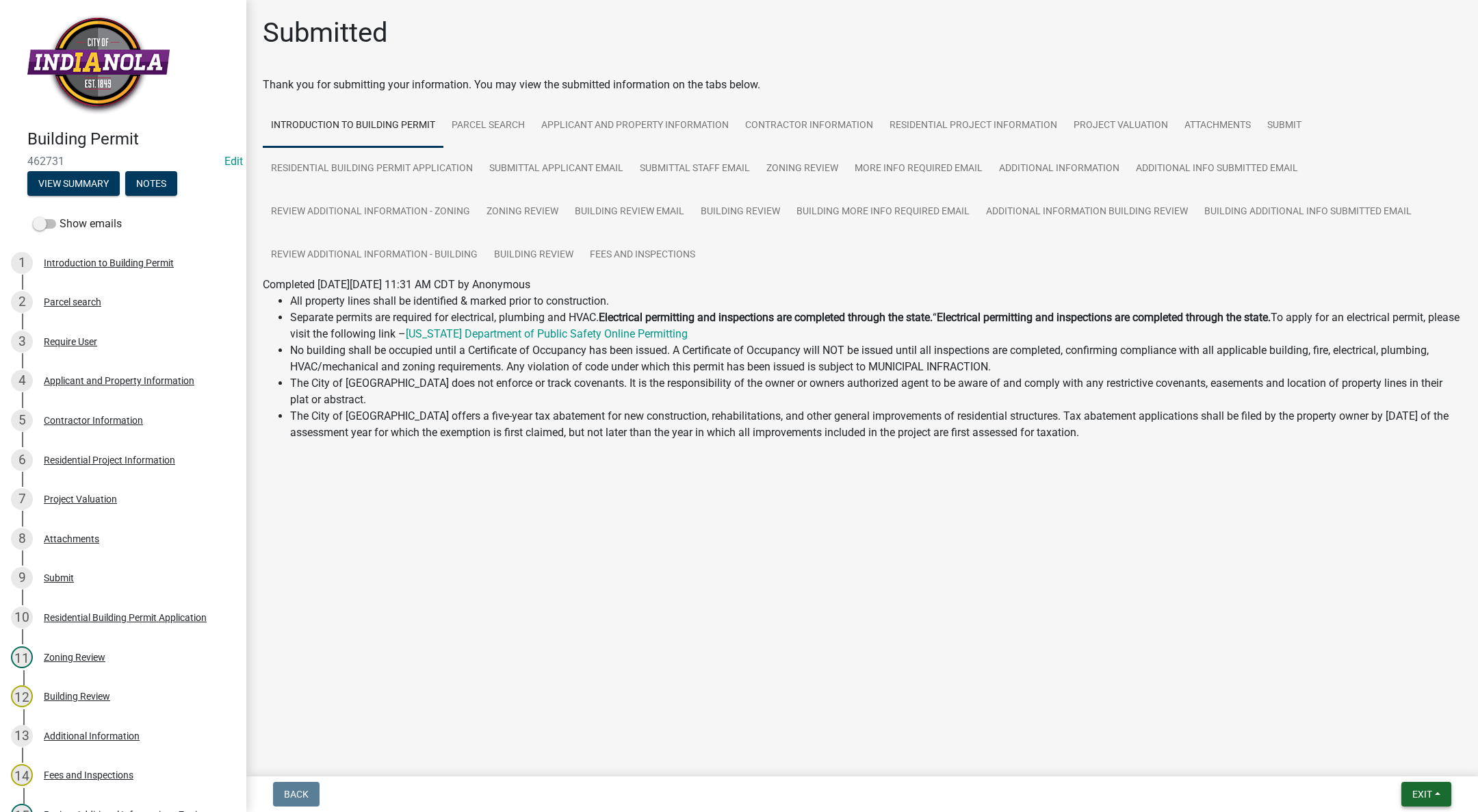
click at [1437, 788] on button "Exit" at bounding box center [1427, 794] width 50 height 25
click at [1425, 758] on button "Save & Exit" at bounding box center [1397, 758] width 110 height 33
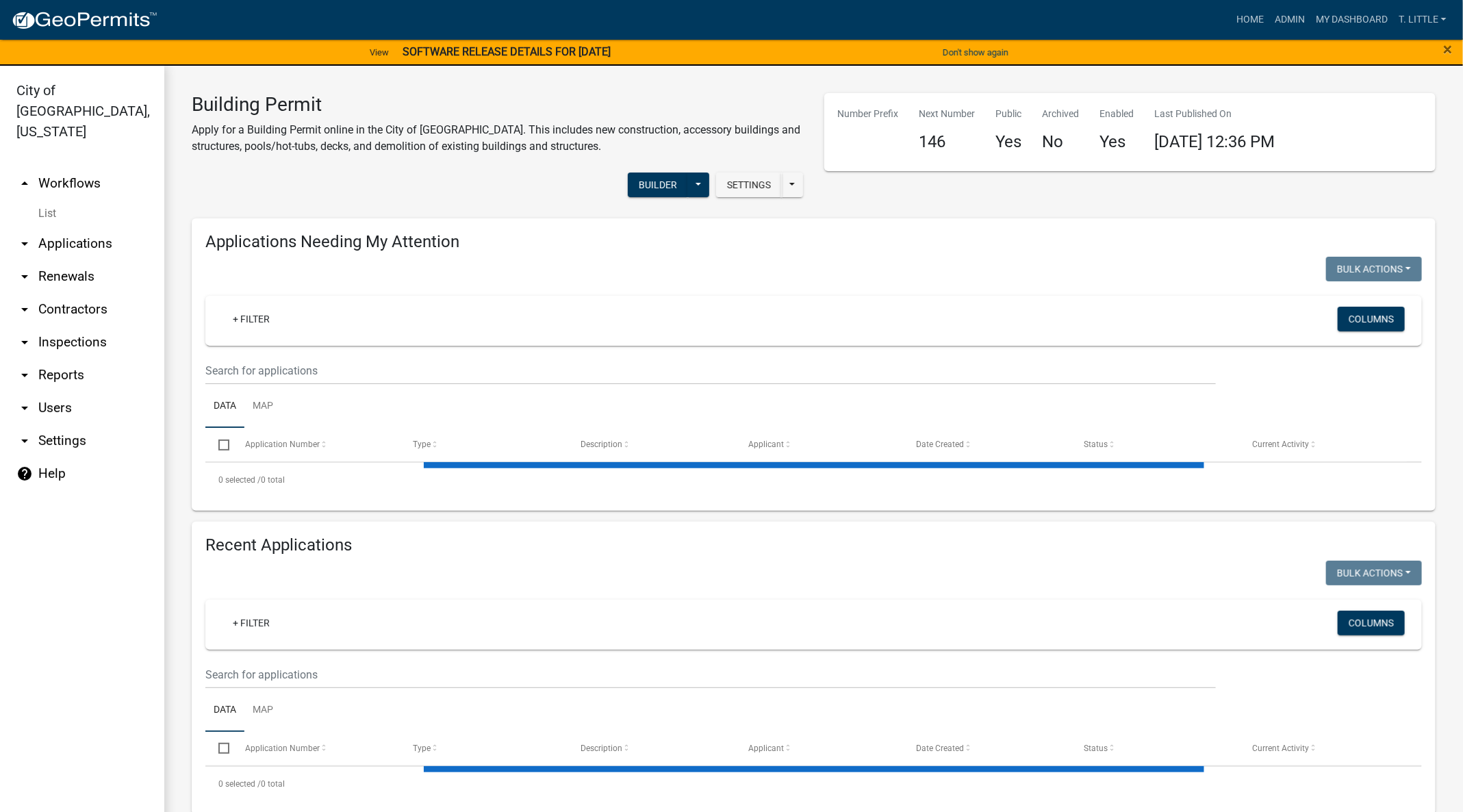
select select "3: 100"
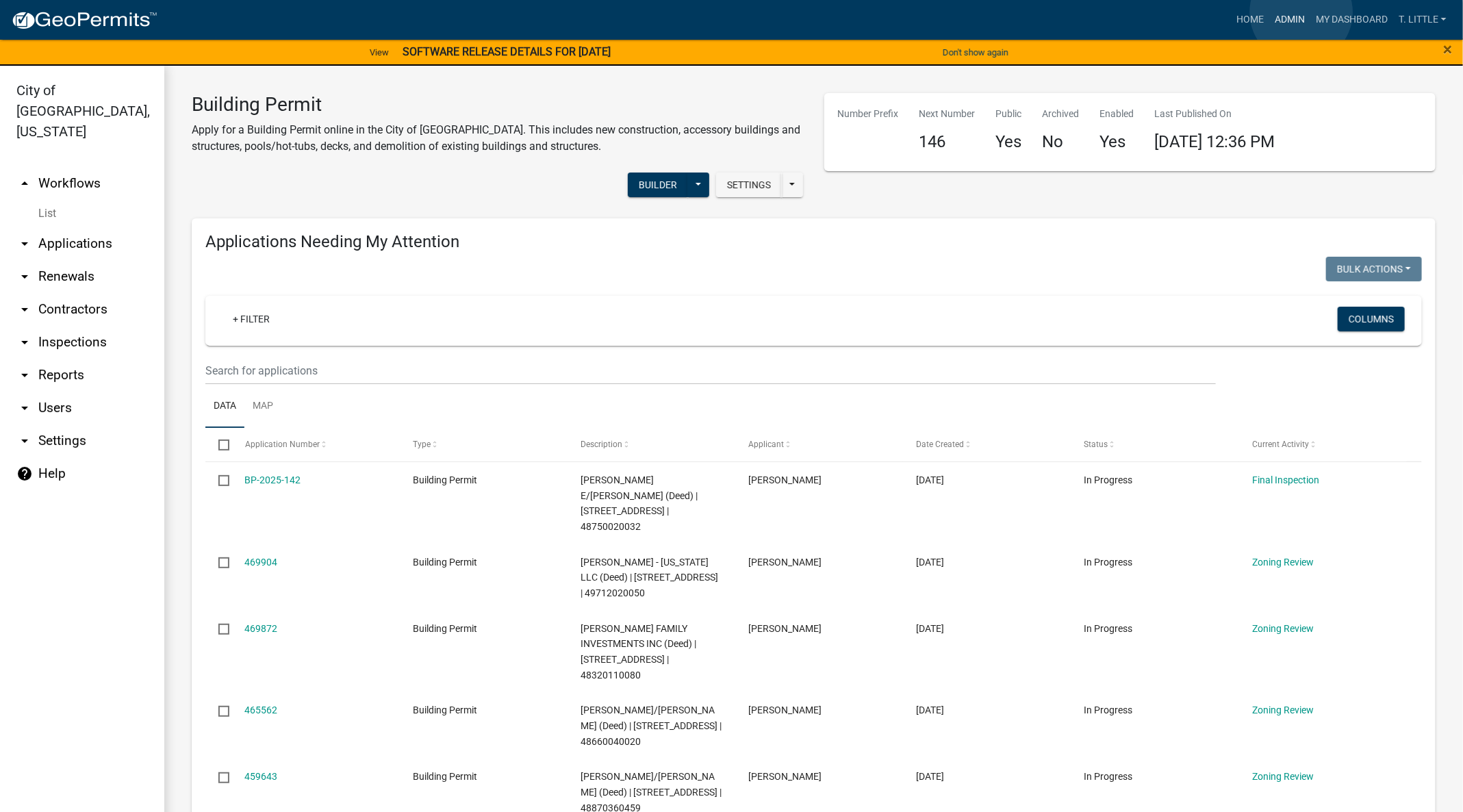
click at [1300, 12] on link "Admin" at bounding box center [1290, 19] width 41 height 26
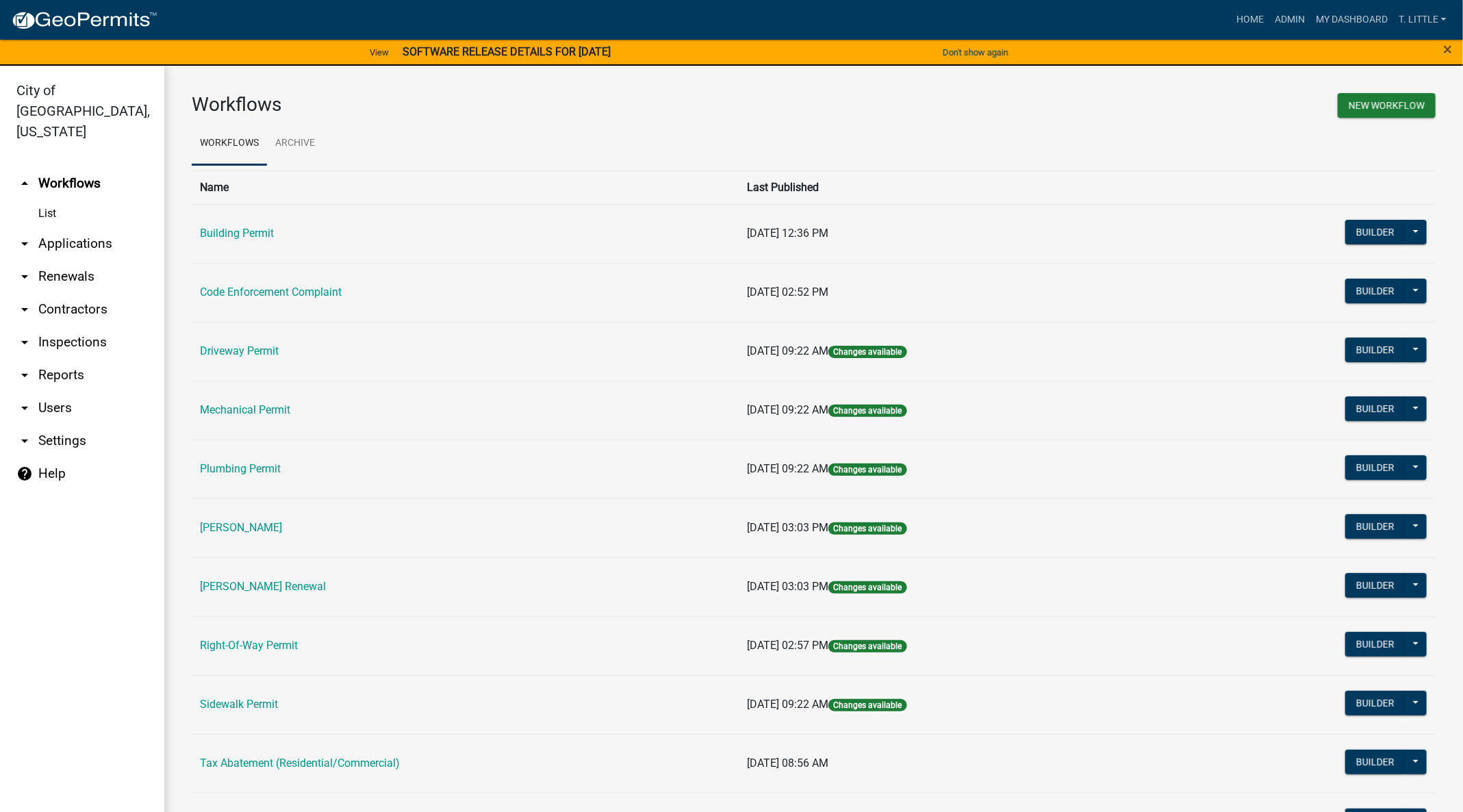
click at [254, 287] on link "Code Enforcement Complaint" at bounding box center [271, 292] width 142 height 13
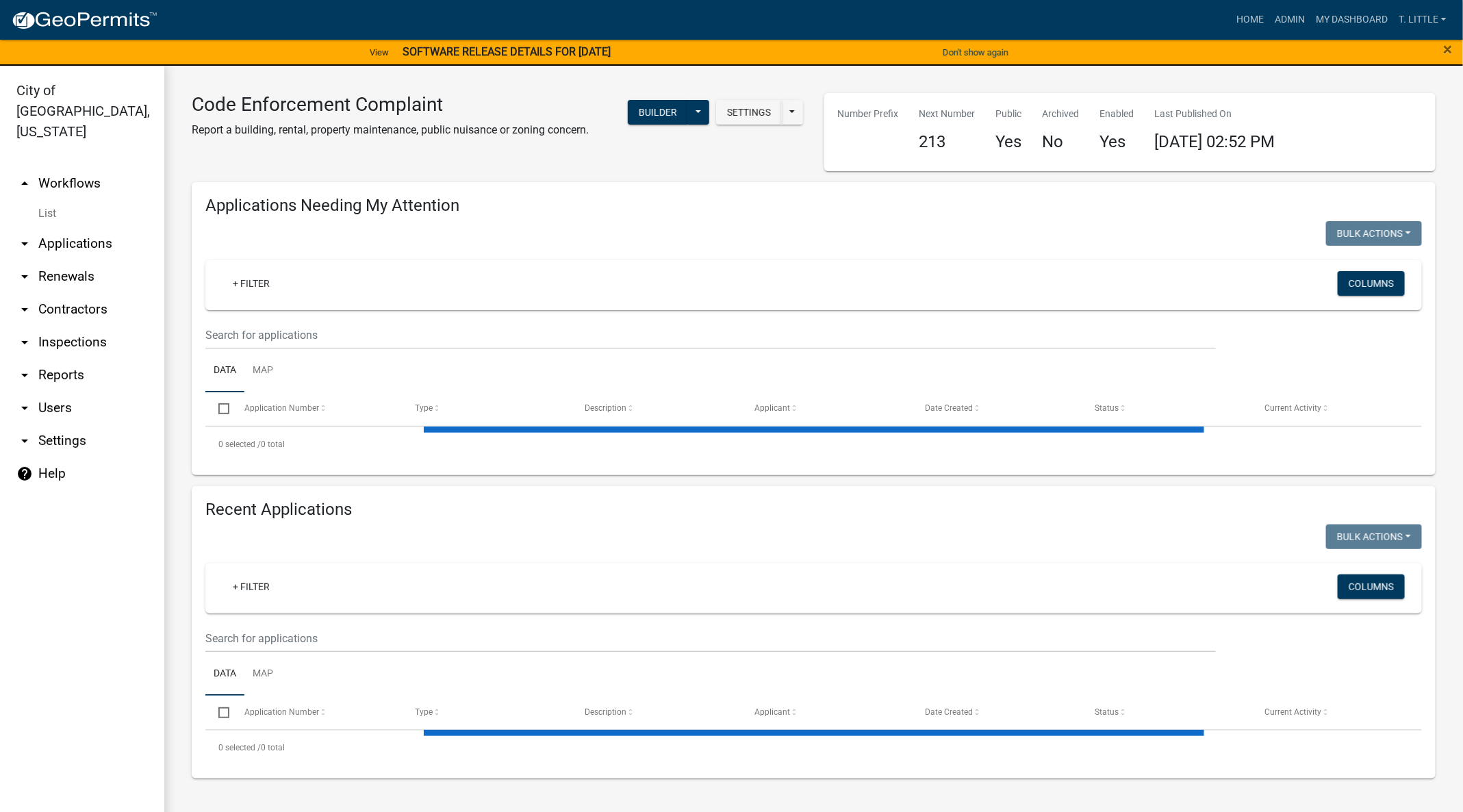
select select "3: 100"
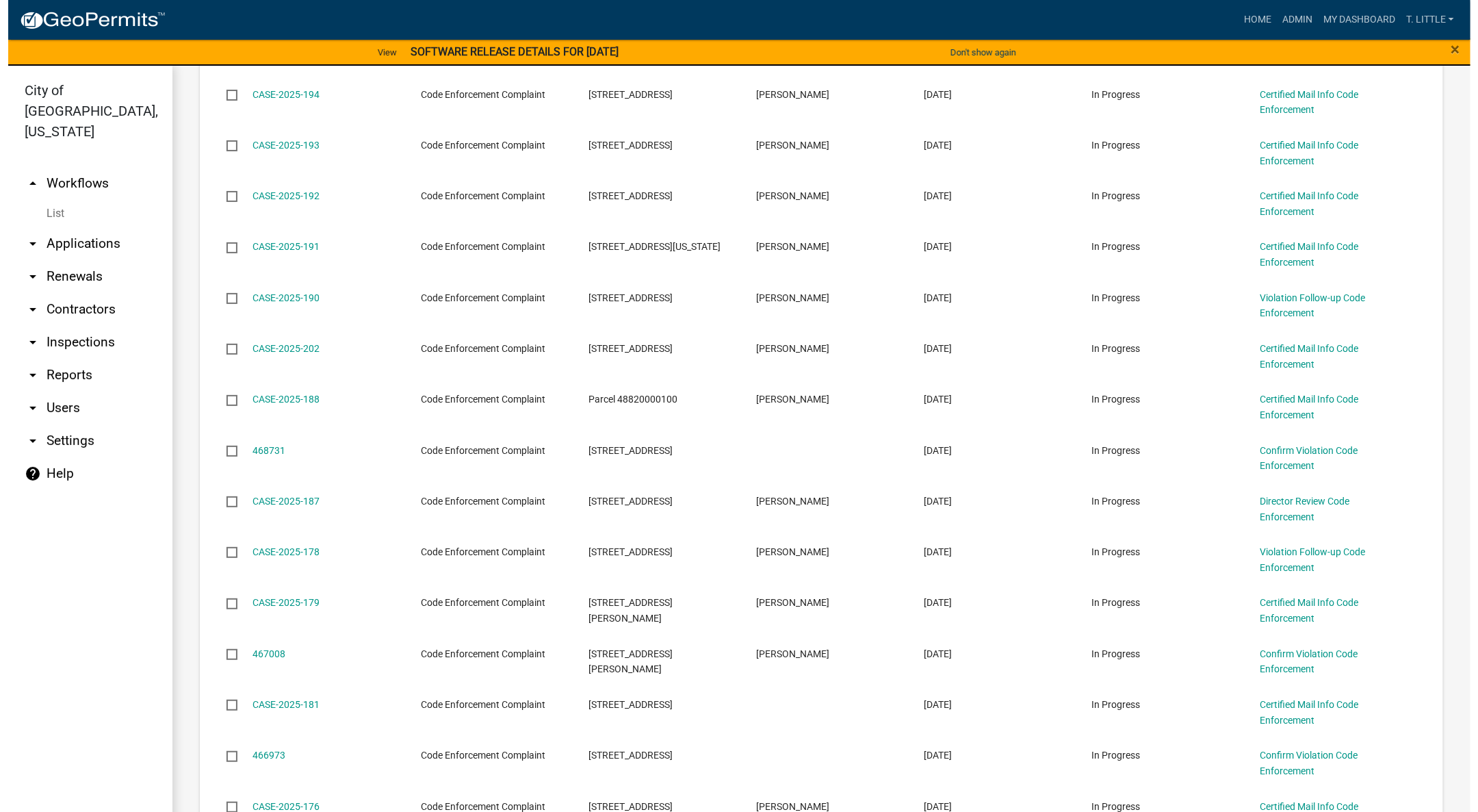
scroll to position [1437, 0]
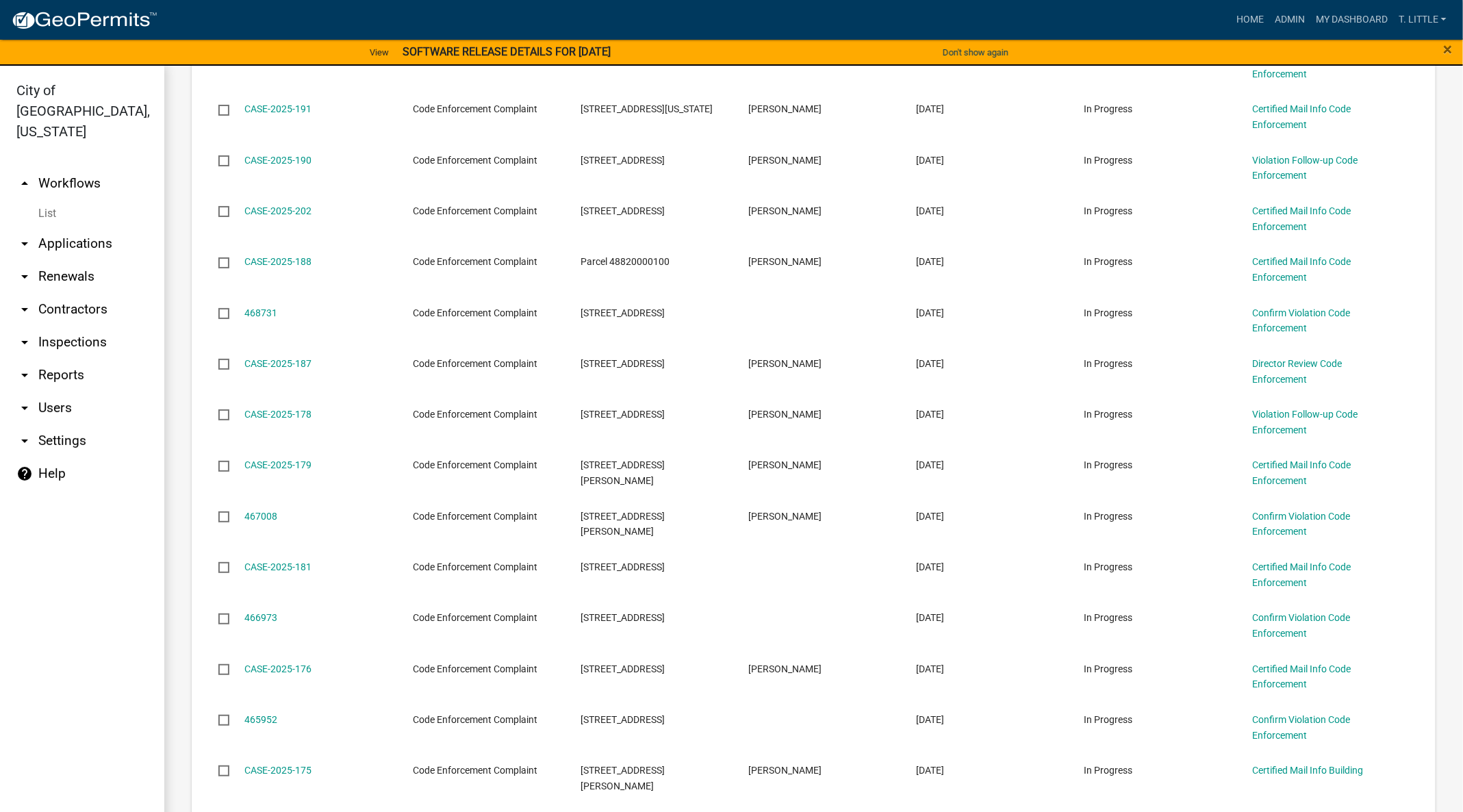
click at [273, 362] on link "CASE-2025-187" at bounding box center [279, 364] width 67 height 11
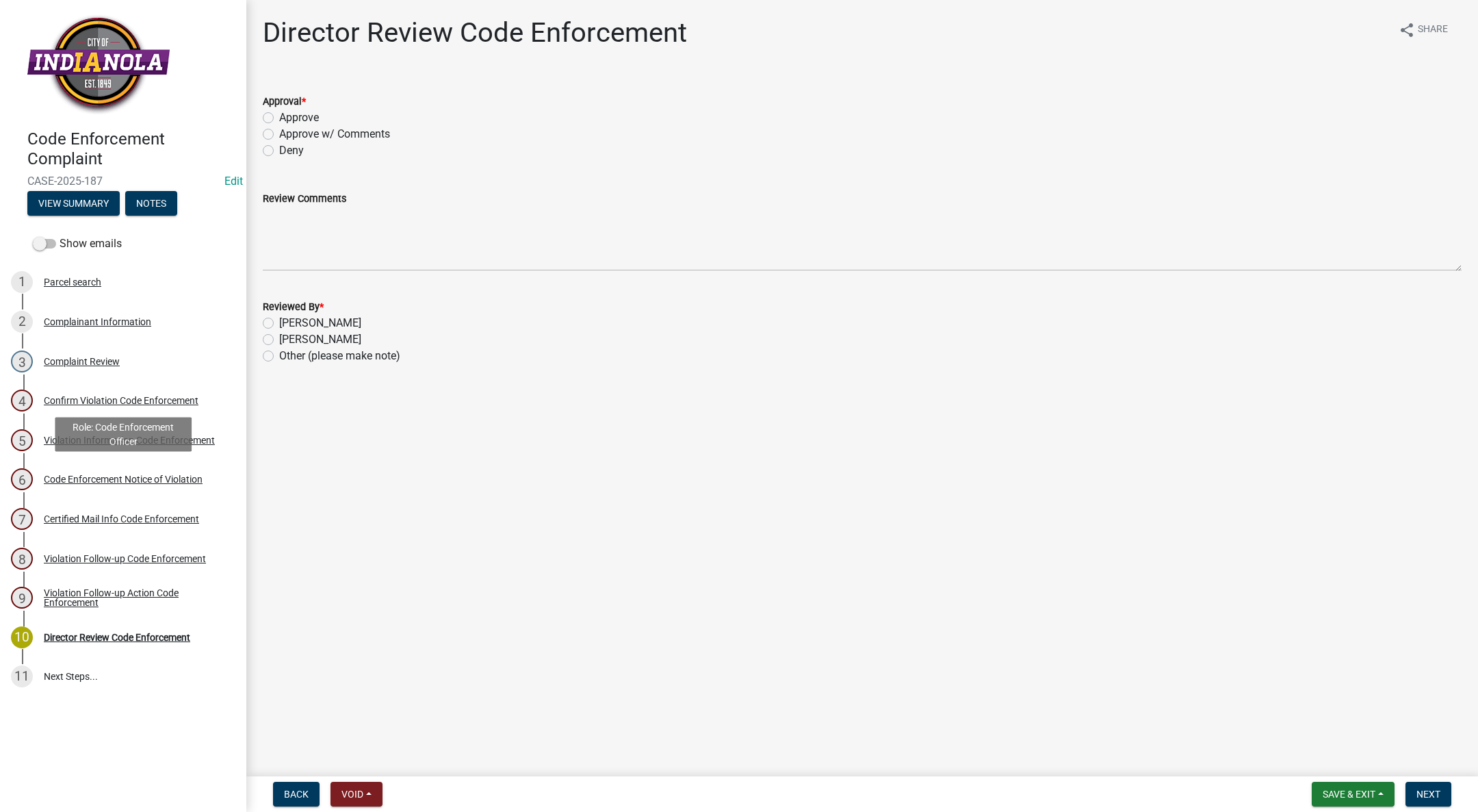
click at [165, 484] on div "Code Enforcement Notice of Violation" at bounding box center [124, 479] width 159 height 10
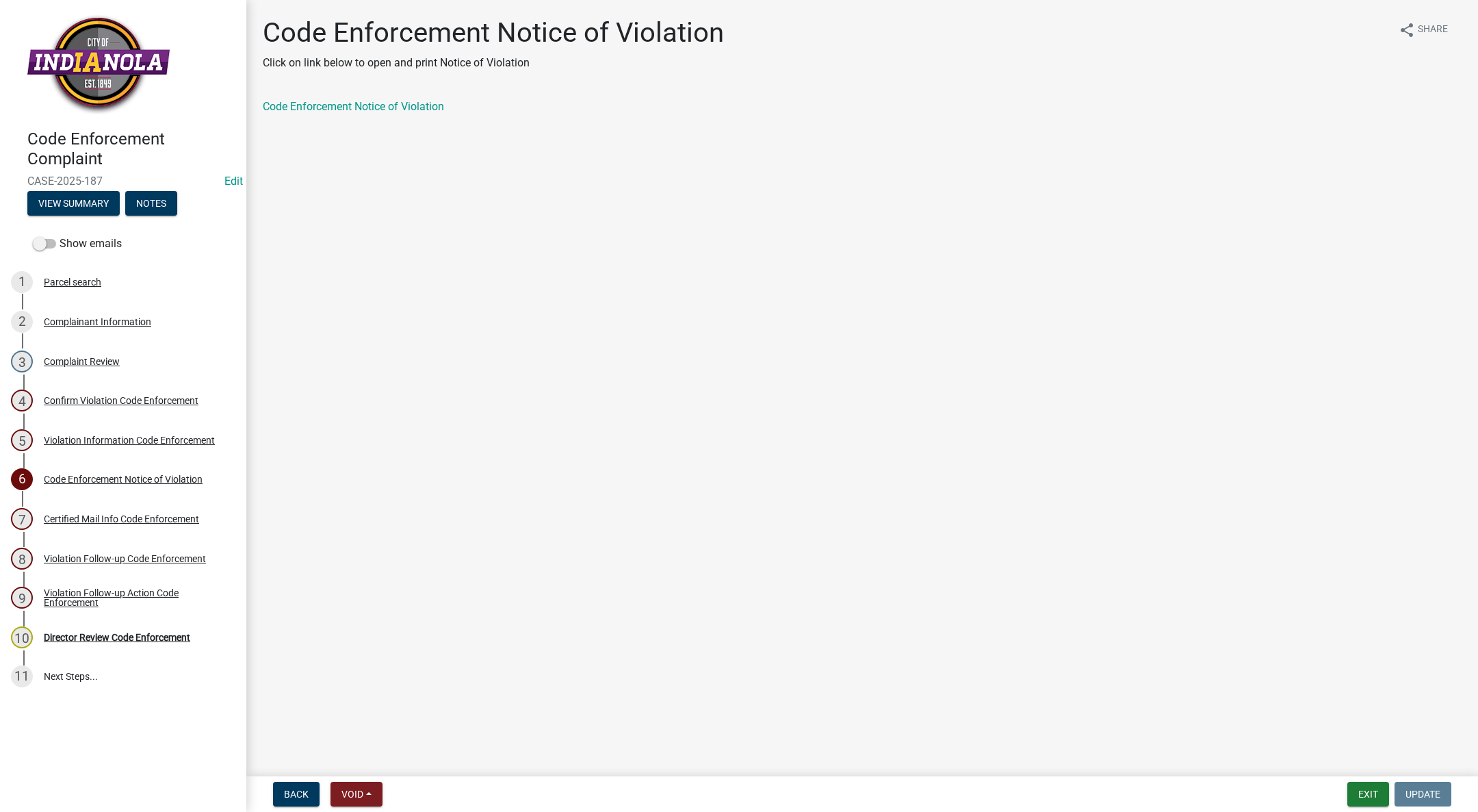
click at [347, 103] on link "Code Enforcement Notice of Violation" at bounding box center [353, 106] width 181 height 13
click at [69, 362] on div "Complaint Review" at bounding box center [82, 361] width 76 height 10
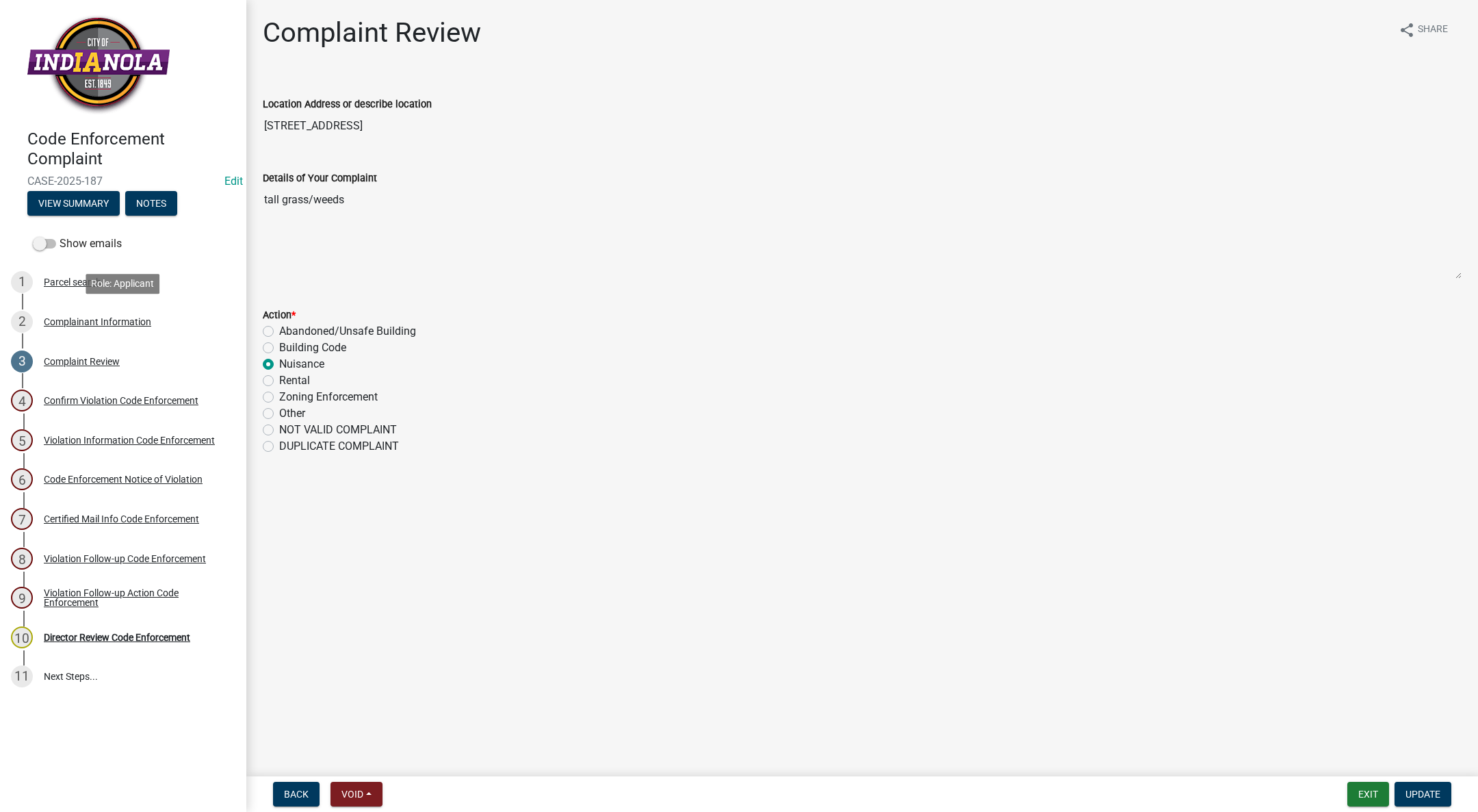
click at [101, 309] on link "2 Complainant Information" at bounding box center [123, 321] width 247 height 40
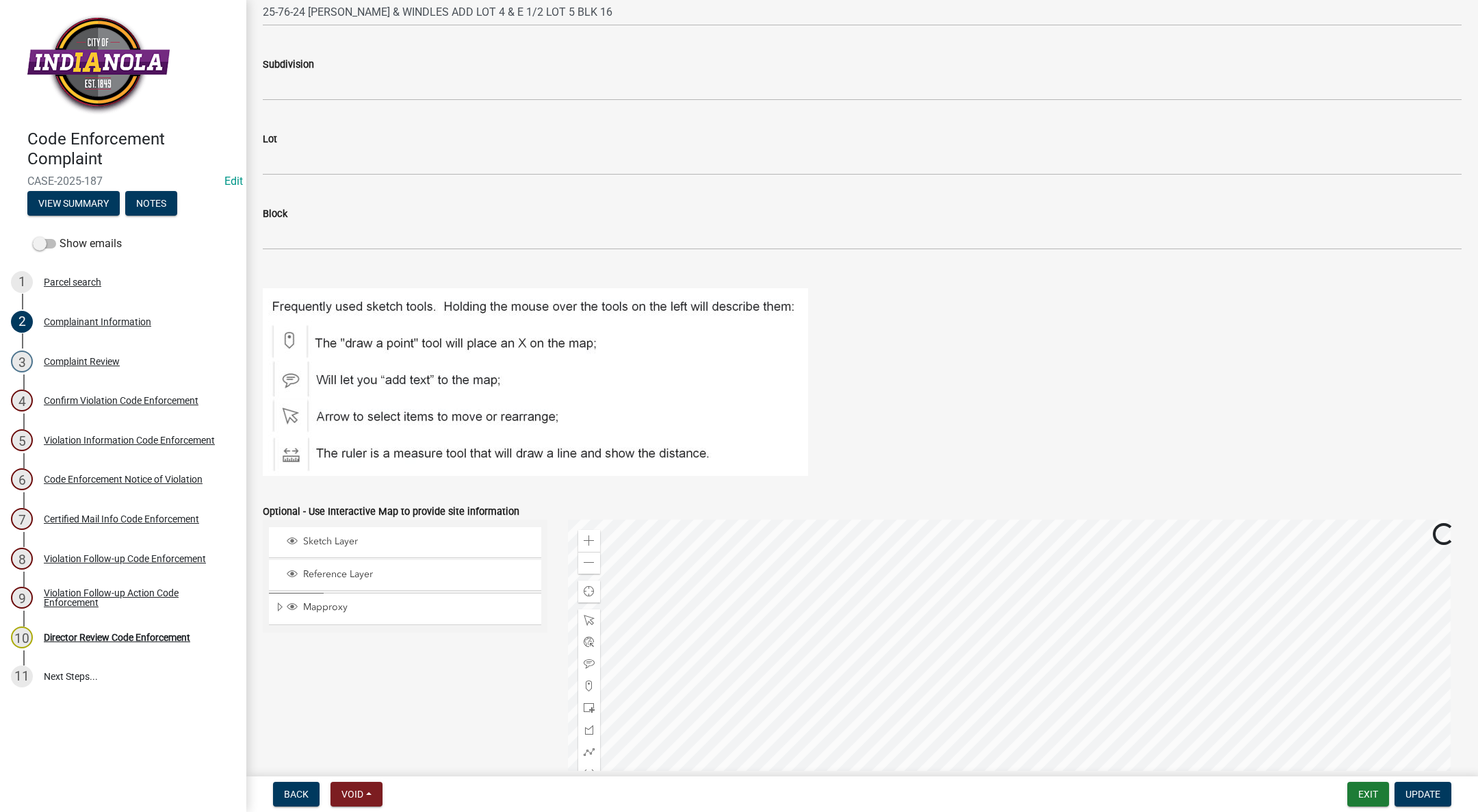
scroll to position [1428, 0]
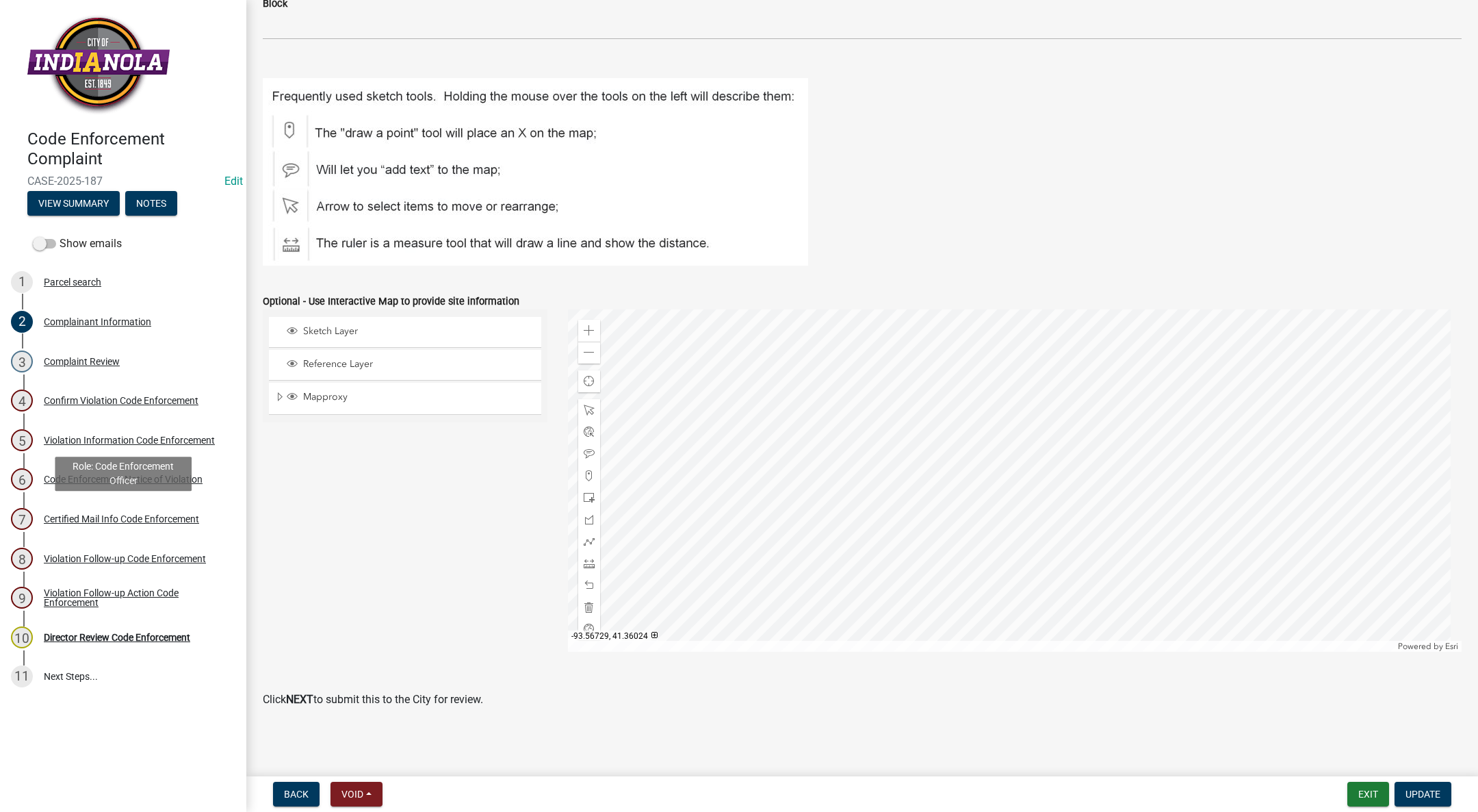
click at [169, 507] on link "7 Certified Mail Info Code Enforcement" at bounding box center [123, 518] width 247 height 40
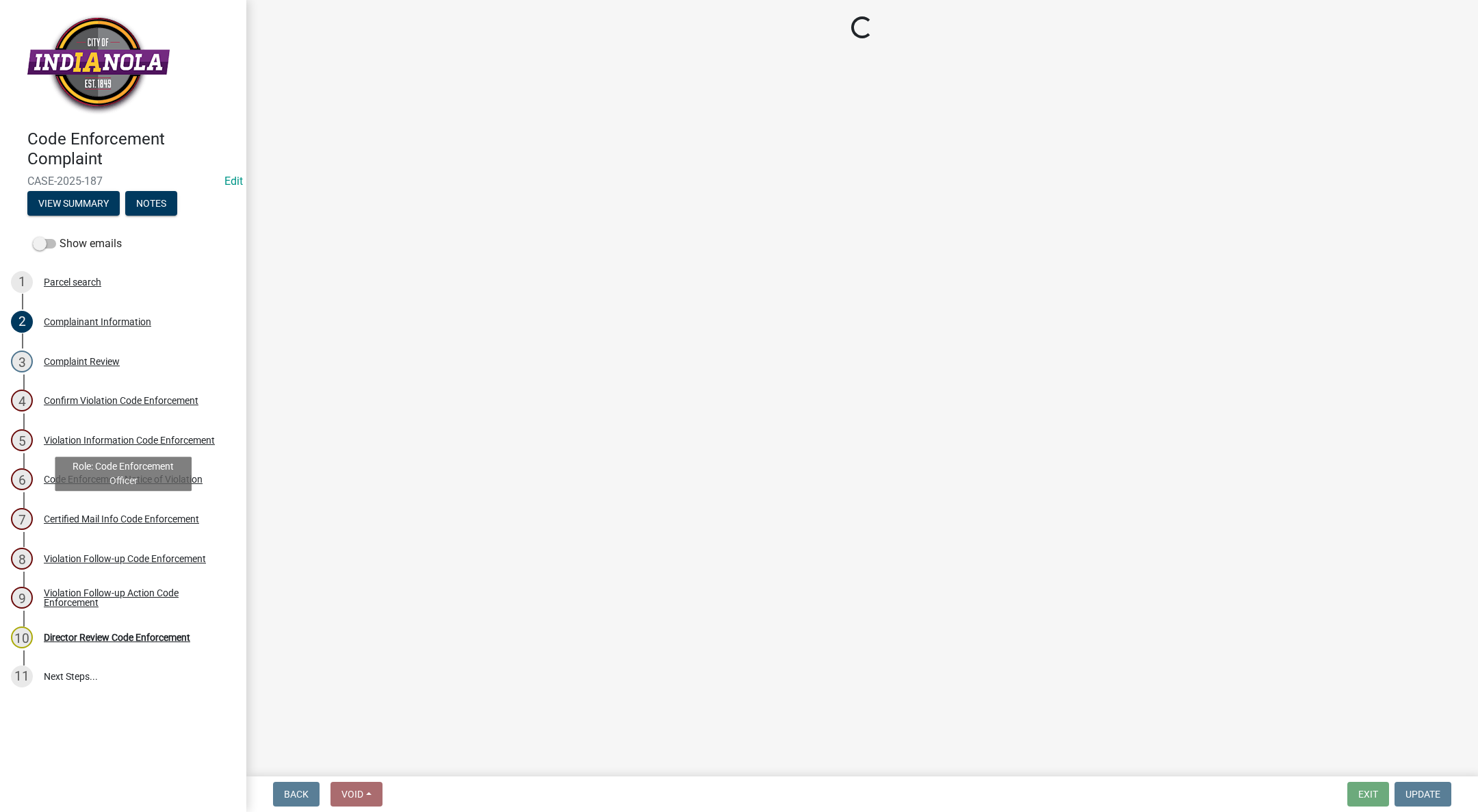
scroll to position [0, 0]
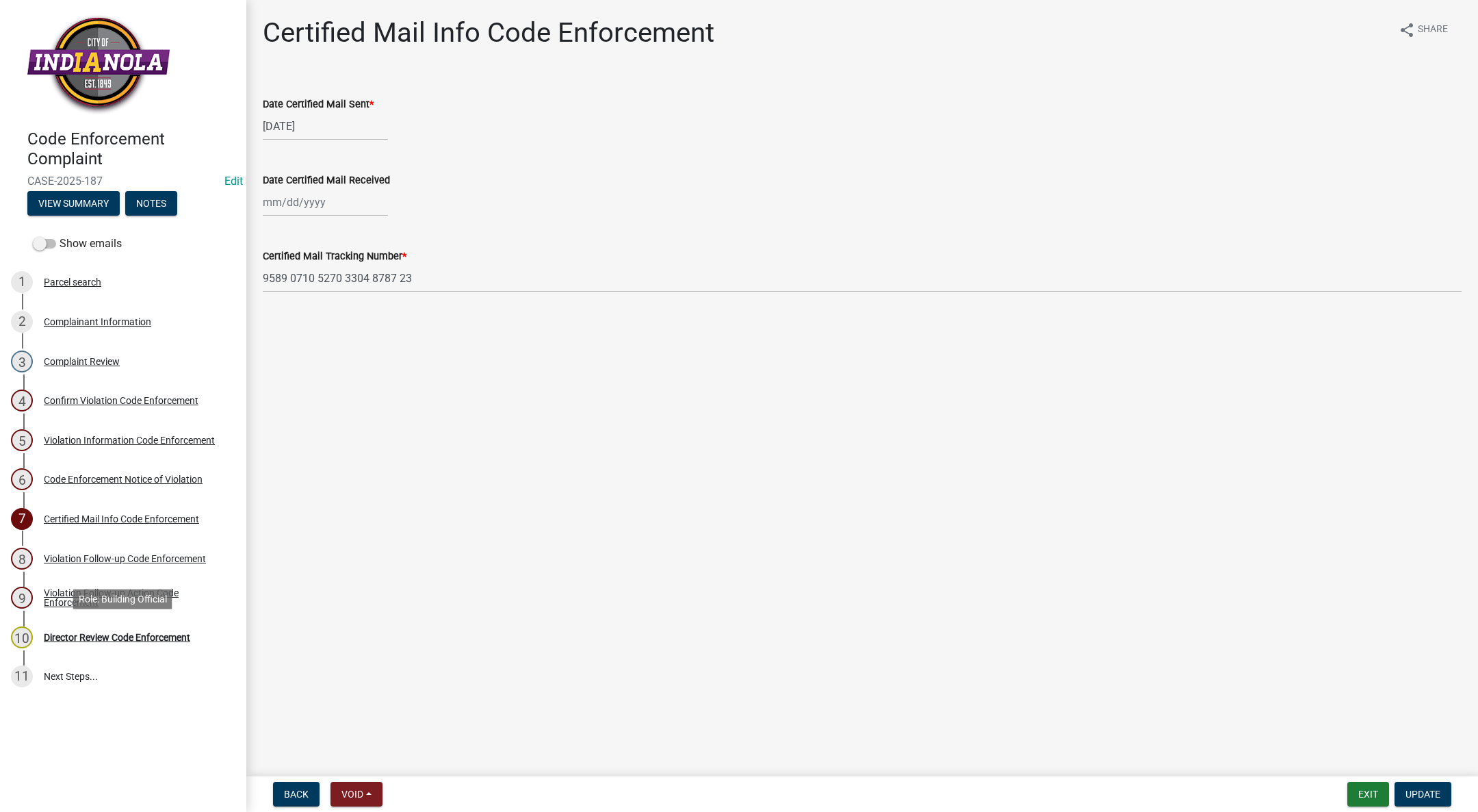
click at [149, 643] on div "10 Director Review Code Enforcement" at bounding box center [117, 637] width 213 height 22
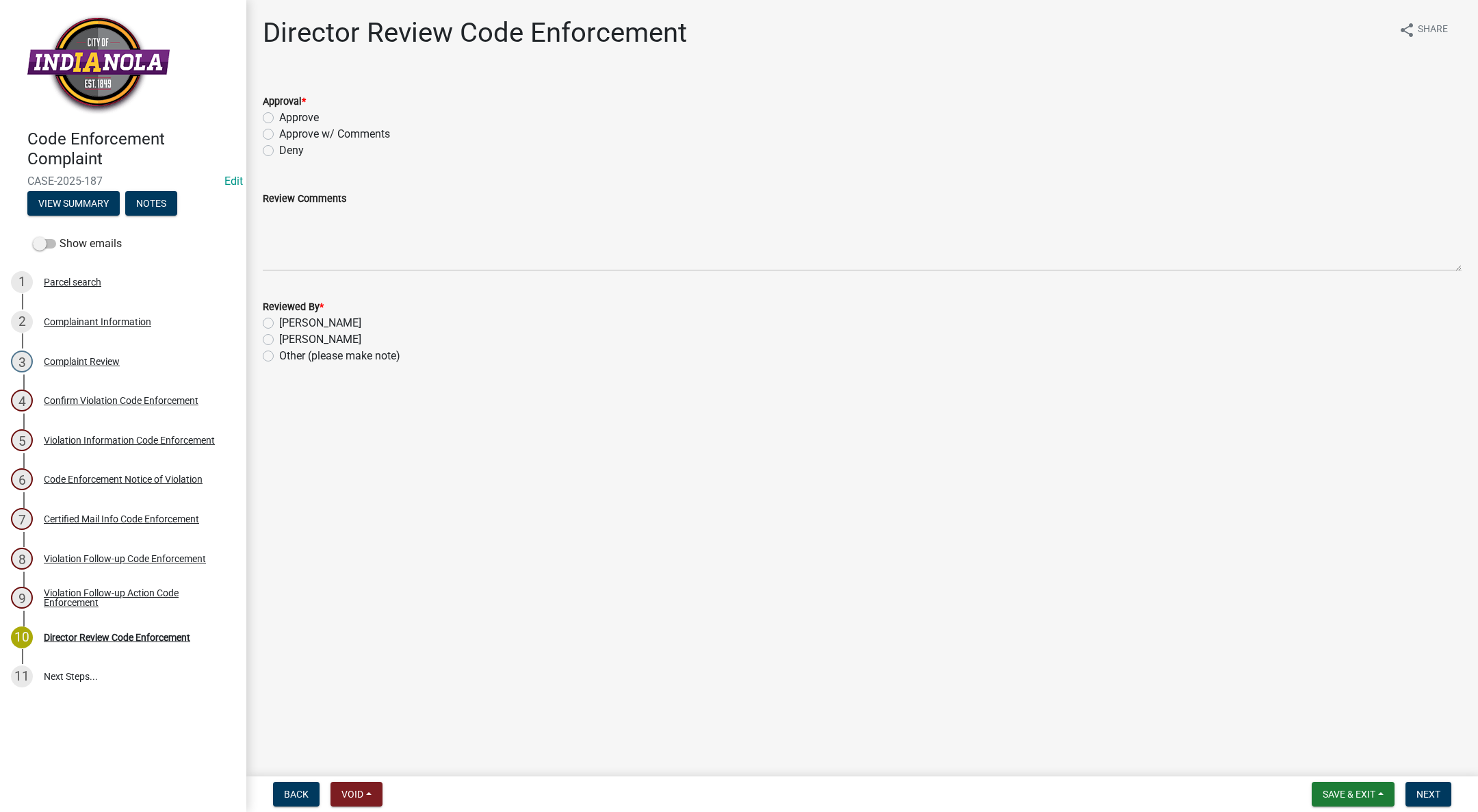
click at [104, 603] on div "Violation Follow-up Action Code Enforcement" at bounding box center [134, 598] width 180 height 19
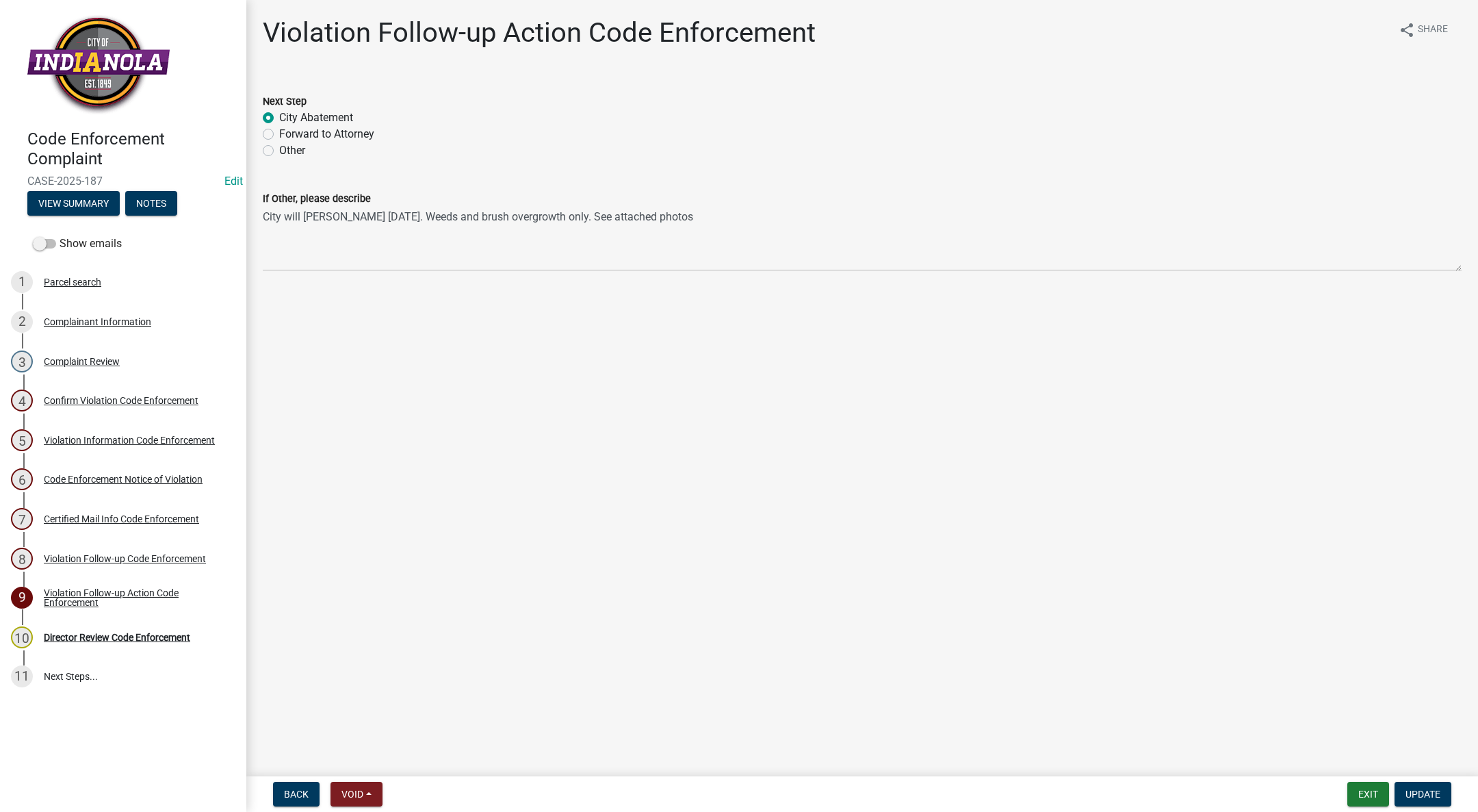
click at [147, 515] on div "Certified Mail Info Code Enforcement" at bounding box center [122, 518] width 156 height 10
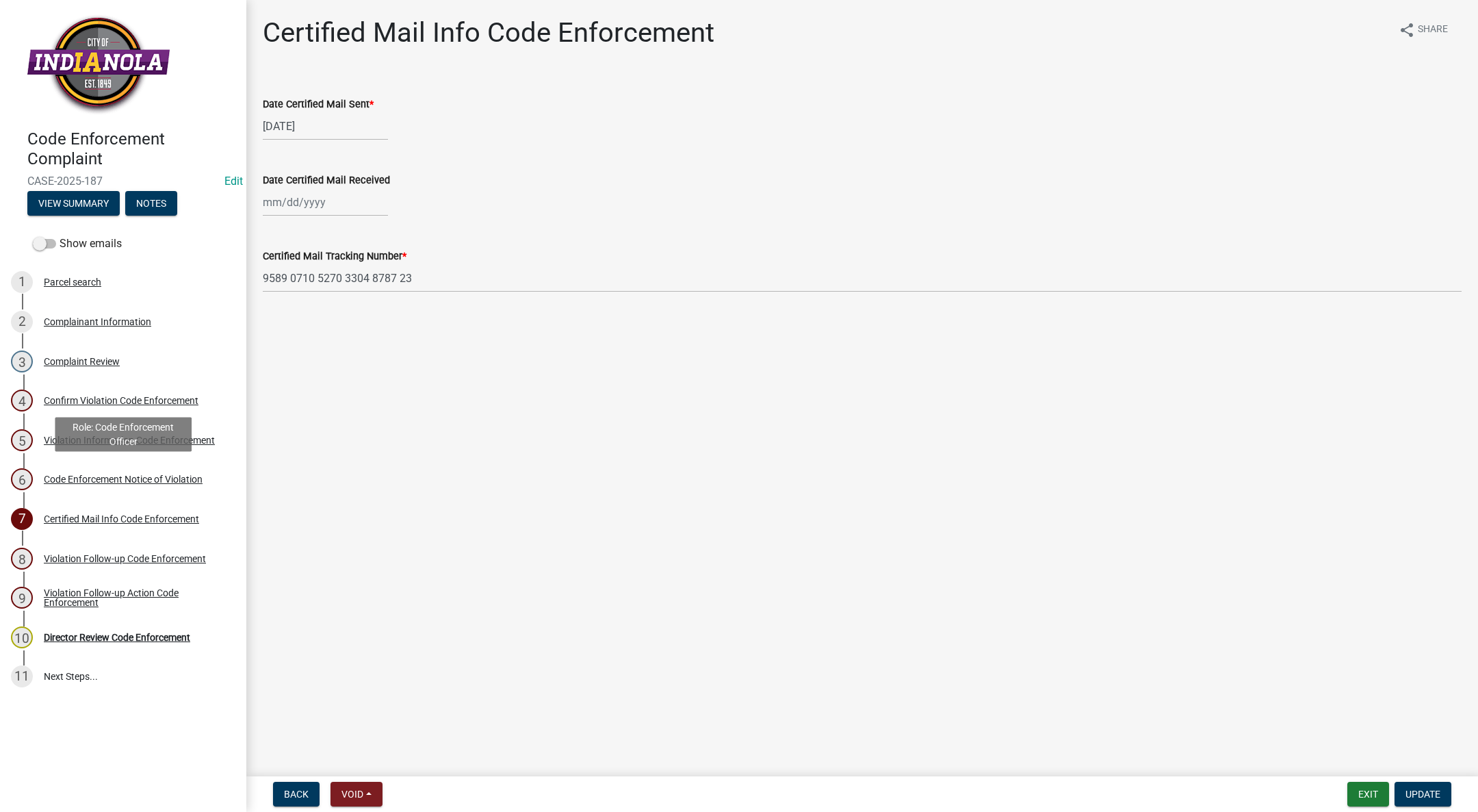
click at [165, 477] on div "Code Enforcement Notice of Violation" at bounding box center [124, 479] width 159 height 10
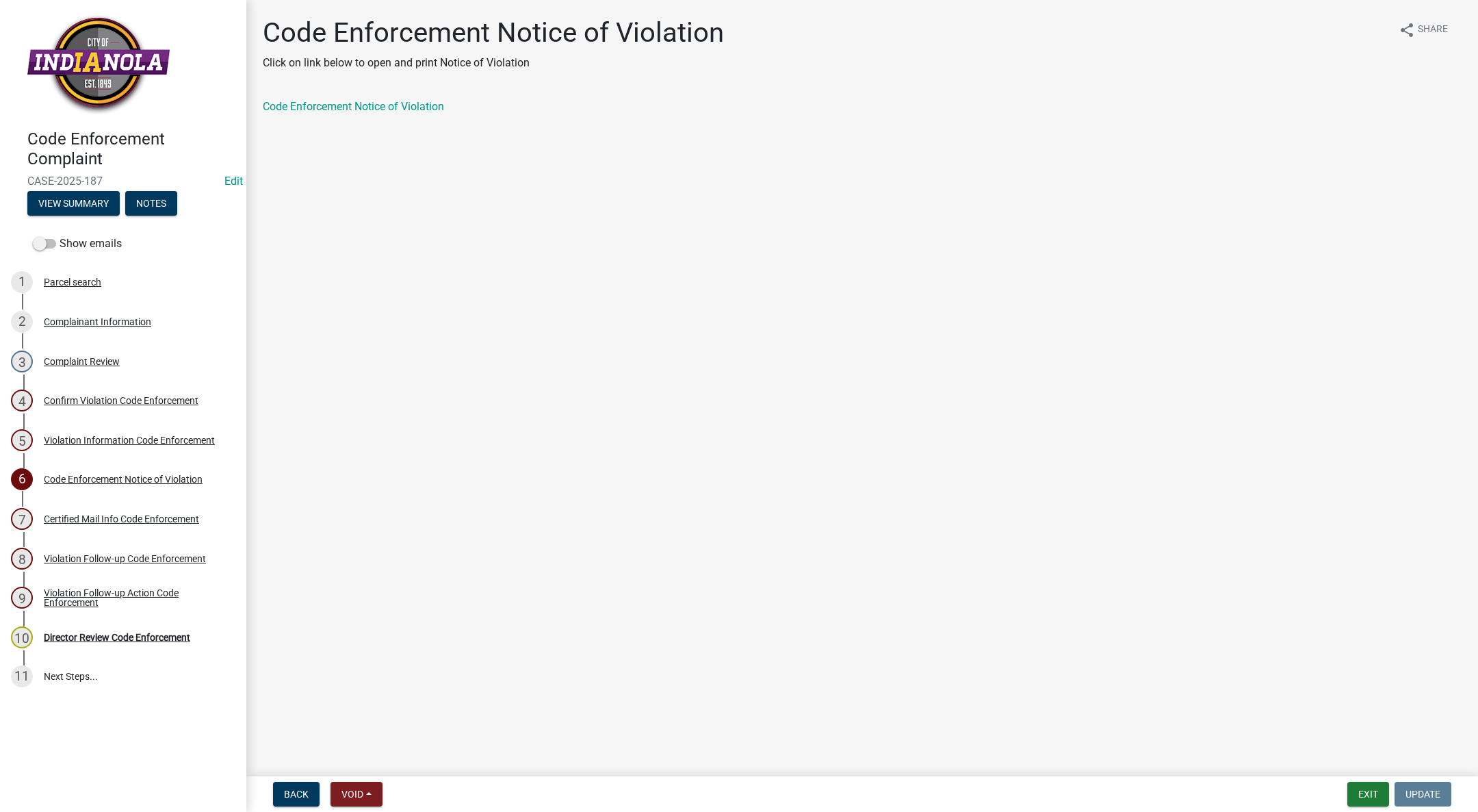
click at [142, 429] on div "5 Violation Information Code Enforcement" at bounding box center [117, 440] width 213 height 22
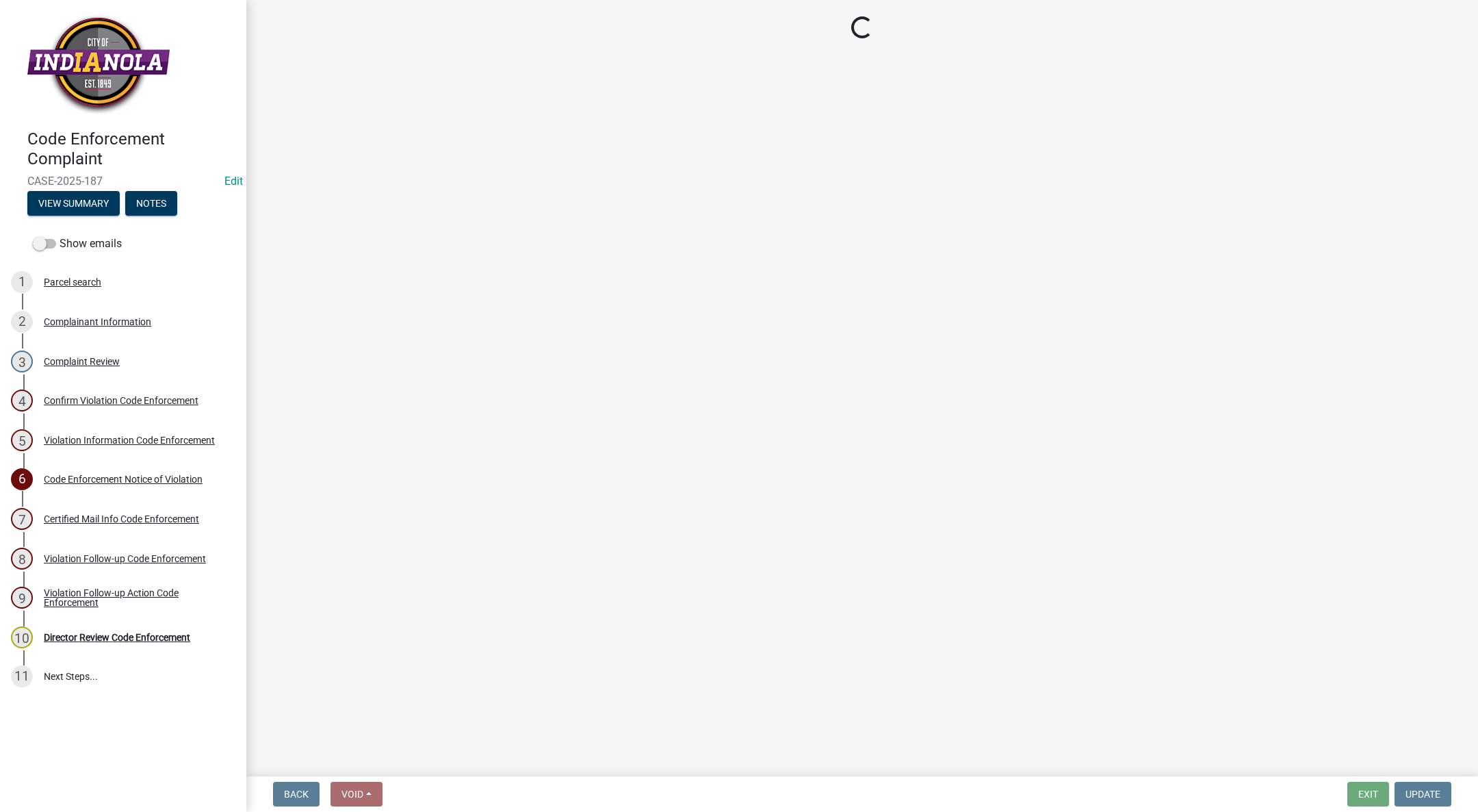
select select "634d5426-b8b3-48ee-aa1e-d523f7499186"
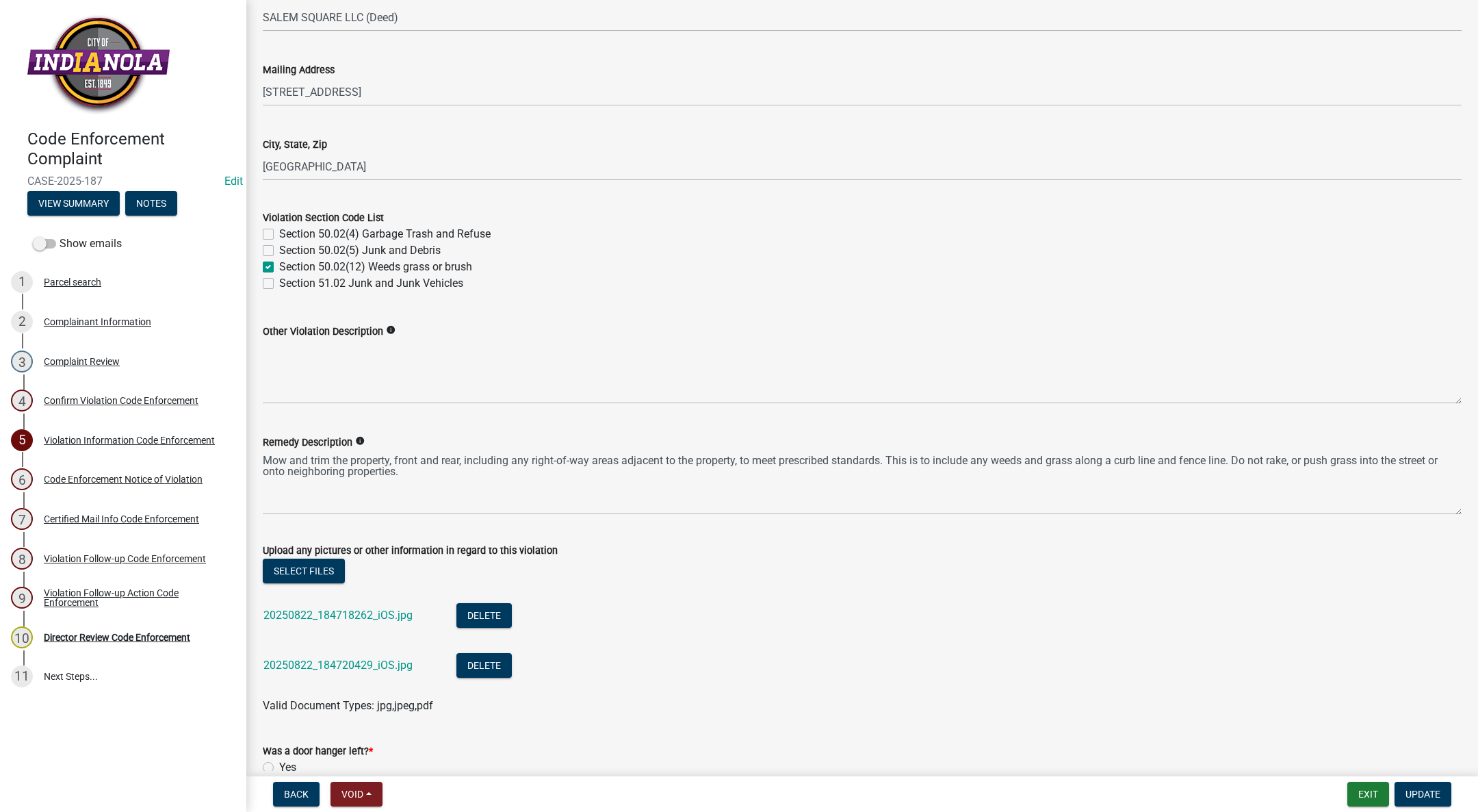
scroll to position [588, 0]
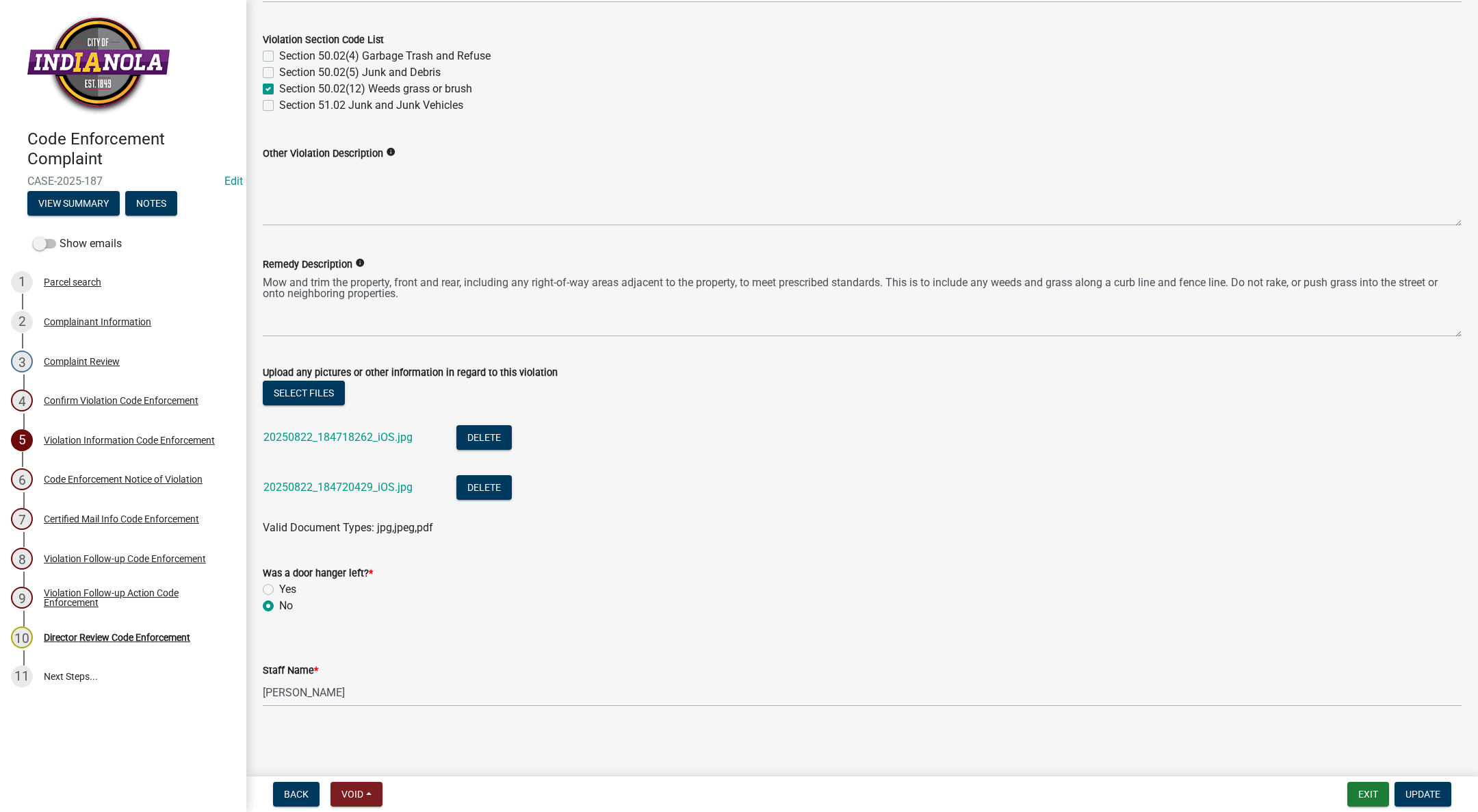
click at [380, 445] on div "20250822_184718262_iOS.jpg" at bounding box center [348, 440] width 171 height 28
click at [384, 437] on link "20250822_184718262_iOS.jpg" at bounding box center [338, 437] width 149 height 13
click at [292, 483] on link "20250822_184720429_iOS.jpg" at bounding box center [338, 486] width 149 height 13
click at [173, 485] on div "6 Code Enforcement Notice of Violation" at bounding box center [117, 479] width 213 height 22
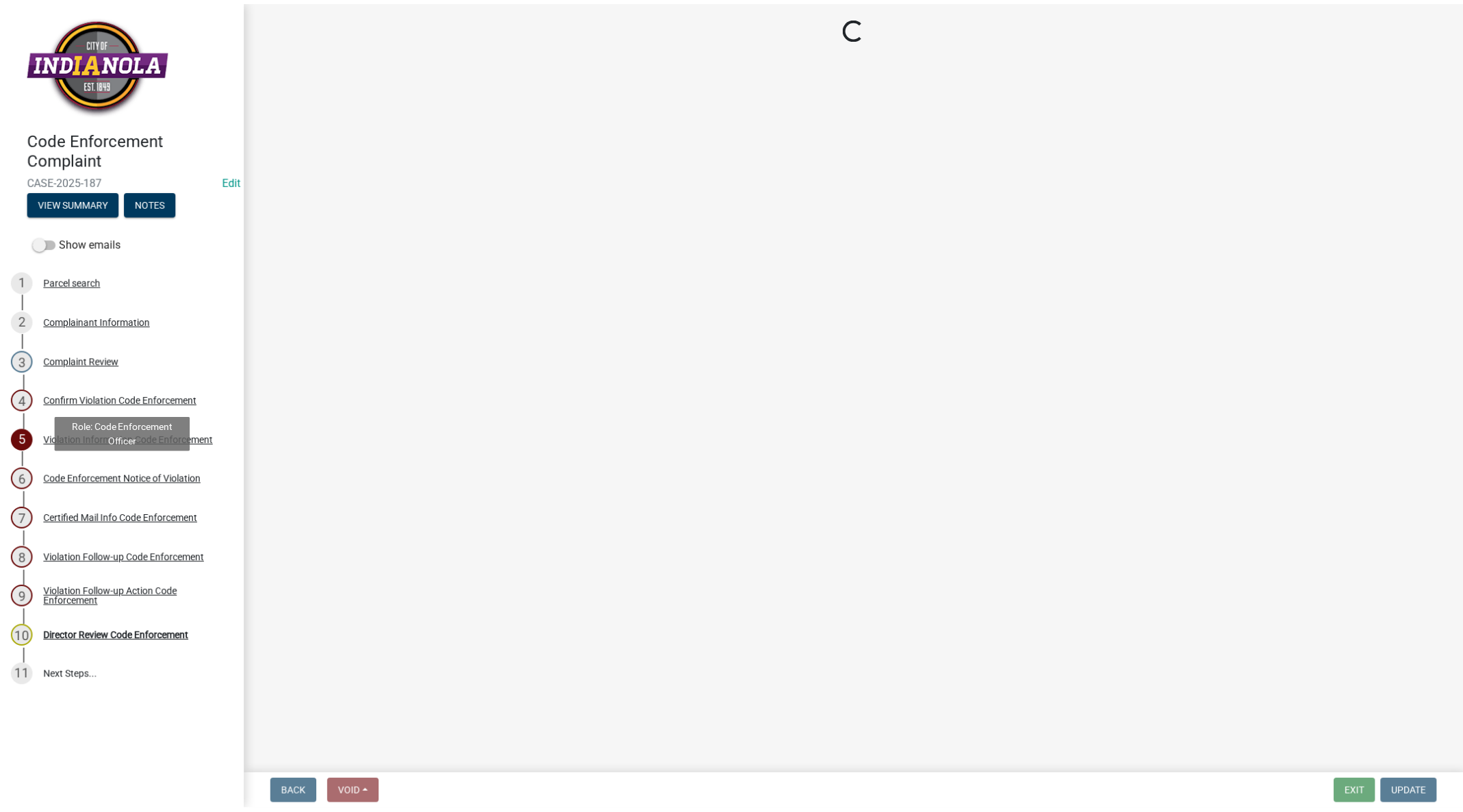
scroll to position [0, 0]
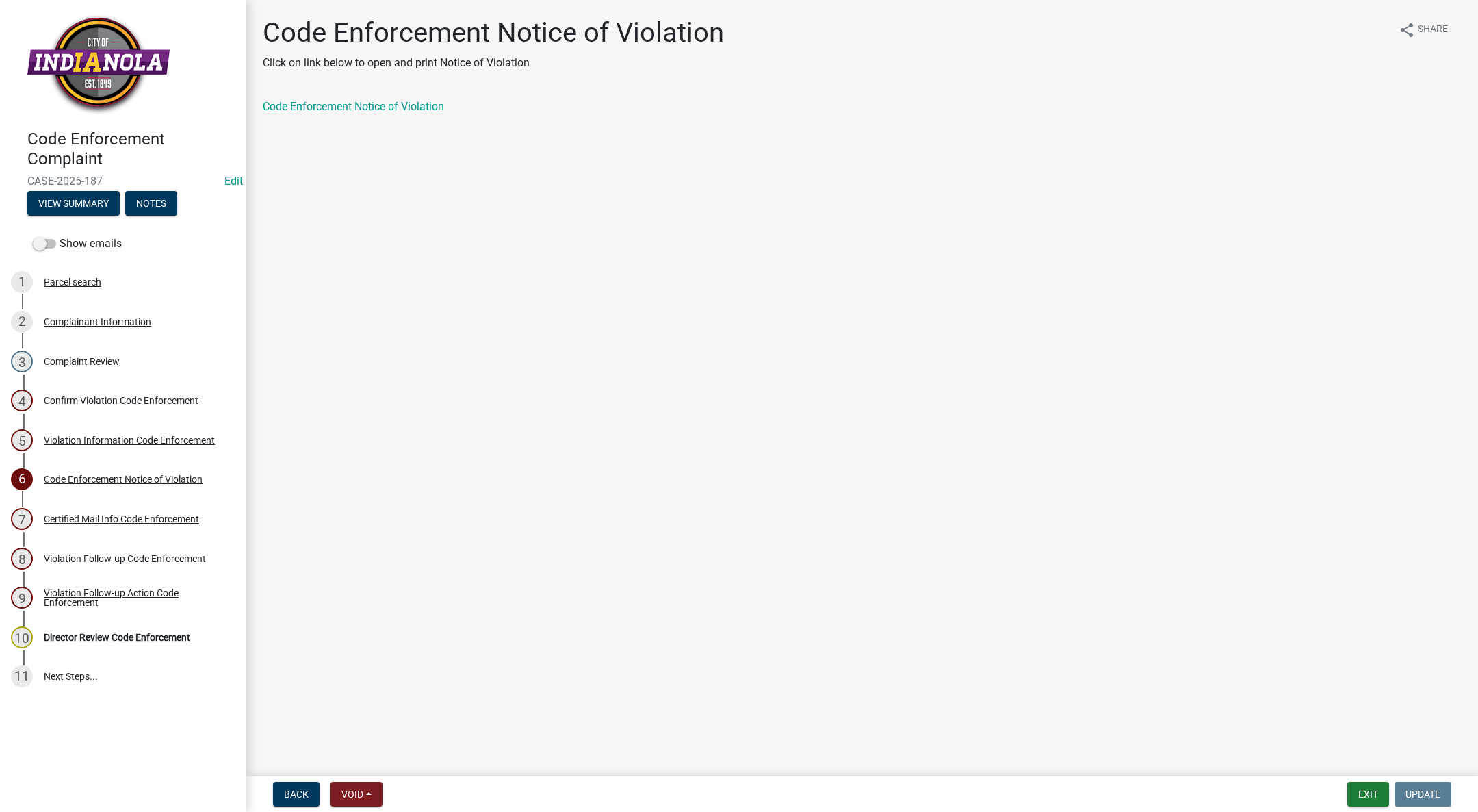
click at [392, 102] on link "Code Enforcement Notice of Violation" at bounding box center [353, 106] width 181 height 13
click at [107, 636] on div "Director Review Code Enforcement" at bounding box center [118, 637] width 147 height 10
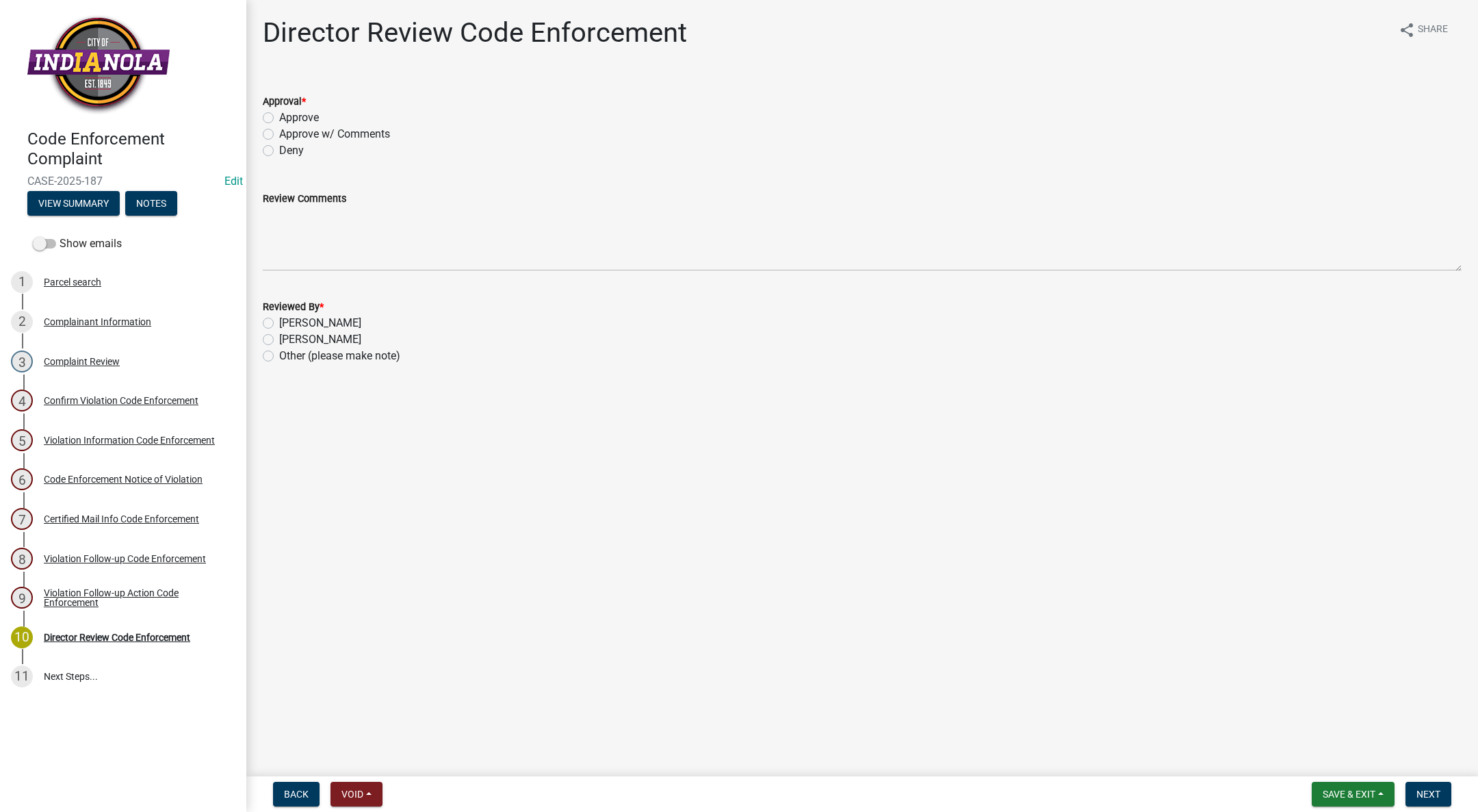
click at [280, 132] on label "Approve w/ Comments" at bounding box center [334, 134] width 111 height 17
click at [280, 132] on input "Approve w/ Comments" at bounding box center [284, 130] width 9 height 9
radio input "true"
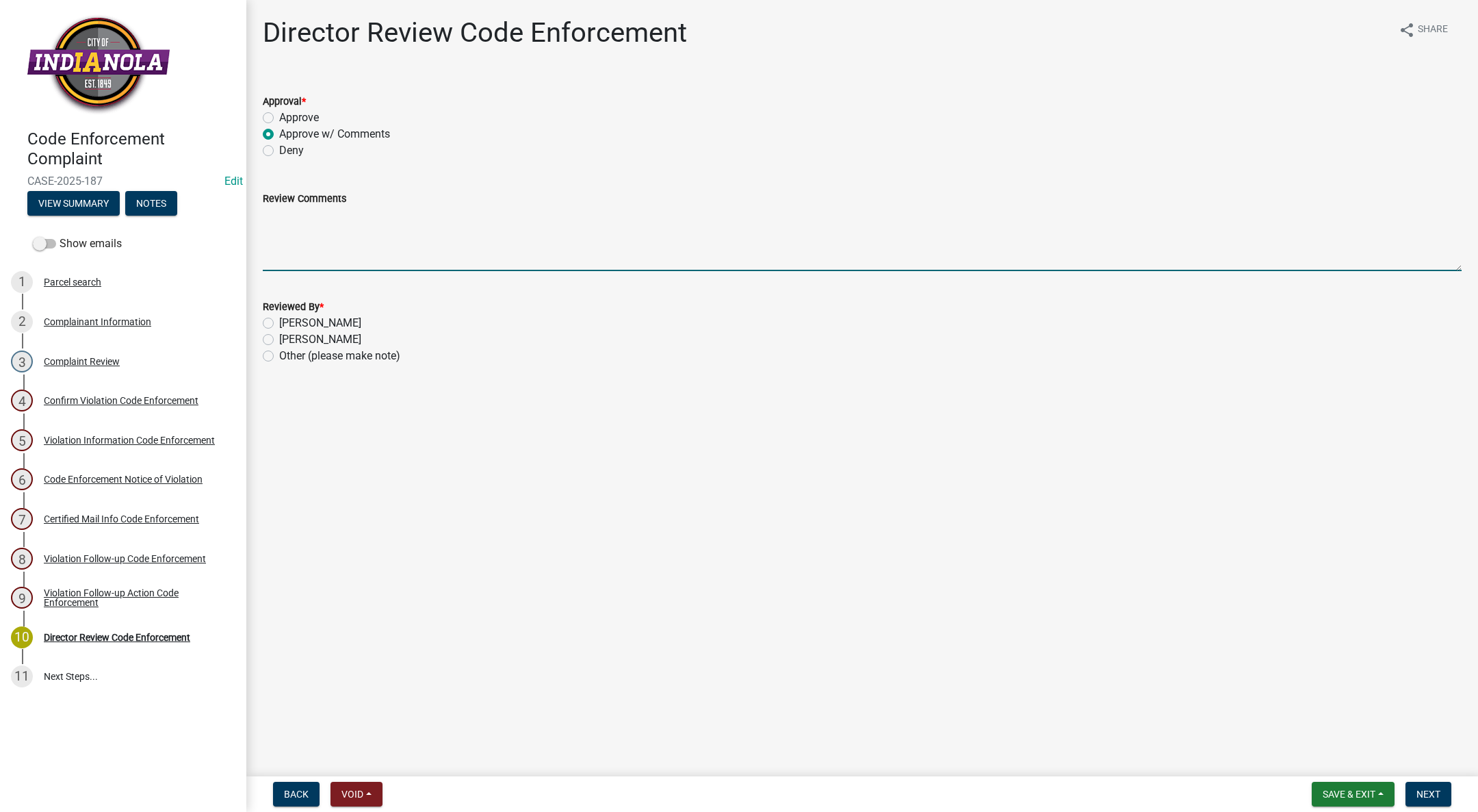
click at [277, 209] on textarea "Review Comments" at bounding box center [862, 239] width 1199 height 65
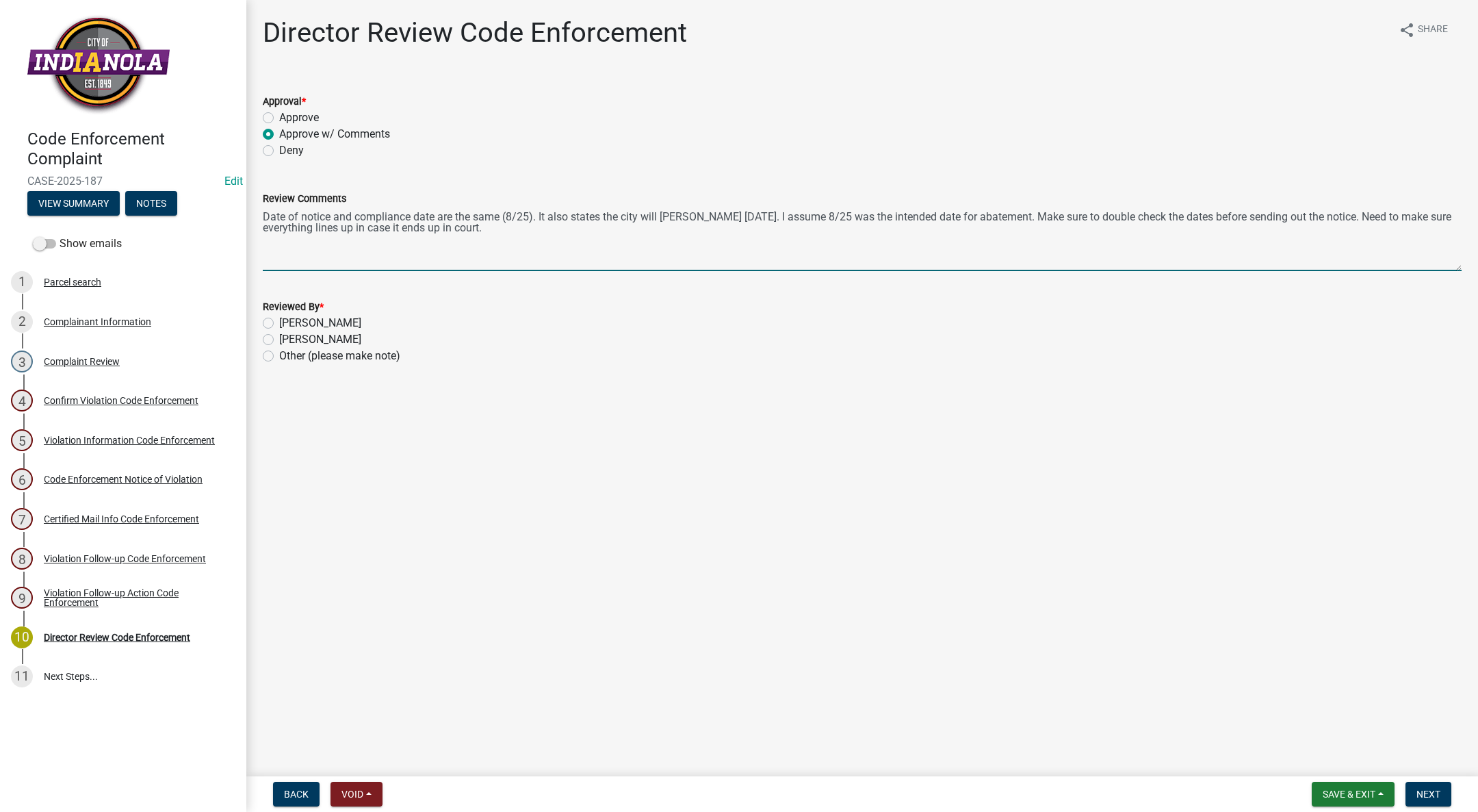
drag, startPoint x: 263, startPoint y: 213, endPoint x: 494, endPoint y: 229, distance: 231.6
click at [494, 229] on textarea "Date of notice and compliance date are the same (8/25). It also states the city…" at bounding box center [862, 239] width 1199 height 65
type textarea "Date of notice and compliance date are the same (8/25). It also states the city…"
click at [109, 479] on div "Code Enforcement Notice of Violation" at bounding box center [124, 479] width 159 height 10
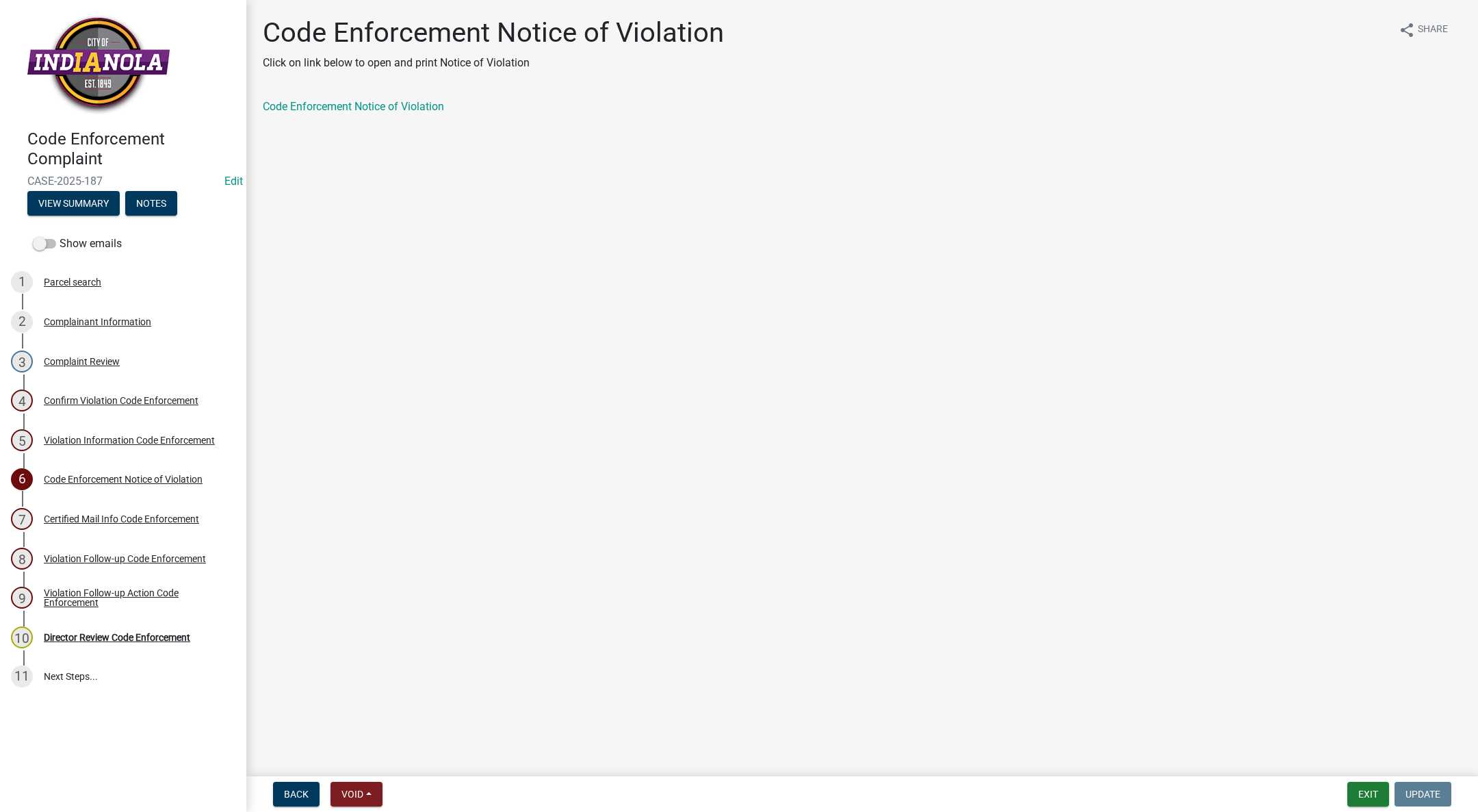
click at [342, 107] on link "Code Enforcement Notice of Violation" at bounding box center [353, 106] width 181 height 13
click at [92, 554] on div "Violation Follow-up Code Enforcement" at bounding box center [125, 558] width 162 height 10
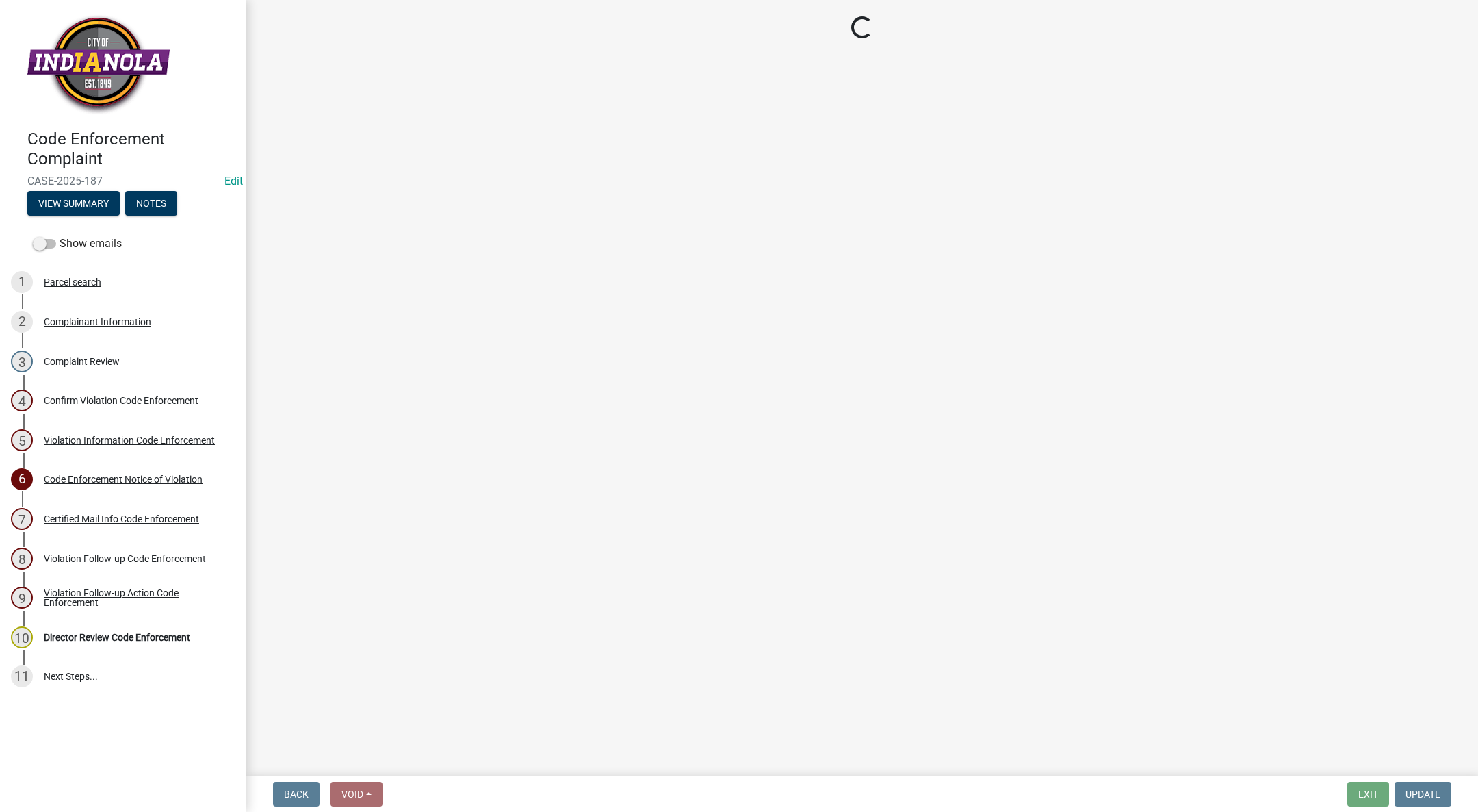
select select "634d5426-b8b3-48ee-aa1e-d523f7499186"
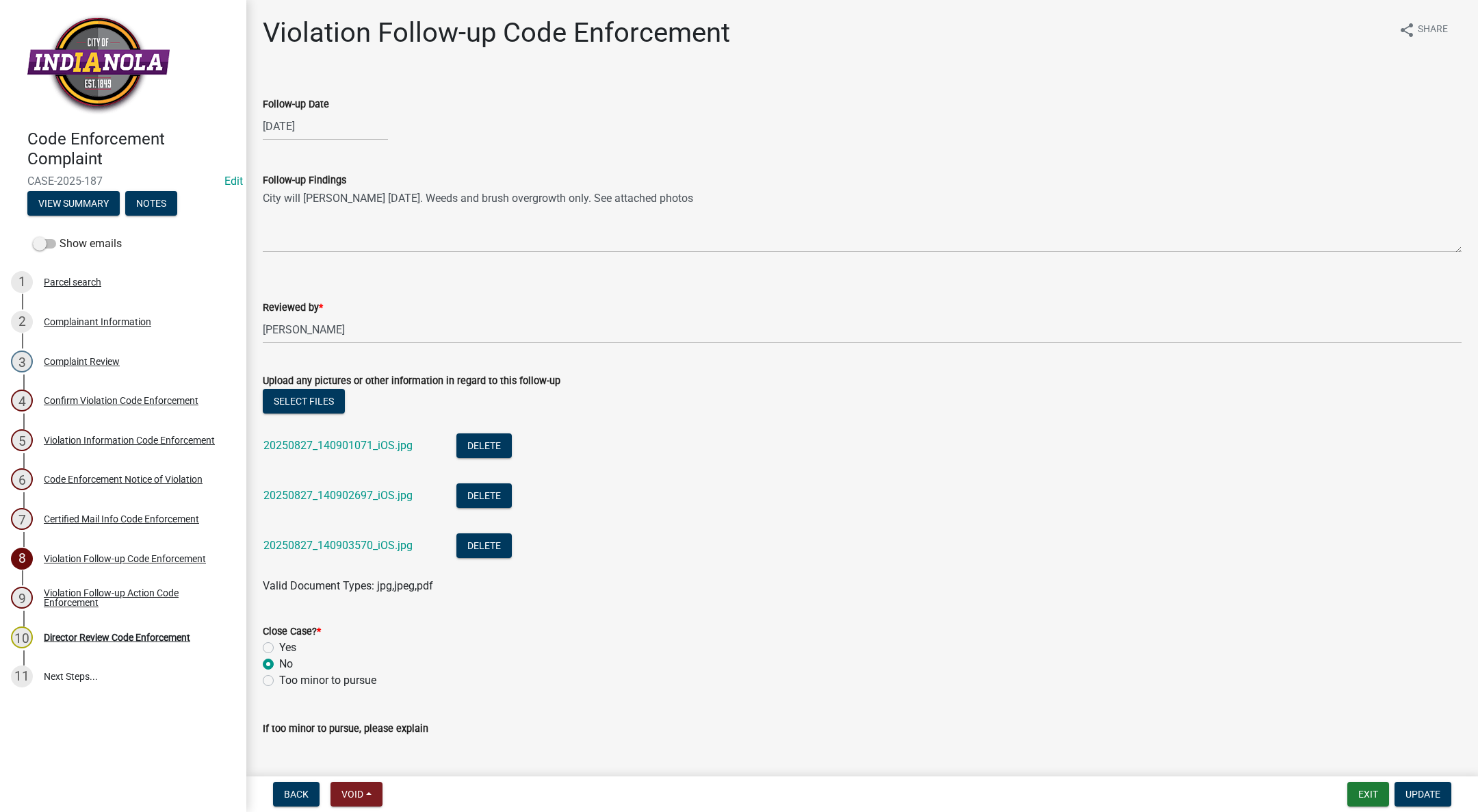
click at [306, 546] on link "20250827_140903570_iOS.jpg" at bounding box center [338, 545] width 149 height 13
click at [299, 491] on link "20250827_140902697_iOS.jpg" at bounding box center [338, 494] width 149 height 13
click at [322, 435] on div "20250827_140901071_iOS.jpg" at bounding box center [348, 448] width 171 height 28
click at [322, 443] on link "20250827_140901071_iOS.jpg" at bounding box center [338, 445] width 149 height 13
click at [349, 440] on link "20250827_140901071_iOS.jpg" at bounding box center [338, 445] width 149 height 13
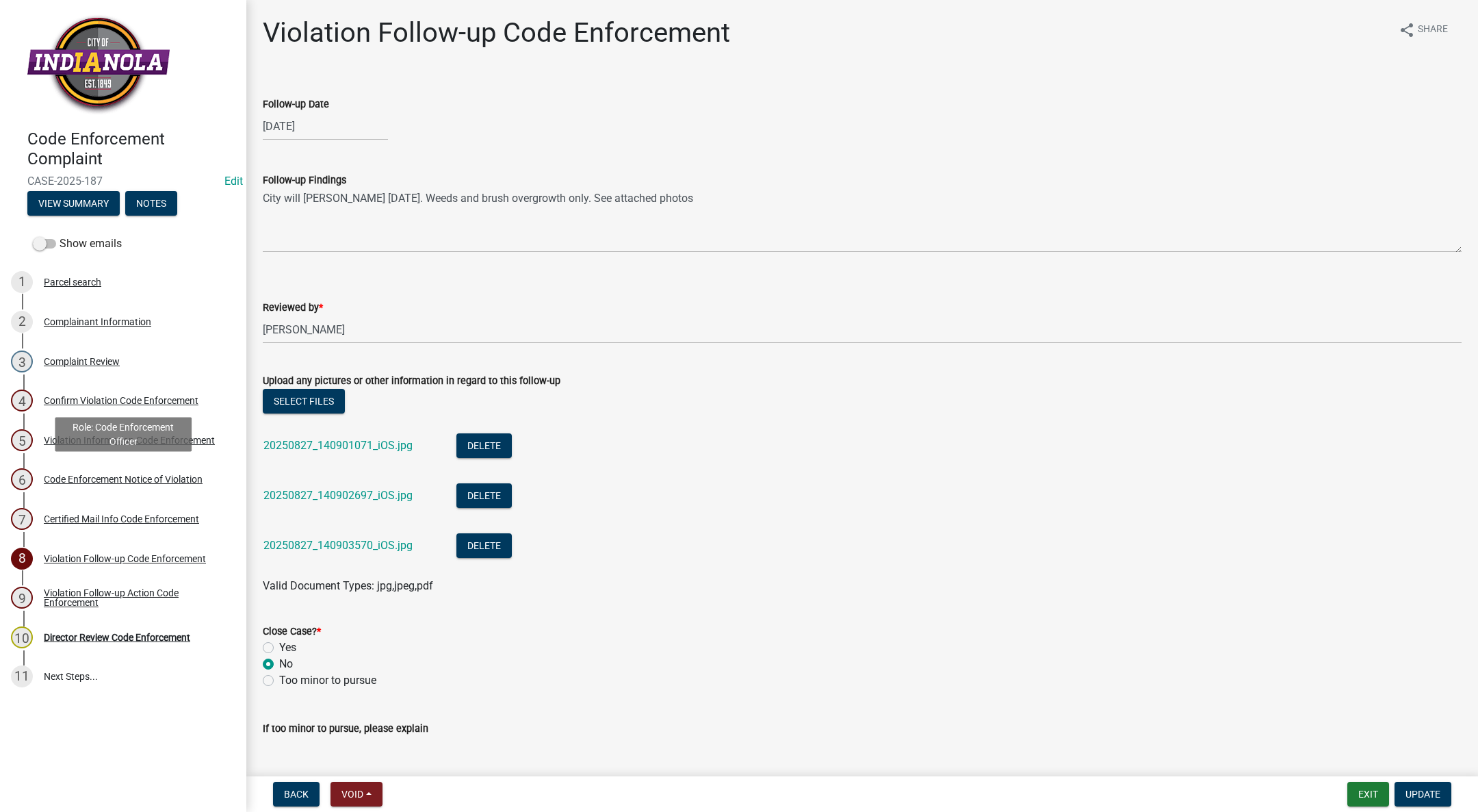
click at [142, 474] on div "Code Enforcement Notice of Violation" at bounding box center [124, 479] width 159 height 10
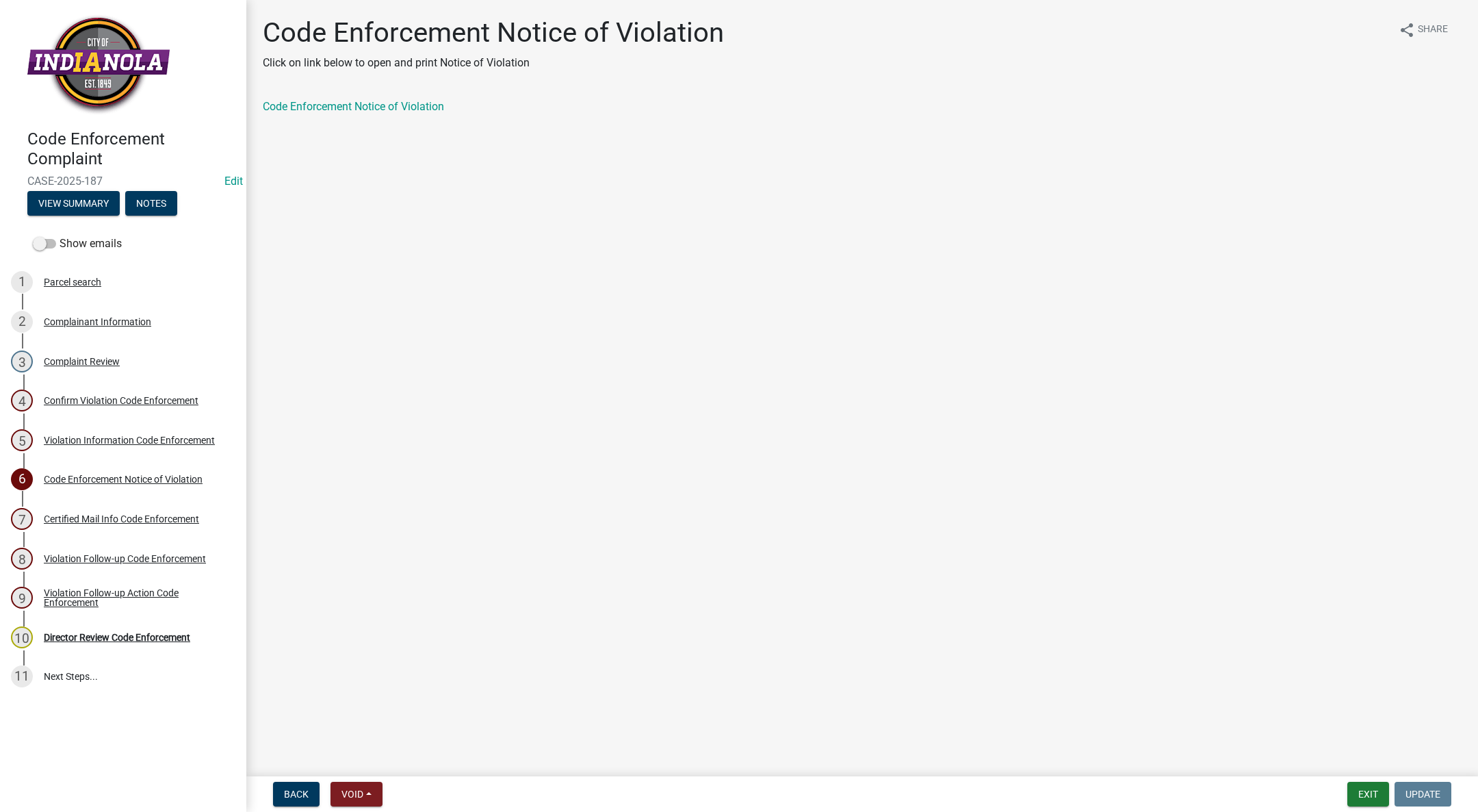
click at [348, 104] on link "Code Enforcement Notice of Violation" at bounding box center [353, 106] width 181 height 13
click at [121, 634] on div "Director Review Code Enforcement" at bounding box center [118, 637] width 147 height 10
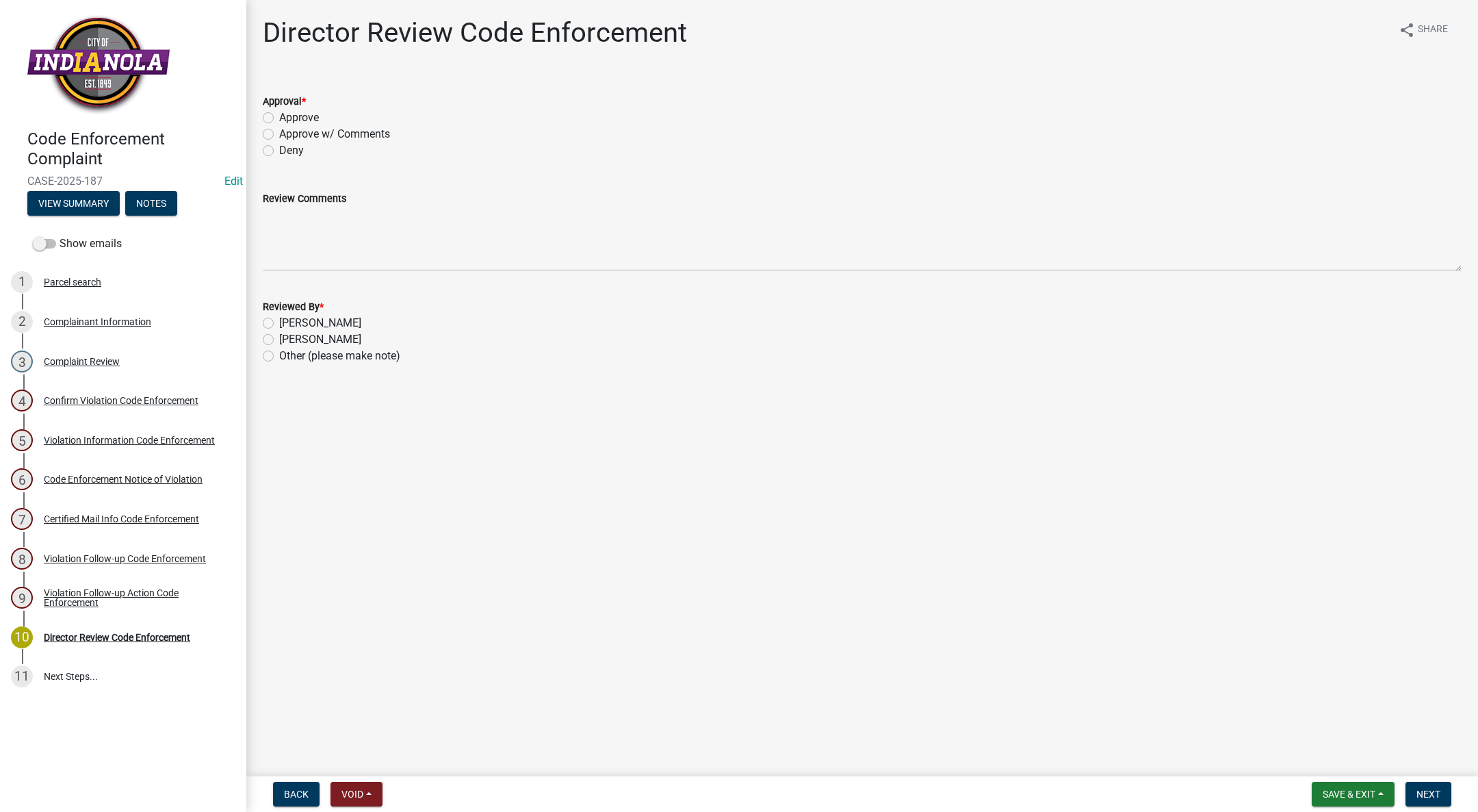
click at [280, 135] on label "Approve w/ Comments" at bounding box center [334, 134] width 111 height 17
click at [280, 134] on input "Approve w/ Comments" at bounding box center [284, 130] width 9 height 9
radio input "true"
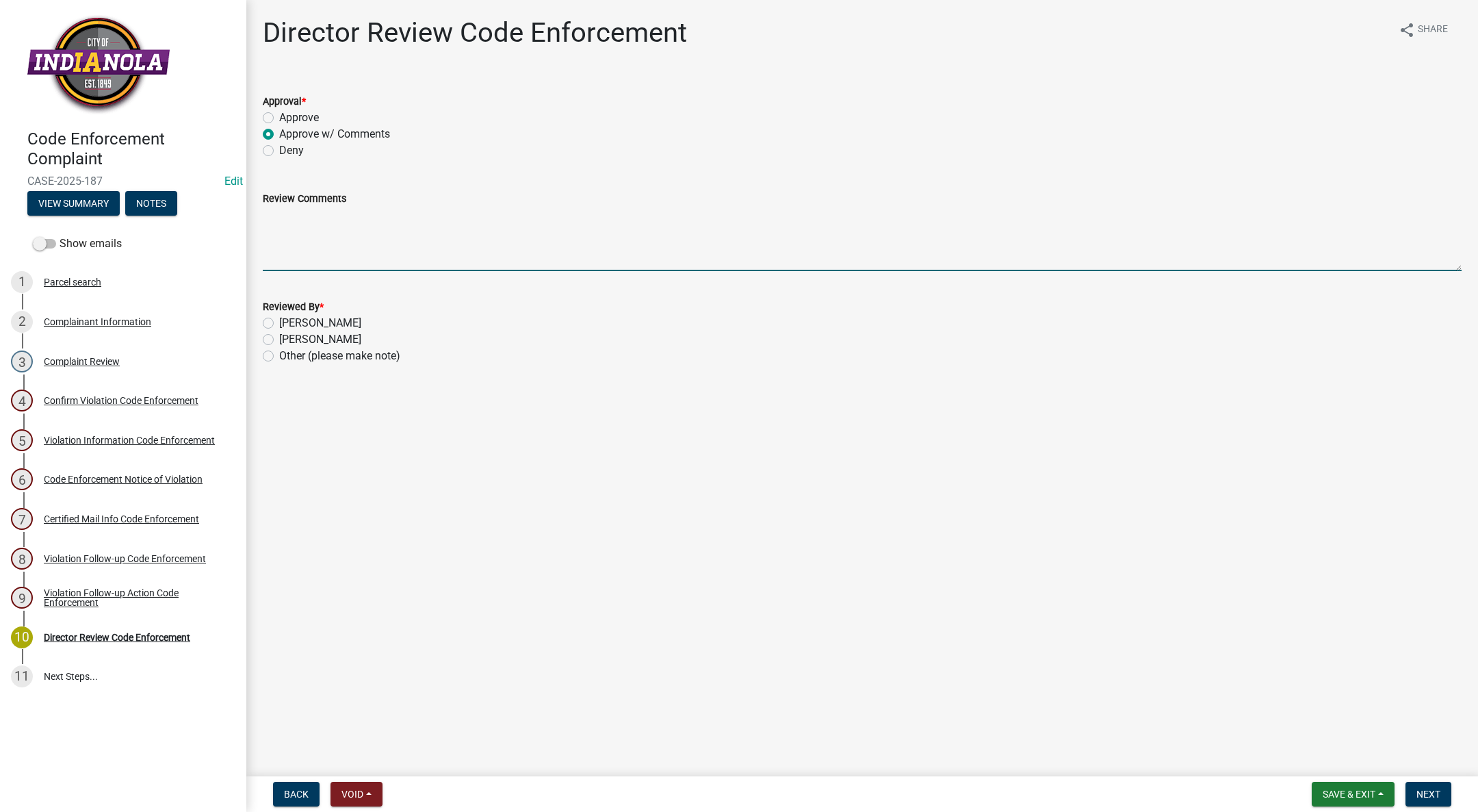
click at [285, 226] on textarea "Review Comments" at bounding box center [862, 239] width 1199 height 65
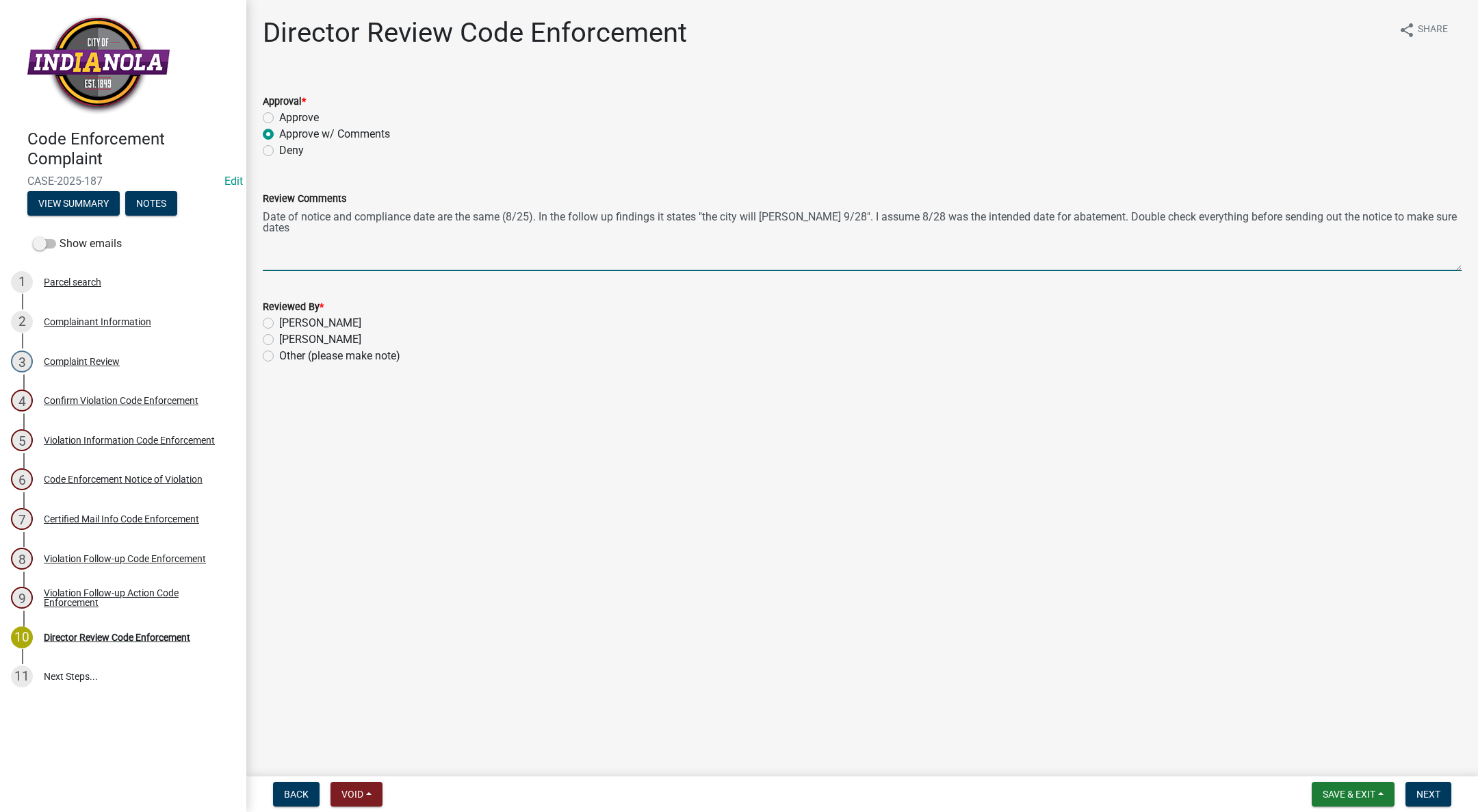
drag, startPoint x: 1197, startPoint y: 214, endPoint x: 1212, endPoint y: 223, distance: 17.5
click at [1201, 218] on textarea "Date of notice and compliance date are the same (8/25). In the follow up findin…" at bounding box center [862, 239] width 1199 height 65
click at [1393, 213] on textarea "Date of notice and compliance date are the same (8/25). In the follow up findin…" at bounding box center [862, 239] width 1199 height 65
click at [1117, 217] on textarea "Date of notice and compliance date are the same (8/25). In the follow up findin…" at bounding box center [862, 239] width 1199 height 65
click at [1212, 216] on textarea "Date of notice and compliance date are the same (8/25). In the follow up findin…" at bounding box center [862, 239] width 1199 height 65
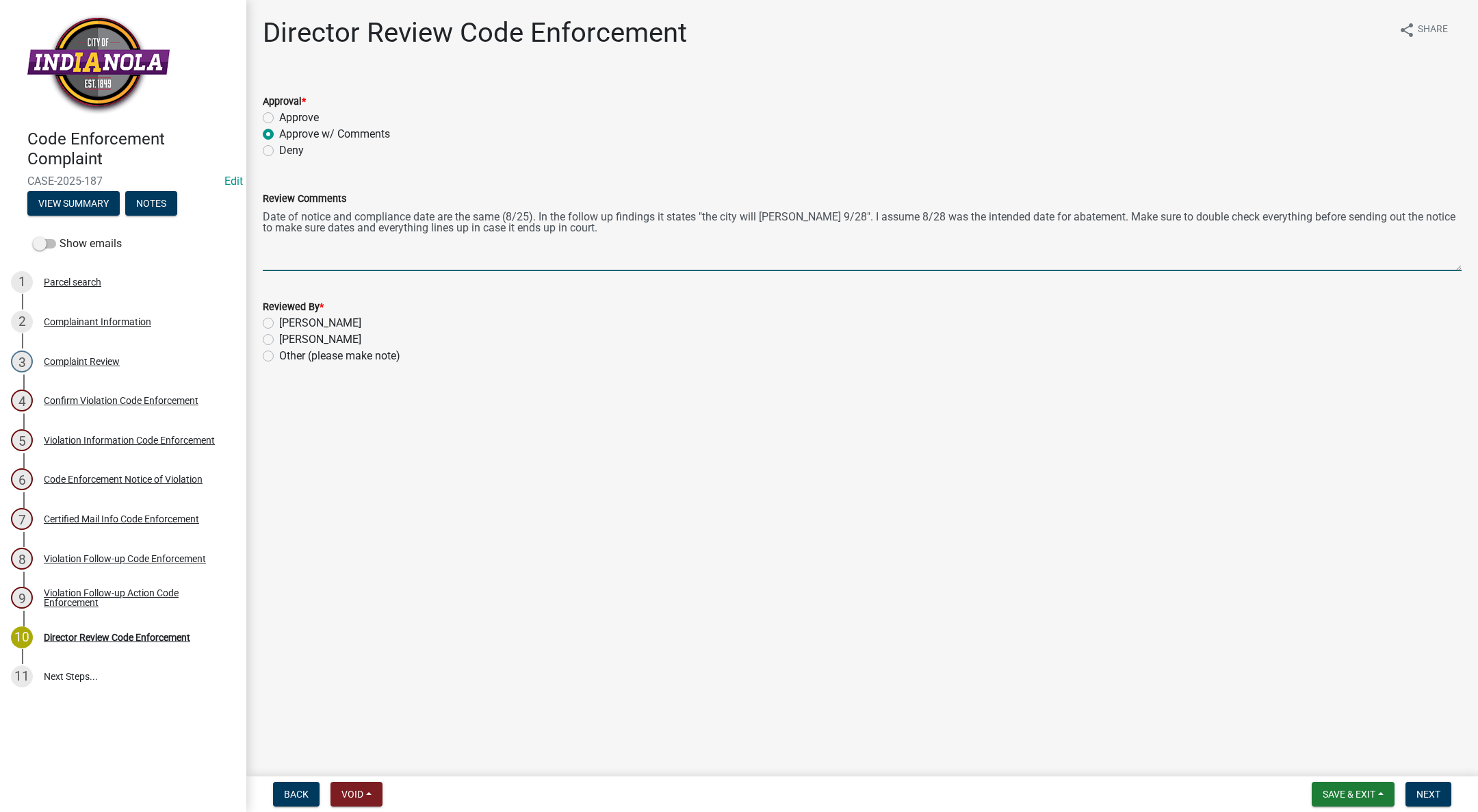
click at [1377, 213] on textarea "Date of notice and compliance date are the same (8/25). In the follow up findin…" at bounding box center [862, 239] width 1199 height 65
click at [388, 227] on textarea "Date of notice and compliance date are the same (8/25). In the follow up findin…" at bounding box center [862, 239] width 1199 height 65
click at [287, 227] on textarea "Date of notice and compliance date are the same (8/25). In the follow up findin…" at bounding box center [862, 239] width 1199 height 65
click at [480, 226] on textarea "Date of notice and compliance date are the same (8/25). In the follow up findin…" at bounding box center [862, 239] width 1199 height 65
type textarea "Date of notice and compliance date are the same (8/25). In the follow up findin…"
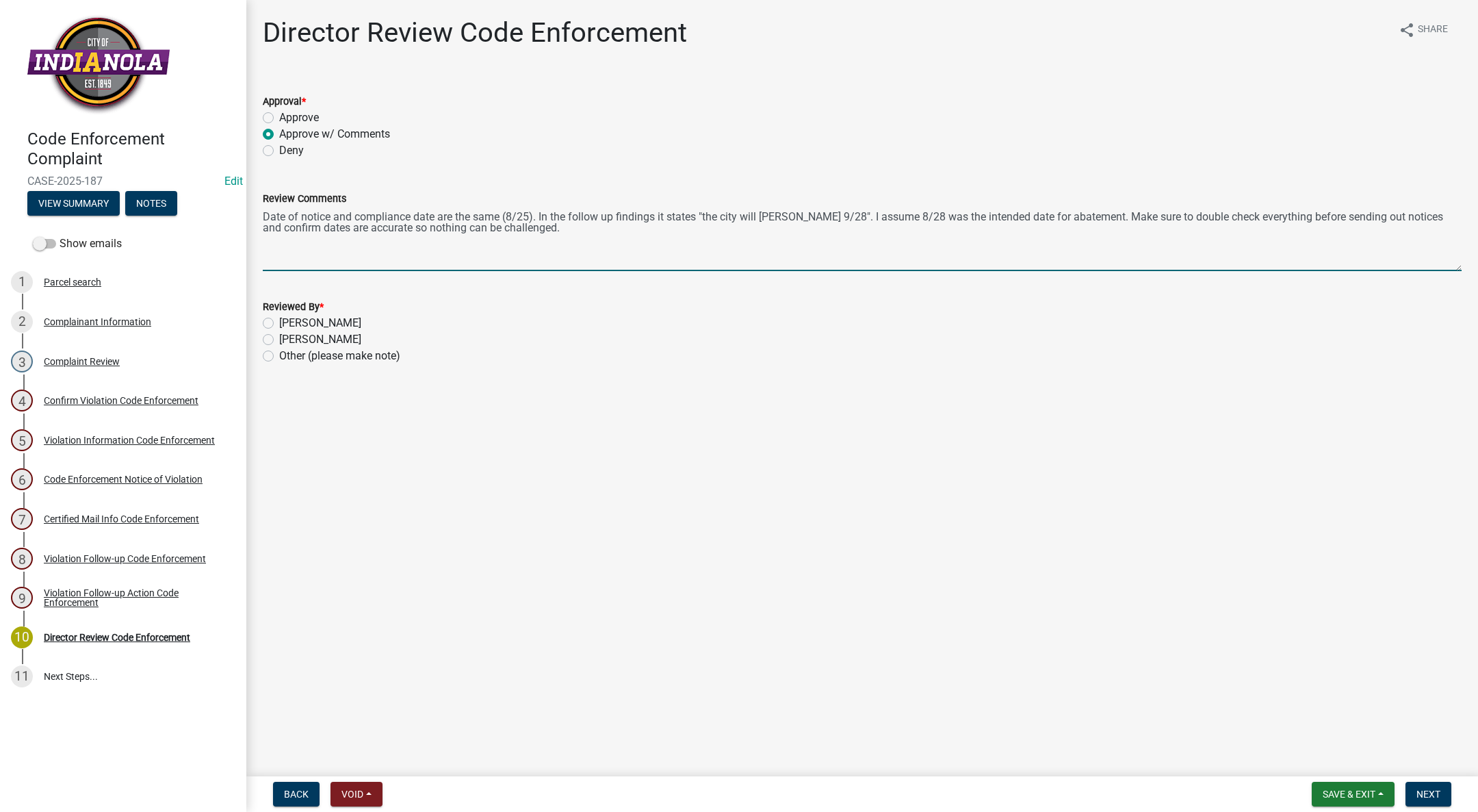
click at [280, 341] on label "Tim Little" at bounding box center [320, 340] width 82 height 17
click at [280, 341] on input "Tim Little" at bounding box center [284, 336] width 9 height 9
radio input "true"
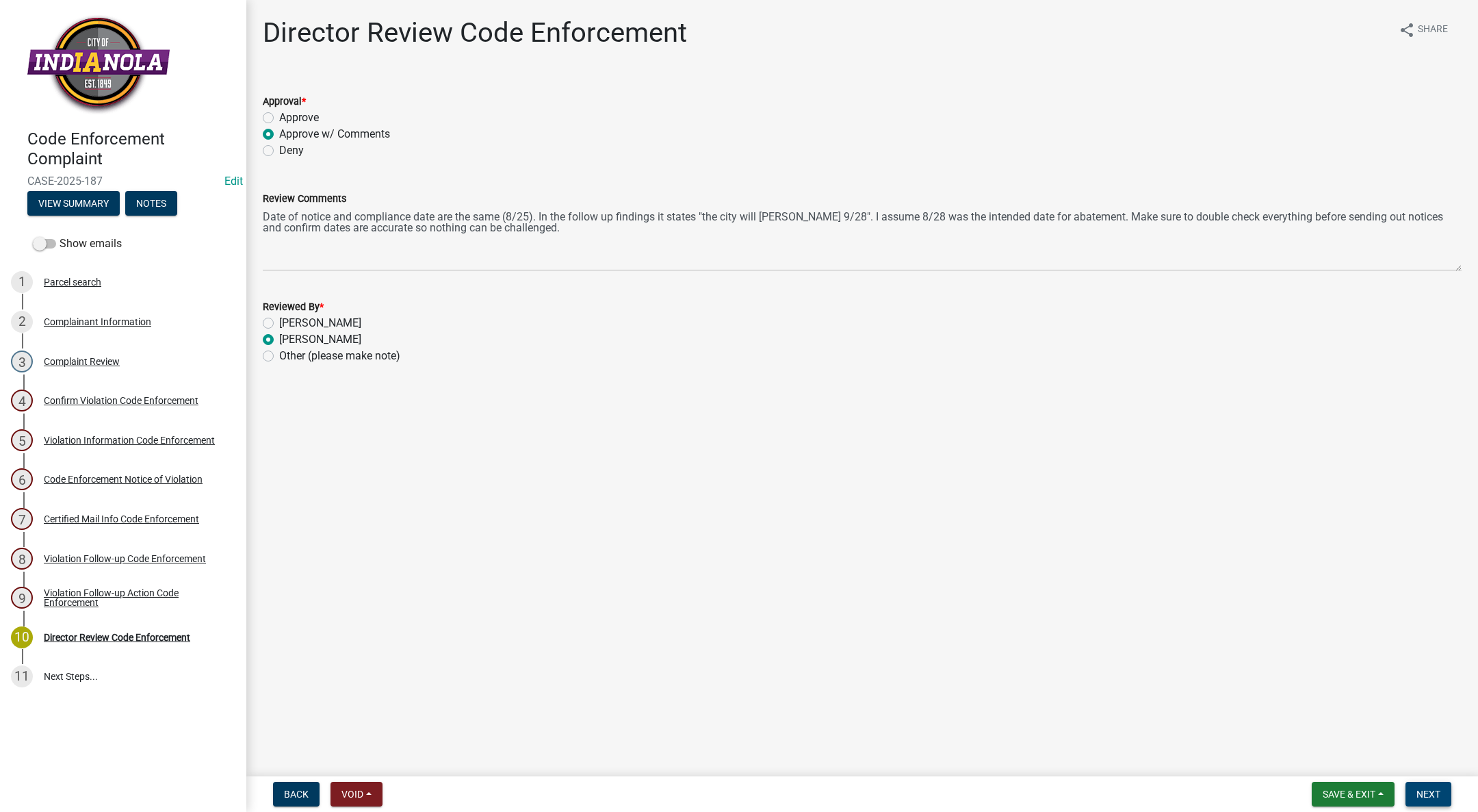
click at [1421, 787] on button "Next" at bounding box center [1428, 794] width 46 height 25
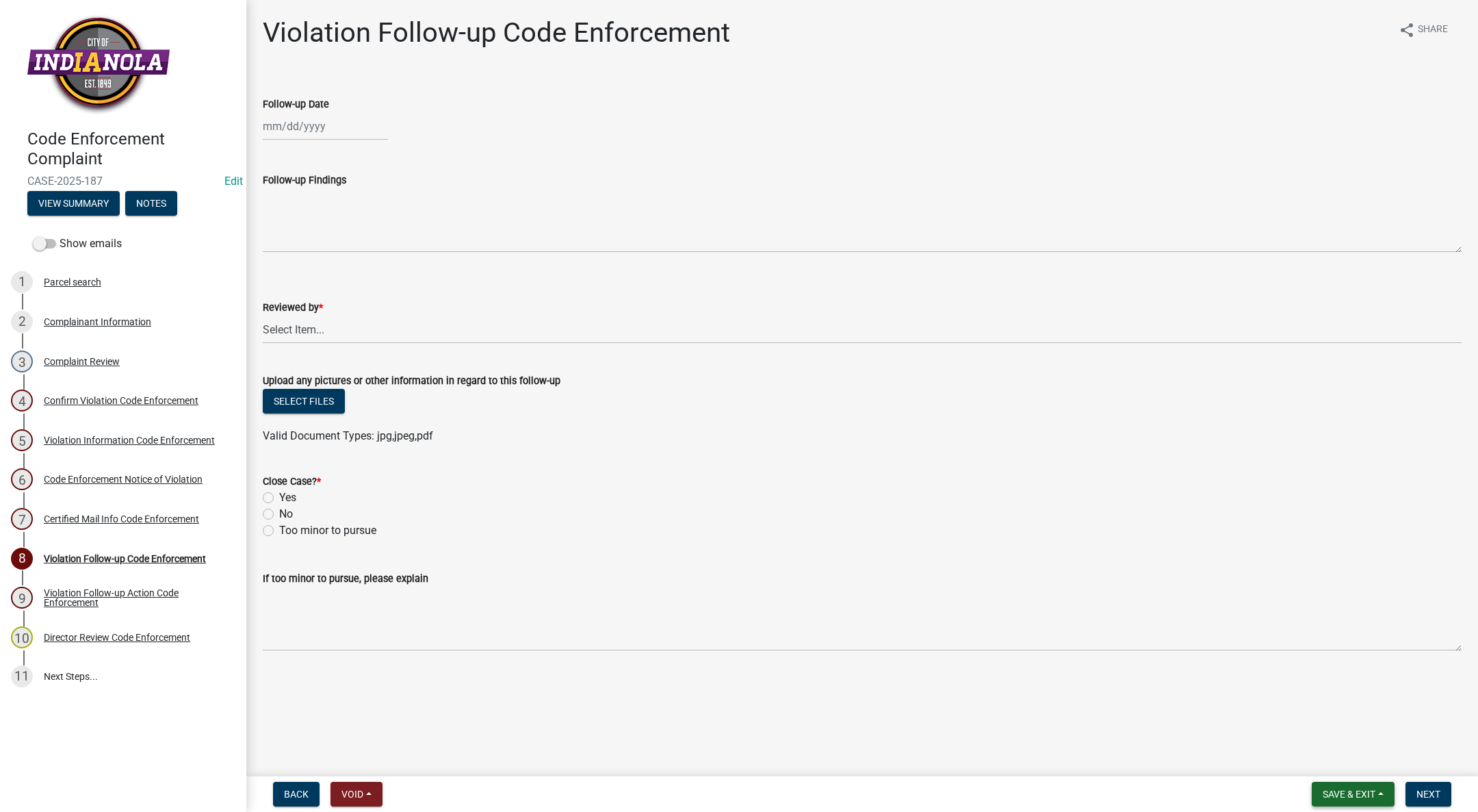
click at [1379, 799] on button "Save & Exit" at bounding box center [1353, 794] width 83 height 25
click at [1351, 762] on button "Save & Exit" at bounding box center [1340, 758] width 110 height 33
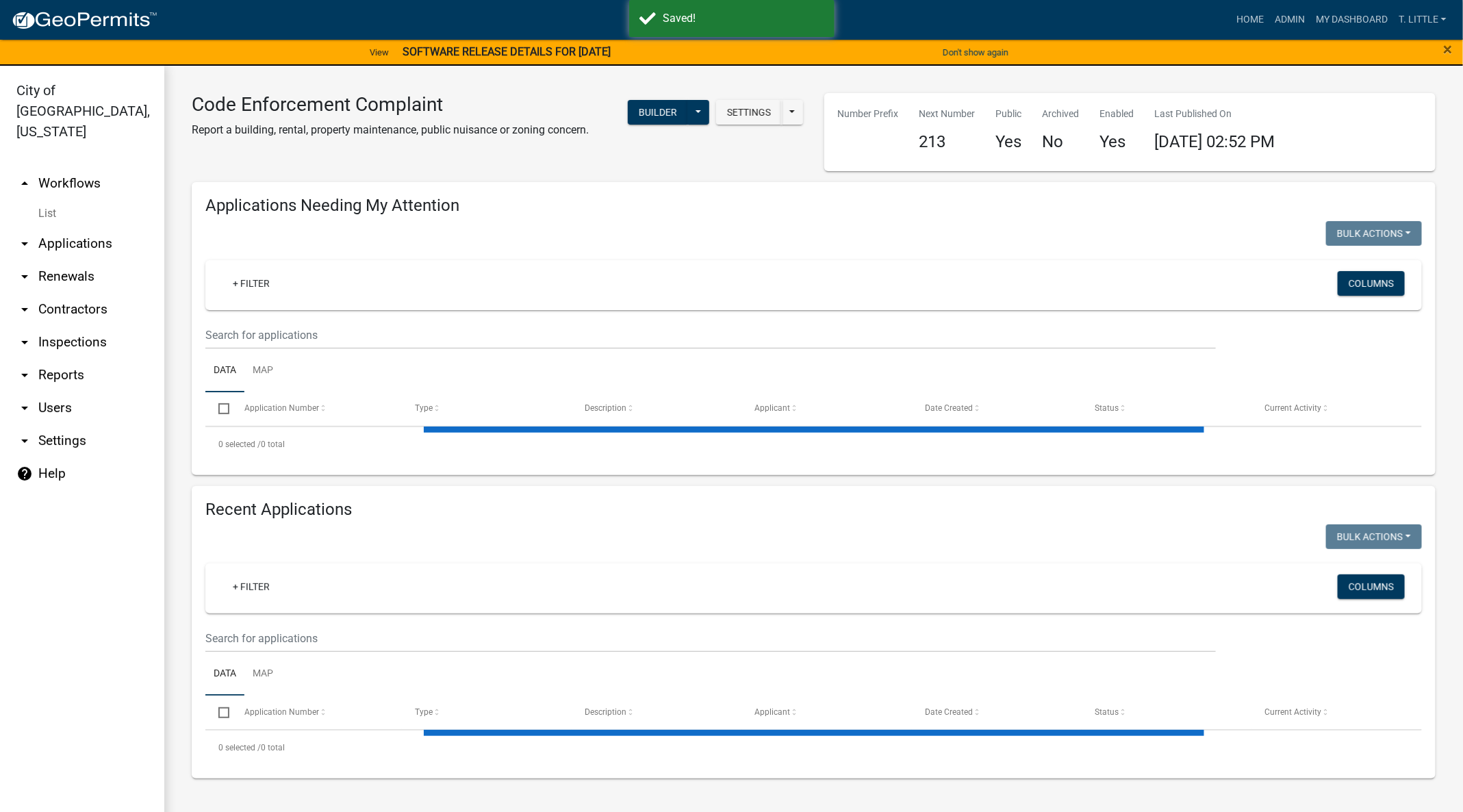
select select "3: 100"
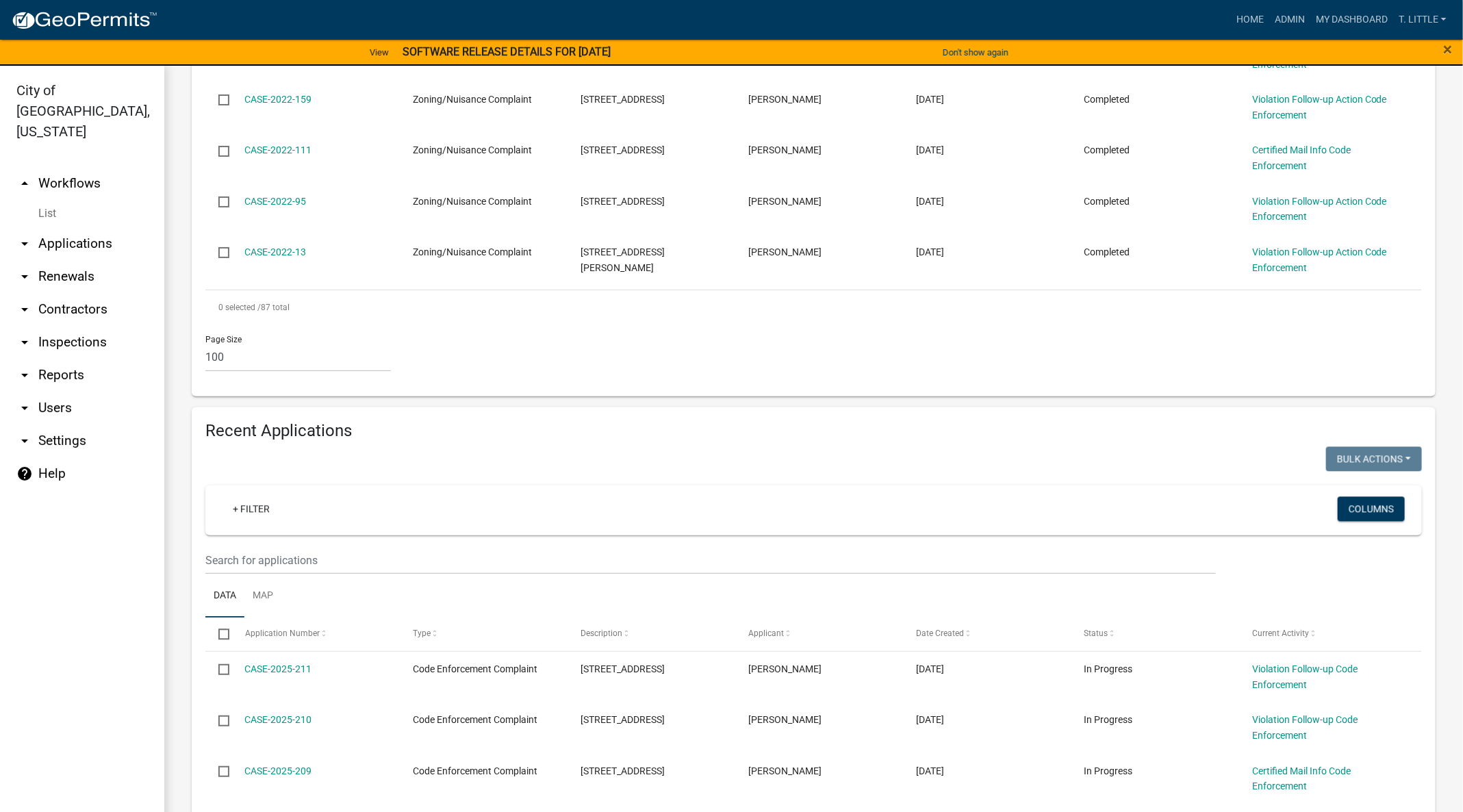
scroll to position [4907, 0]
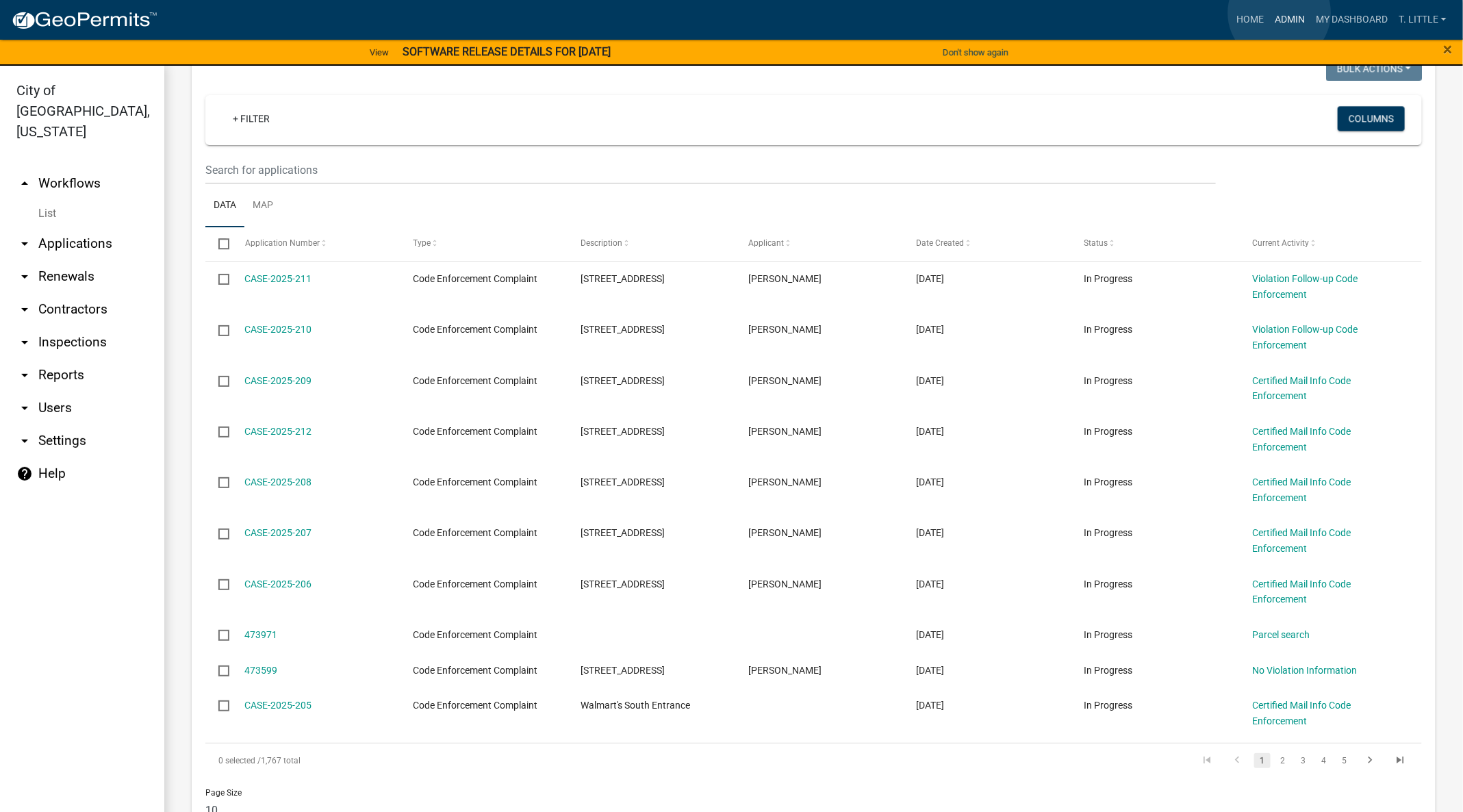
click at [1279, 13] on link "Admin" at bounding box center [1290, 19] width 41 height 26
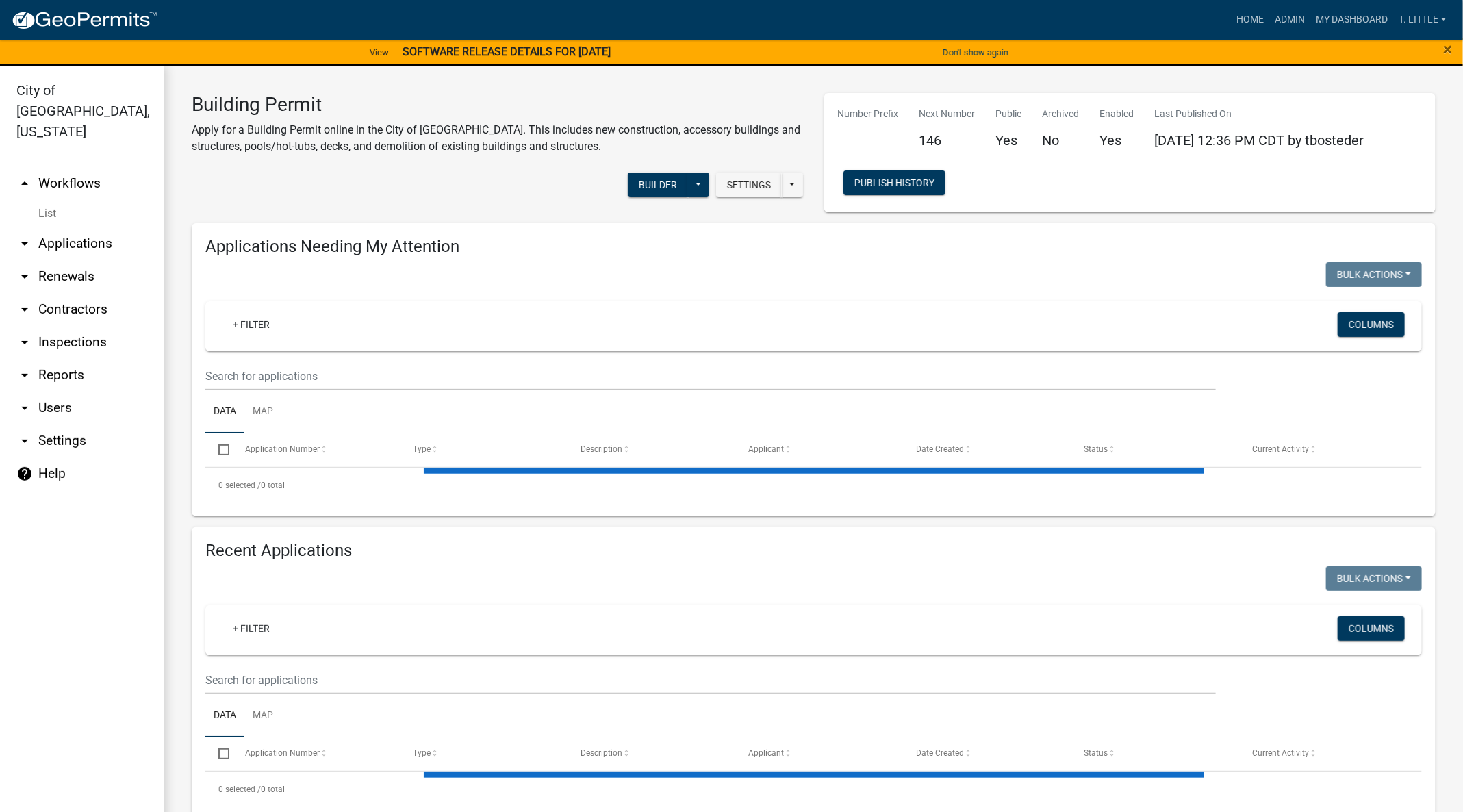
select select "3: 100"
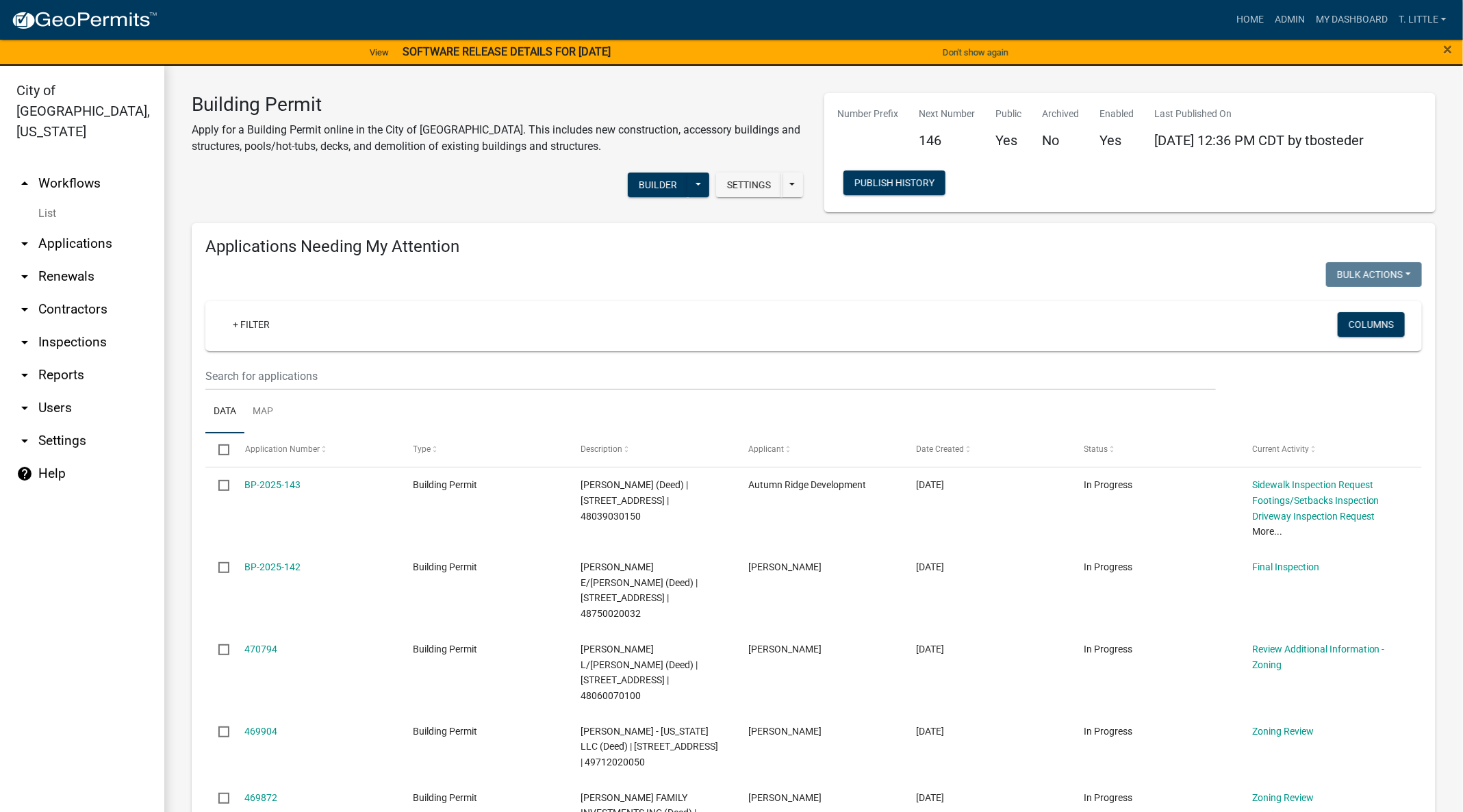
click at [259, 486] on link "BP-2025-143" at bounding box center [272, 485] width 56 height 11
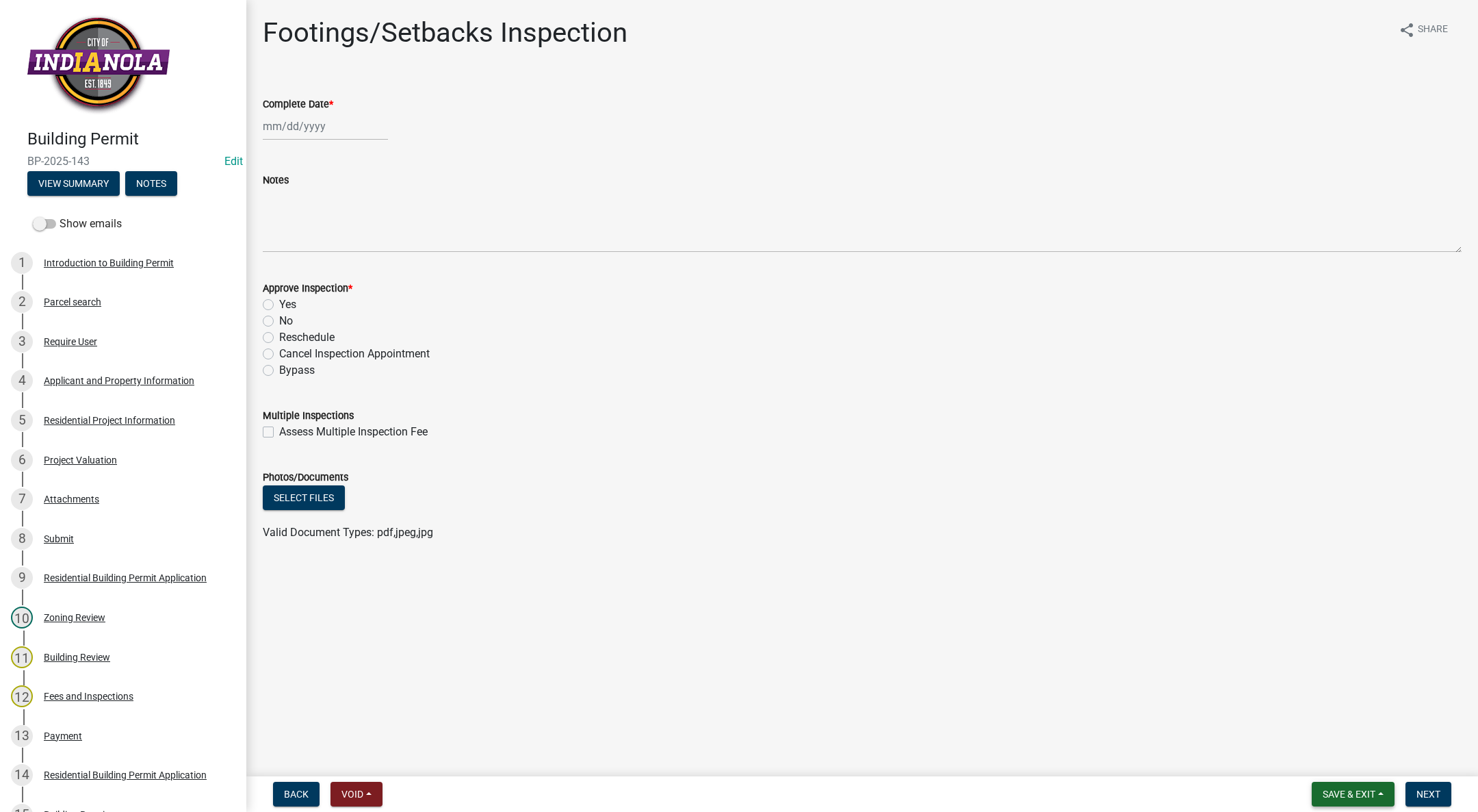
click at [1344, 796] on span "Save & Exit" at bounding box center [1350, 793] width 53 height 11
click at [1344, 766] on button "Save & Exit" at bounding box center [1340, 758] width 110 height 33
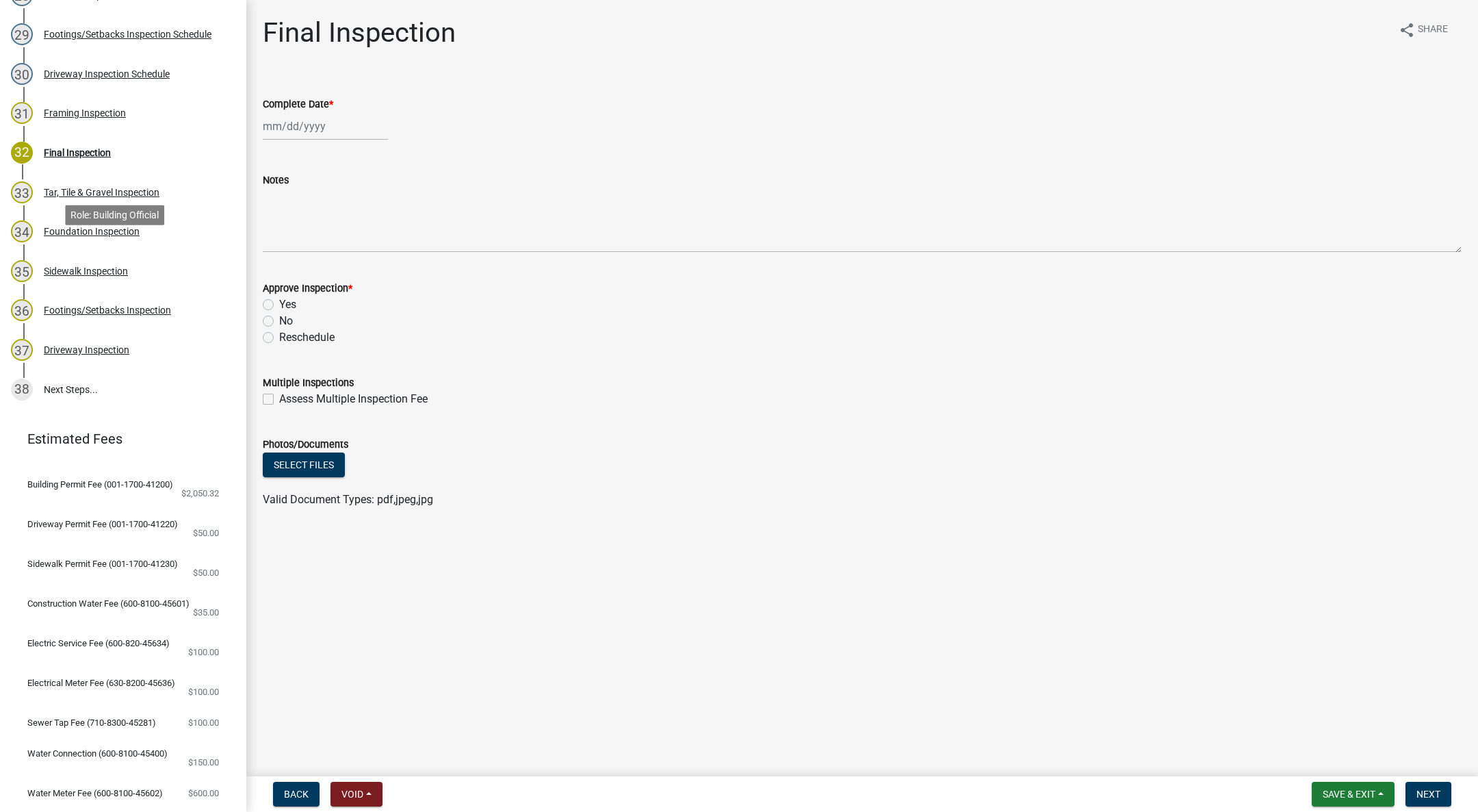
scroll to position [1335, 0]
click at [134, 305] on div "Footings/Setbacks Inspection" at bounding box center [108, 307] width 127 height 10
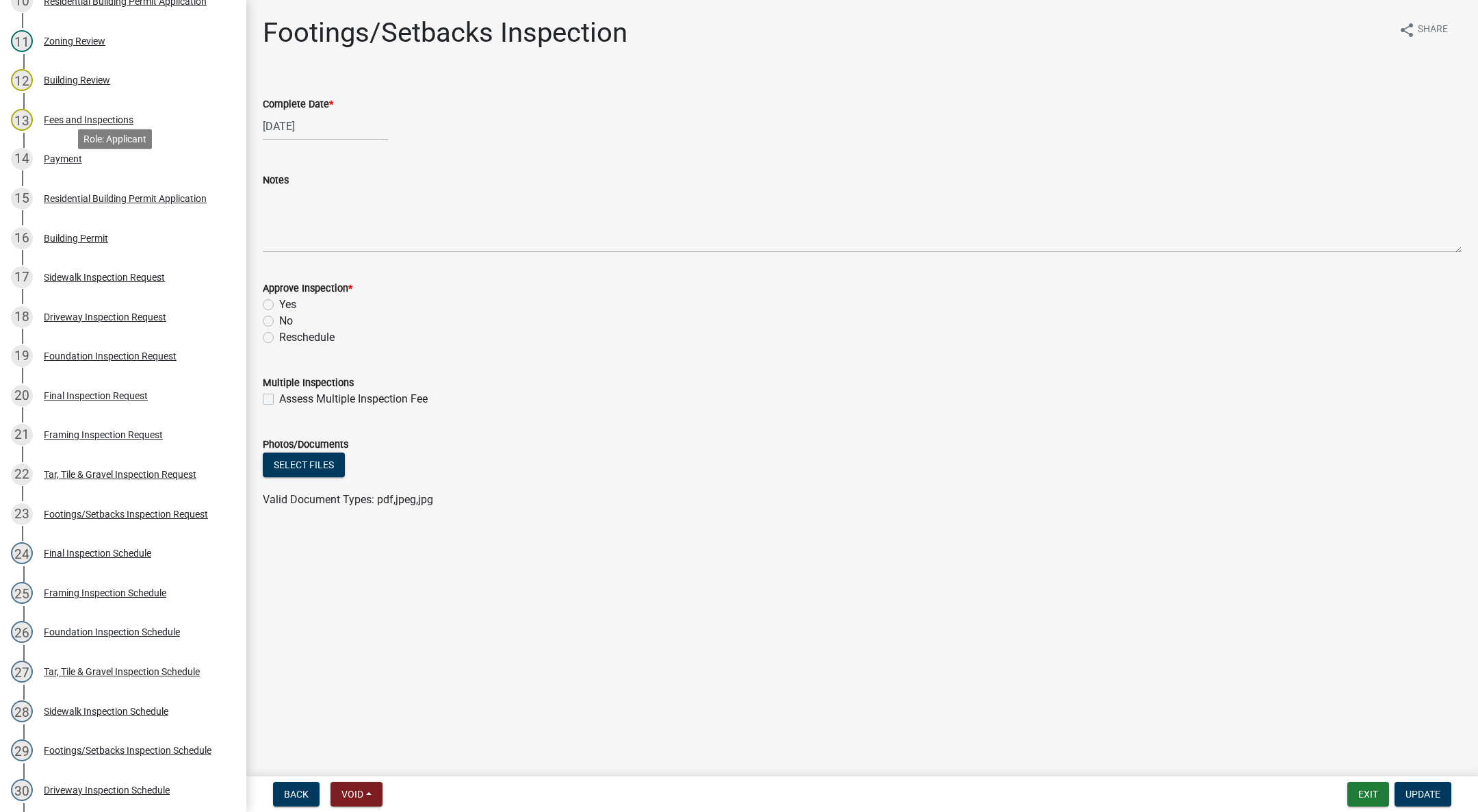
scroll to position [103, 0]
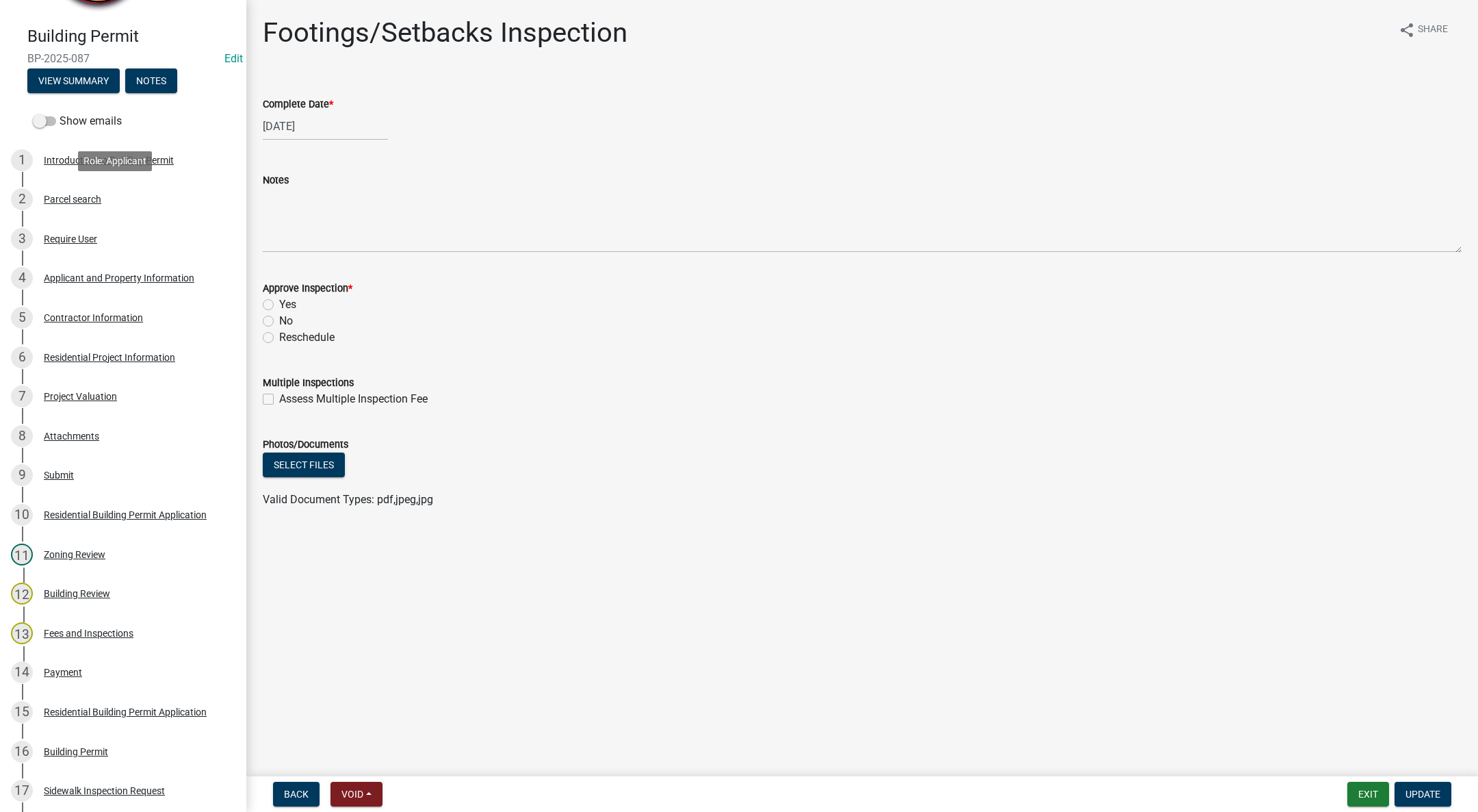
click at [74, 204] on div "Parcel search" at bounding box center [73, 199] width 57 height 10
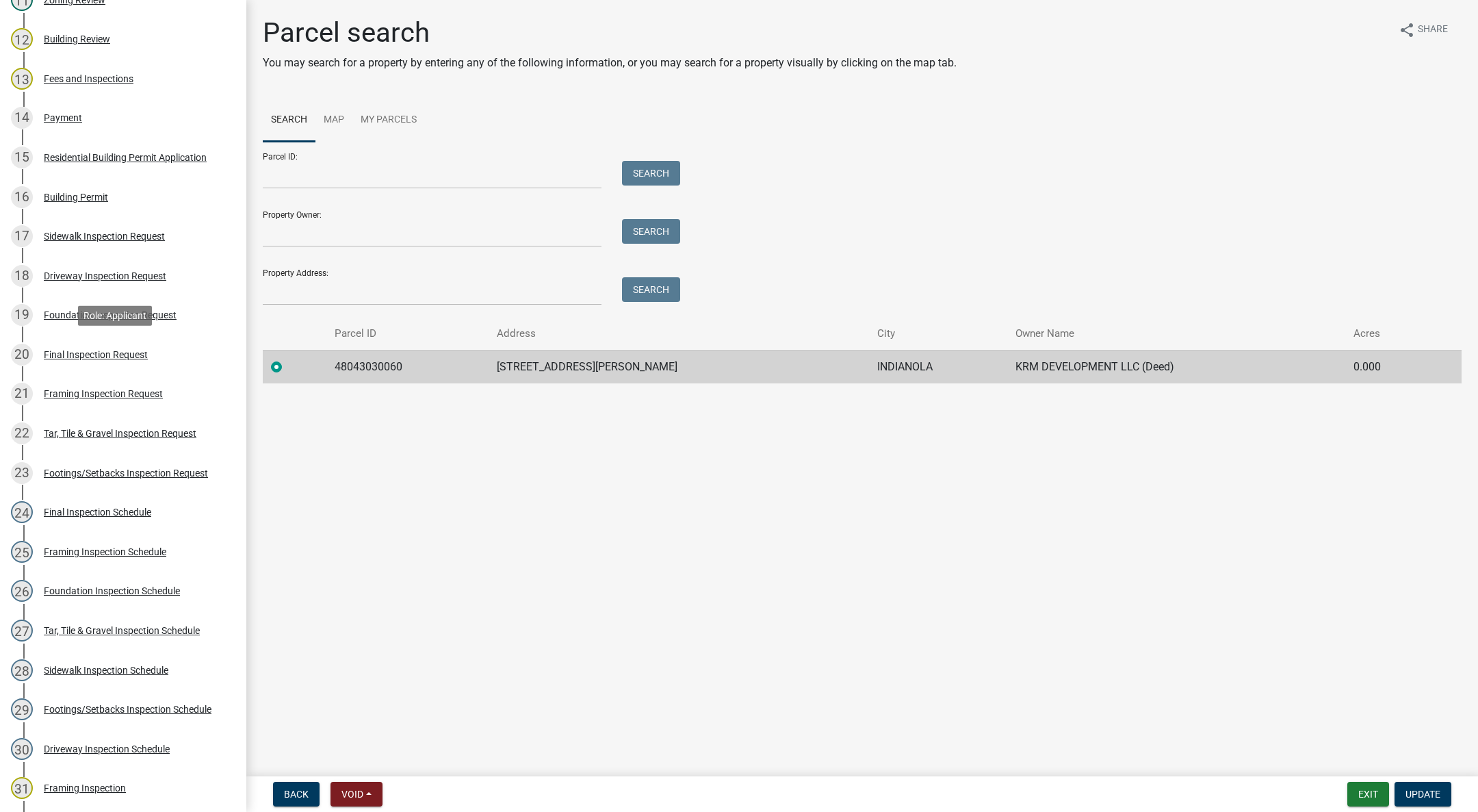
scroll to position [822, 0]
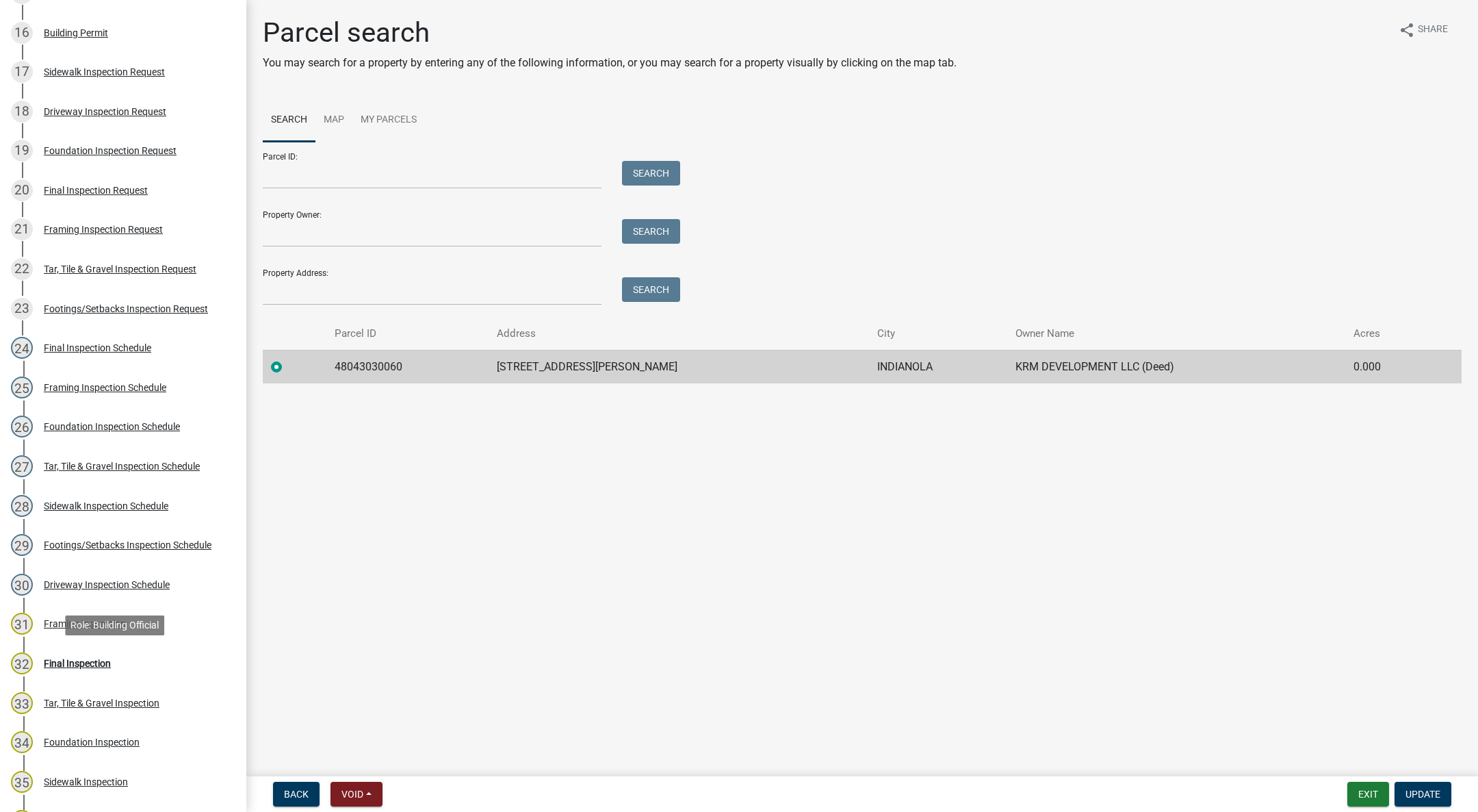
click at [85, 659] on div "Final Inspection" at bounding box center [78, 663] width 67 height 10
